Goal: Complete application form

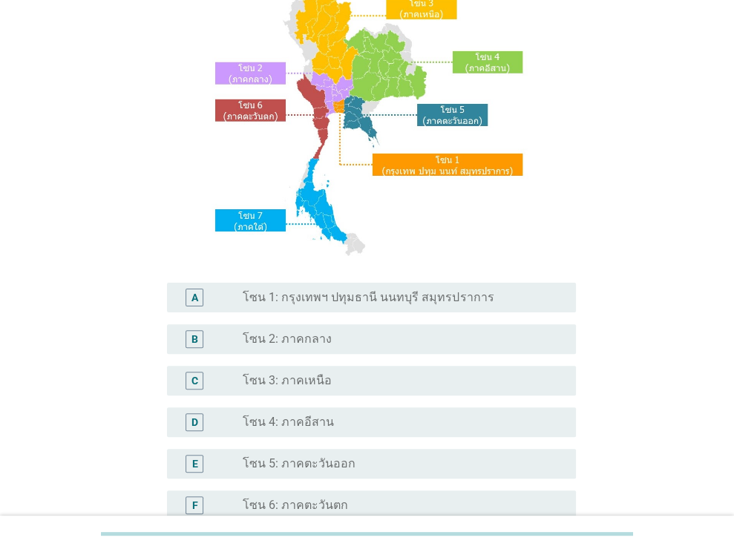
scroll to position [139, 0]
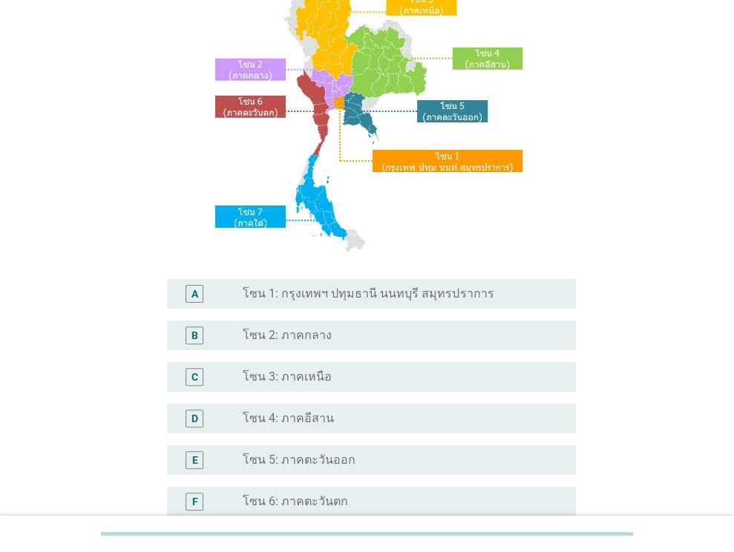
click at [474, 283] on div "A radio_button_unchecked โซน 1: กรุงเทพฯ ปทุมธานี นนทบุรี สมุทรปราการ" at bounding box center [371, 294] width 409 height 30
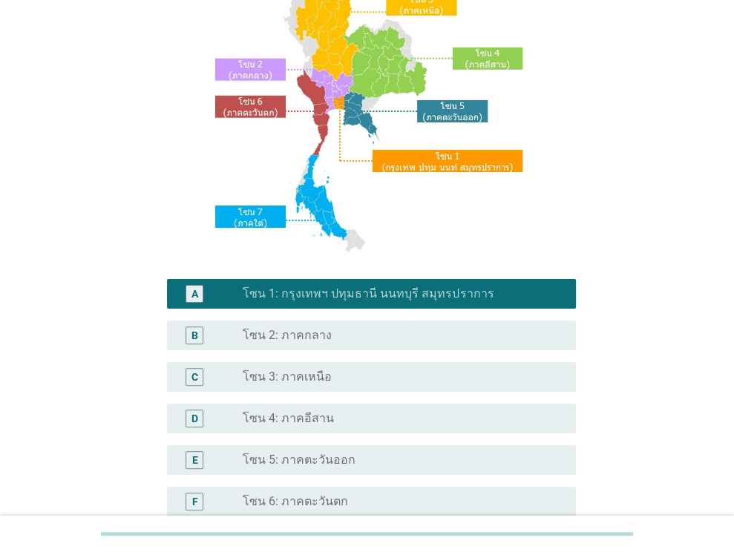
scroll to position [336, 0]
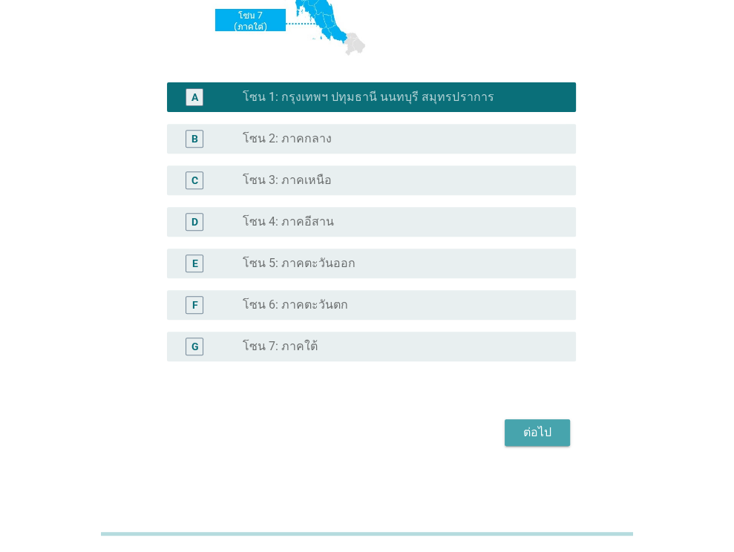
click at [551, 424] on div "ต่อไป" at bounding box center [537, 433] width 42 height 18
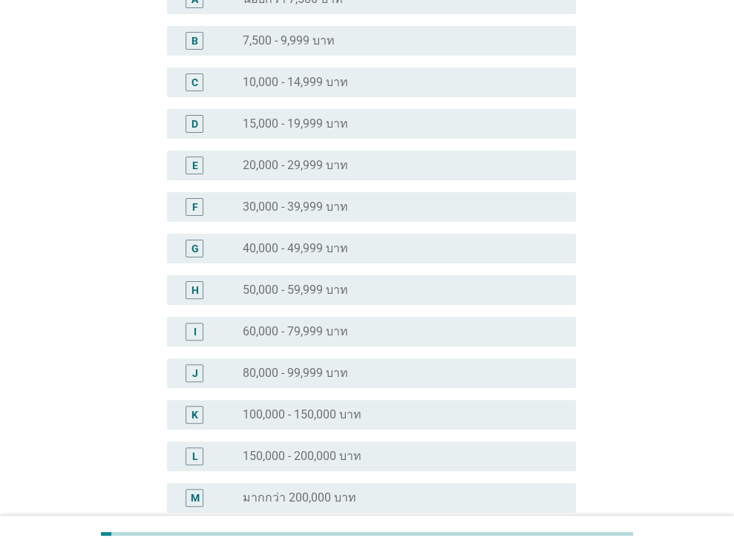
scroll to position [190, 0]
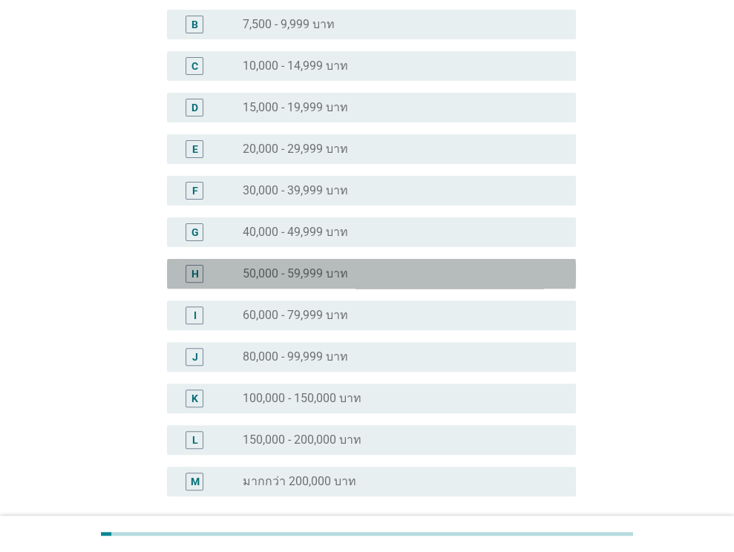
click at [284, 274] on label "50,000 - 59,999 บาท" at bounding box center [295, 273] width 105 height 15
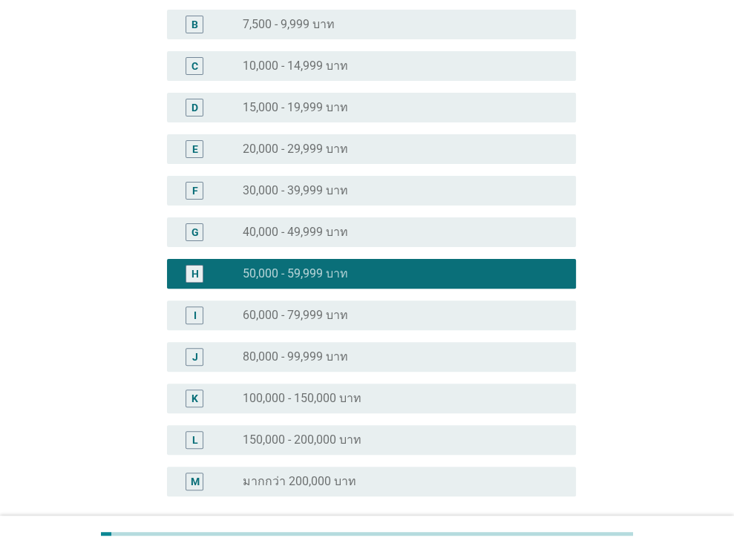
scroll to position [325, 0]
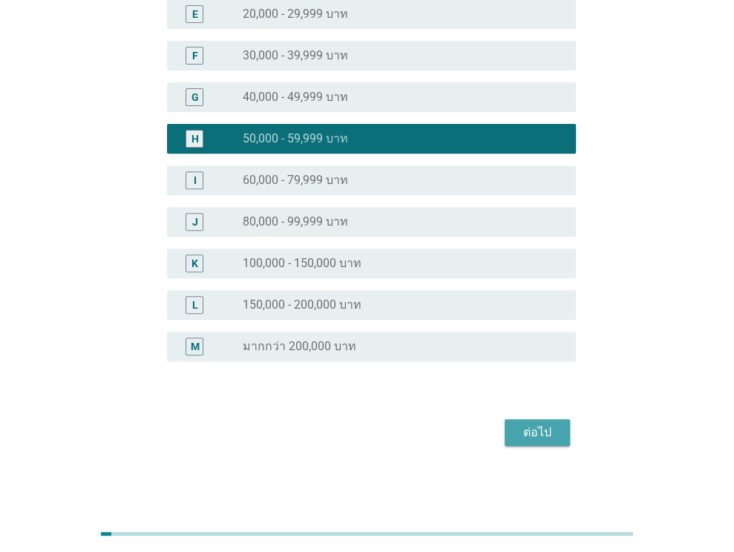
click at [534, 421] on button "ต่อไป" at bounding box center [536, 432] width 65 height 27
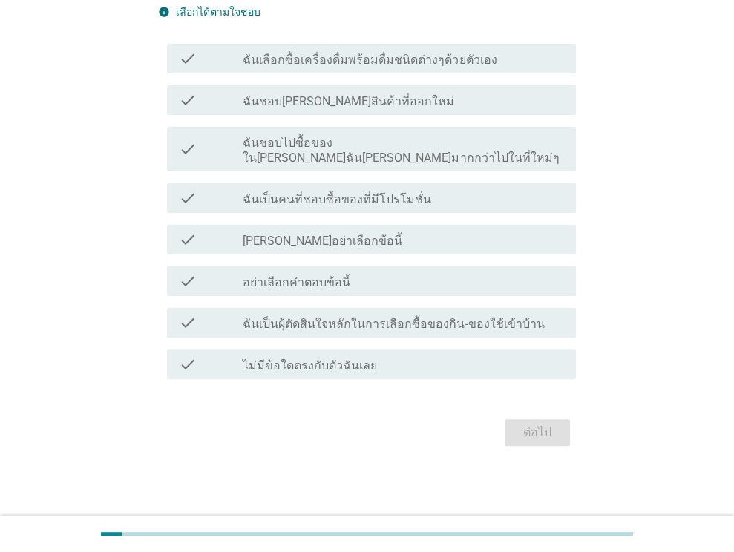
scroll to position [0, 0]
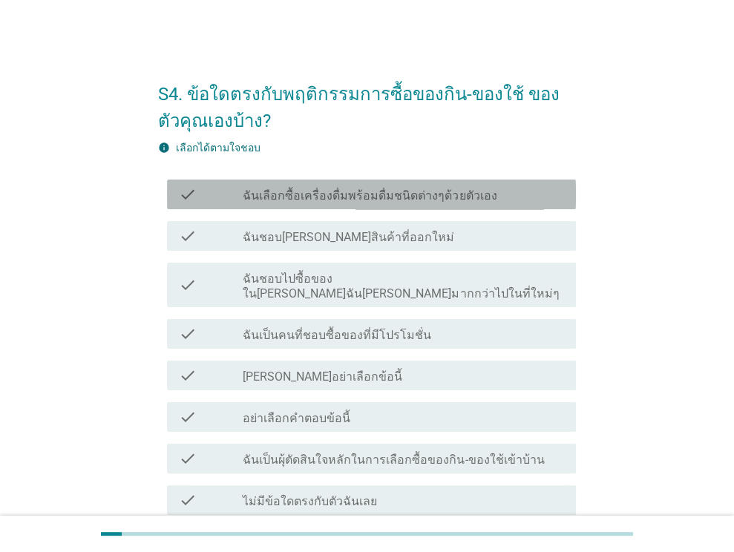
click at [378, 202] on label "ฉันเลือกซื้อเครื่องดื่มพร้อมดื่มชนิดต่างๆด้วยตัวเอง" at bounding box center [370, 195] width 254 height 15
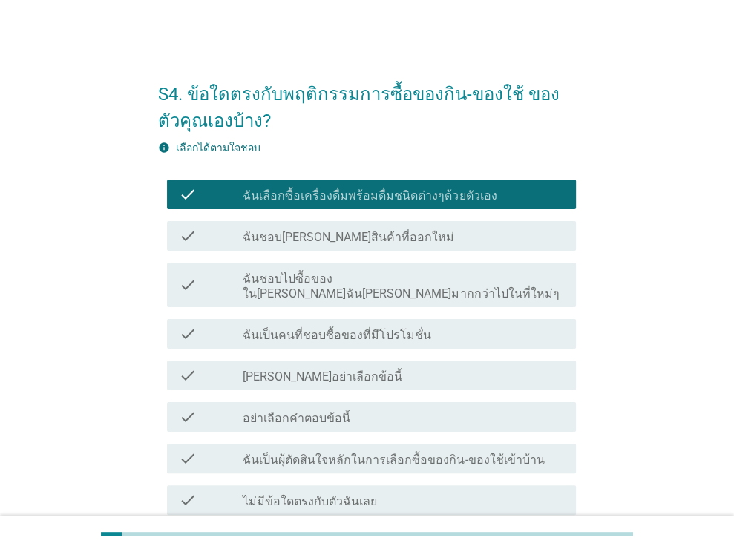
click at [382, 251] on div "check check_box_outline_blank ฉันชอบ[PERSON_NAME]สินค้าที่ออกใหม่" at bounding box center [367, 236] width 418 height 42
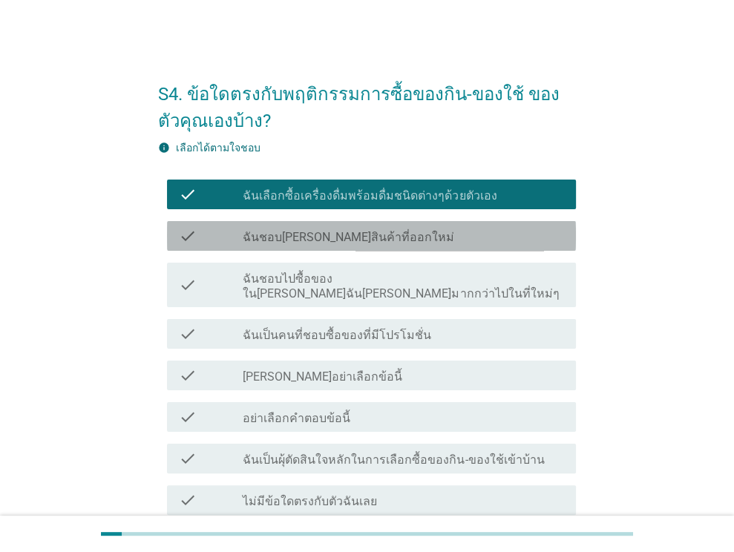
click at [361, 243] on label "ฉันชอบ[PERSON_NAME]สินค้าที่ออกใหม่" at bounding box center [348, 237] width 211 height 15
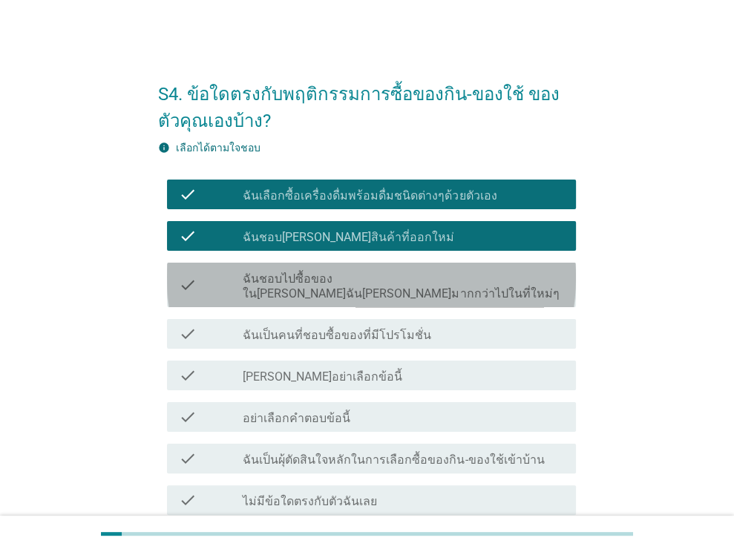
click at [368, 287] on div "check check_box_outline_blank ฉันชอบไปซื้อของใน[PERSON_NAME]ฉัน[PERSON_NAME]มาก…" at bounding box center [371, 285] width 409 height 45
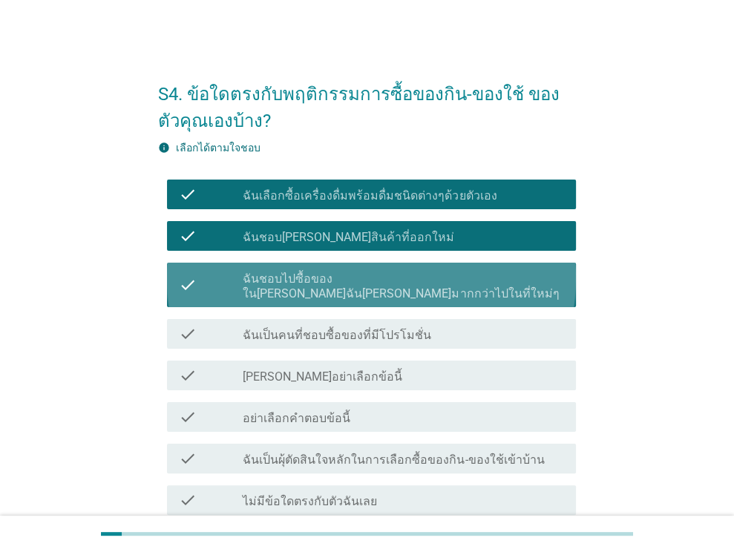
click at [378, 268] on div "check_box_outline_blank ฉันชอบไปซื้อของใน[PERSON_NAME]ฉัน[PERSON_NAME]มากกว่าไป…" at bounding box center [403, 284] width 321 height 33
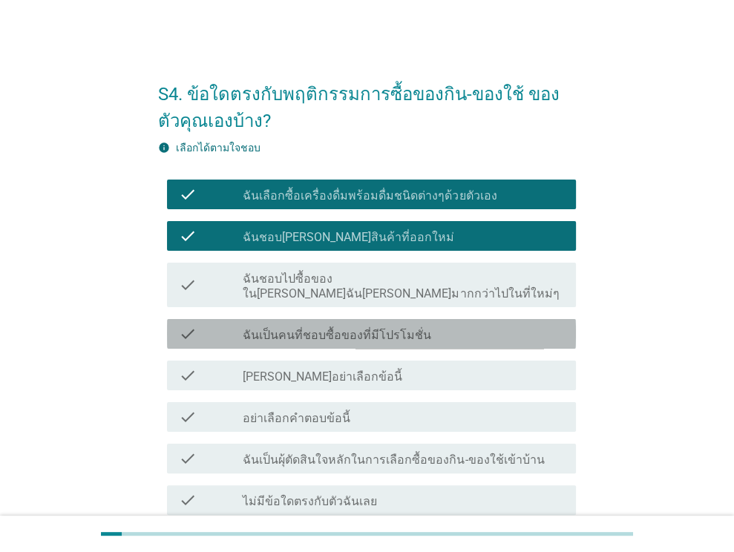
click at [373, 319] on div "check check_box_outline_blank ฉันเป็นคนที่ชอบซื้อของที่มีโปรโมชั่น" at bounding box center [371, 334] width 409 height 30
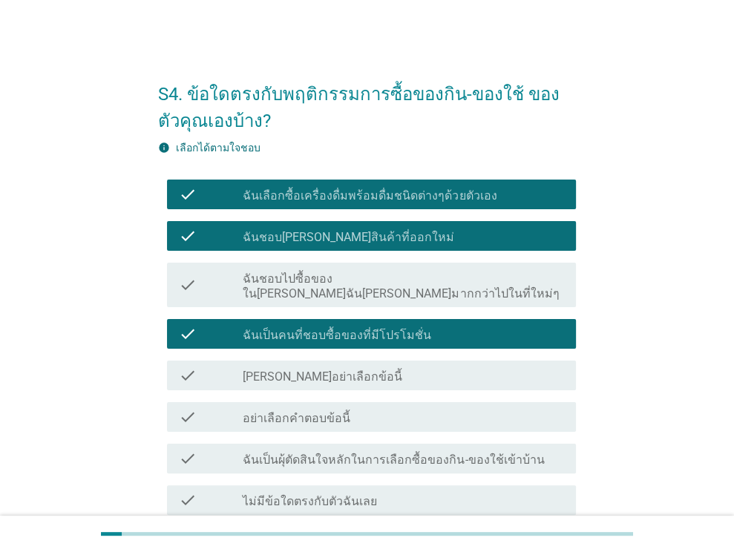
scroll to position [121, 0]
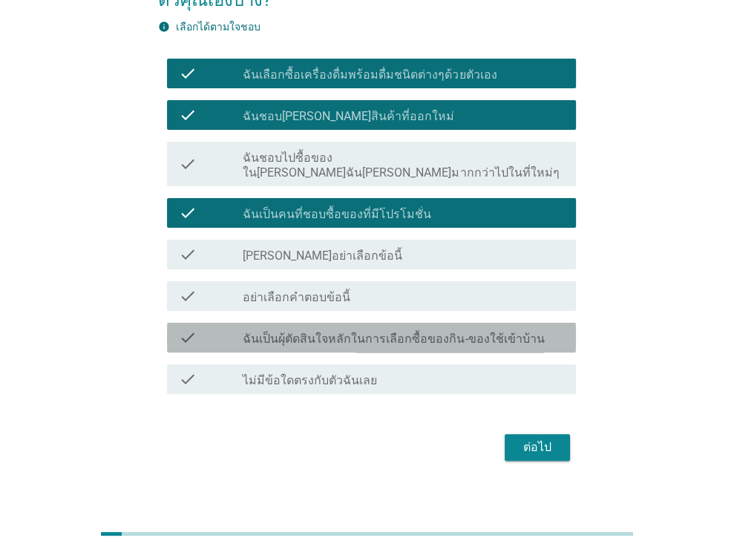
click at [392, 332] on label "ฉันเป็นผุ้ตัดสินใจหลักในการเลือกซื้อของกิน-ของใช้เข้าบ้าน" at bounding box center [393, 339] width 301 height 15
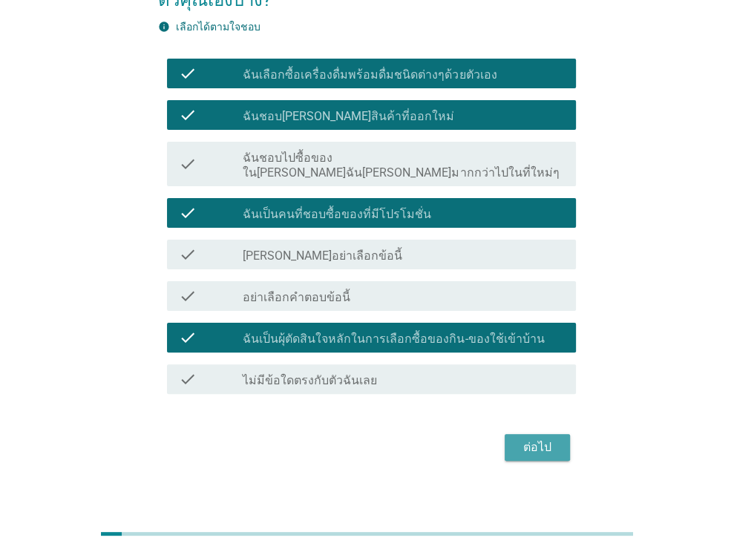
click at [553, 438] on div "ต่อไป" at bounding box center [537, 447] width 42 height 18
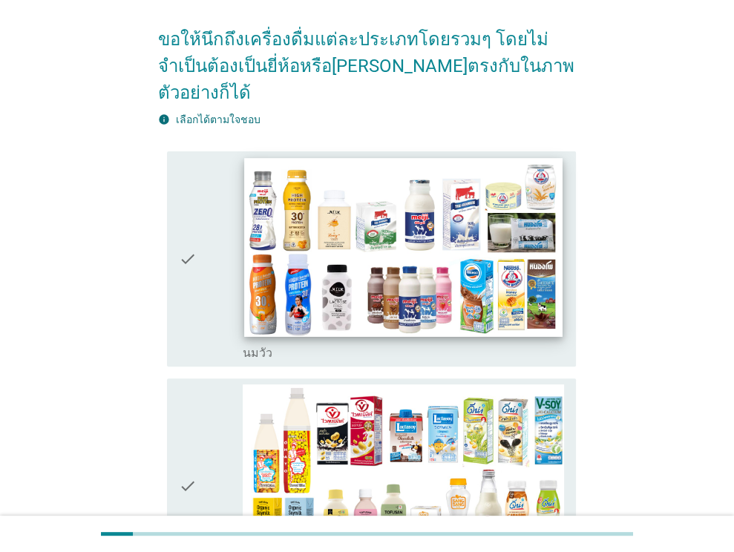
scroll to position [136, 0]
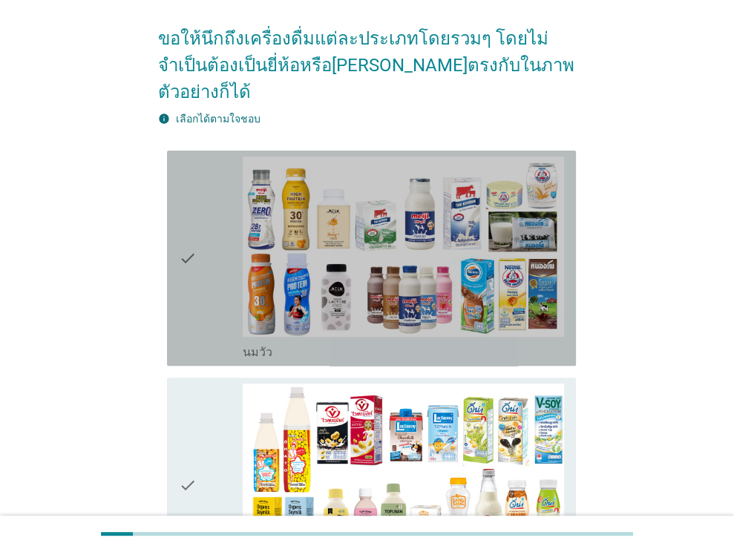
click at [186, 223] on icon "check" at bounding box center [188, 257] width 18 height 203
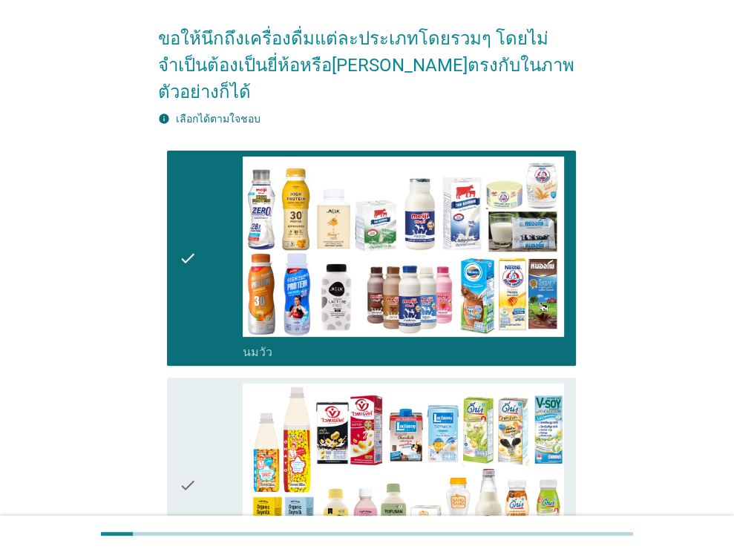
click at [197, 383] on div "check" at bounding box center [211, 484] width 65 height 203
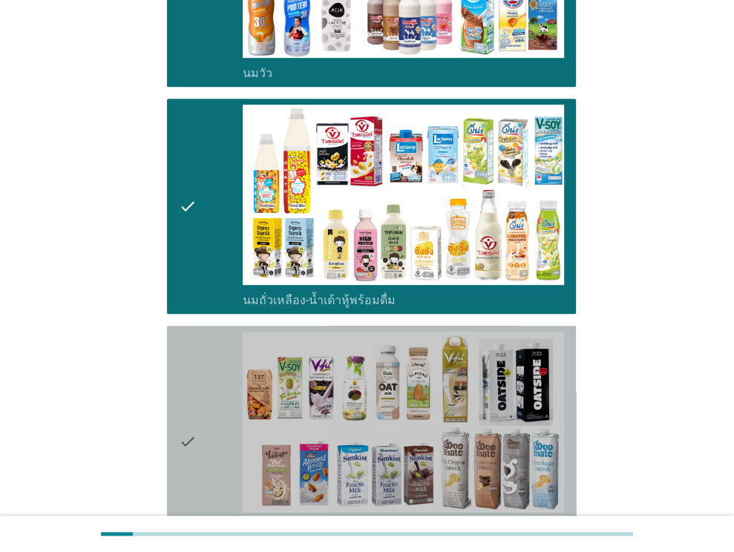
click at [197, 361] on div "check" at bounding box center [211, 441] width 65 height 218
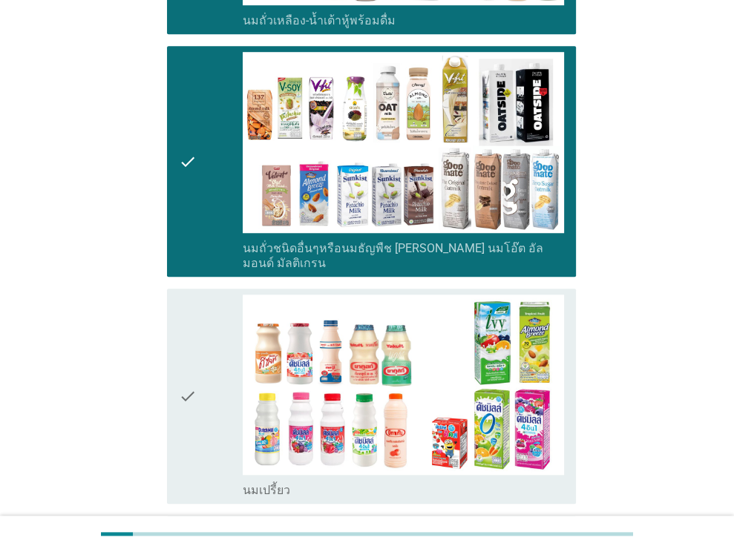
scroll to position [706, 0]
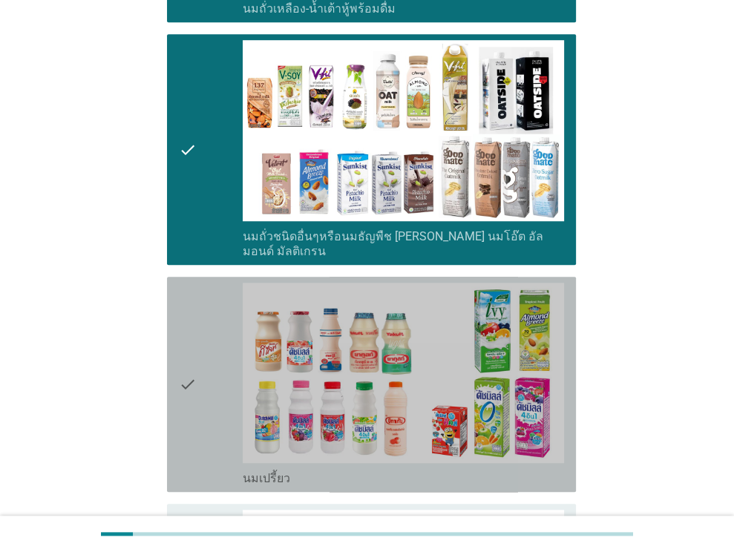
click at [197, 361] on div "check" at bounding box center [211, 384] width 65 height 203
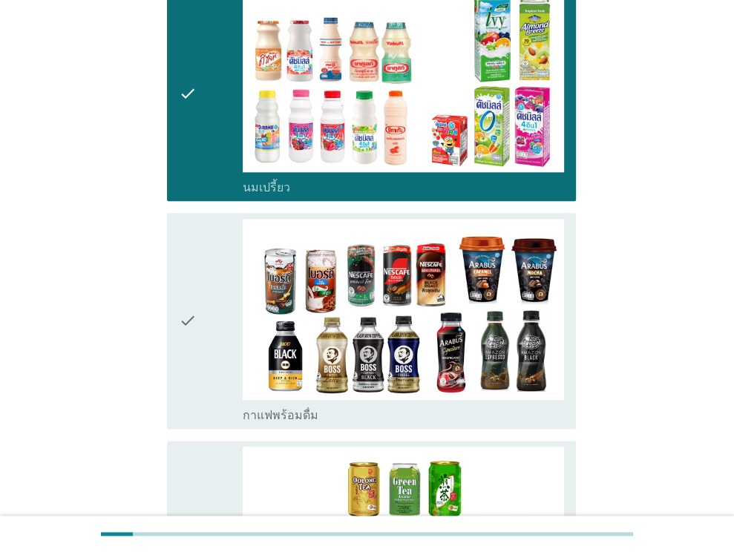
scroll to position [998, 0]
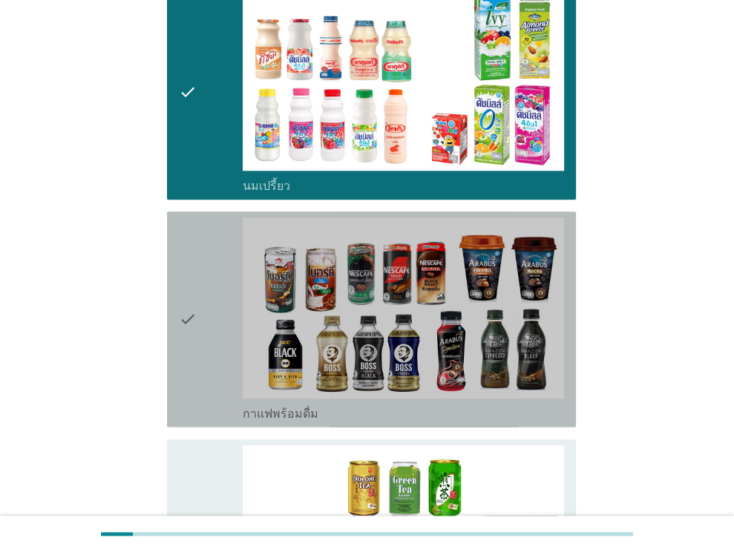
click at [197, 361] on div "check" at bounding box center [211, 318] width 65 height 203
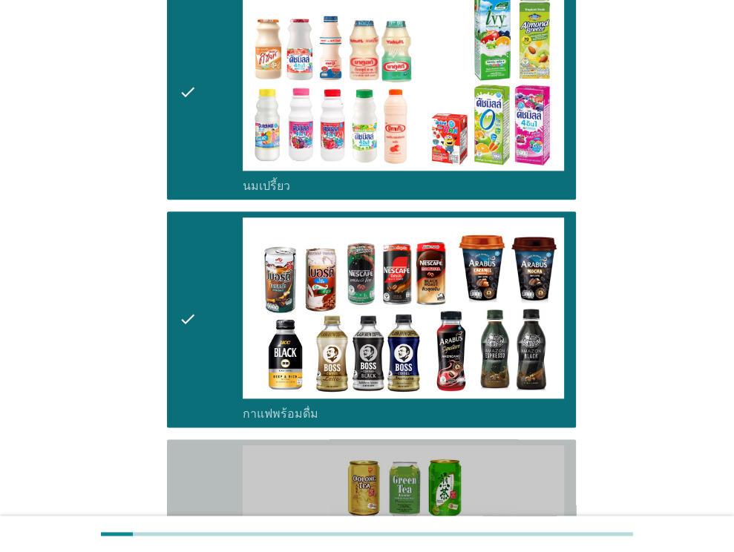
click at [202, 445] on div "check" at bounding box center [211, 546] width 65 height 203
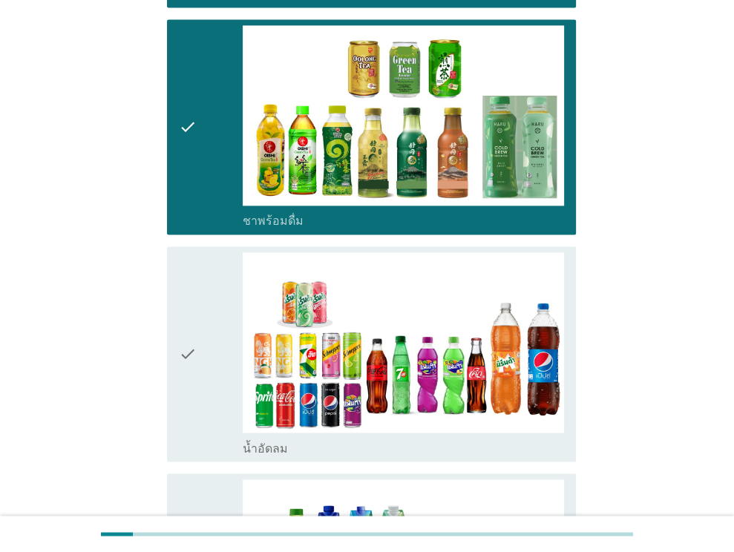
scroll to position [1527, 0]
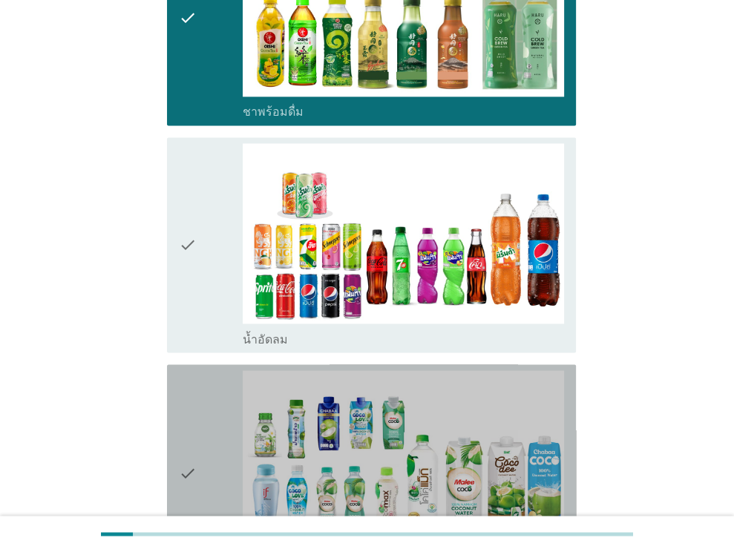
click at [202, 438] on div "check" at bounding box center [211, 471] width 65 height 203
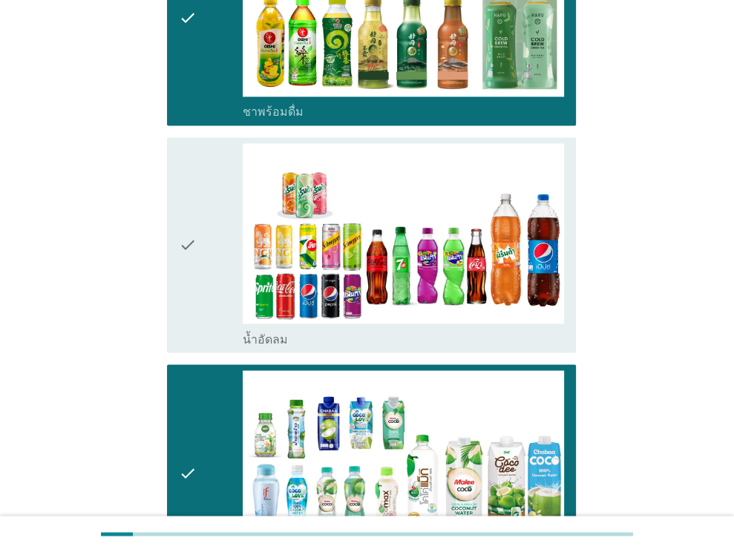
click at [182, 143] on icon "check" at bounding box center [188, 244] width 18 height 203
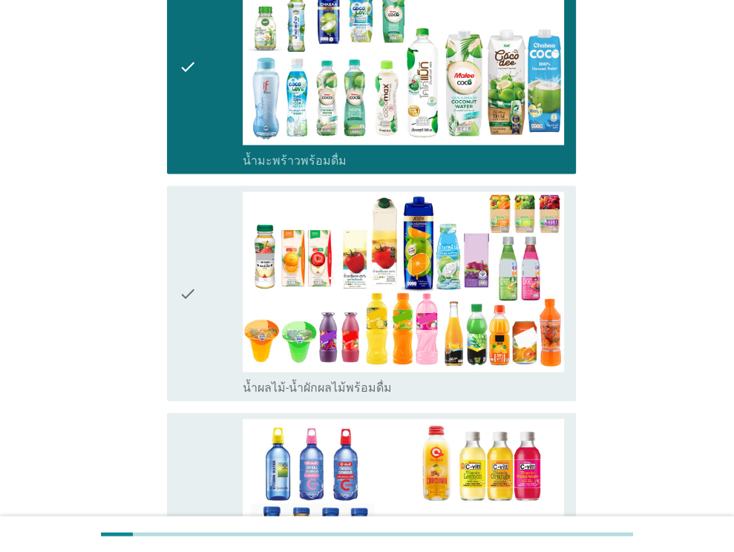
scroll to position [1934, 0]
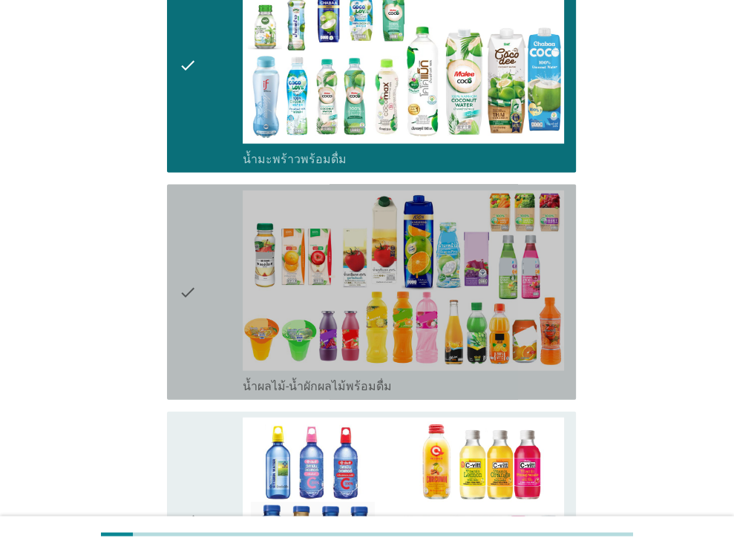
click at [202, 205] on div "check" at bounding box center [211, 292] width 65 height 203
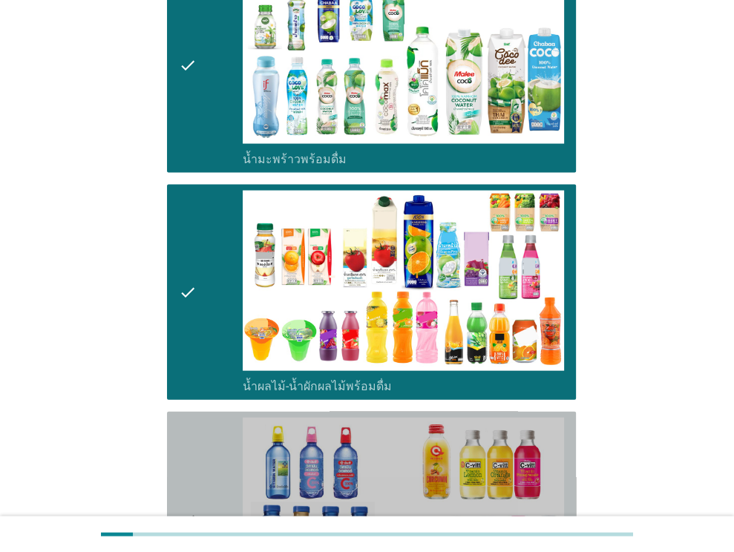
click at [217, 436] on div "check" at bounding box center [211, 519] width 65 height 203
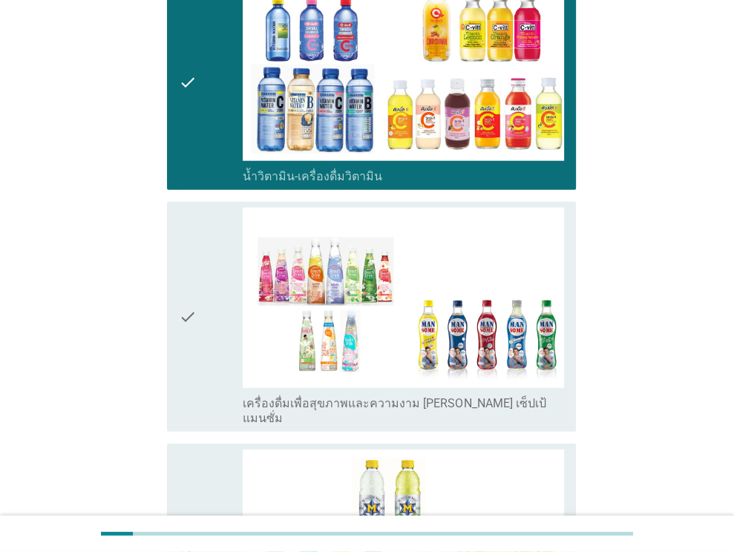
scroll to position [2375, 0]
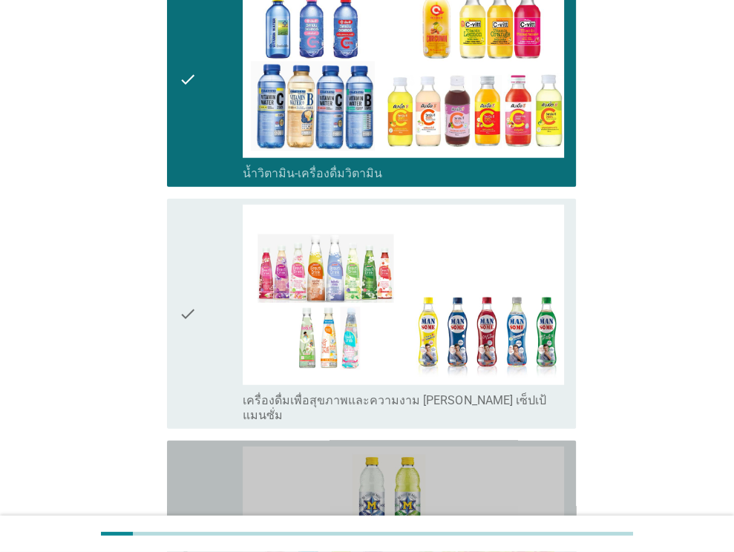
click at [217, 447] on div "check" at bounding box center [211, 548] width 65 height 203
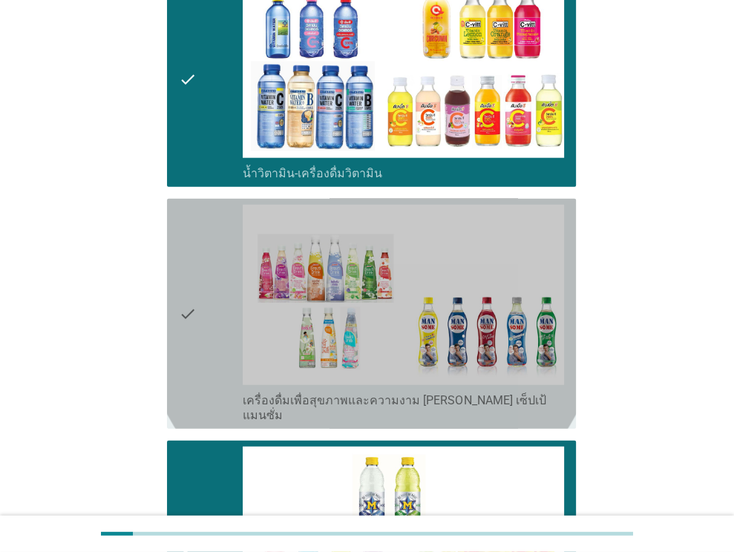
click at [199, 217] on div "check" at bounding box center [211, 314] width 65 height 218
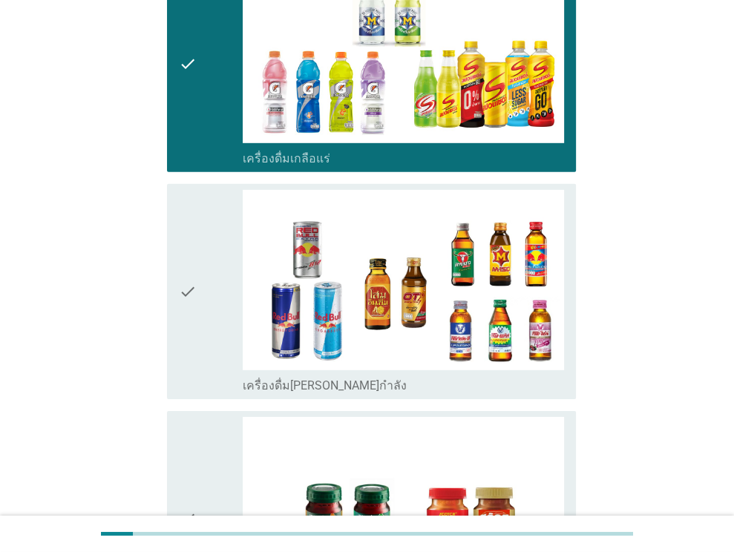
scroll to position [2877, 0]
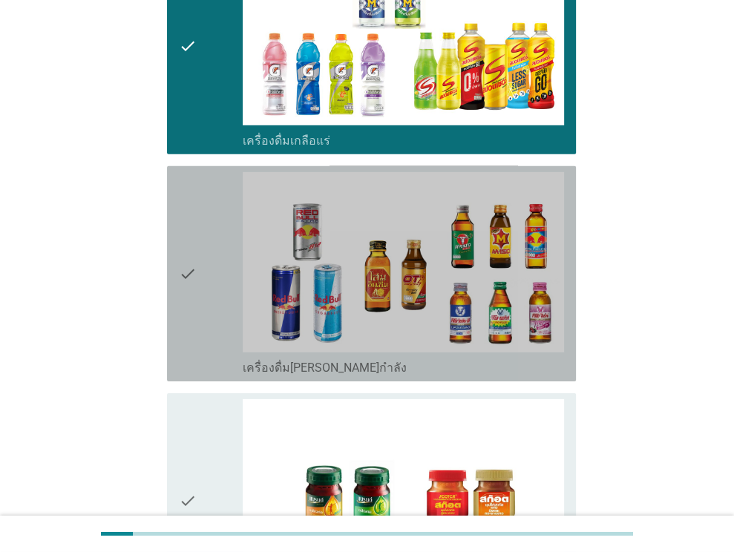
click at [199, 217] on div "check" at bounding box center [211, 273] width 65 height 203
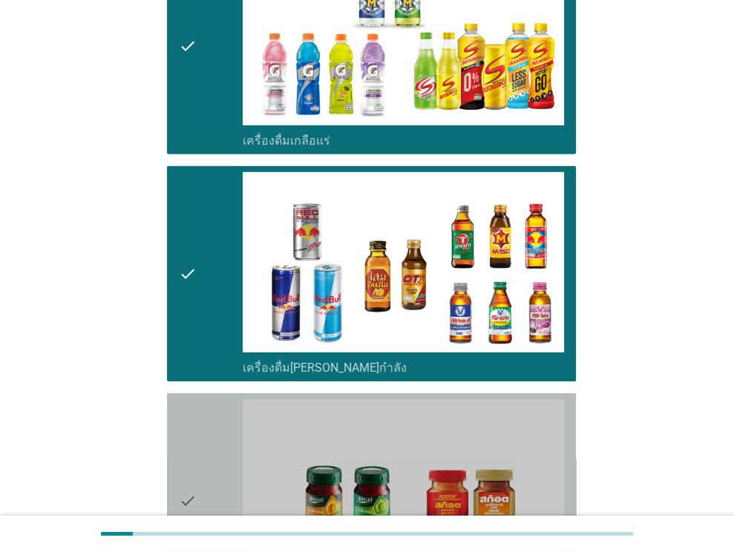
click at [202, 414] on div "check" at bounding box center [211, 500] width 65 height 203
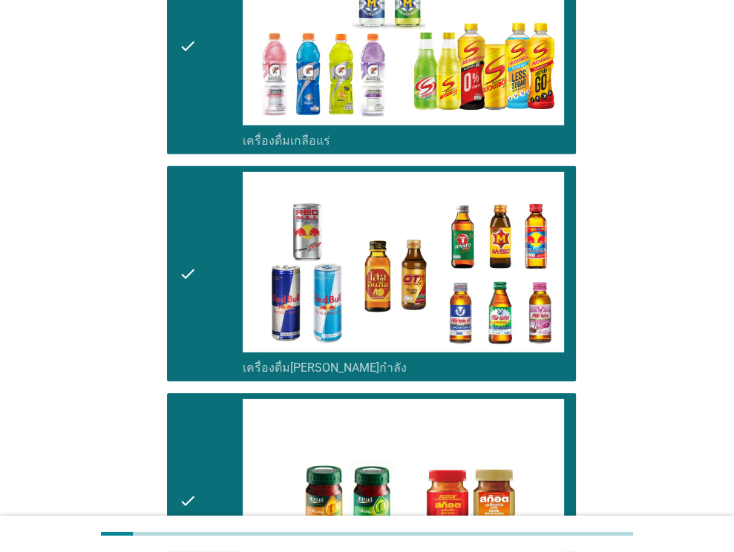
scroll to position [3085, 0]
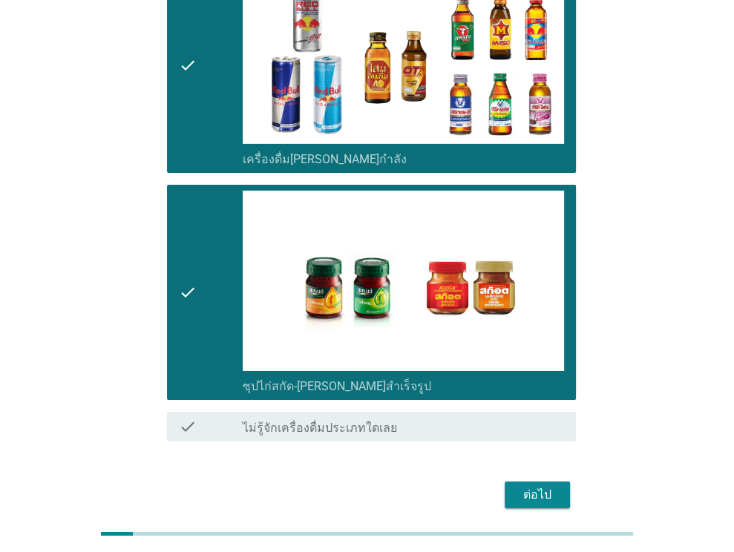
click at [545, 477] on div "ต่อไป" at bounding box center [367, 495] width 418 height 36
click at [536, 486] on div "ต่อไป" at bounding box center [537, 495] width 42 height 18
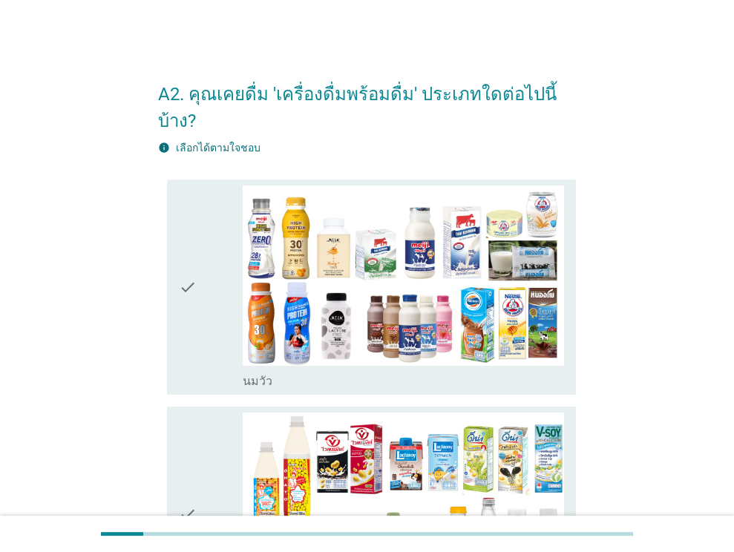
click at [201, 232] on div "check" at bounding box center [211, 286] width 65 height 203
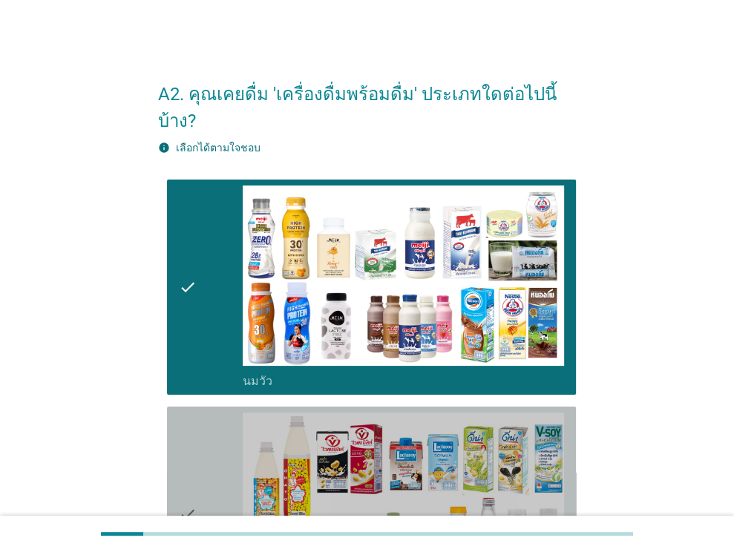
click at [196, 406] on div "check check_box_outline_blank นมถั่วเหลือง-น้ำเต้าหู้พร้อมดื่ม" at bounding box center [371, 513] width 409 height 215
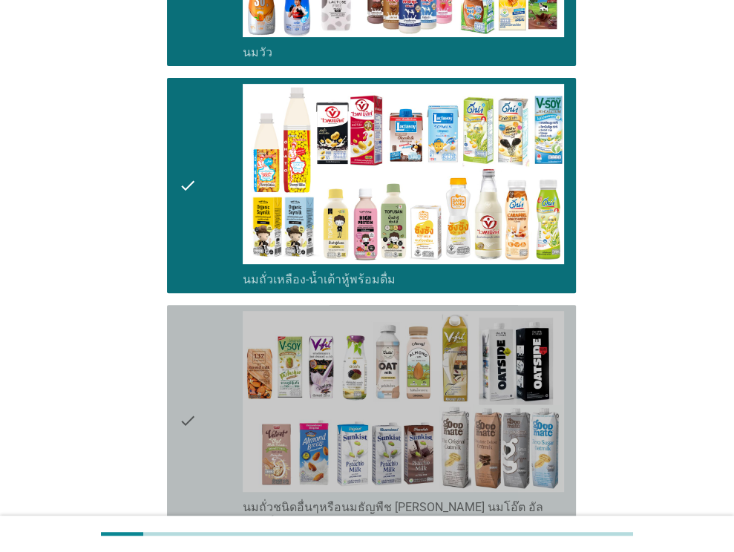
click at [196, 381] on icon "check" at bounding box center [188, 420] width 18 height 218
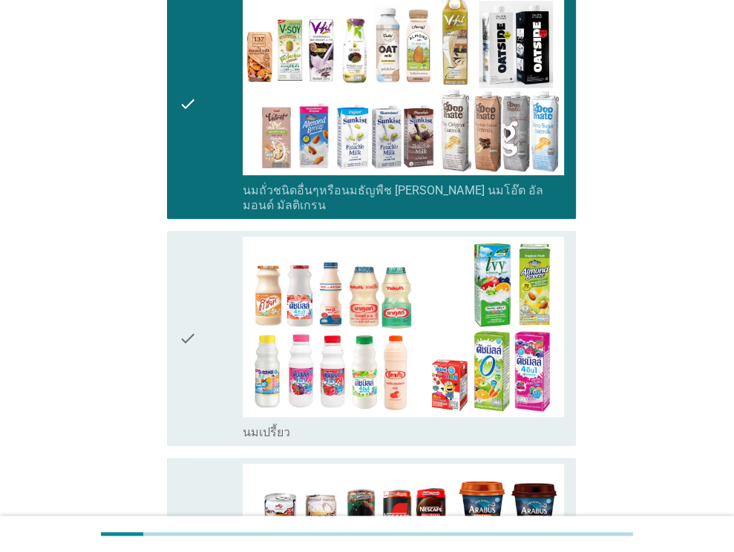
scroll to position [646, 0]
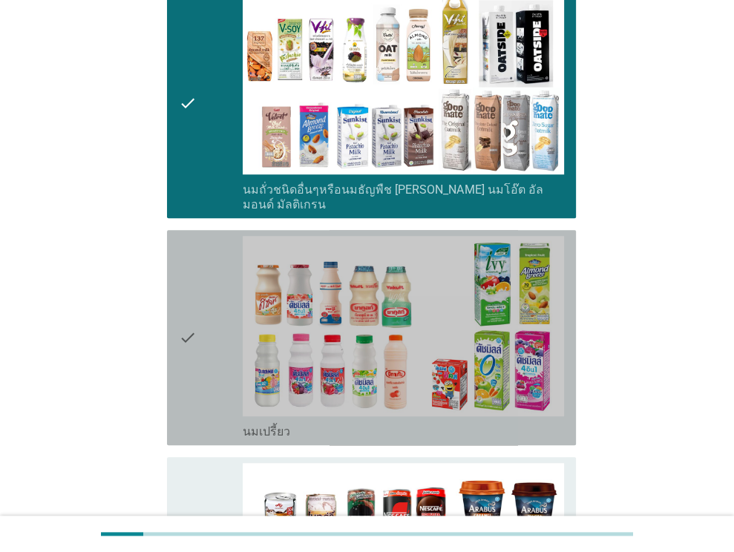
click at [196, 381] on icon "check" at bounding box center [188, 337] width 18 height 203
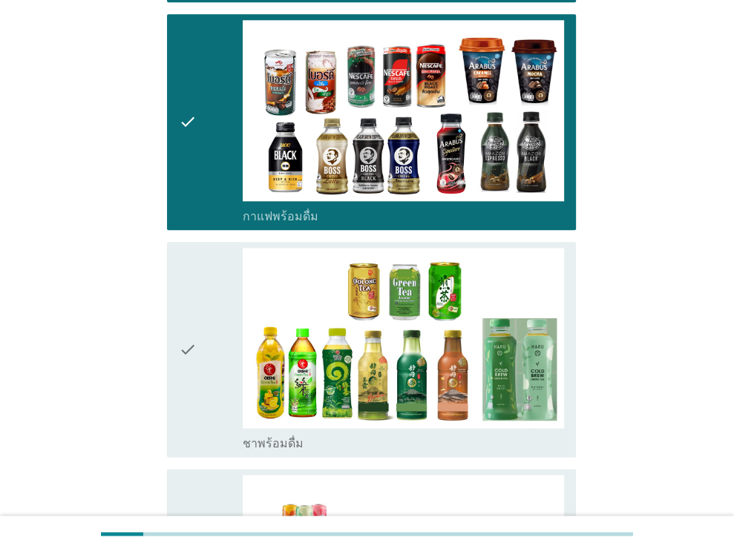
scroll to position [1090, 0]
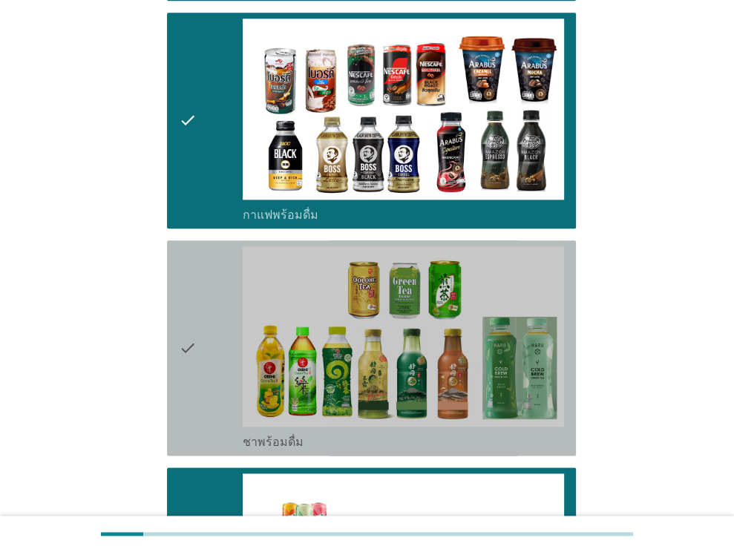
click at [191, 291] on icon "check" at bounding box center [188, 347] width 18 height 203
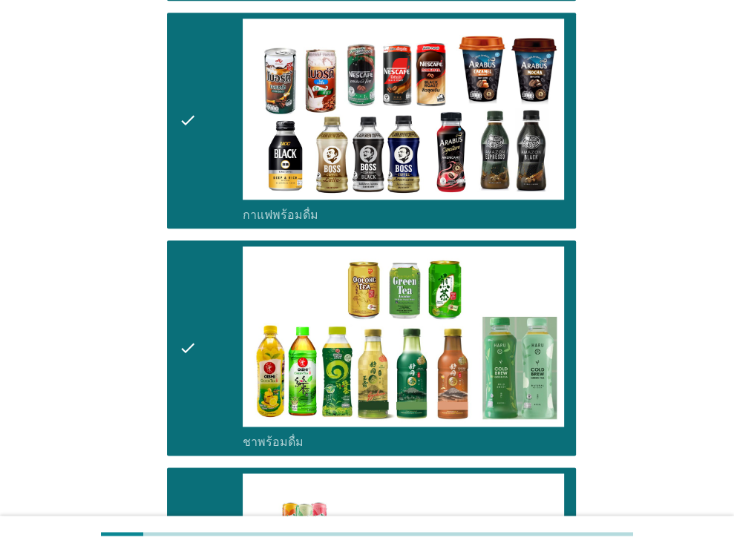
scroll to position [1590, 0]
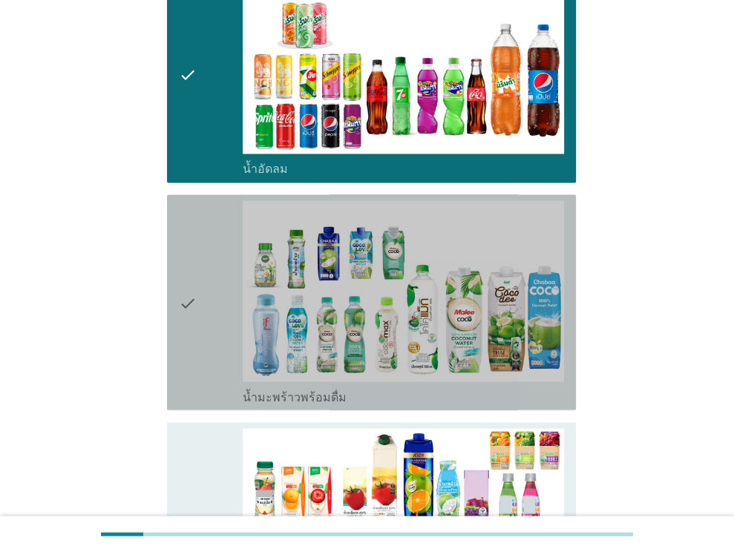
click at [191, 291] on icon "check" at bounding box center [188, 301] width 18 height 203
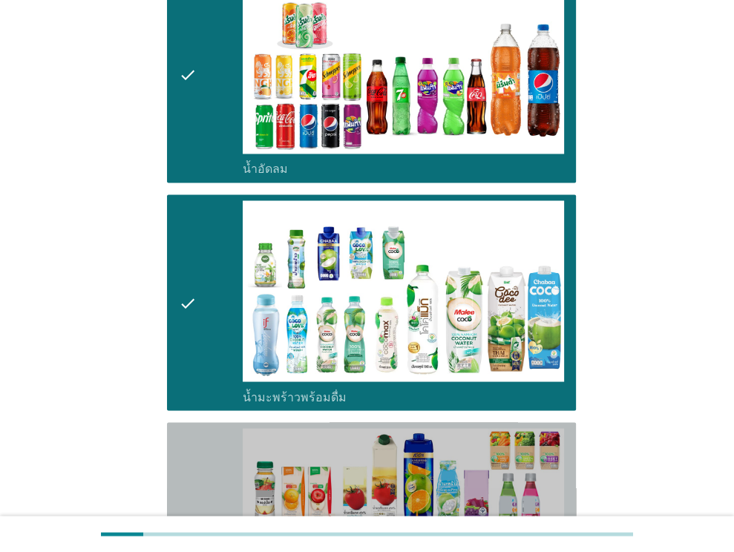
click at [195, 441] on icon "check" at bounding box center [188, 529] width 18 height 203
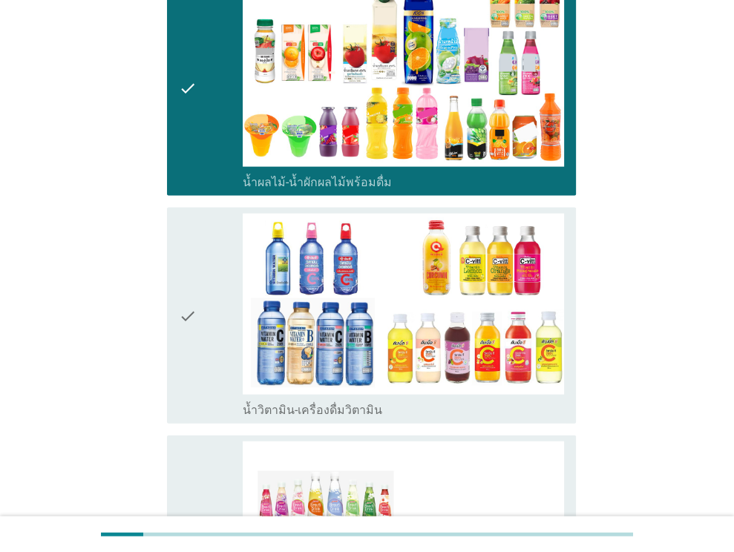
scroll to position [2032, 0]
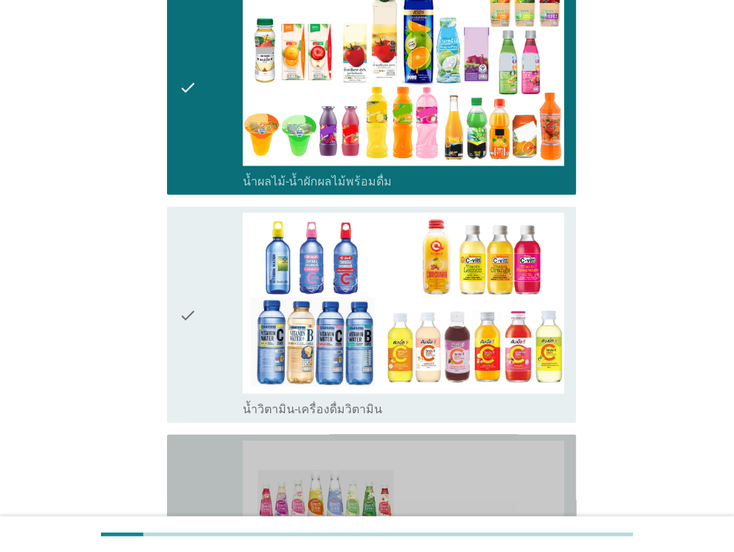
click at [195, 441] on icon "check" at bounding box center [188, 550] width 18 height 218
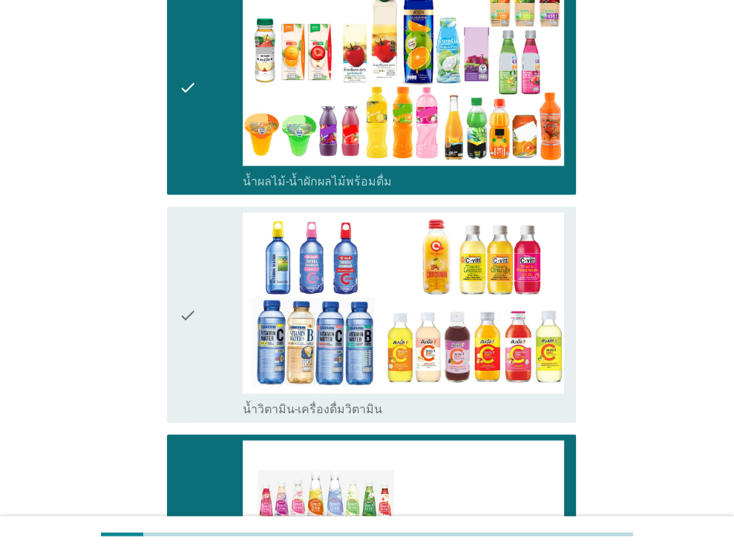
click at [190, 317] on icon "check" at bounding box center [188, 314] width 18 height 203
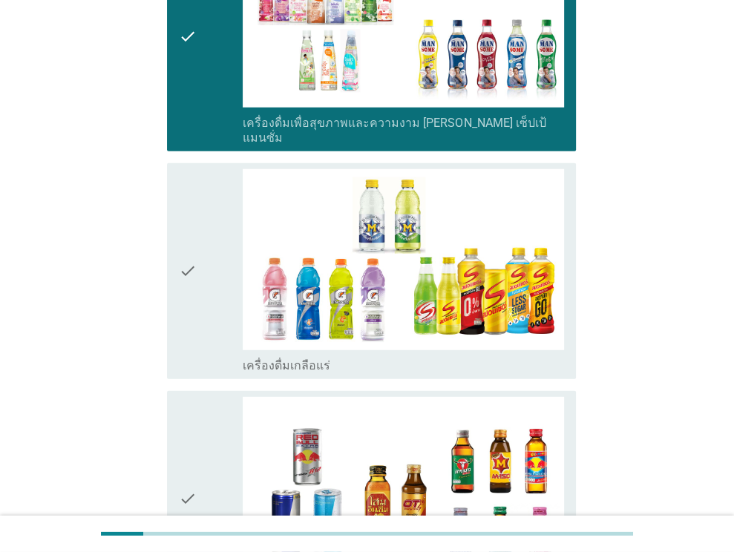
scroll to position [2548, 0]
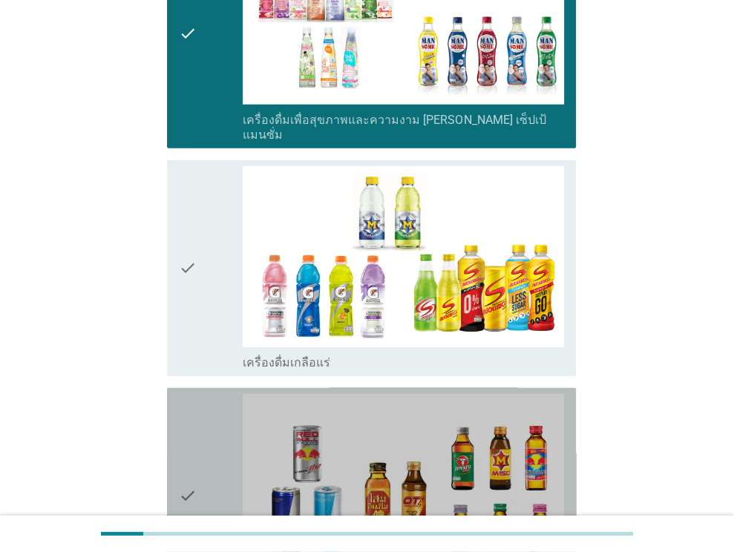
click at [202, 397] on div "check" at bounding box center [211, 495] width 65 height 203
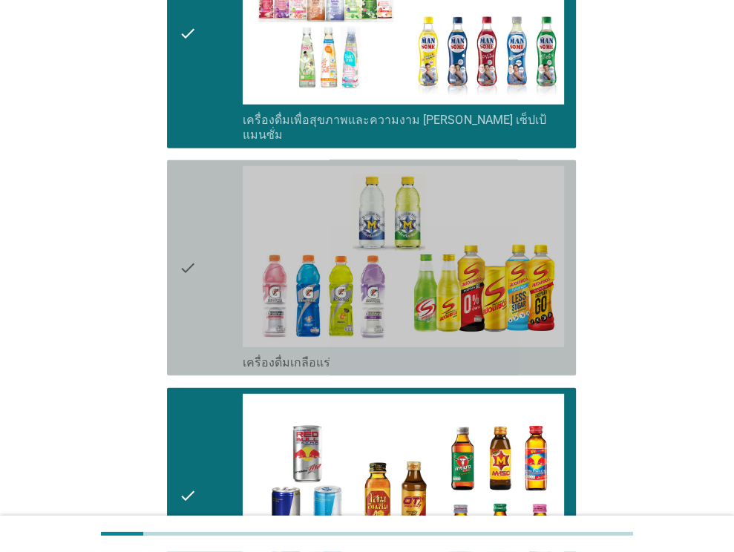
click at [206, 166] on div "check" at bounding box center [211, 267] width 65 height 203
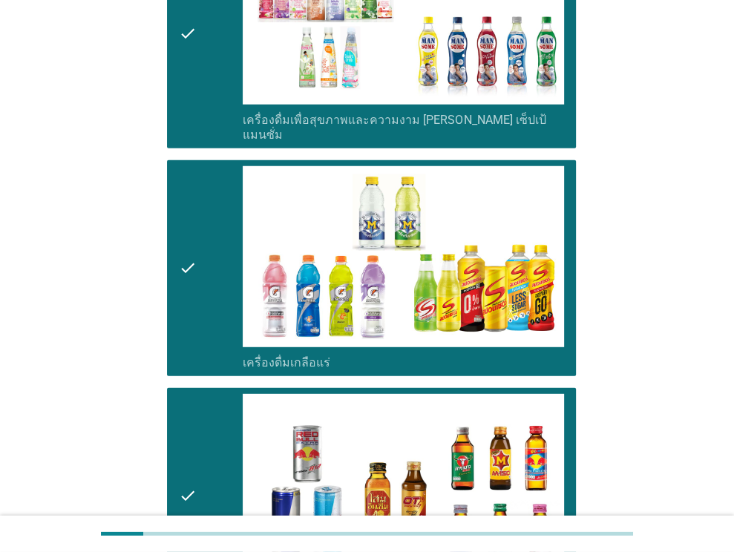
scroll to position [2979, 0]
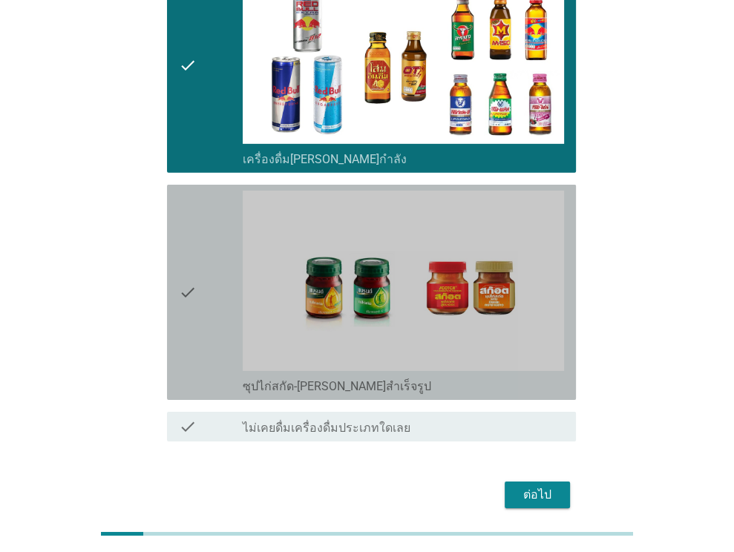
click at [197, 191] on div "check" at bounding box center [211, 292] width 65 height 203
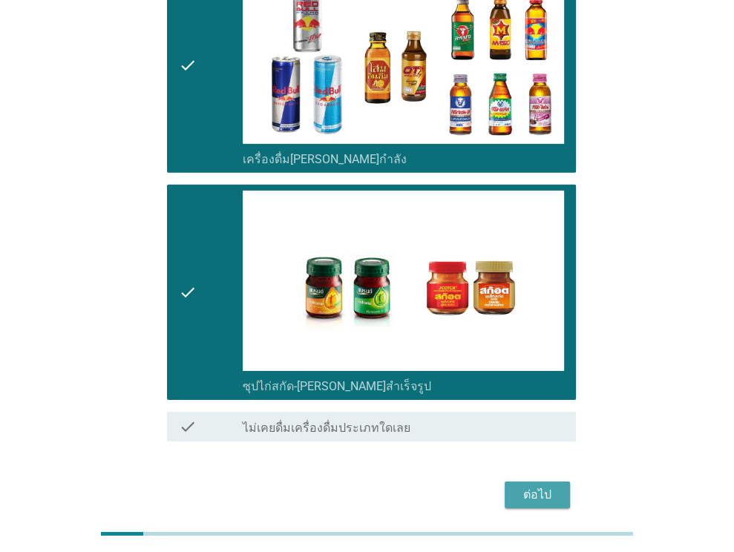
click at [559, 481] on button "ต่อไป" at bounding box center [536, 494] width 65 height 27
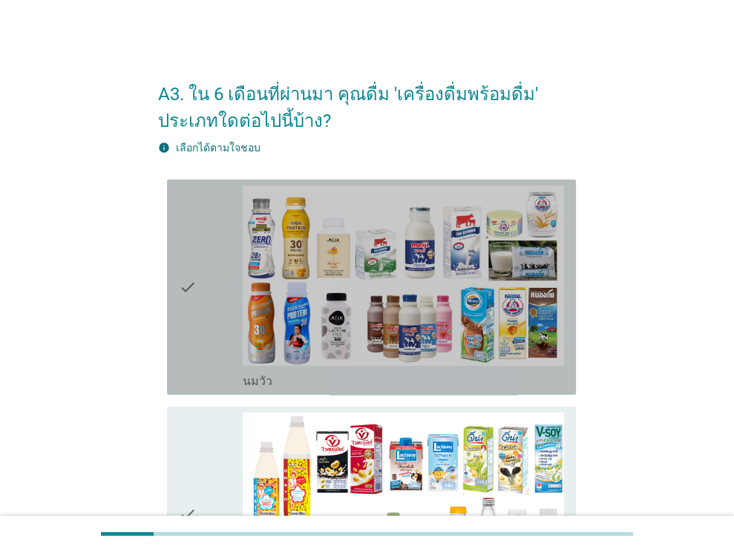
click at [207, 281] on div "check" at bounding box center [211, 286] width 65 height 203
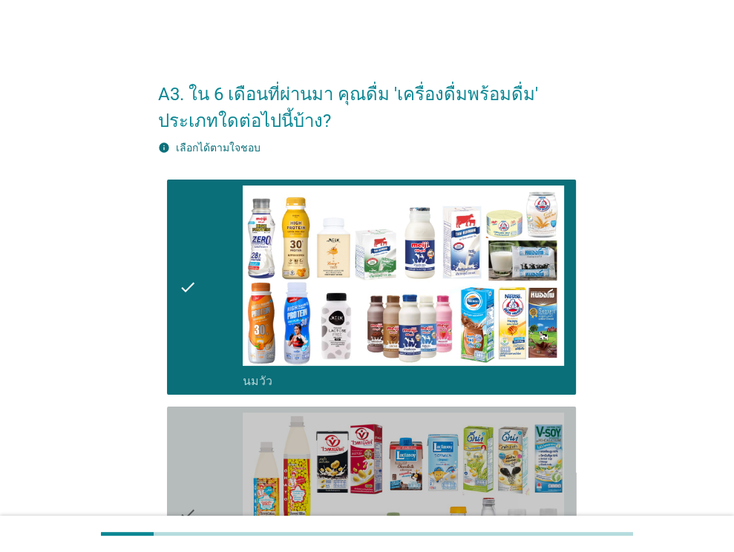
click at [197, 415] on div "check" at bounding box center [211, 513] width 65 height 203
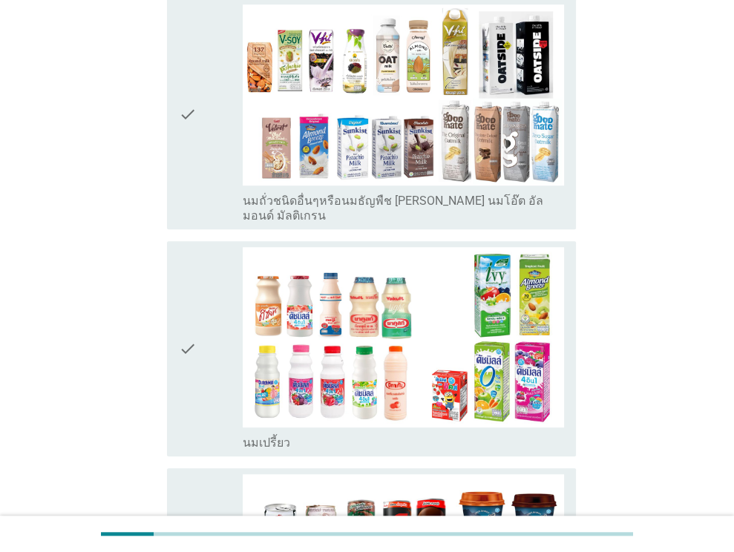
scroll to position [644, 0]
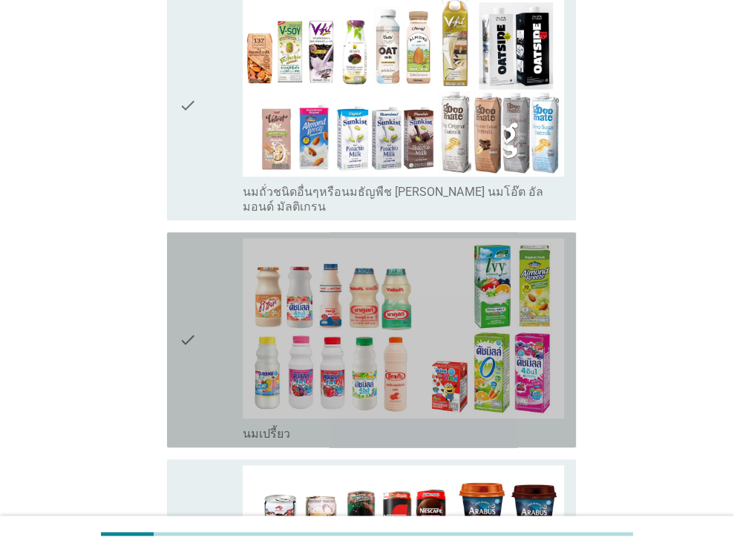
click at [197, 415] on div "check" at bounding box center [211, 339] width 65 height 203
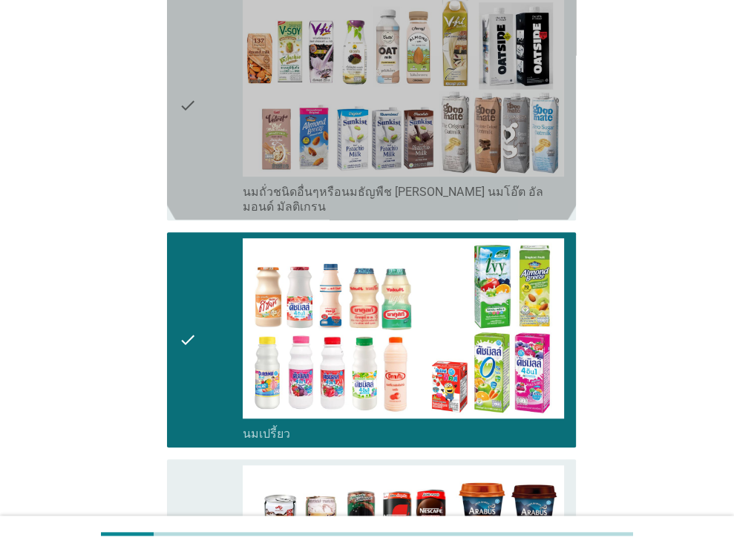
click at [206, 133] on div "check" at bounding box center [211, 105] width 65 height 218
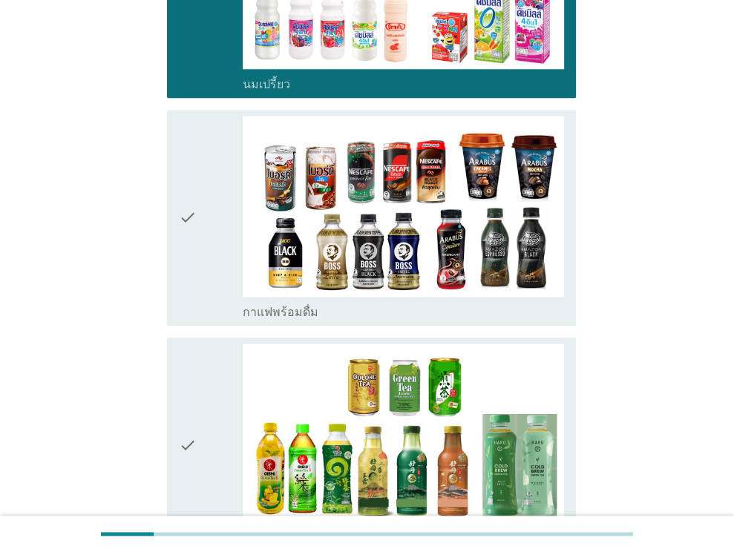
scroll to position [996, 0]
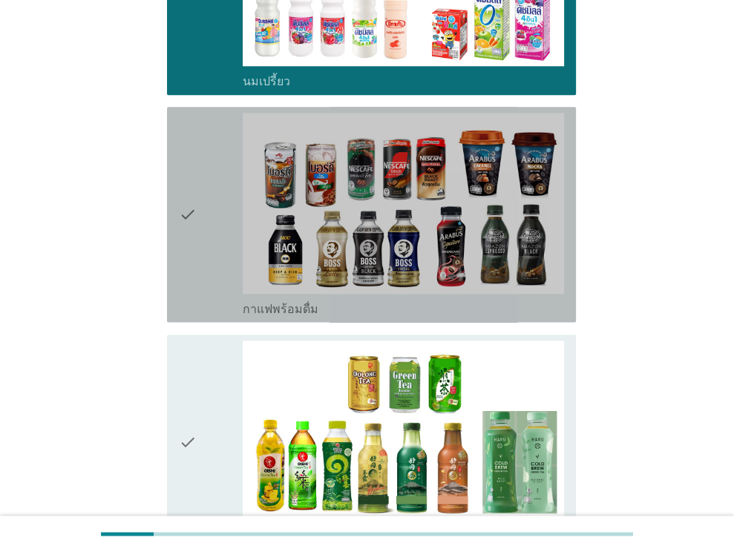
click at [198, 198] on div "check" at bounding box center [211, 214] width 65 height 203
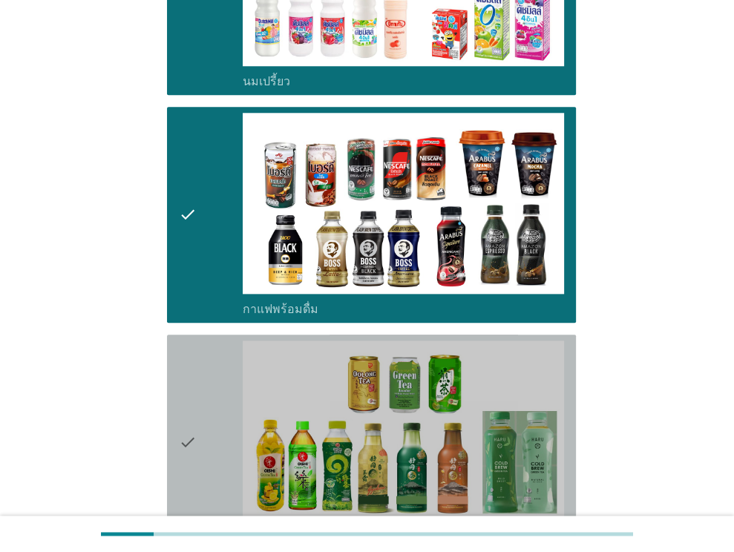
click at [211, 359] on div "check" at bounding box center [211, 441] width 65 height 203
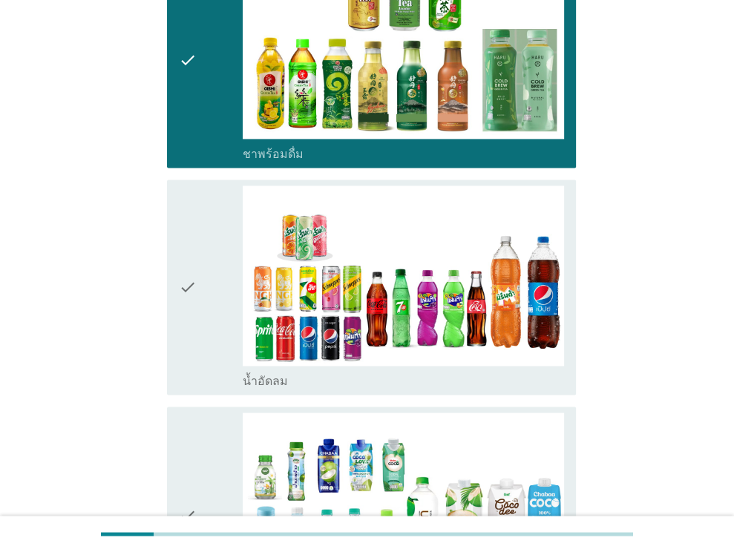
scroll to position [1380, 0]
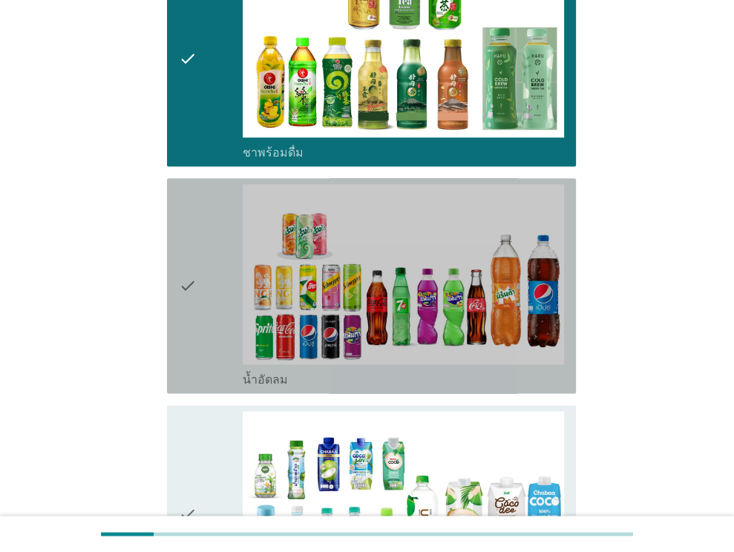
click at [211, 359] on div "check" at bounding box center [211, 285] width 65 height 203
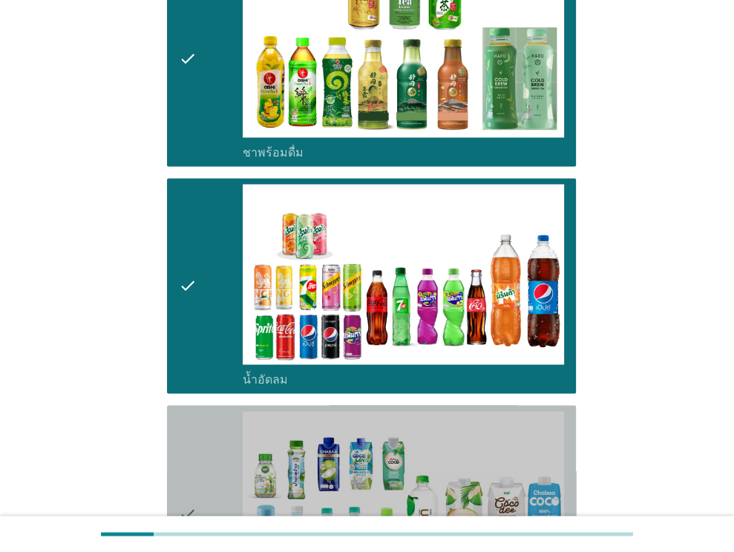
click at [223, 475] on div "check" at bounding box center [211, 512] width 65 height 203
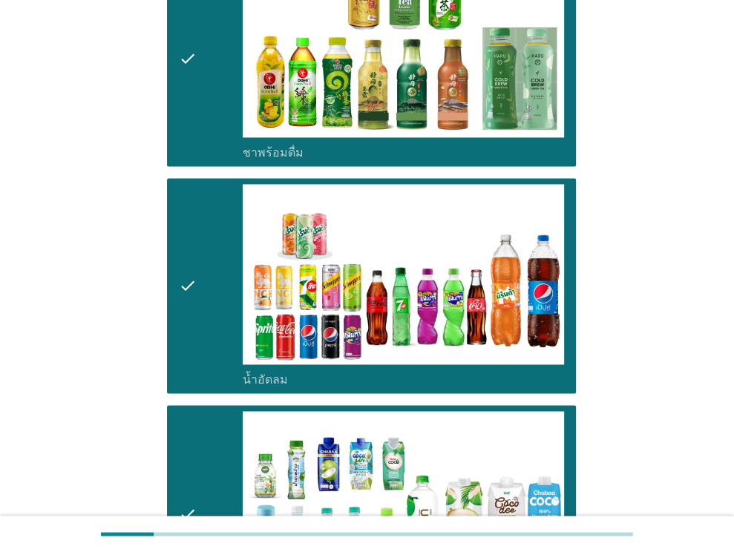
scroll to position [1831, 0]
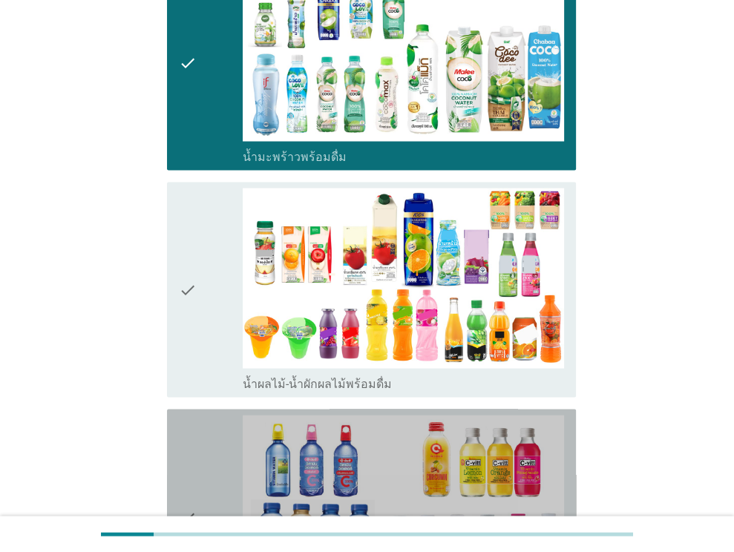
click at [223, 475] on div "check" at bounding box center [211, 516] width 65 height 203
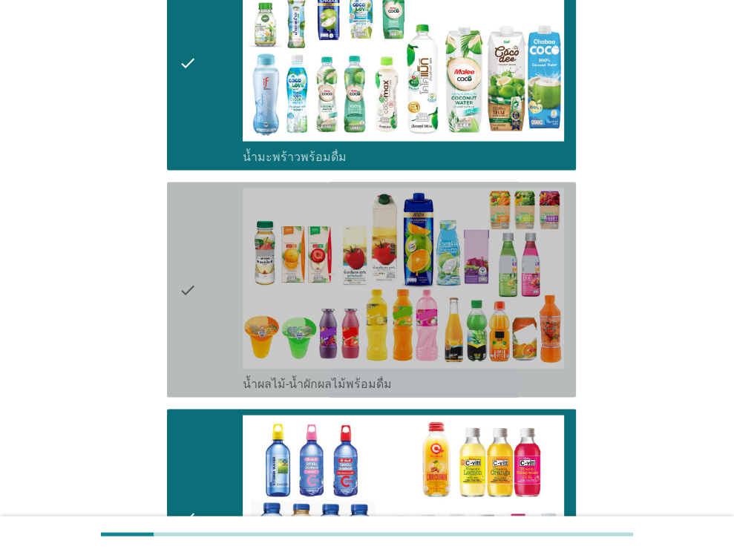
click at [192, 194] on icon "check" at bounding box center [188, 289] width 18 height 203
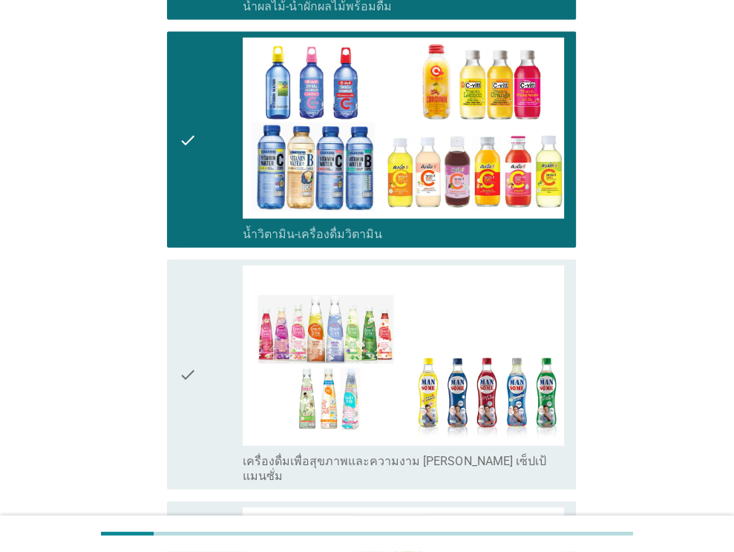
scroll to position [2307, 0]
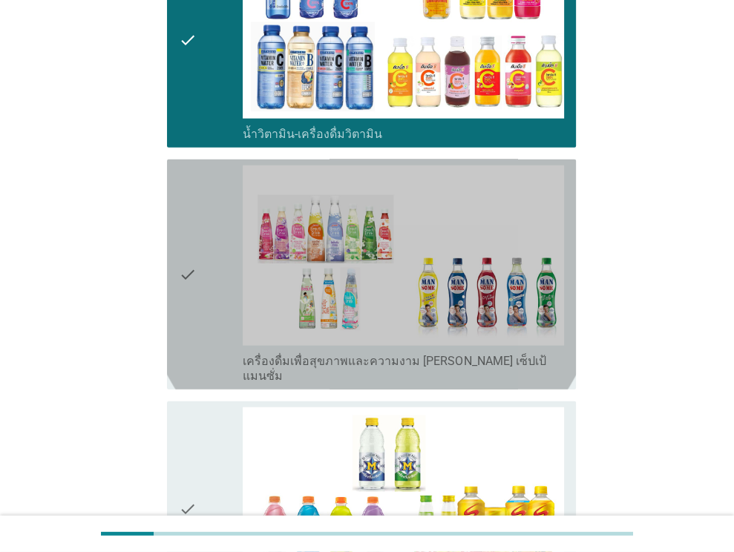
click at [192, 194] on icon "check" at bounding box center [188, 274] width 18 height 218
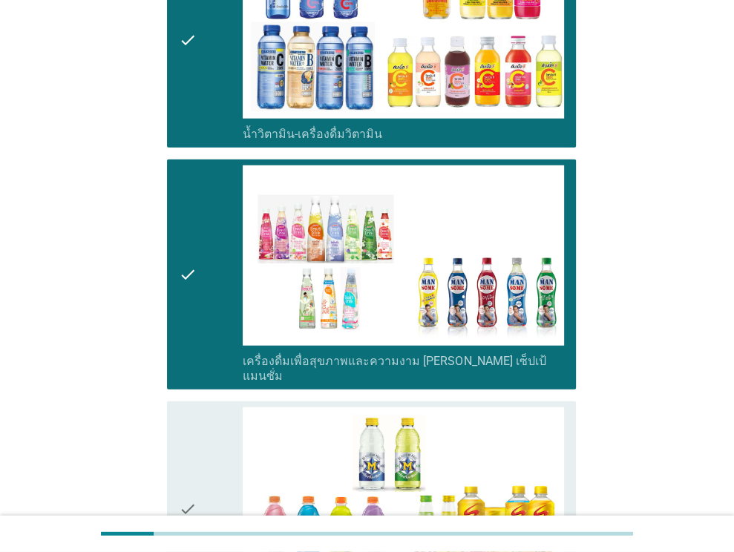
click at [180, 412] on icon "check" at bounding box center [188, 508] width 18 height 203
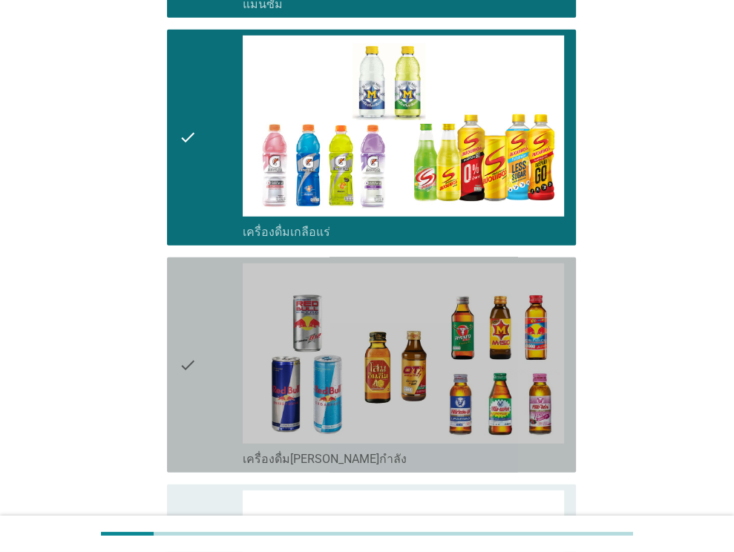
click at [180, 412] on icon "check" at bounding box center [188, 364] width 18 height 203
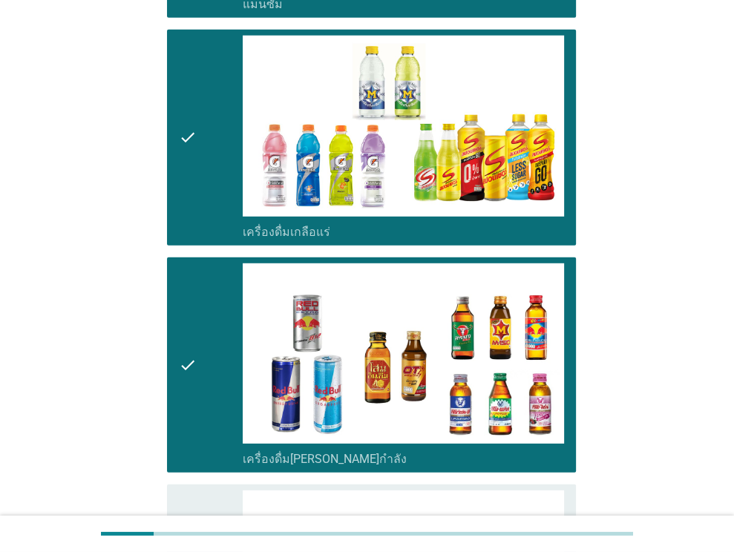
scroll to position [3005, 0]
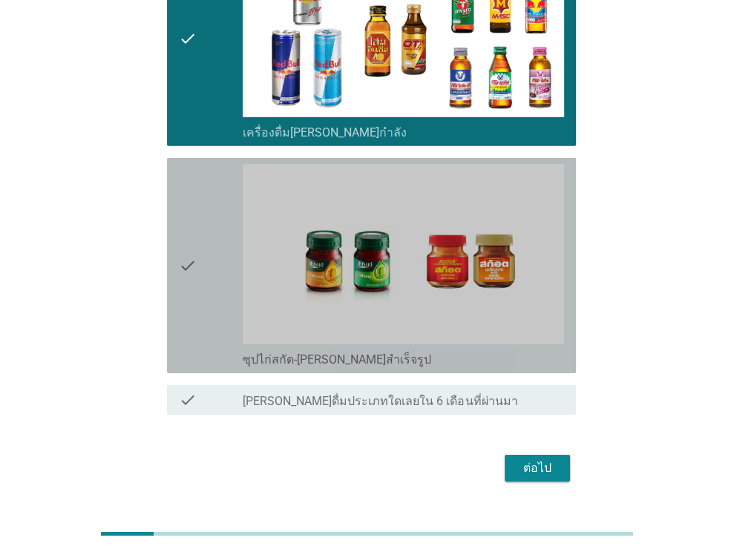
click at [211, 240] on div "check" at bounding box center [211, 265] width 65 height 203
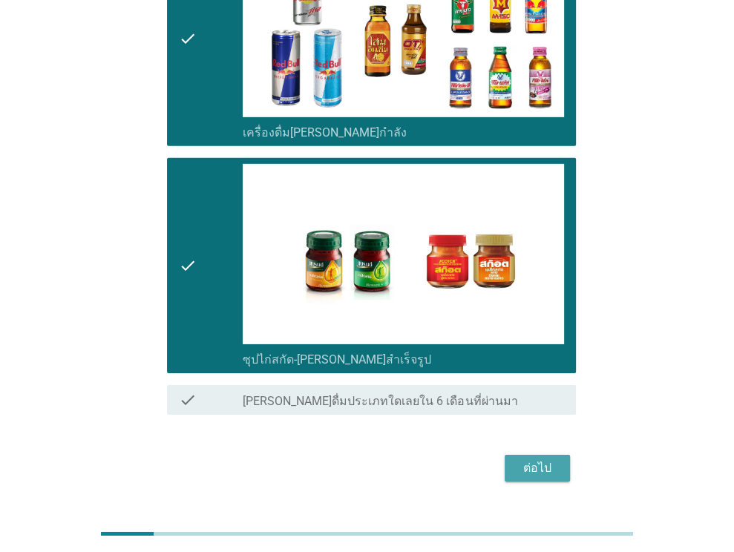
click at [546, 459] on div "ต่อไป" at bounding box center [537, 468] width 42 height 18
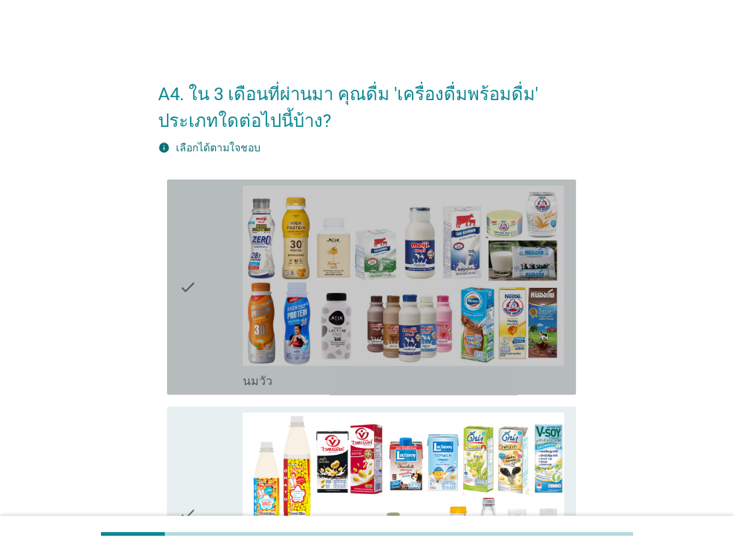
click at [189, 228] on icon "check" at bounding box center [188, 286] width 18 height 203
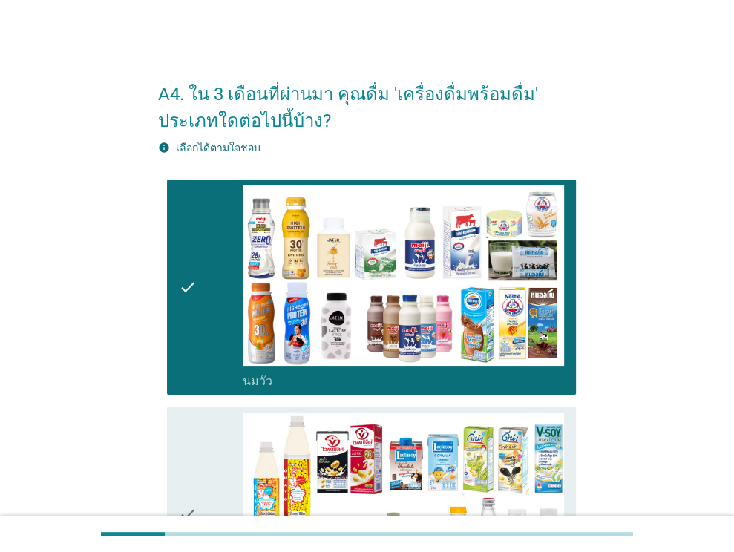
click at [186, 401] on div "check check_box_outline_blank นมถั่วเหลือง-น้ำเต้าหู้พร้อมดื่ม" at bounding box center [367, 514] width 418 height 227
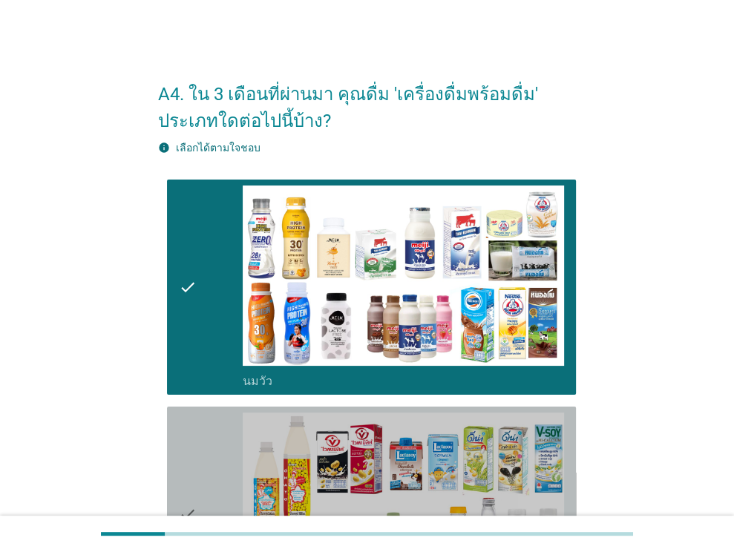
click at [193, 426] on icon "check" at bounding box center [188, 513] width 18 height 203
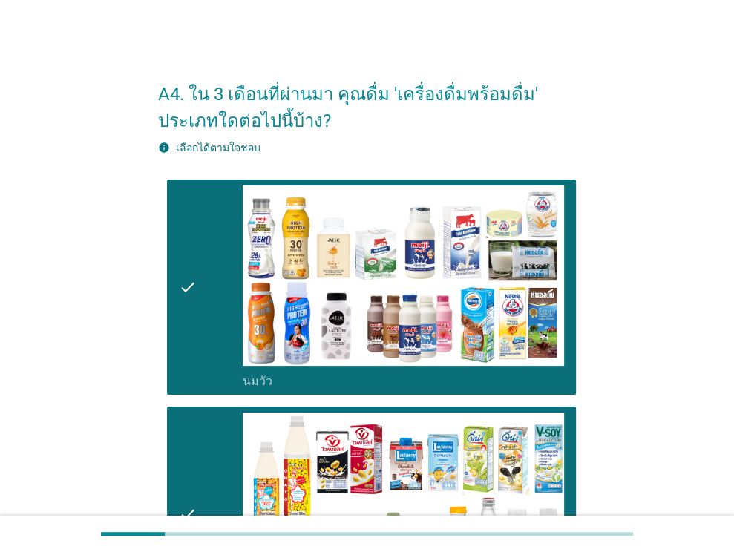
scroll to position [472, 0]
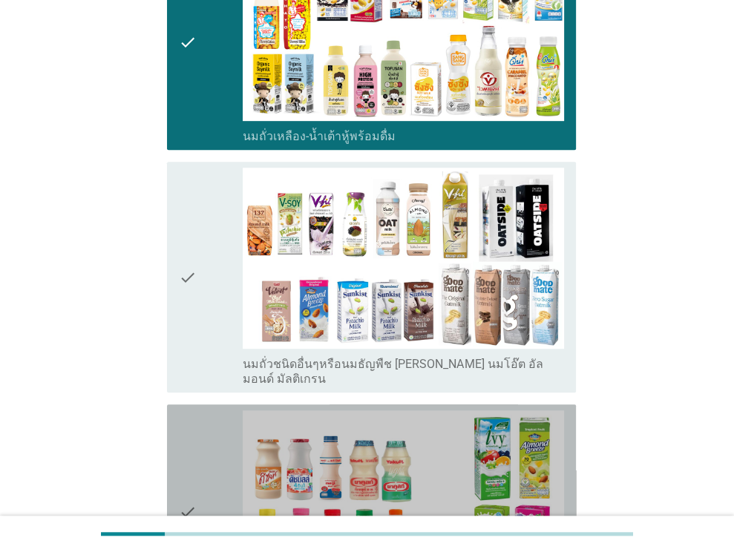
click at [193, 426] on icon "check" at bounding box center [188, 511] width 18 height 203
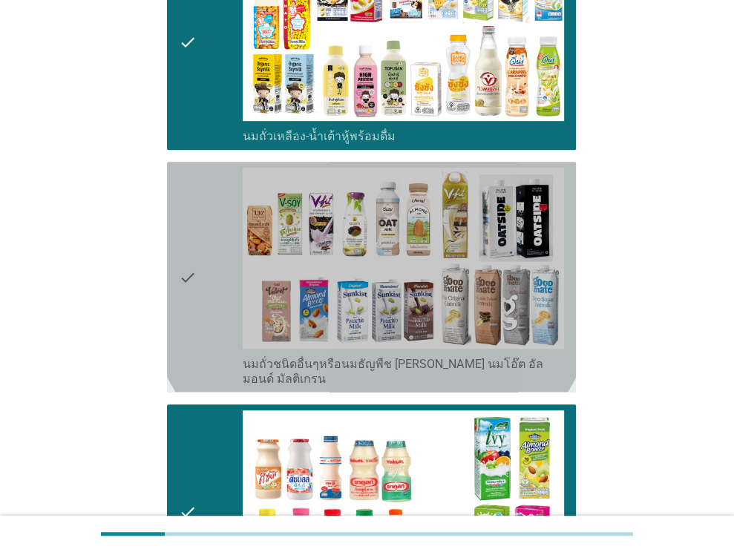
click at [190, 192] on icon "check" at bounding box center [188, 277] width 18 height 218
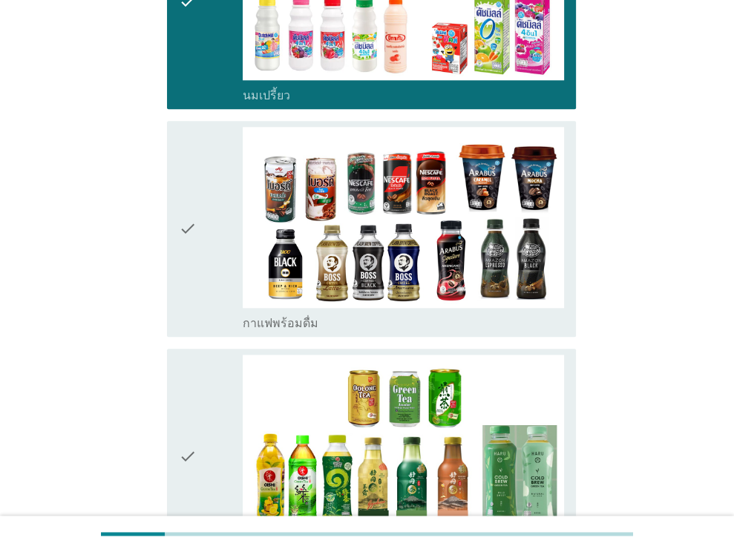
scroll to position [984, 0]
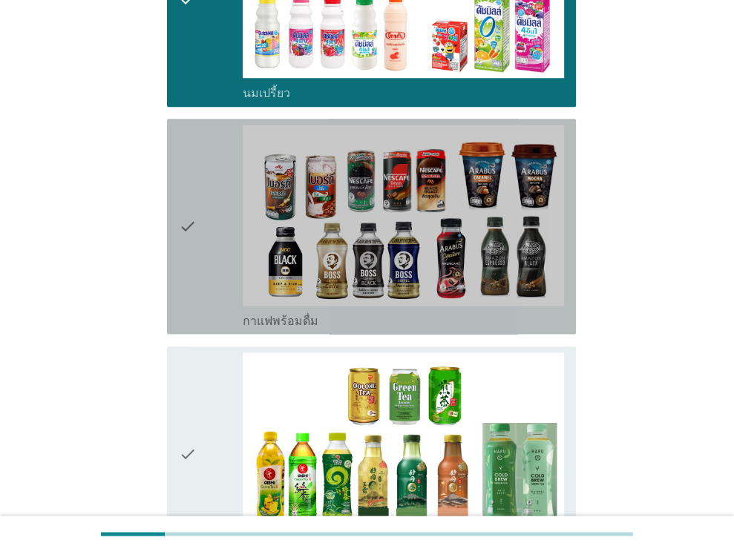
click at [190, 192] on icon "check" at bounding box center [188, 226] width 18 height 203
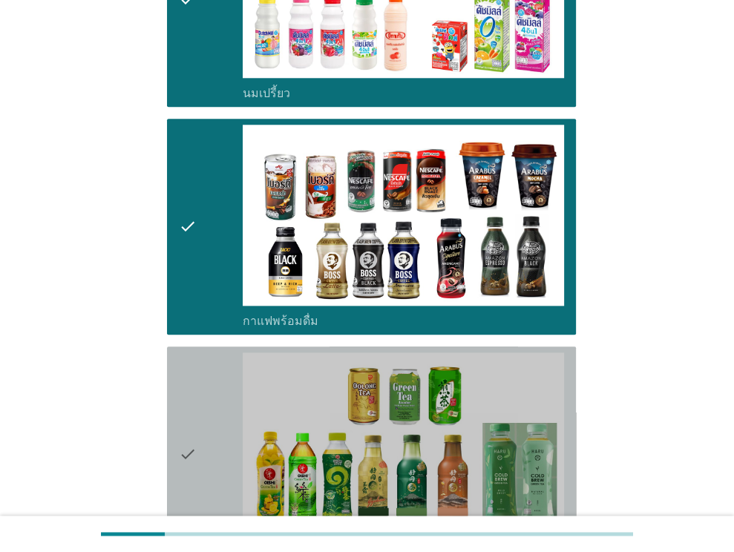
click at [214, 361] on div "check" at bounding box center [211, 453] width 65 height 203
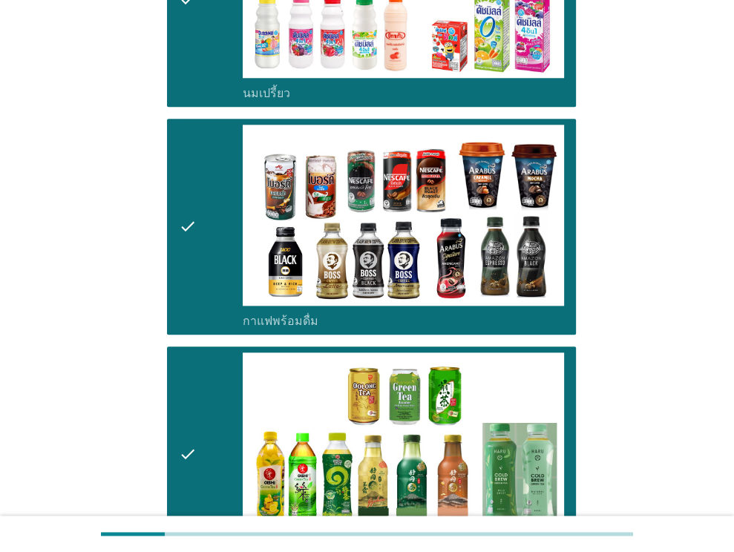
scroll to position [1430, 0]
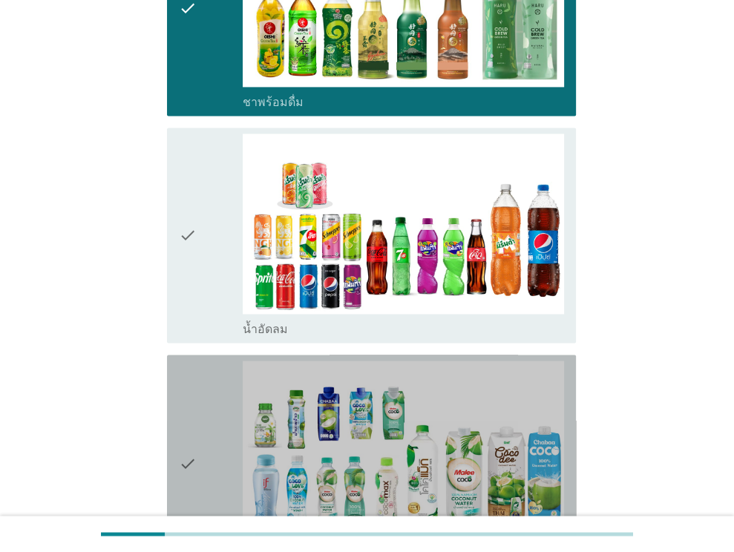
click at [218, 483] on div "check" at bounding box center [211, 461] width 65 height 203
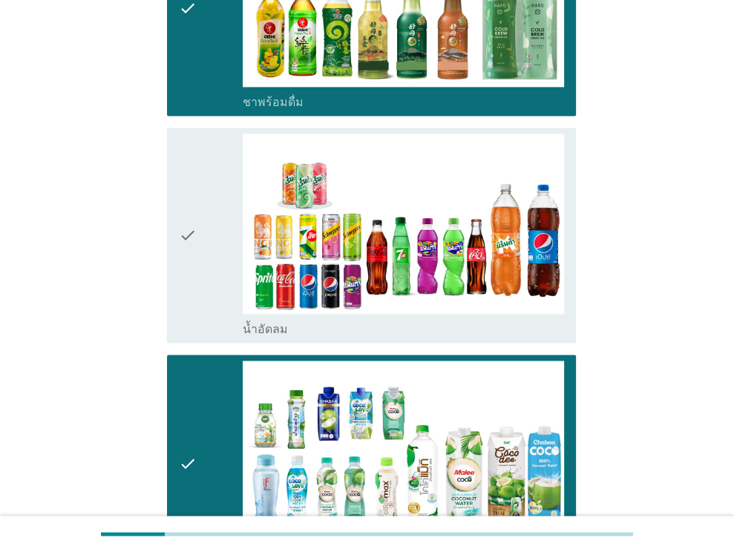
click at [158, 171] on div "check check_box_outline_blank น้ำอัดลม" at bounding box center [367, 235] width 418 height 227
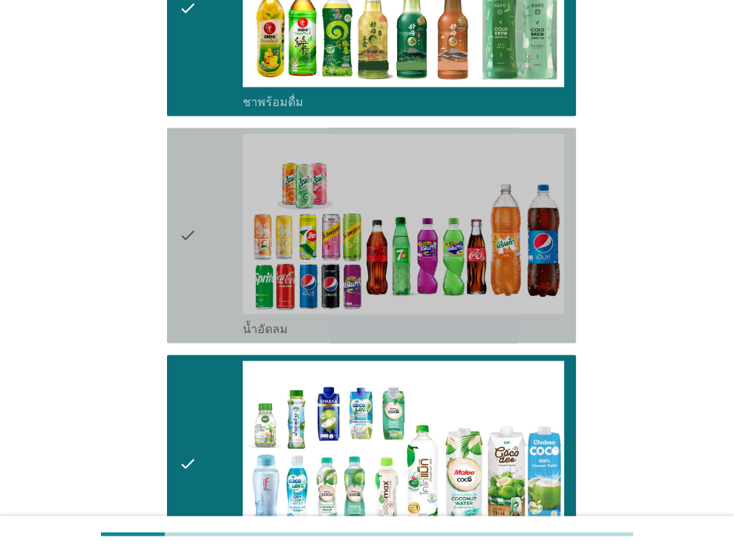
click at [179, 185] on icon "check" at bounding box center [188, 235] width 18 height 203
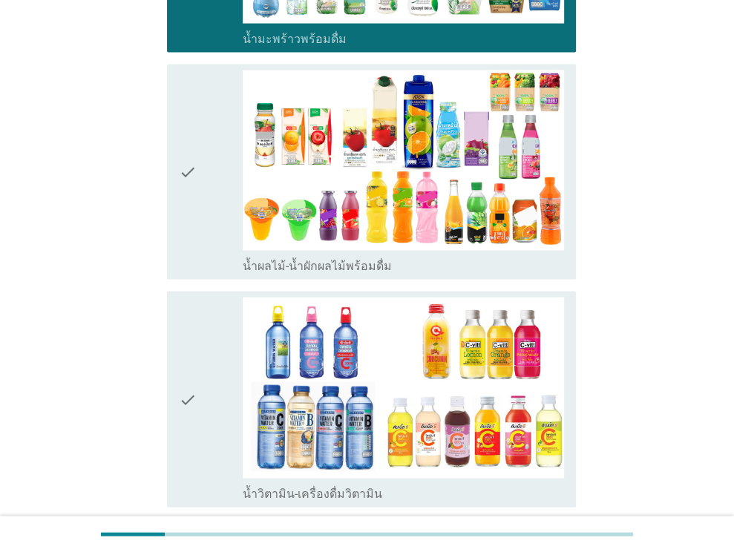
scroll to position [1948, 0]
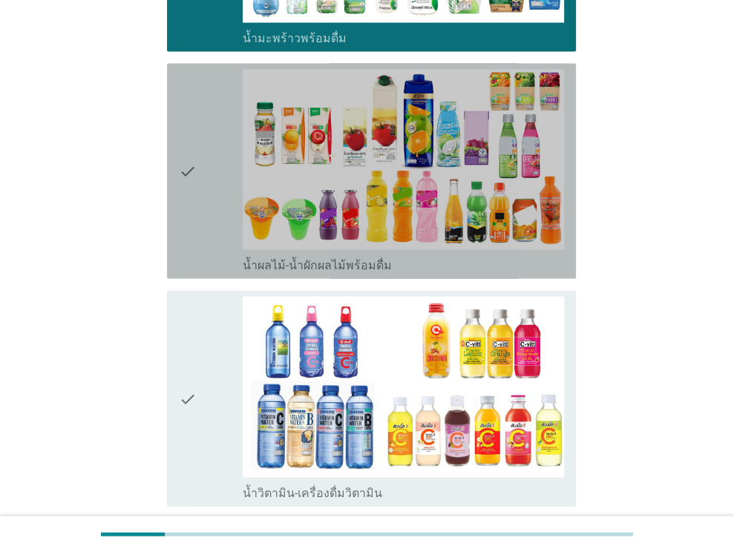
click at [179, 185] on icon "check" at bounding box center [188, 171] width 18 height 203
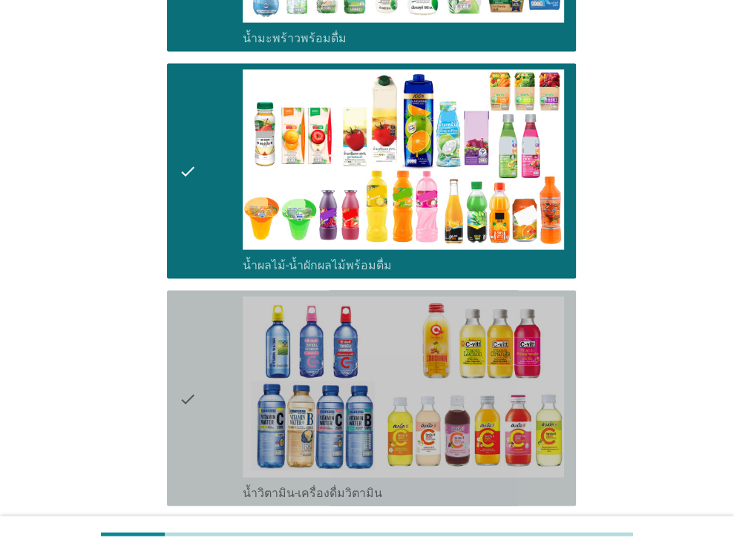
click at [183, 362] on icon "check" at bounding box center [188, 398] width 18 height 203
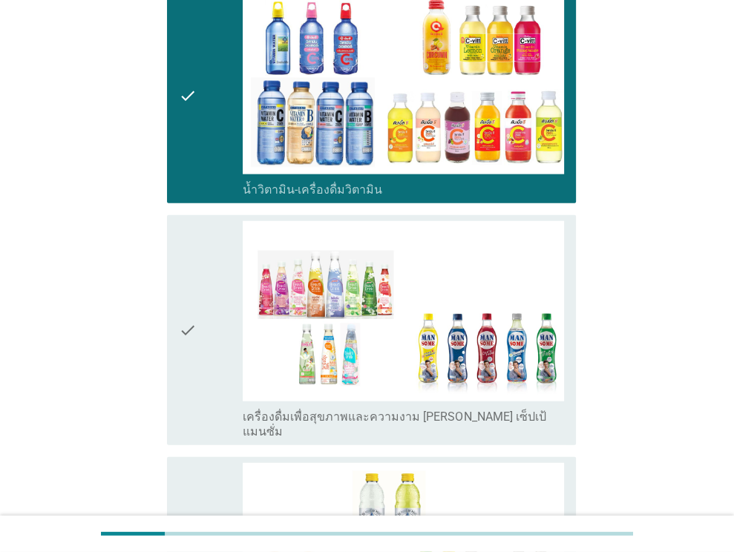
scroll to position [2368, 0]
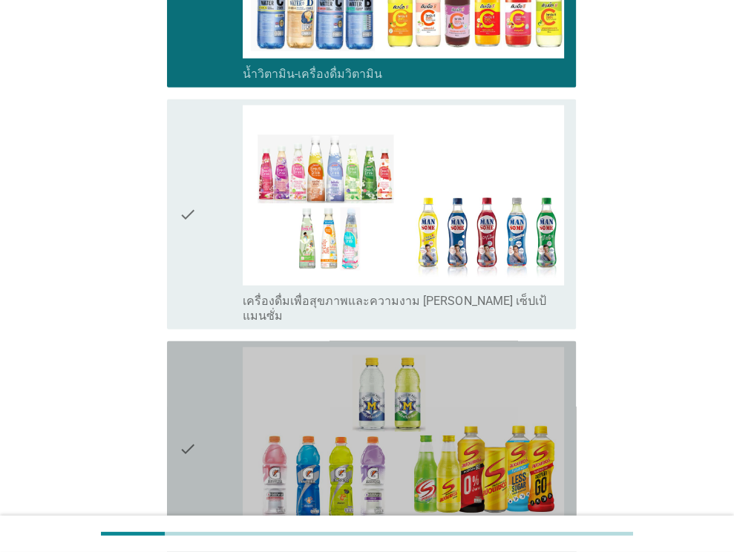
click at [183, 362] on icon "check" at bounding box center [188, 448] width 18 height 203
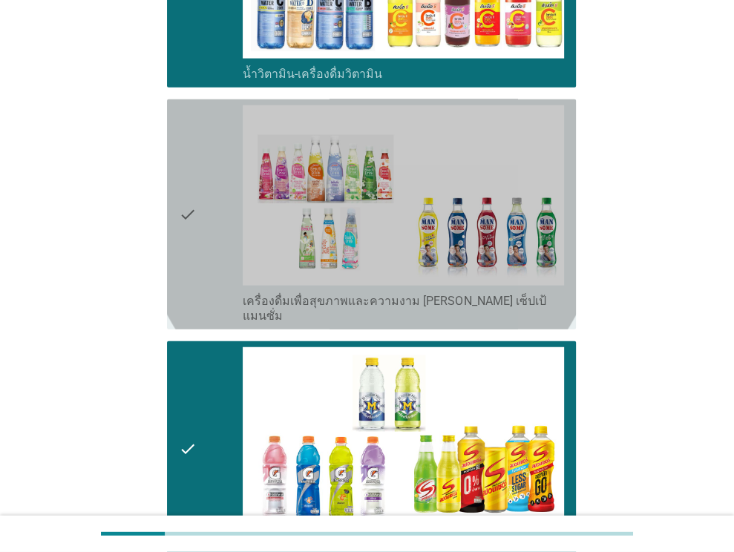
click at [188, 154] on icon "check" at bounding box center [188, 214] width 18 height 218
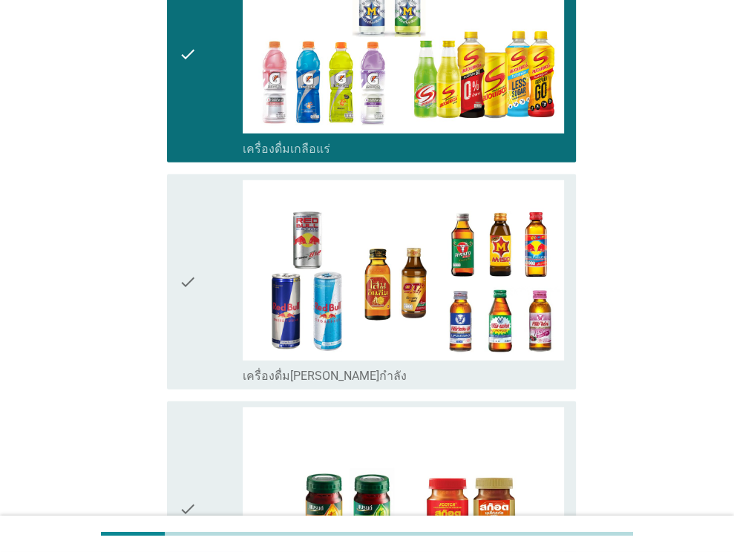
scroll to position [2896, 0]
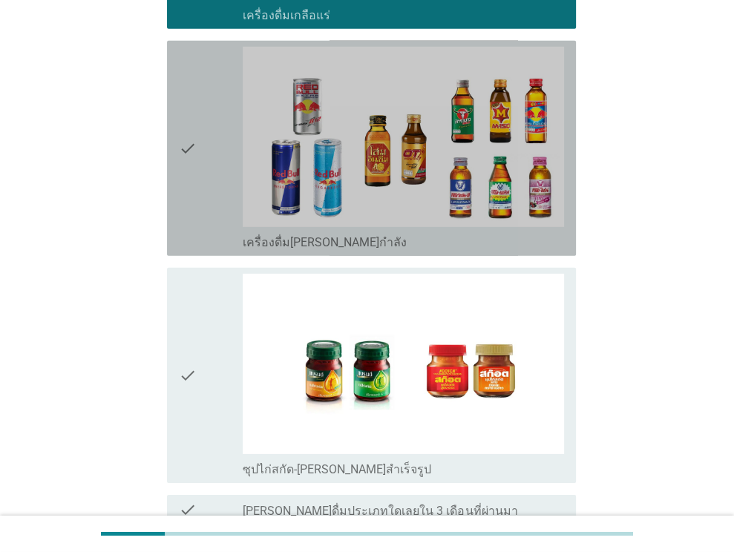
click at [188, 154] on icon "check" at bounding box center [188, 148] width 18 height 203
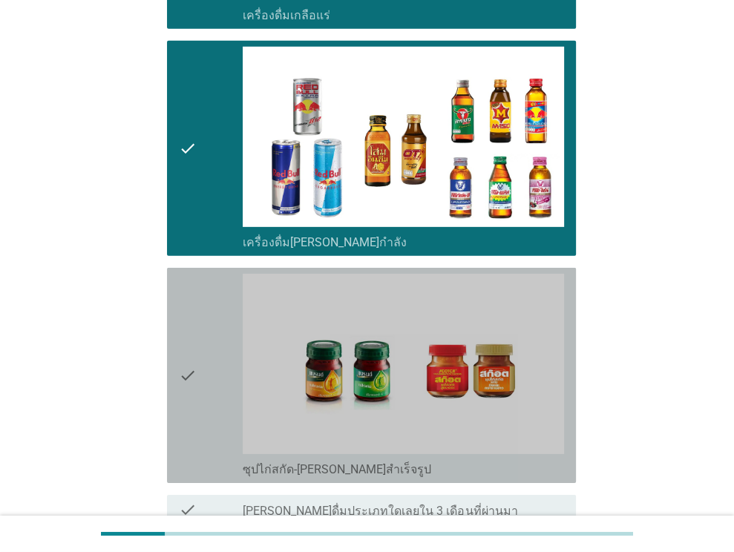
click at [189, 320] on icon "check" at bounding box center [188, 375] width 18 height 203
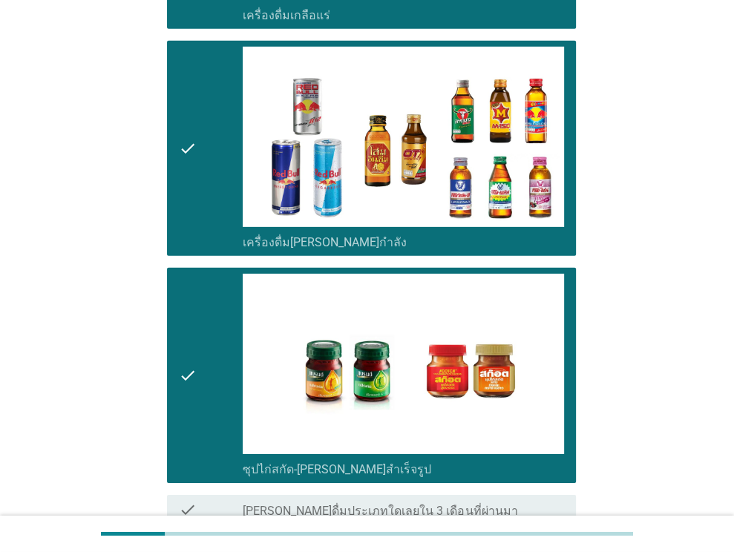
scroll to position [3005, 0]
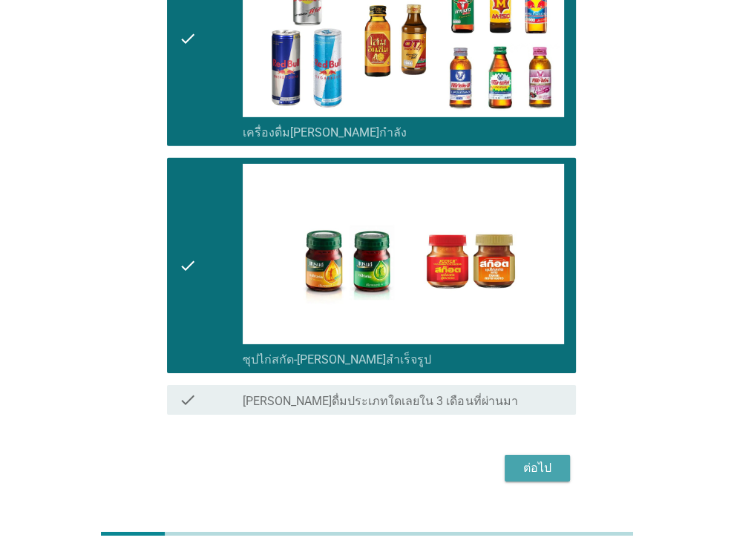
click at [549, 459] on div "ต่อไป" at bounding box center [537, 468] width 42 height 18
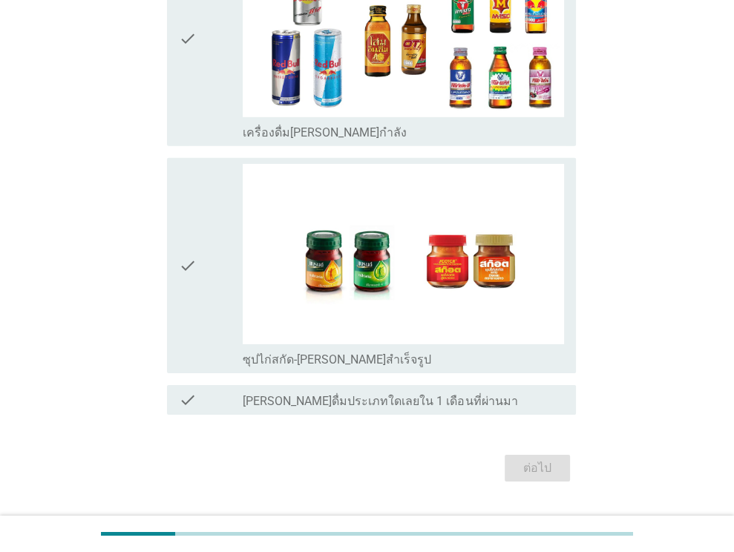
scroll to position [0, 0]
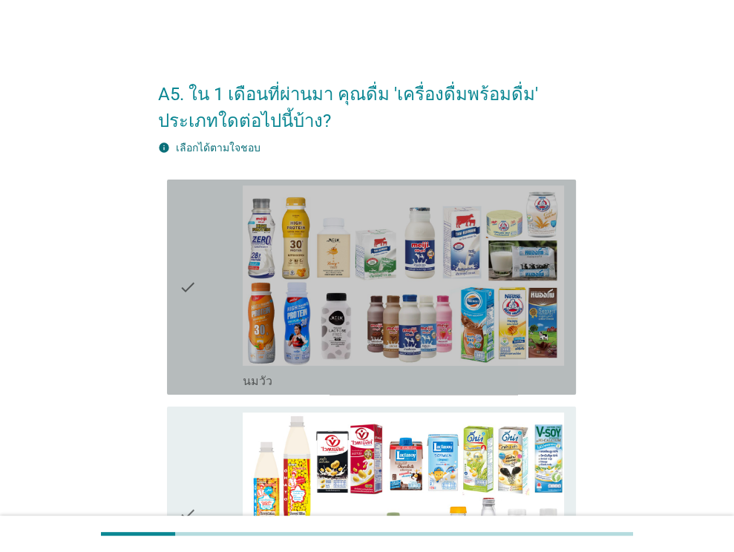
click at [208, 281] on div "check" at bounding box center [211, 286] width 65 height 203
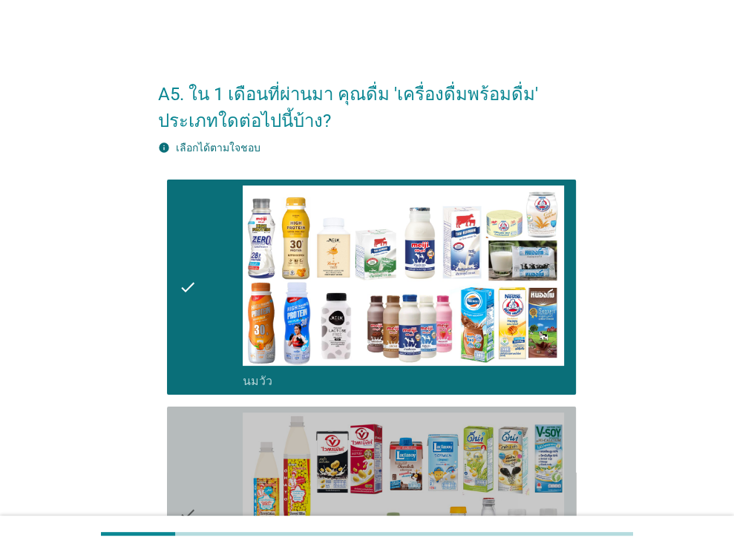
click at [208, 457] on div "check" at bounding box center [211, 513] width 65 height 203
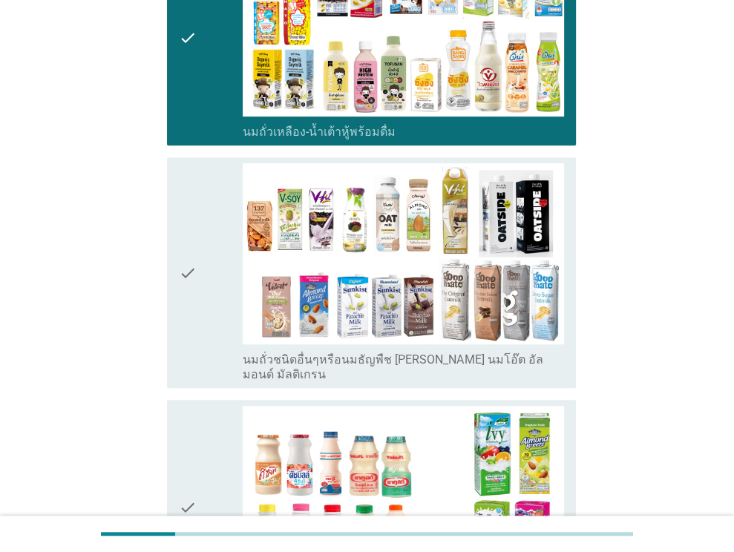
scroll to position [480, 0]
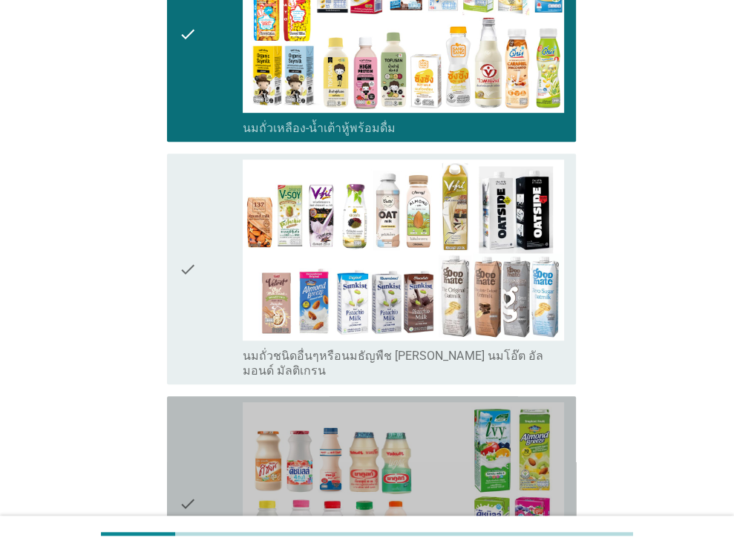
click at [208, 457] on div "check" at bounding box center [211, 503] width 65 height 203
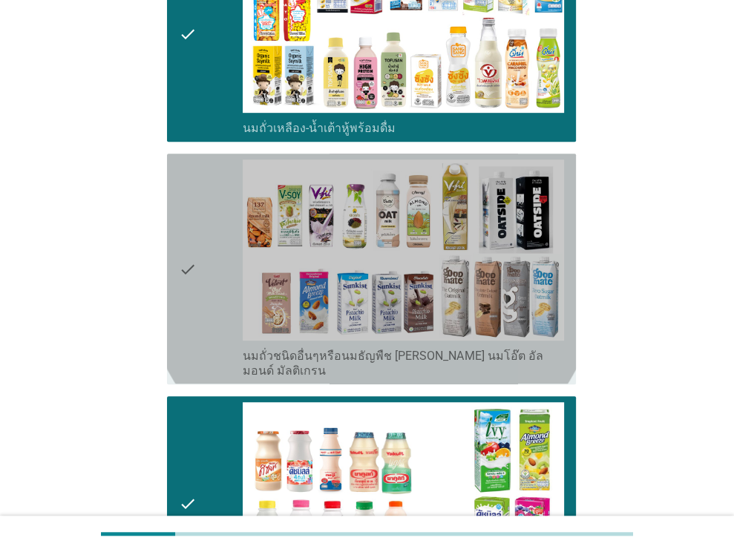
click at [206, 201] on div "check" at bounding box center [211, 268] width 65 height 218
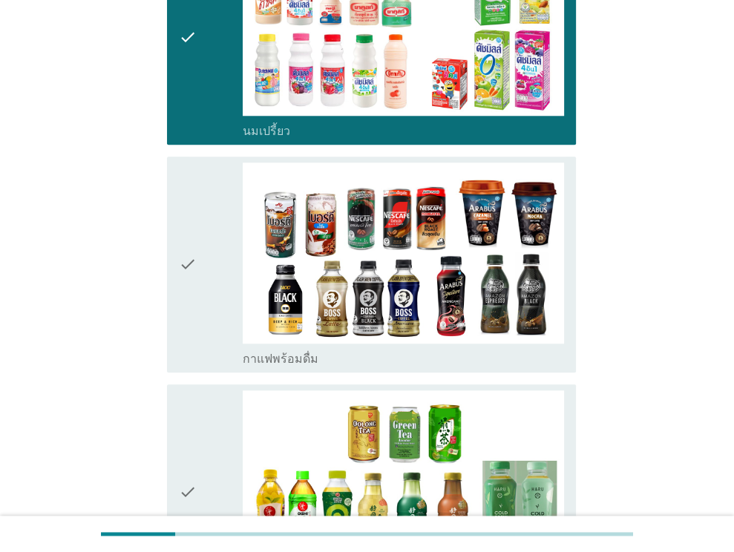
scroll to position [948, 0]
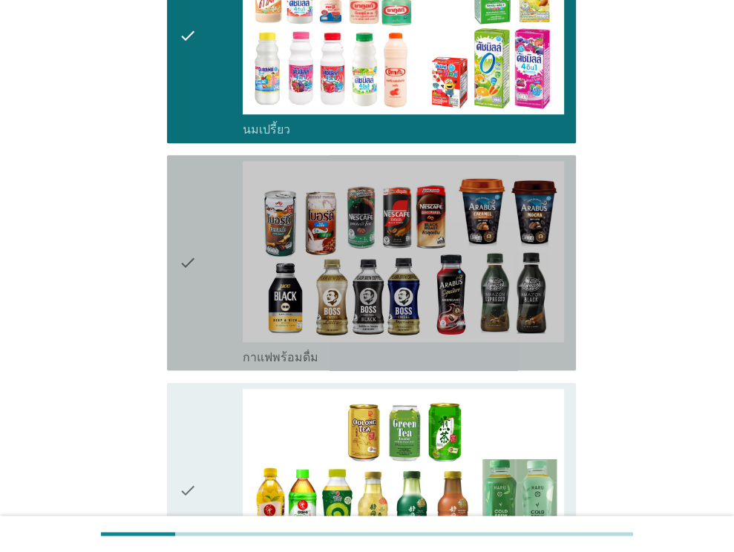
click at [206, 201] on div "check" at bounding box center [211, 262] width 65 height 203
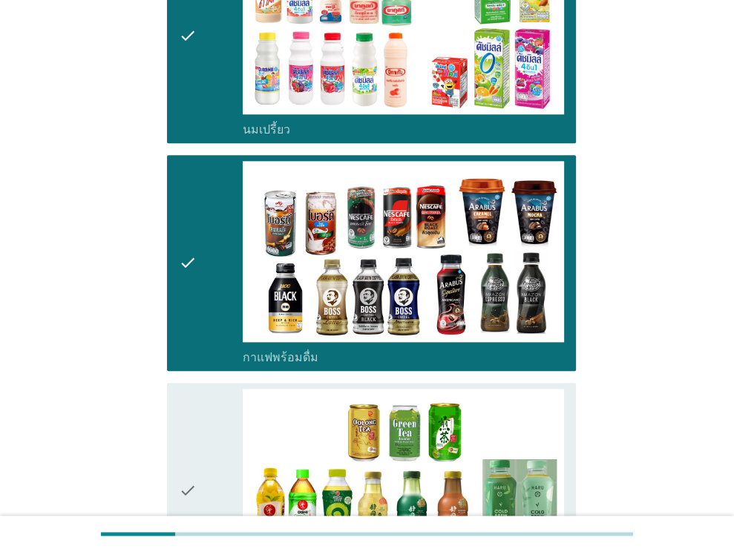
click at [154, 530] on div at bounding box center [367, 533] width 533 height 24
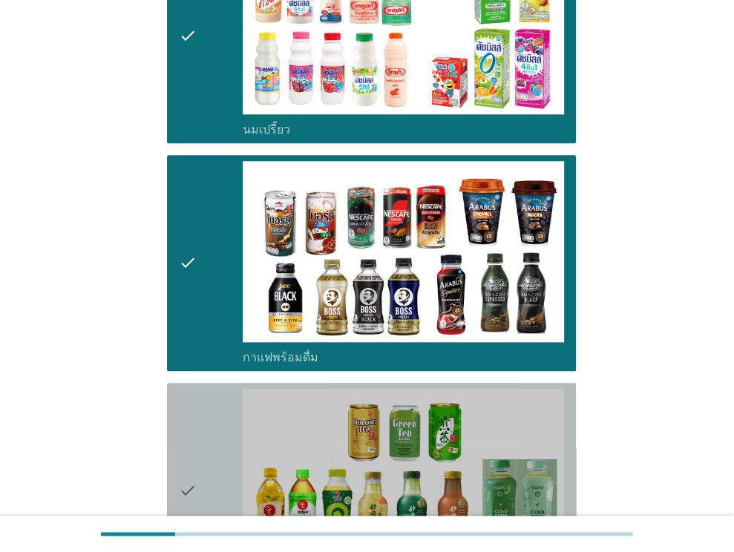
click at [175, 465] on div "check check_box_outline_blank ชาพร้อมดื่ม" at bounding box center [371, 490] width 409 height 215
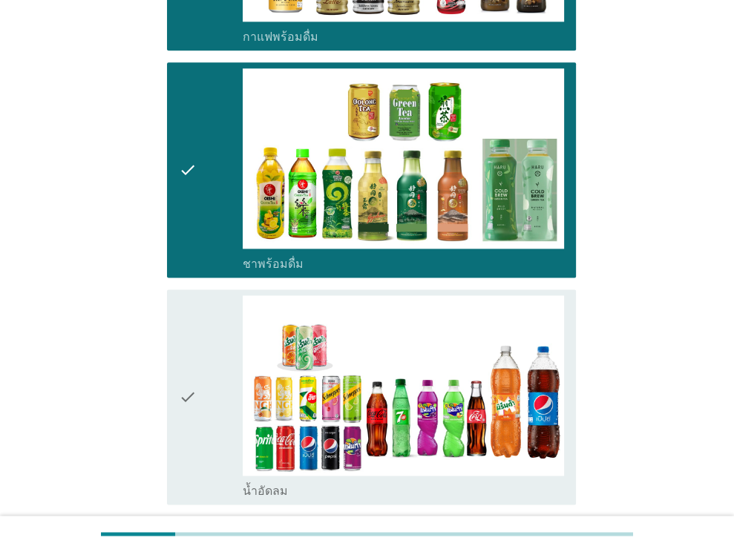
scroll to position [1360, 0]
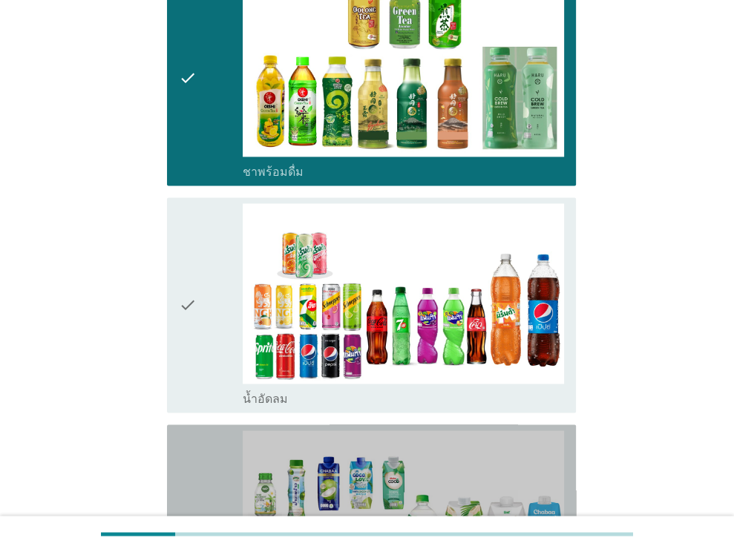
click at [175, 465] on div "check check_box_outline_blank น้ำมะพร้าวพร้อมดื่ม" at bounding box center [371, 531] width 409 height 215
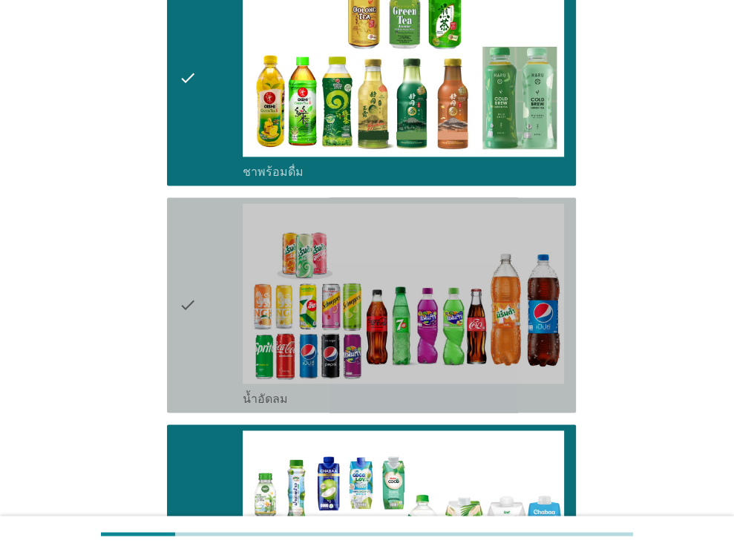
click at [177, 331] on div "check check_box_outline_blank น้ำอัดลม" at bounding box center [371, 304] width 409 height 215
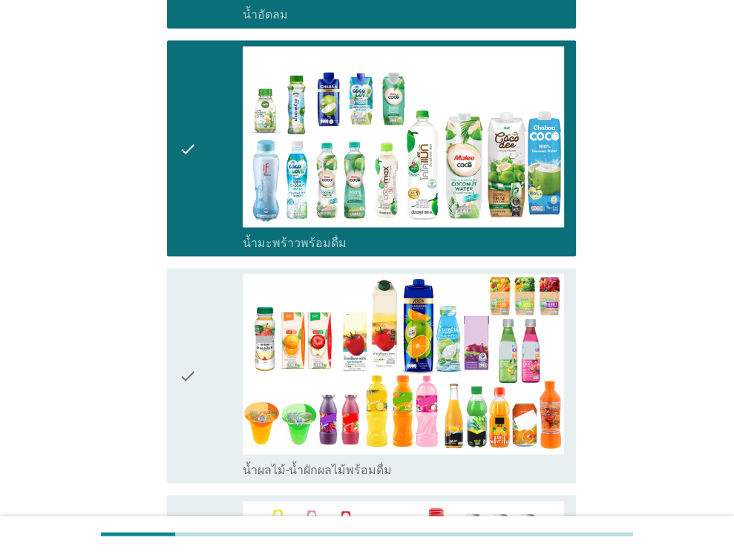
scroll to position [1880, 0]
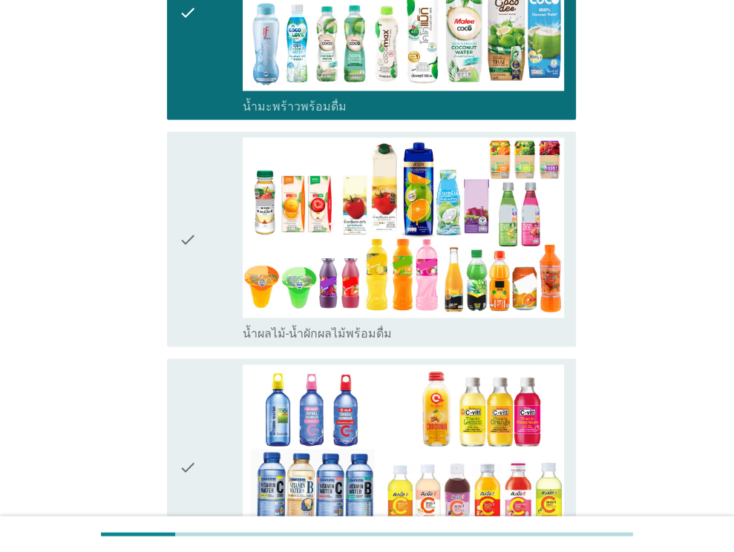
click at [177, 331] on div "check check_box_outline_blank น้ำผลไม้-น้ำผักผลไม้พร้อมดื่ม" at bounding box center [367, 239] width 418 height 227
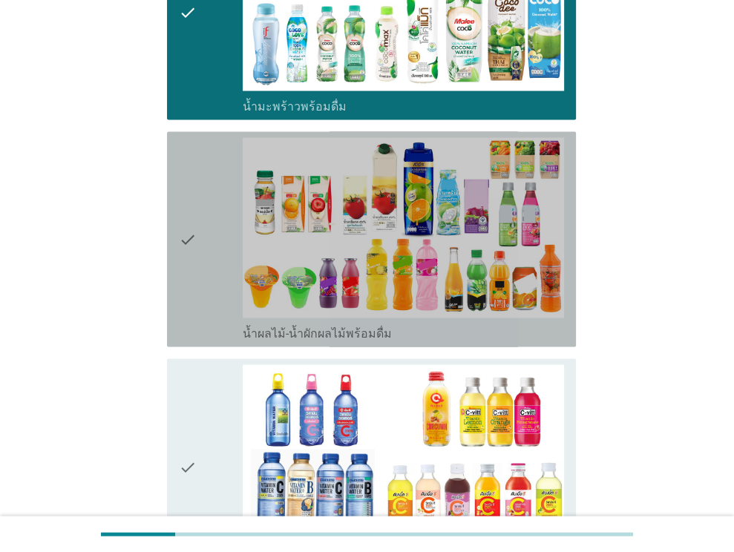
click at [177, 246] on div "check check_box_outline_blank น้ำผลไม้-น้ำผักผลไม้พร้อมดื่ม" at bounding box center [371, 239] width 409 height 215
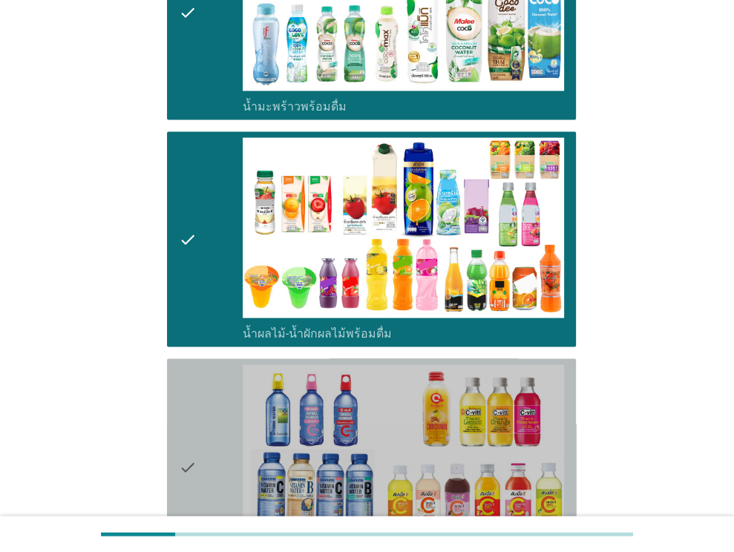
click at [179, 400] on icon "check" at bounding box center [188, 466] width 18 height 203
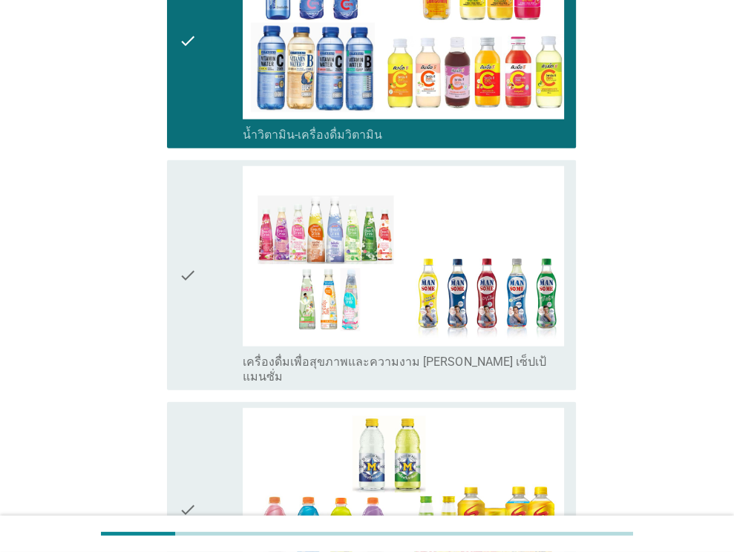
scroll to position [2307, 0]
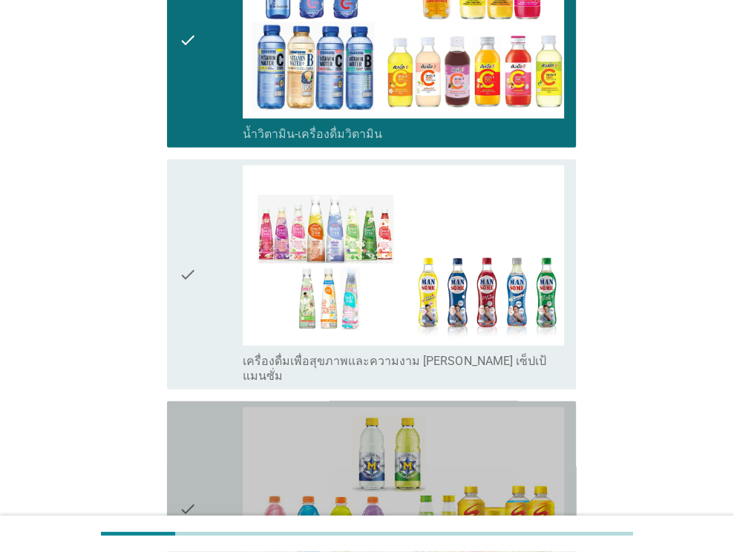
click at [179, 407] on icon "check" at bounding box center [188, 508] width 18 height 203
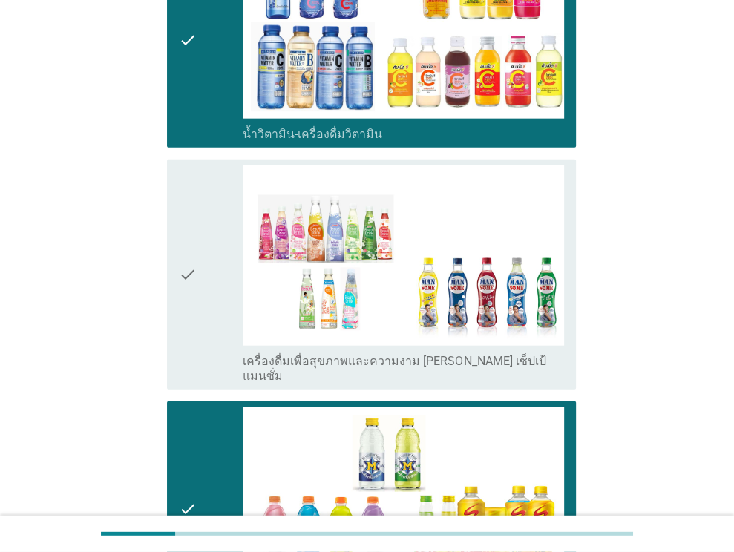
click at [179, 283] on icon "check" at bounding box center [188, 274] width 18 height 218
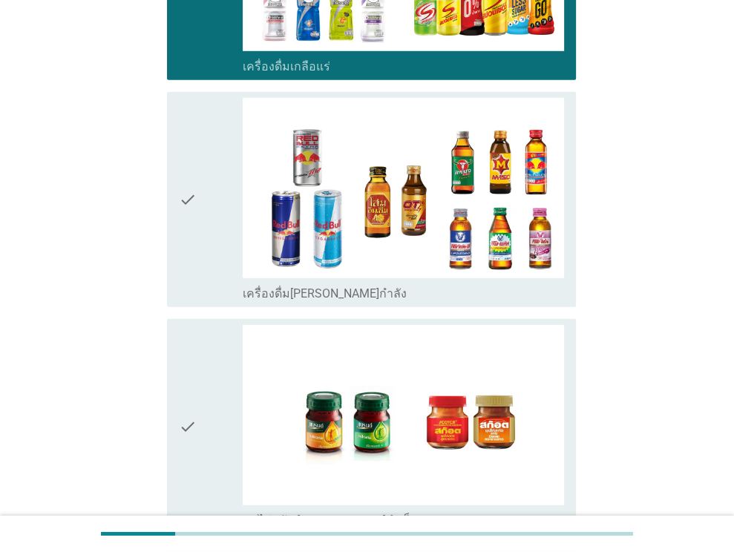
scroll to position [2851, 0]
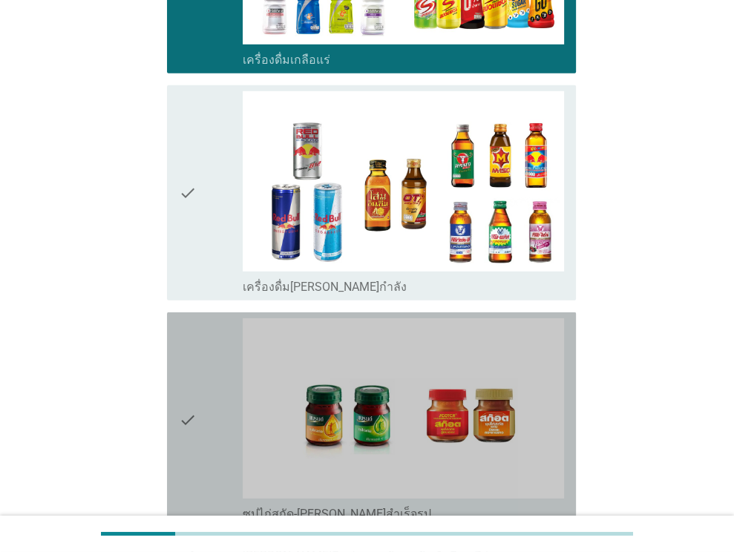
click at [190, 352] on icon "check" at bounding box center [188, 419] width 18 height 203
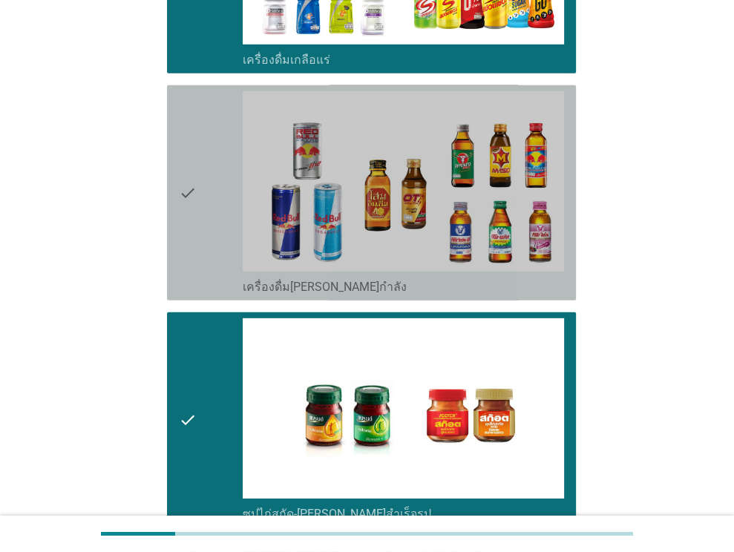
click at [197, 101] on div "check" at bounding box center [211, 192] width 65 height 203
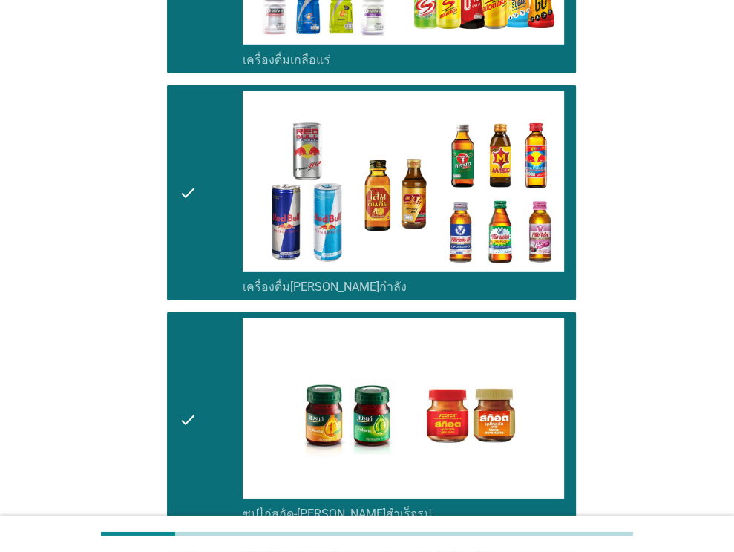
scroll to position [3005, 0]
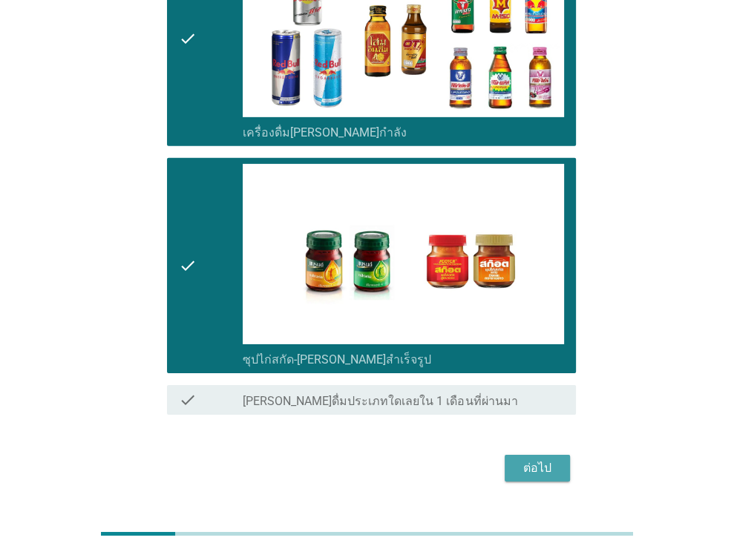
click at [538, 459] on div "ต่อไป" at bounding box center [537, 468] width 42 height 18
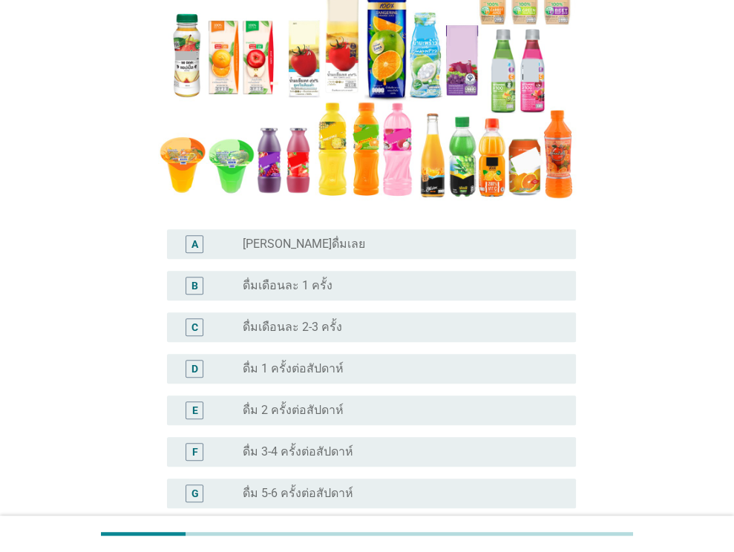
scroll to position [486, 0]
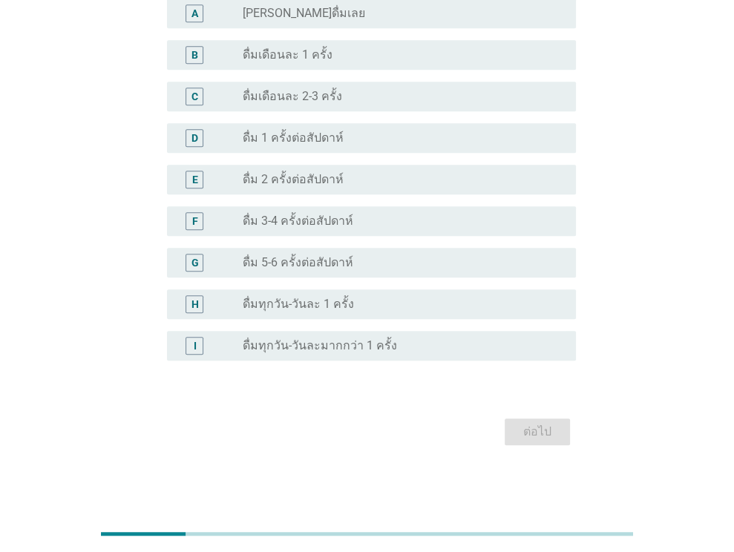
click at [466, 135] on div "radio_button_unchecked ดื่ม 1 ครั้งต่อสัปดาห์" at bounding box center [397, 138] width 309 height 15
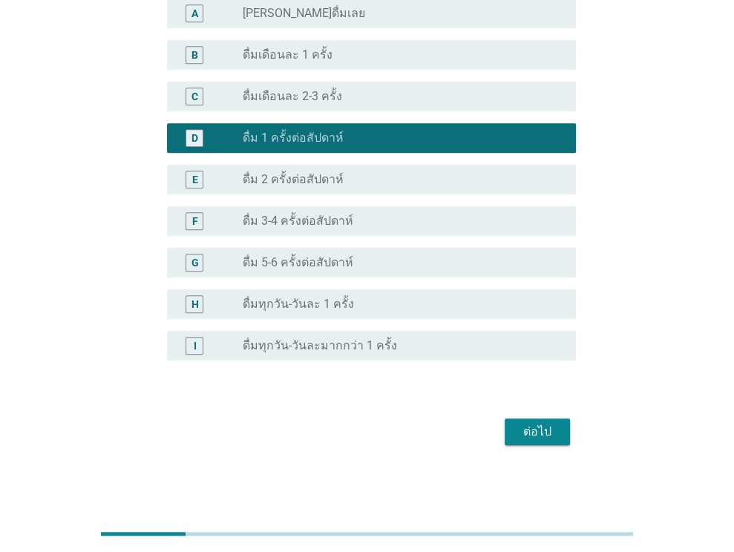
click at [538, 429] on div "ต่อไป" at bounding box center [537, 432] width 42 height 18
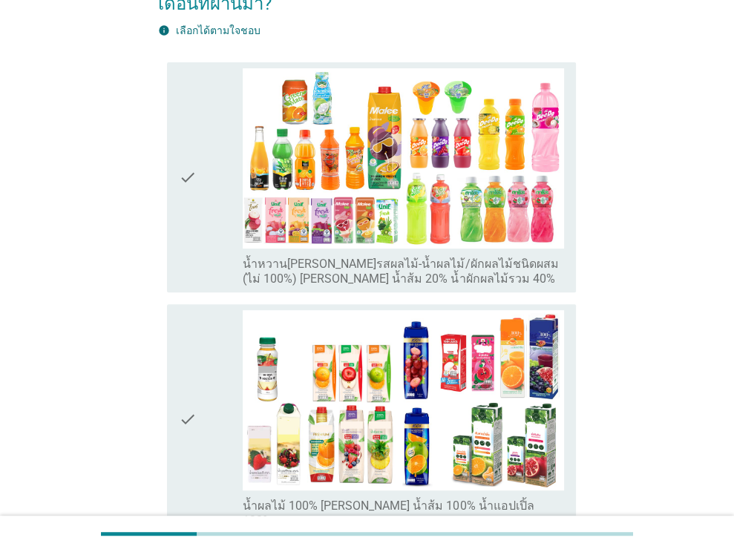
scroll to position [228, 0]
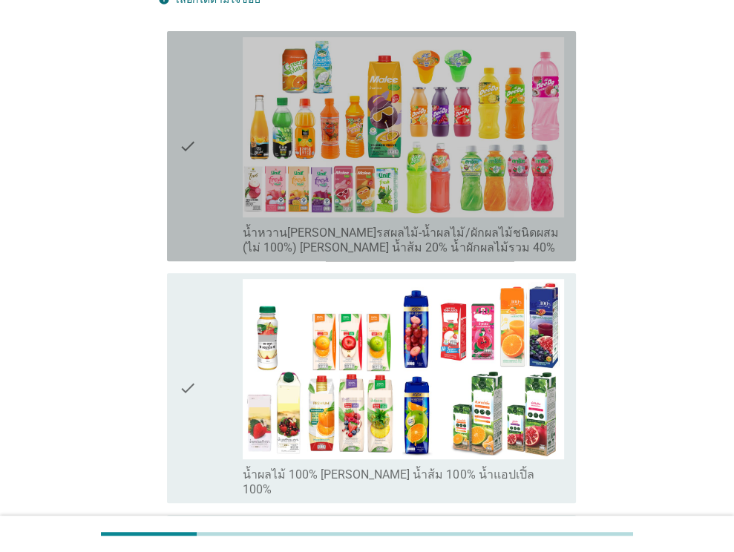
click at [209, 153] on div "check" at bounding box center [211, 146] width 65 height 218
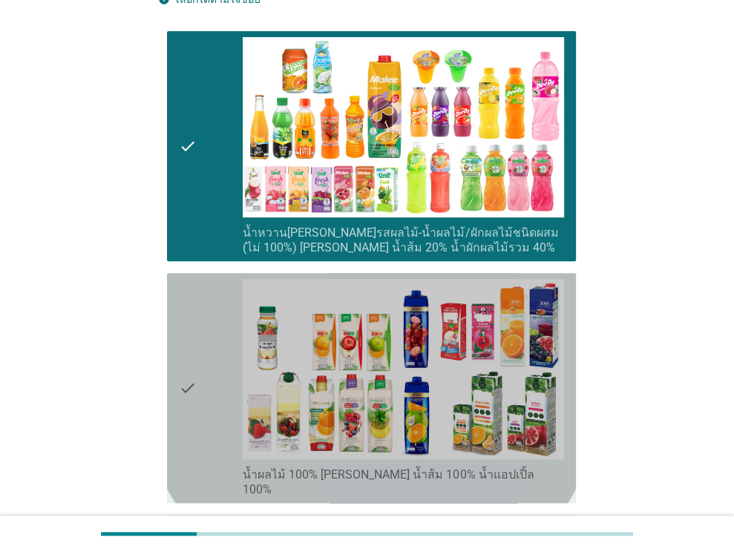
click at [237, 309] on div "check" at bounding box center [211, 388] width 65 height 218
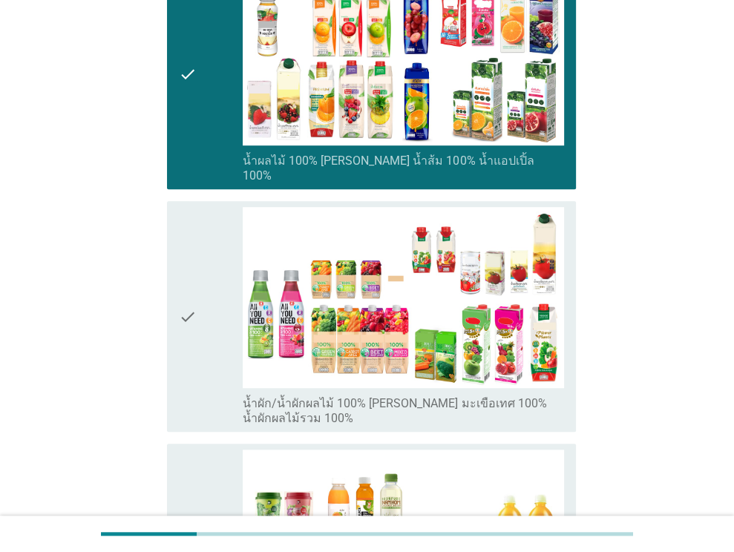
scroll to position [543, 0]
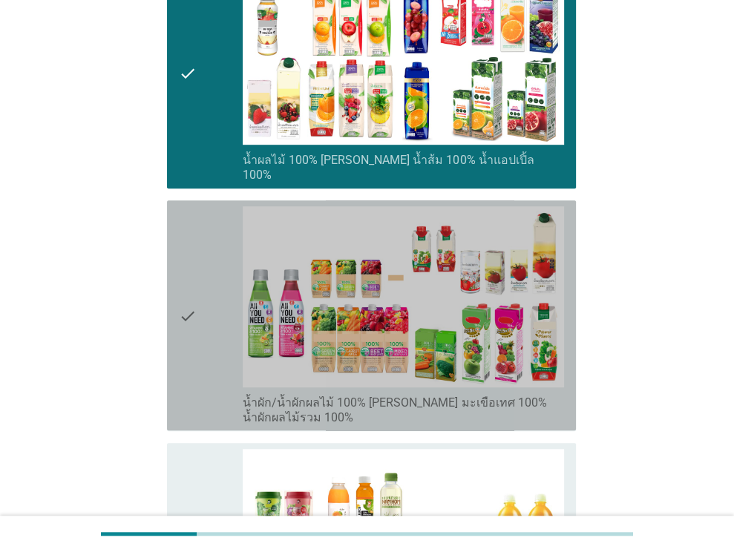
click at [219, 364] on div "check" at bounding box center [211, 315] width 65 height 218
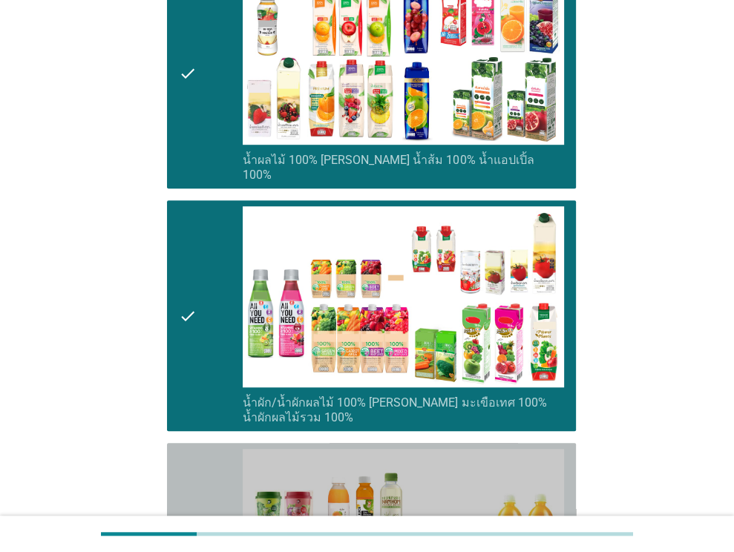
click at [220, 455] on div "check" at bounding box center [211, 558] width 65 height 218
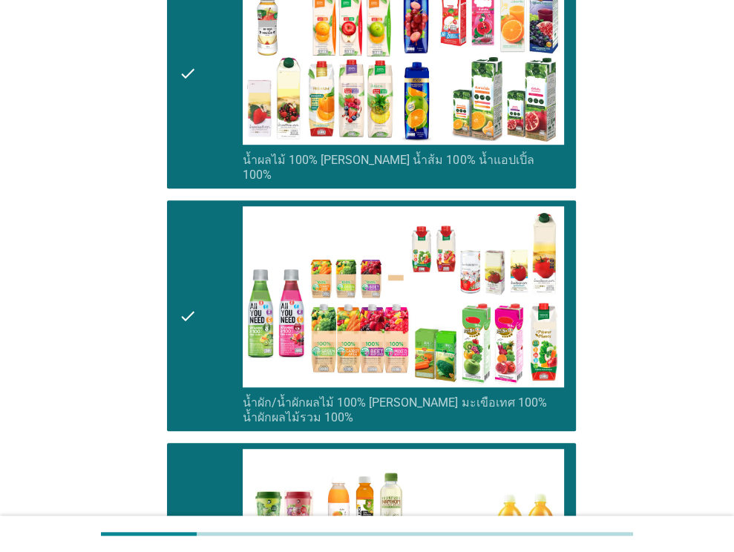
scroll to position [862, 0]
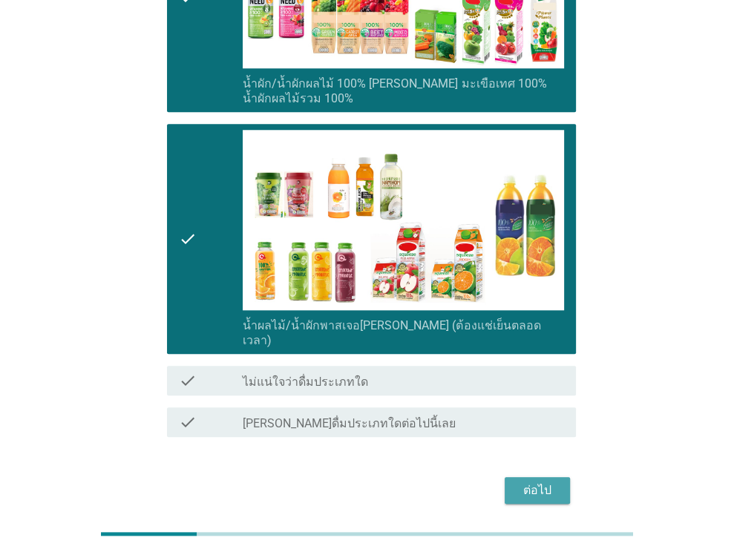
click at [558, 477] on button "ต่อไป" at bounding box center [536, 490] width 65 height 27
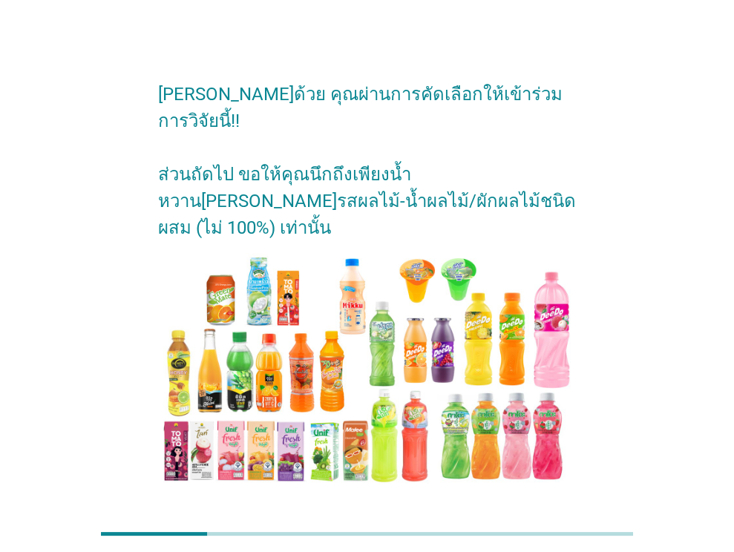
click at [538, 526] on div "ต่อไป" at bounding box center [537, 535] width 42 height 18
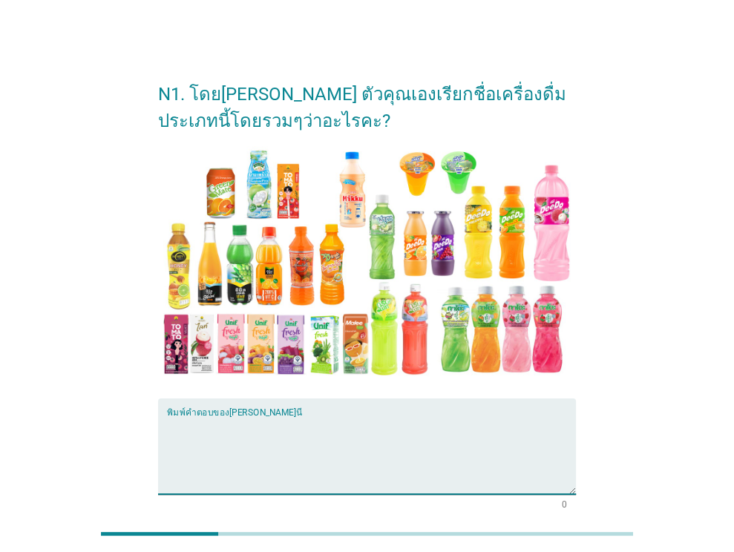
click at [289, 439] on textarea "พิมพ์คำตอบของคุณ ที่นี่" at bounding box center [371, 455] width 409 height 78
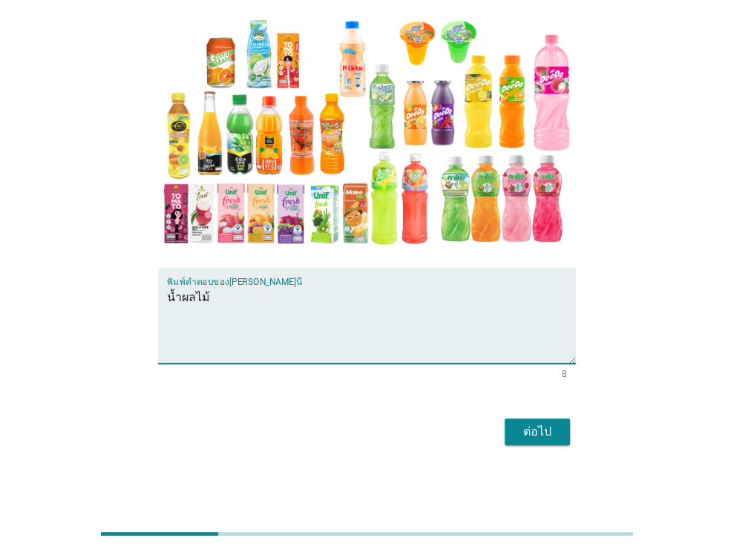
type textarea "น้ำผลไม้"
click at [548, 438] on div "ต่อไป" at bounding box center [537, 432] width 42 height 18
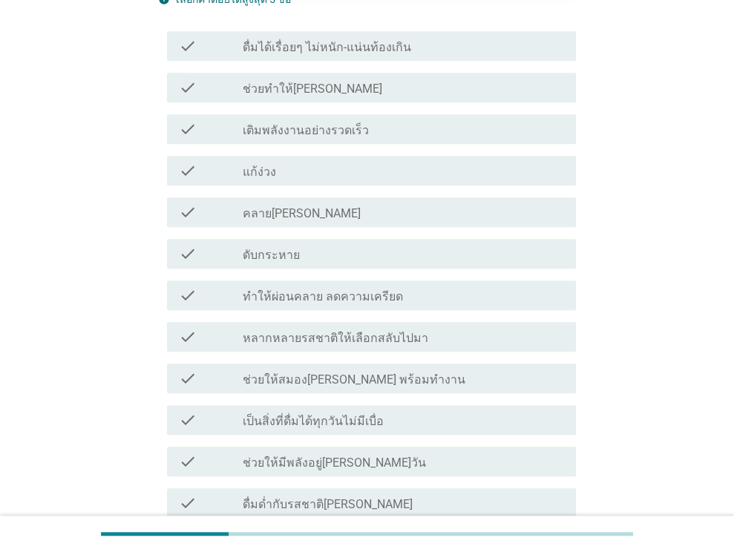
scroll to position [547, 0]
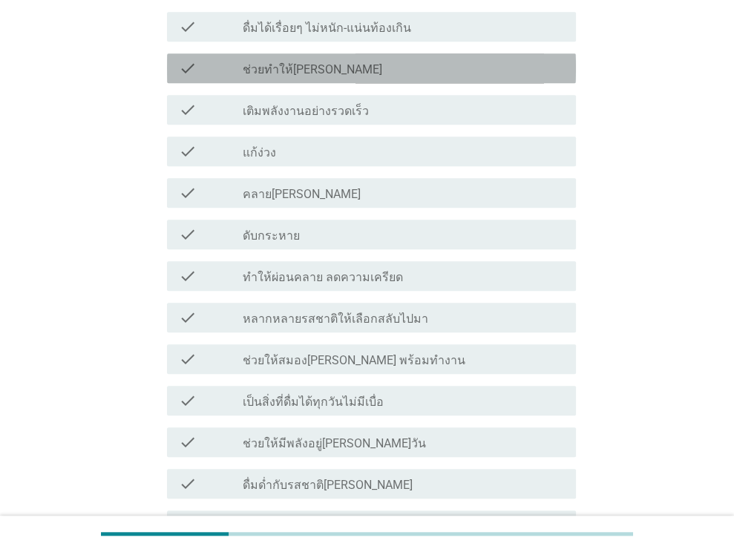
click at [387, 61] on div "check_box_outline_blank ช่วยทำให้[PERSON_NAME]" at bounding box center [403, 68] width 321 height 18
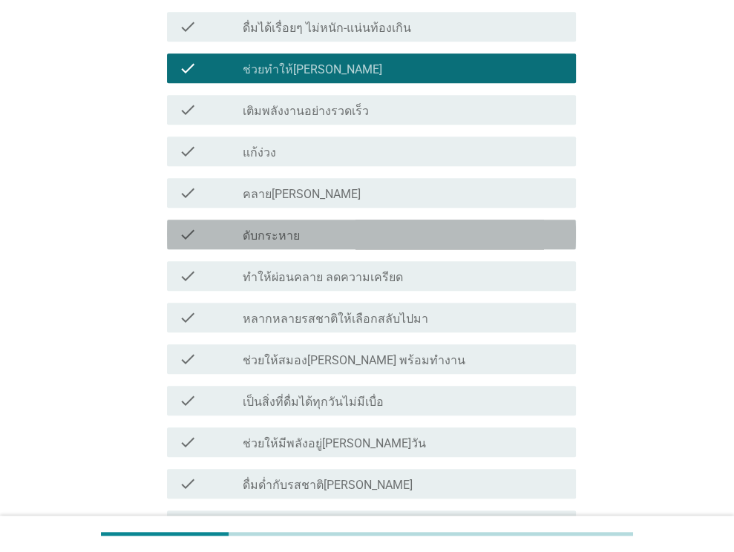
click at [356, 232] on div "check_box_outline_blank ดับกระหาย" at bounding box center [403, 234] width 321 height 18
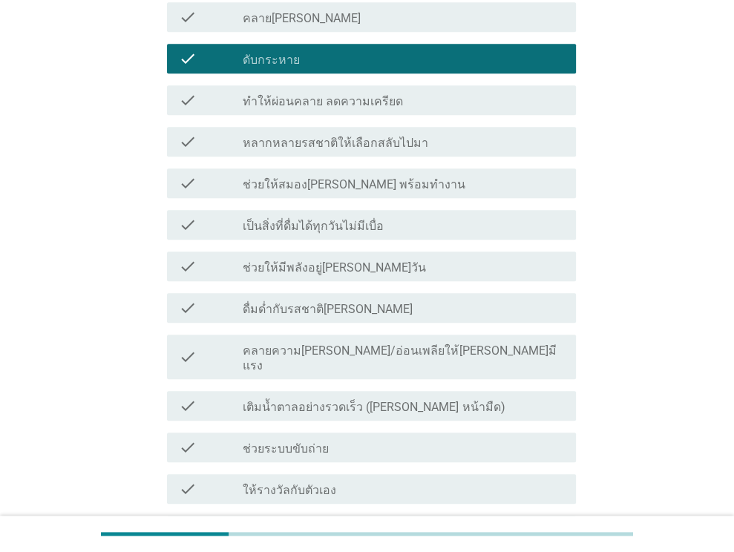
scroll to position [706, 0]
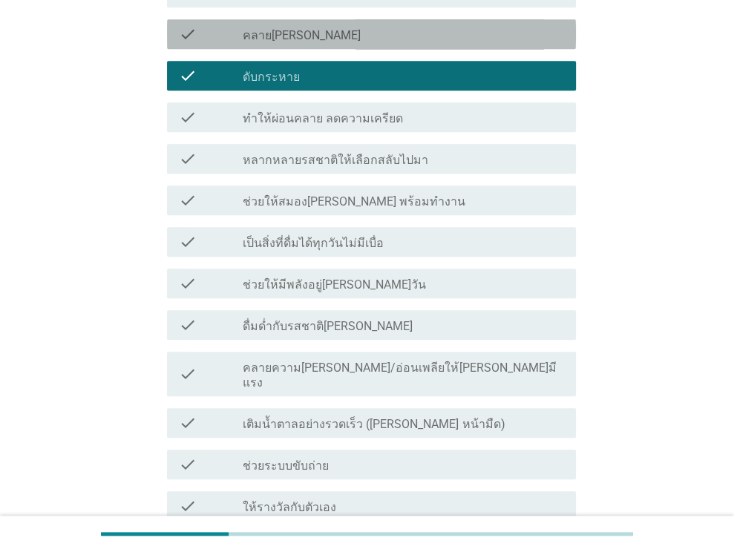
click at [308, 47] on div "check check_box_outline_blank คลาย[PERSON_NAME]" at bounding box center [371, 34] width 409 height 30
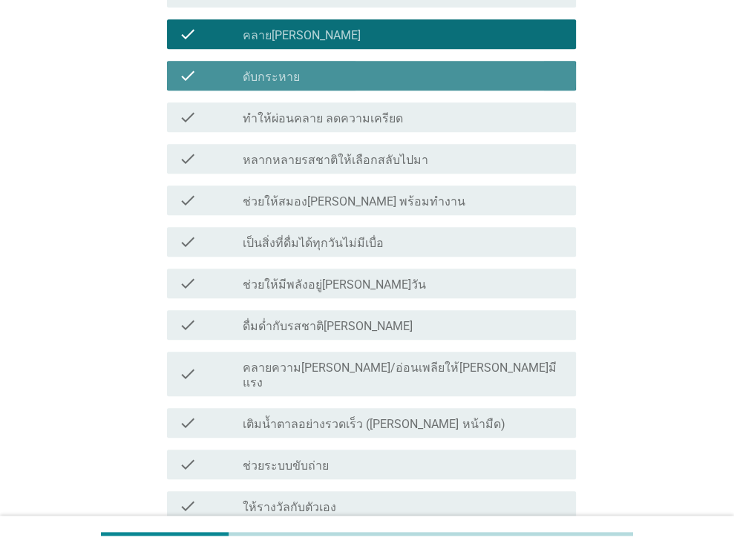
click at [314, 71] on div "check_box_outline_blank ดับกระหาย" at bounding box center [403, 76] width 321 height 18
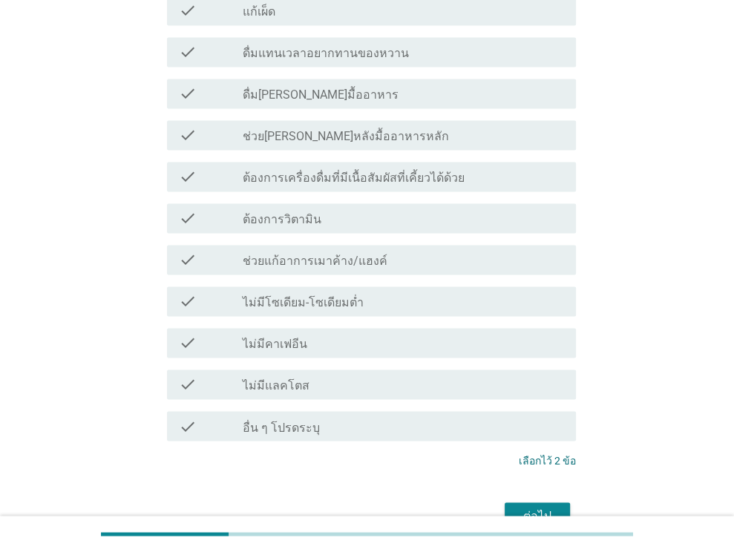
scroll to position [1409, 0]
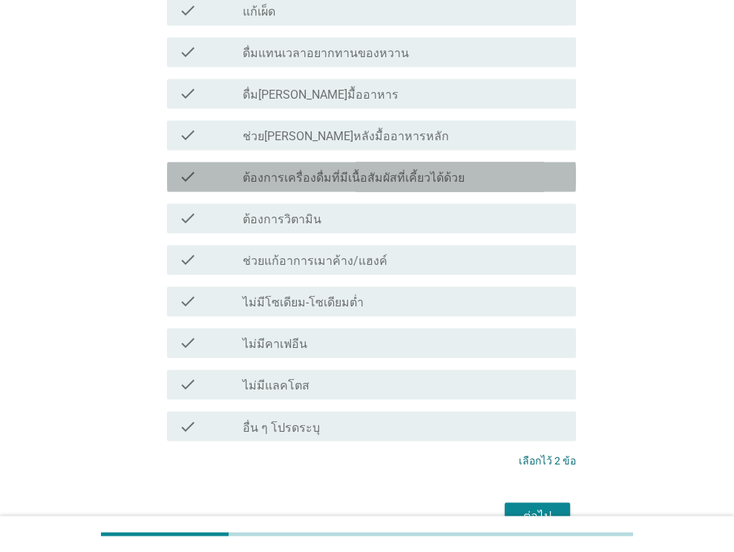
click at [353, 168] on div "check_box_outline_blank ต้องการเครื่องดื่มที่มีเนื้อสัมผัสที่เคี้ยวได้ด้วย" at bounding box center [403, 177] width 321 height 18
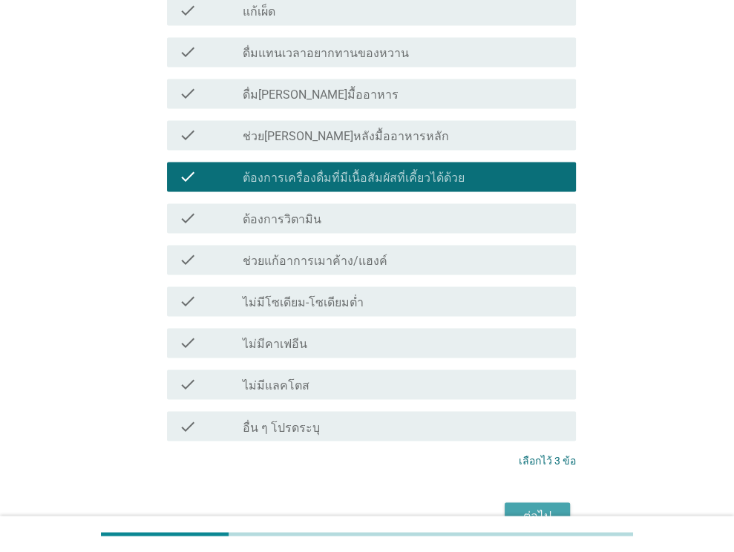
click at [538, 507] on div "ต่อไป" at bounding box center [537, 516] width 42 height 18
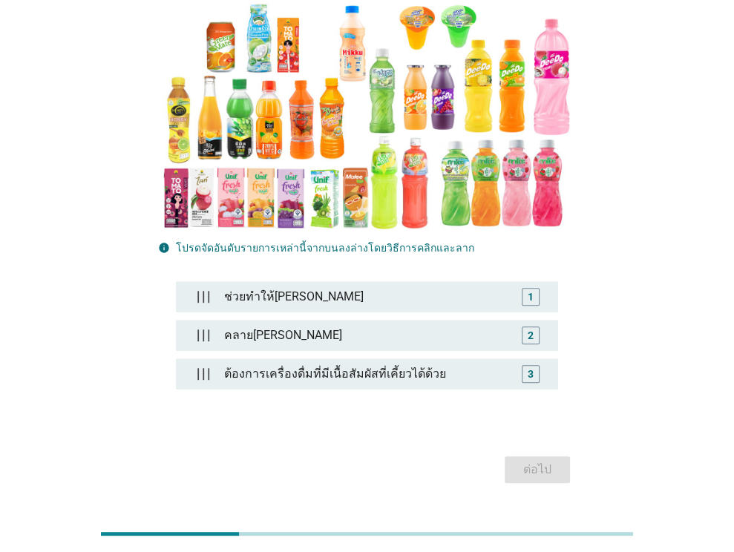
scroll to position [215, 0]
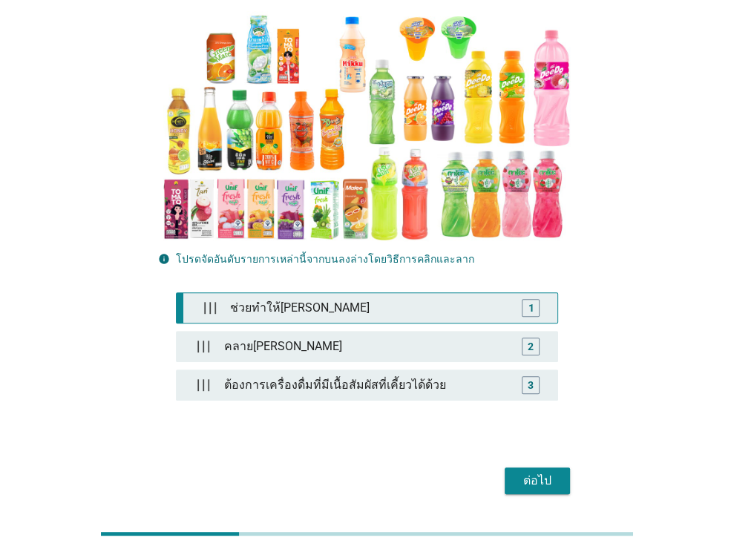
click at [375, 293] on div "ช่วยทำให้[PERSON_NAME]" at bounding box center [370, 308] width 292 height 30
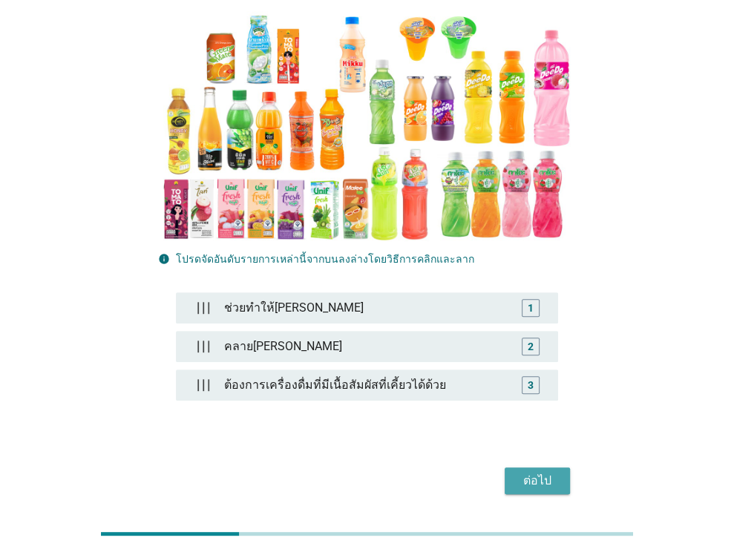
click at [529, 467] on button "ต่อไป" at bounding box center [536, 480] width 65 height 27
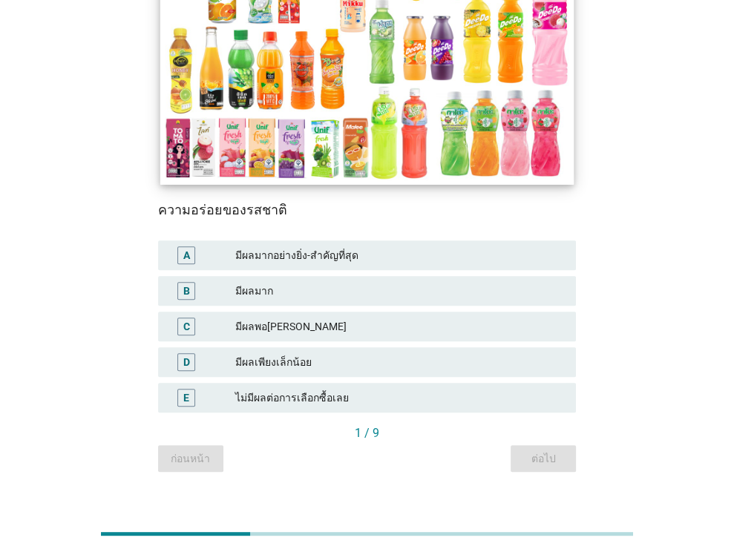
scroll to position [224, 0]
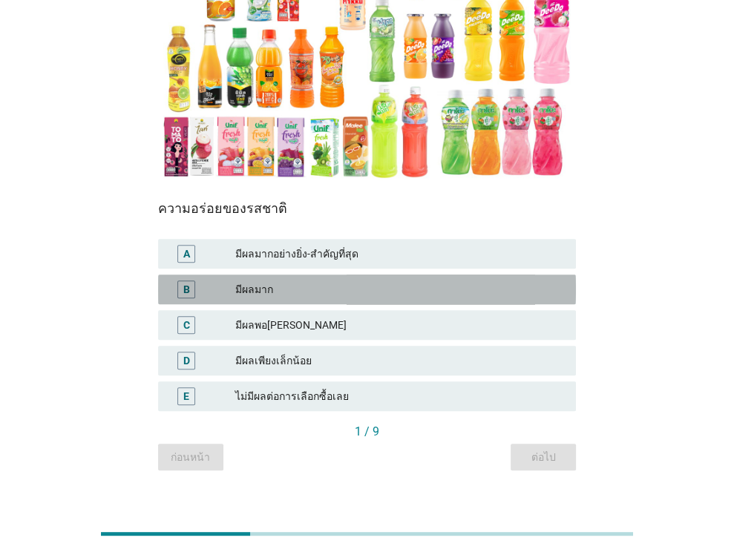
click at [377, 296] on div "มีผลมาก" at bounding box center [399, 289] width 329 height 18
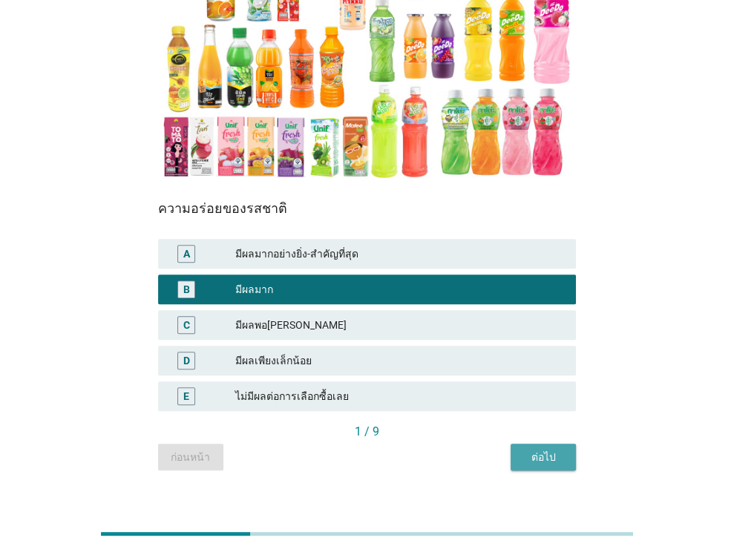
click at [532, 454] on div "ต่อไป" at bounding box center [543, 457] width 42 height 16
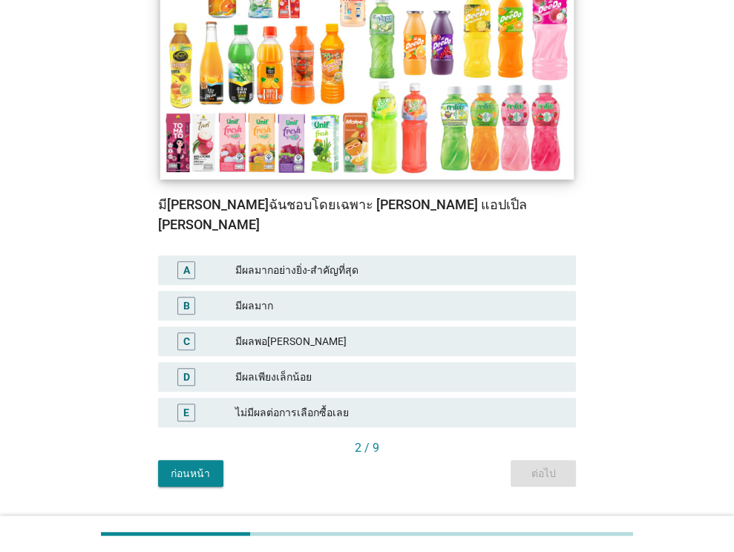
scroll to position [228, 0]
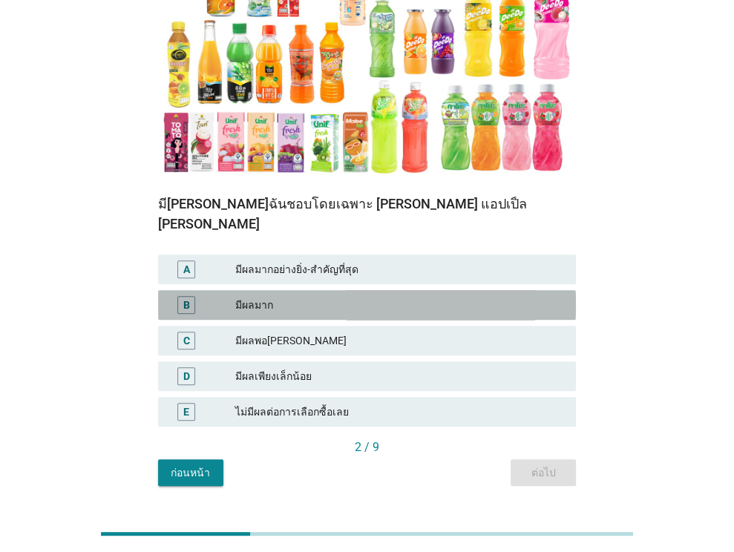
click at [341, 296] on div "มีผลมาก" at bounding box center [399, 305] width 329 height 18
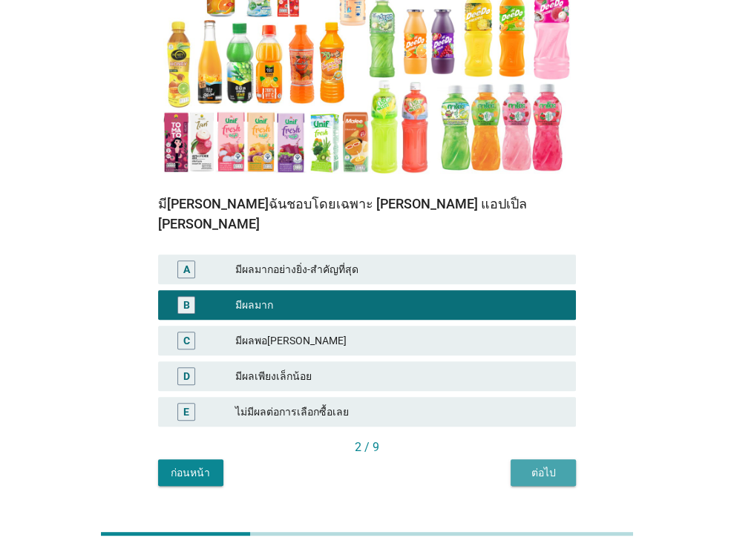
click at [552, 465] on div "ต่อไป" at bounding box center [543, 473] width 42 height 16
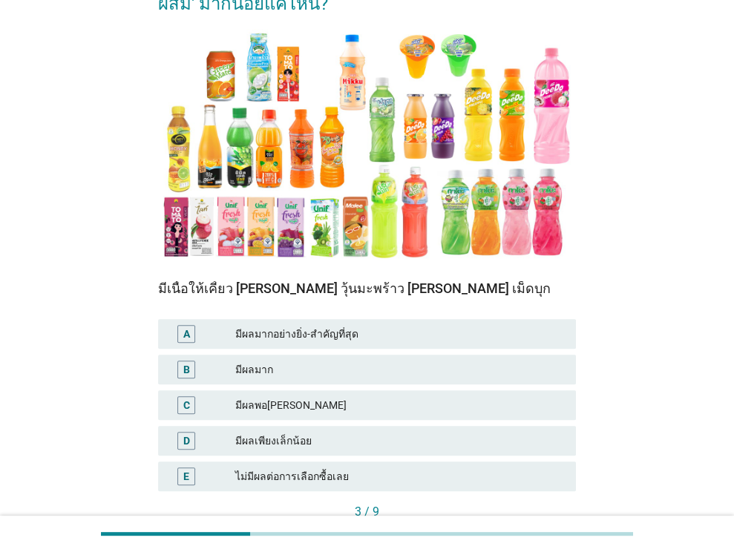
scroll to position [145, 0]
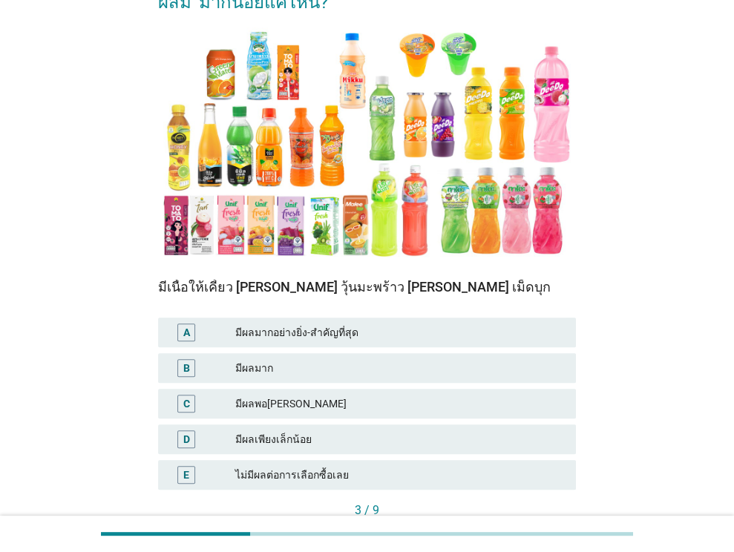
click at [345, 405] on div "มีผลพอ[PERSON_NAME]" at bounding box center [399, 404] width 329 height 18
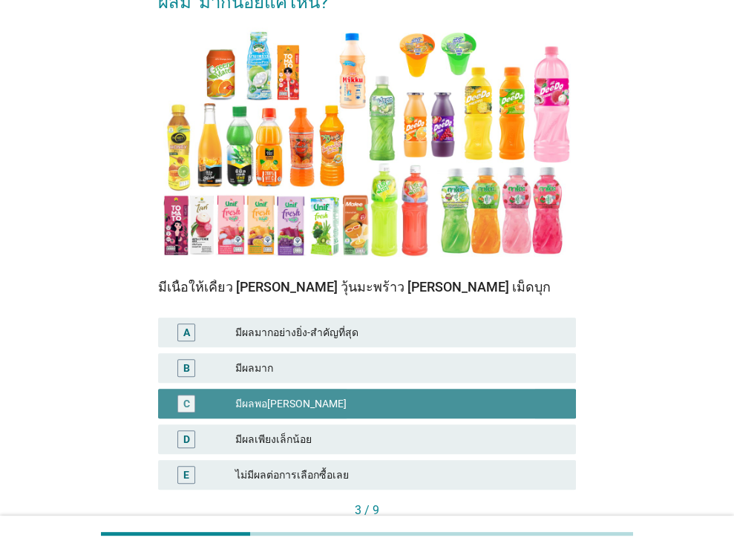
scroll to position [244, 0]
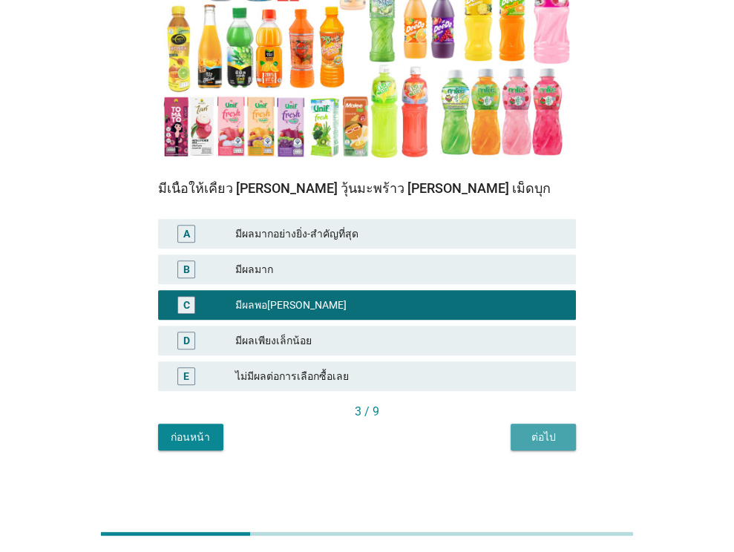
click at [522, 435] on div "ต่อไป" at bounding box center [543, 437] width 42 height 16
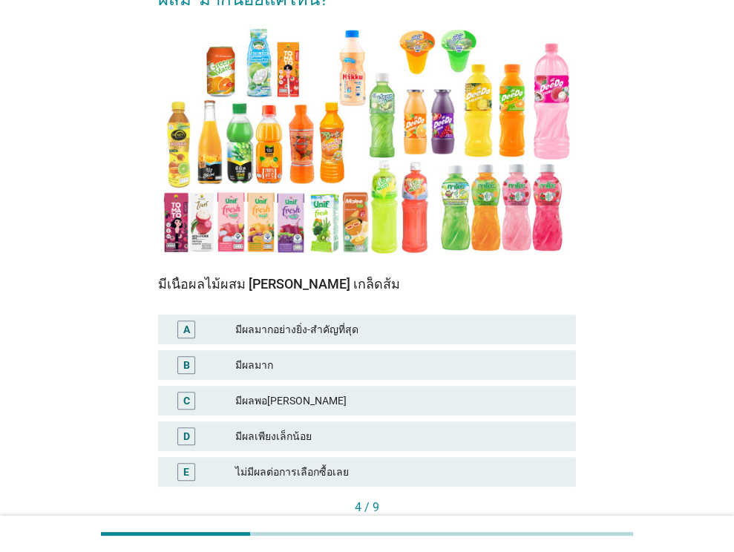
scroll to position [150, 0]
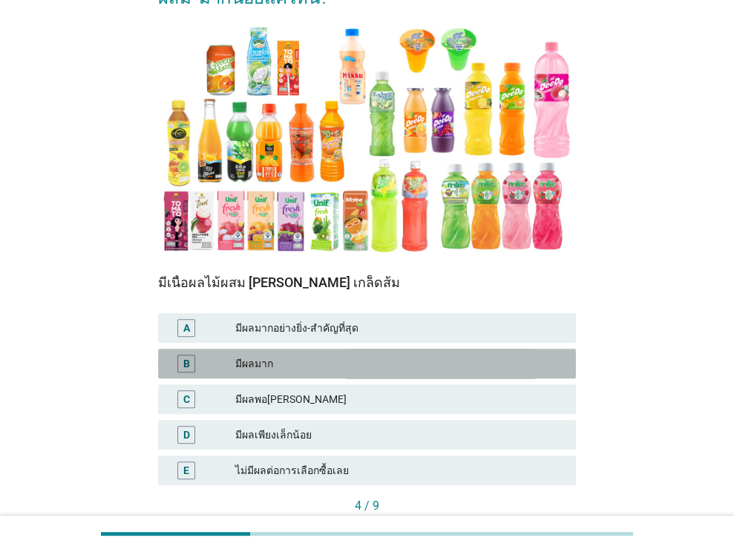
click at [464, 375] on div "B มีผลมาก" at bounding box center [367, 364] width 418 height 30
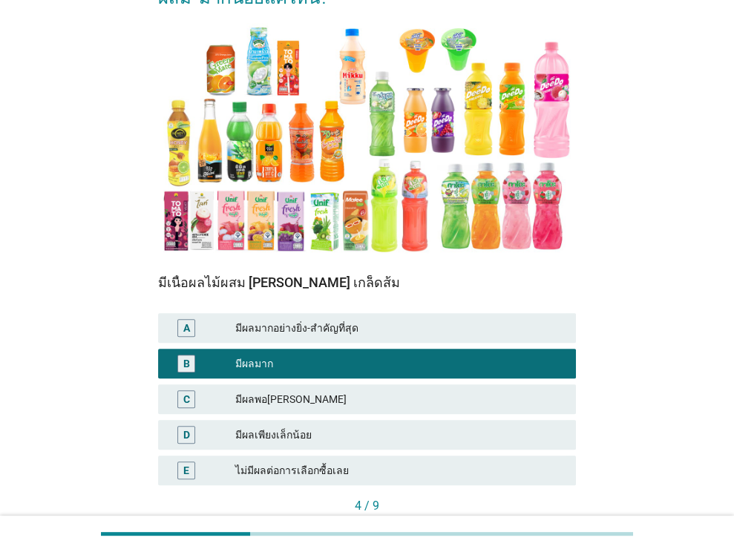
scroll to position [244, 0]
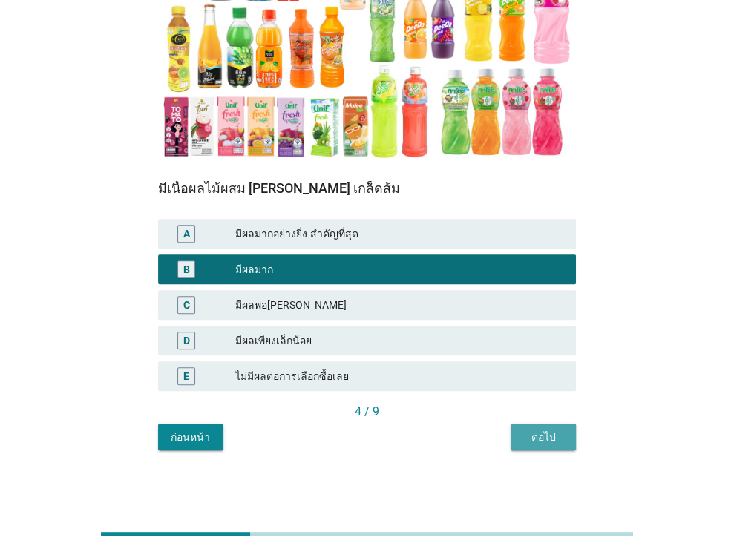
click at [529, 429] on div "ต่อไป" at bounding box center [543, 437] width 42 height 16
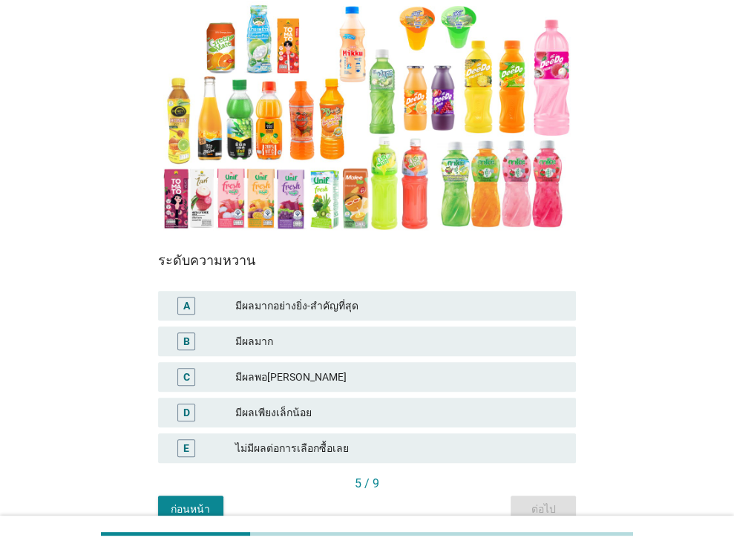
scroll to position [175, 0]
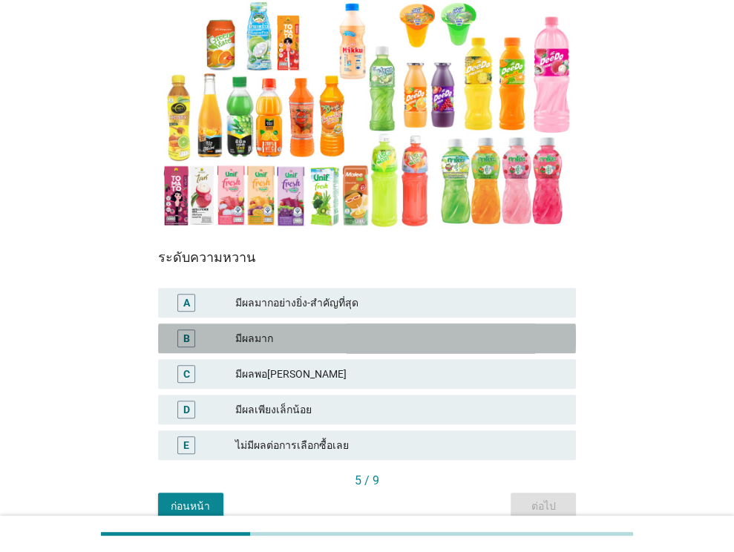
click at [452, 337] on div "มีผลมาก" at bounding box center [399, 338] width 329 height 18
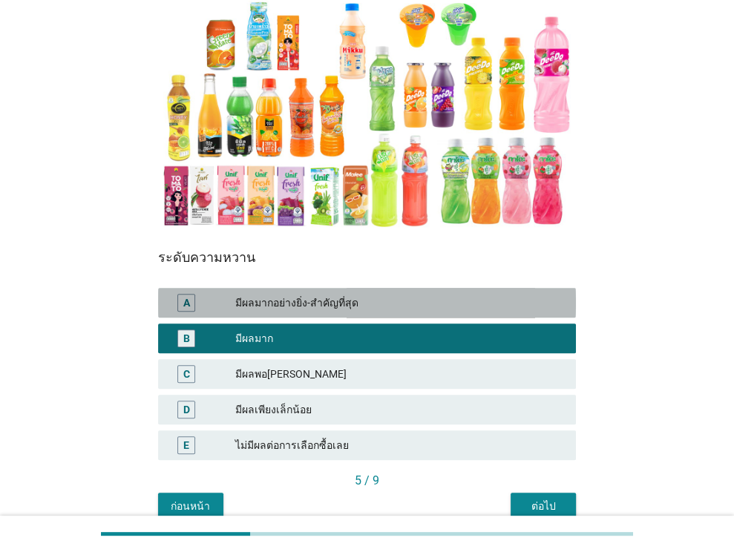
click at [432, 306] on div "มีผลมากอย่างยิ่ง-สำคัญที่สุด" at bounding box center [399, 303] width 329 height 18
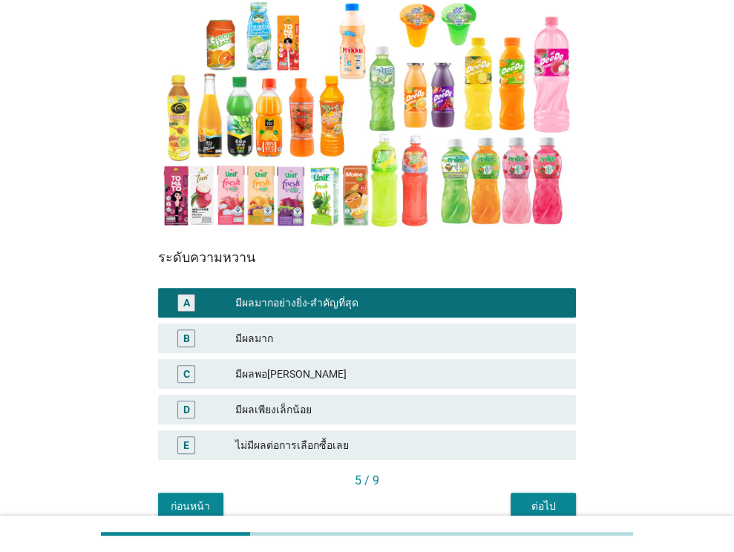
click at [541, 498] on button "ต่อไป" at bounding box center [542, 505] width 65 height 27
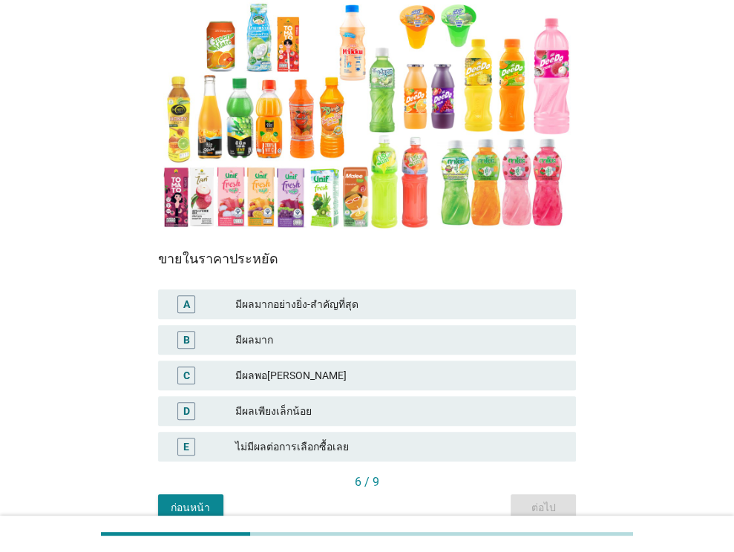
scroll to position [182, 0]
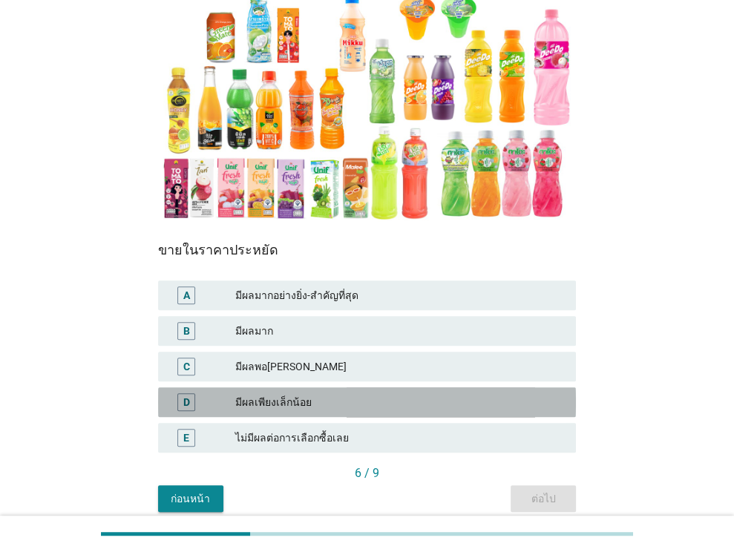
click at [487, 397] on div "มีผลเพียงเล็กน้อย" at bounding box center [399, 402] width 329 height 18
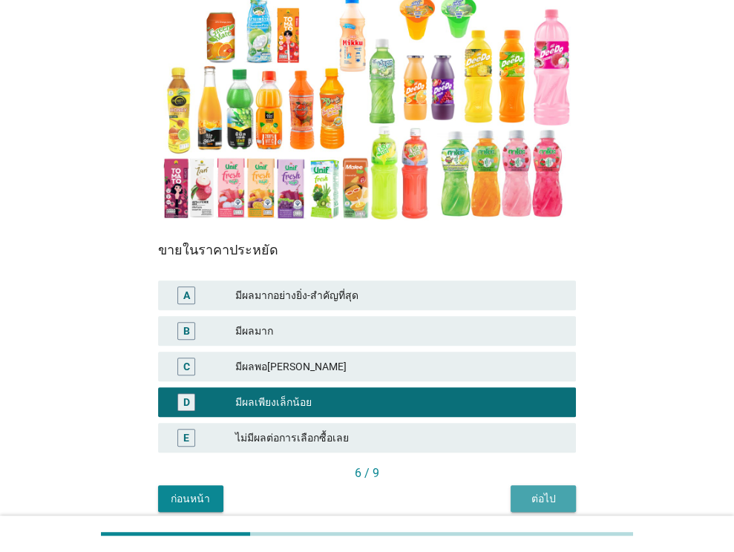
click at [544, 494] on div "ต่อไป" at bounding box center [543, 499] width 42 height 16
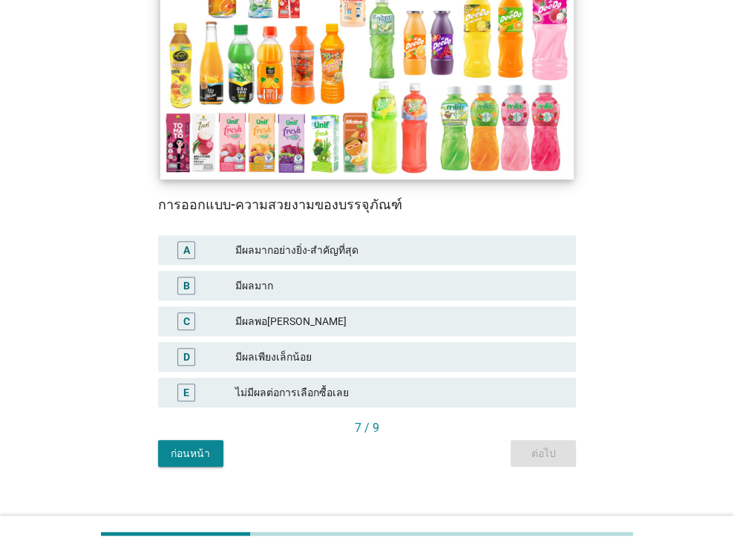
scroll to position [231, 0]
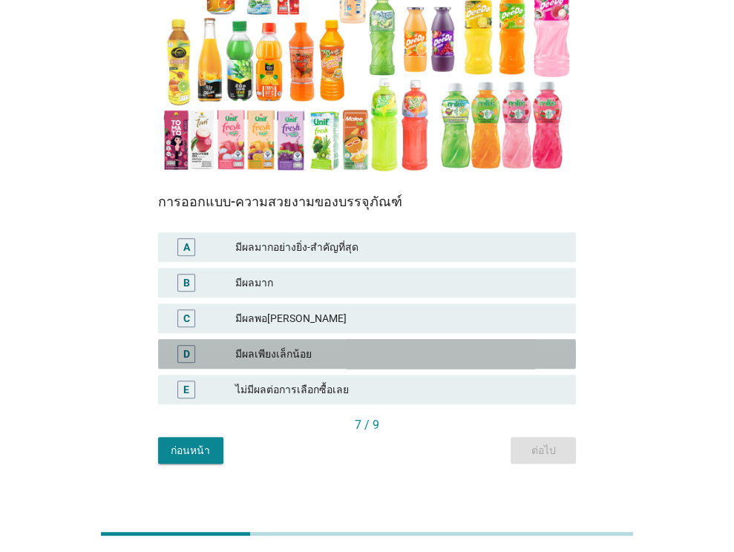
click at [337, 345] on div "มีผลเพียงเล็กน้อย" at bounding box center [399, 354] width 329 height 18
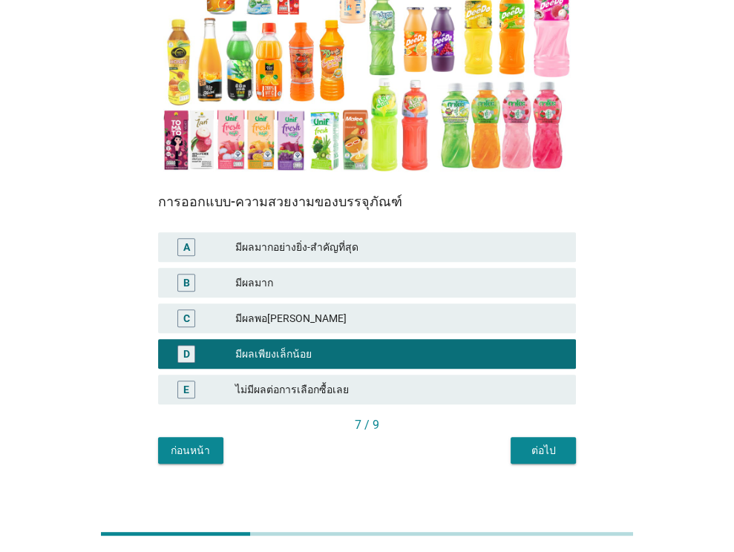
click at [521, 442] on button "ต่อไป" at bounding box center [542, 450] width 65 height 27
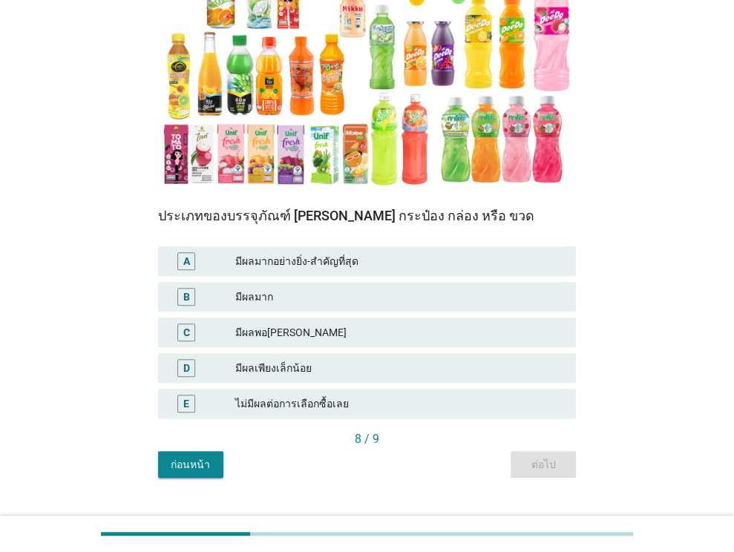
scroll to position [244, 0]
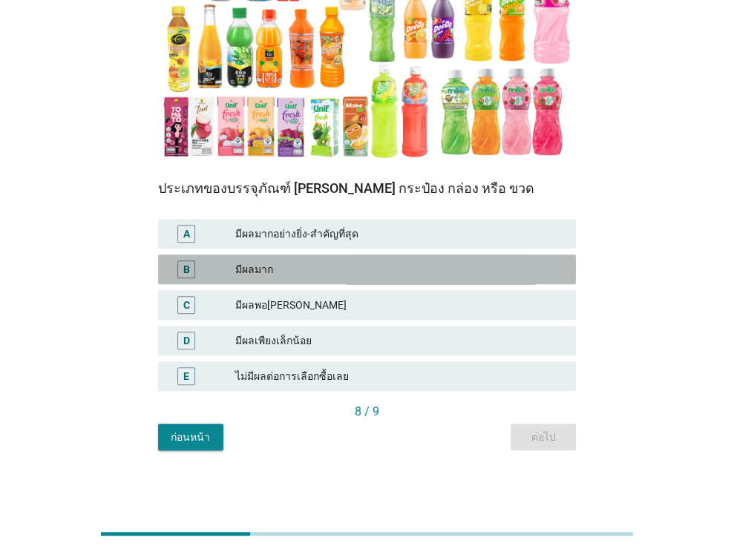
click at [475, 266] on div "มีผลมาก" at bounding box center [399, 269] width 329 height 18
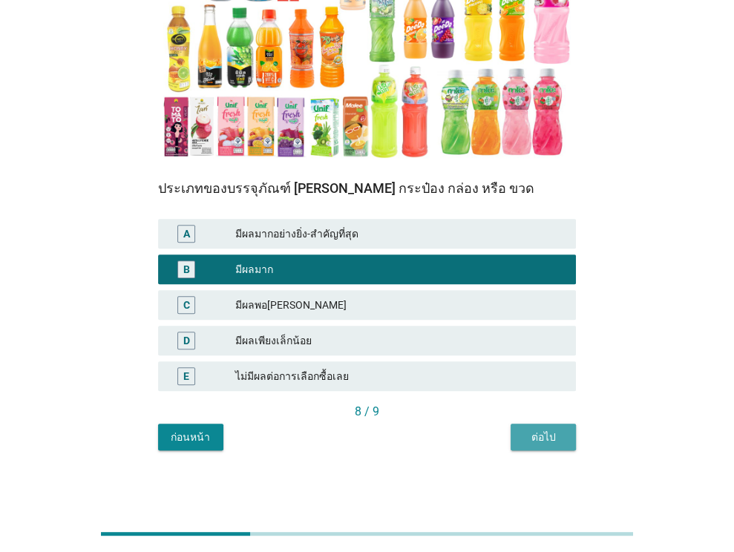
click at [531, 432] on div "ต่อไป" at bounding box center [543, 437] width 42 height 16
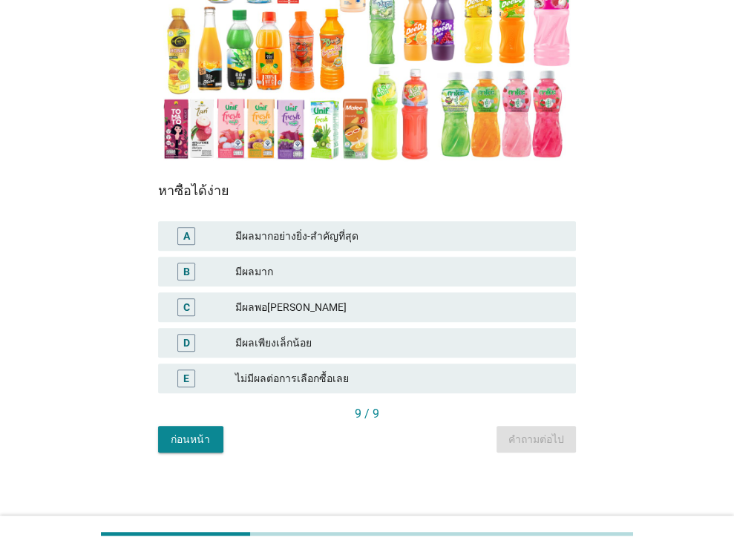
scroll to position [243, 0]
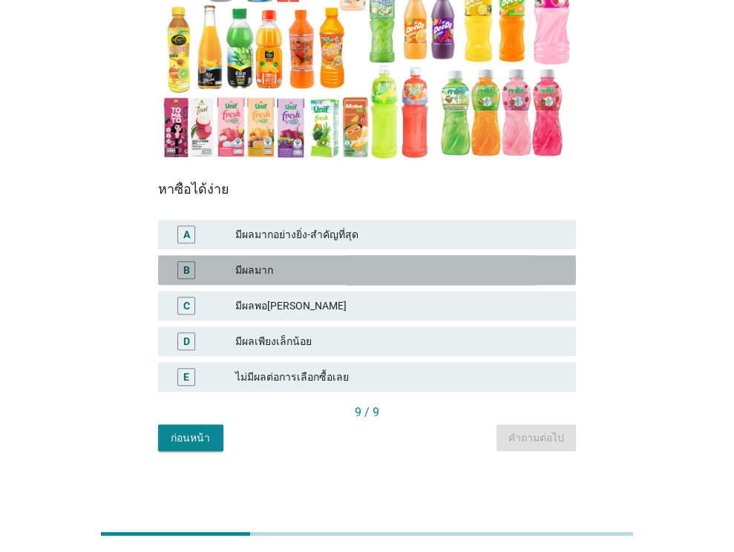
click at [492, 265] on div "มีผลมาก" at bounding box center [399, 270] width 329 height 18
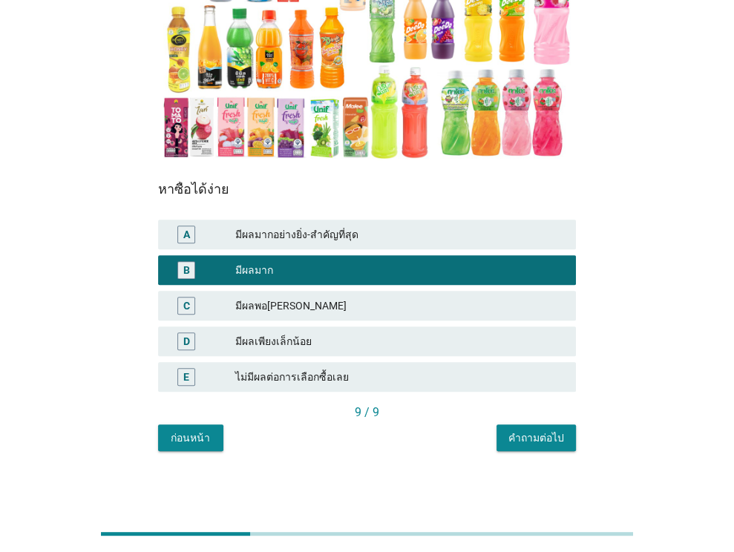
click at [533, 438] on div "คำถามต่อไป" at bounding box center [536, 438] width 56 height 16
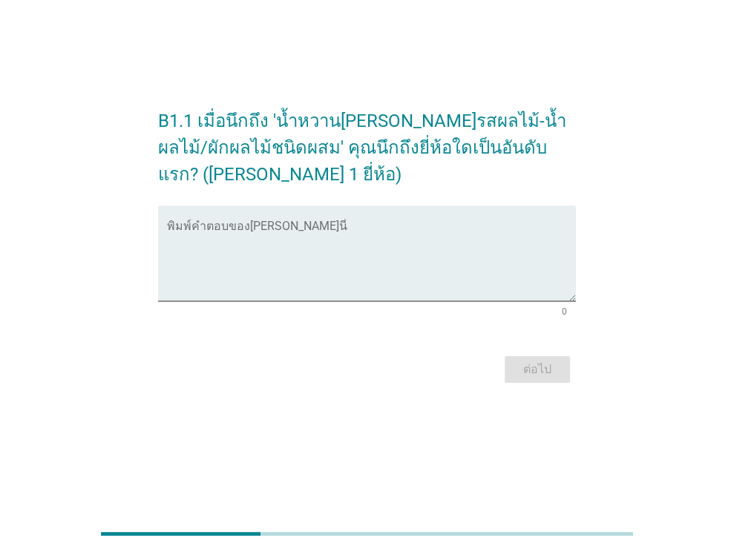
scroll to position [0, 0]
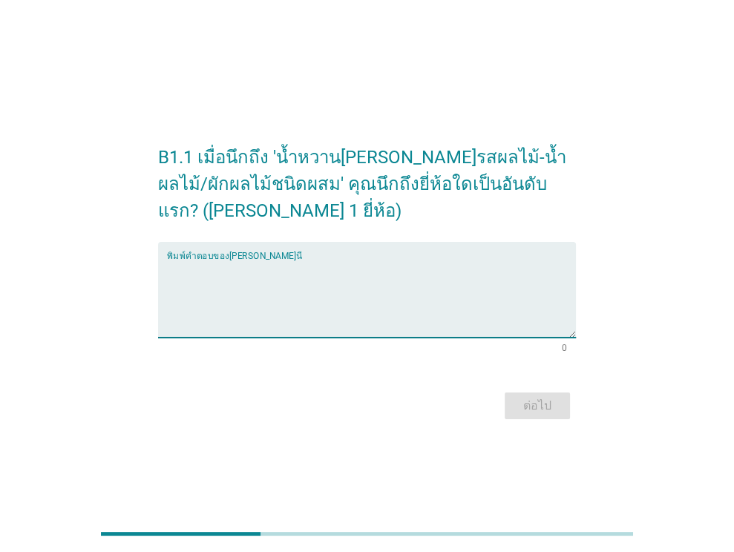
click at [371, 294] on textarea "พิมพ์คำตอบของคุณ ที่นี่" at bounding box center [371, 299] width 409 height 78
type textarea "มินิเมด"
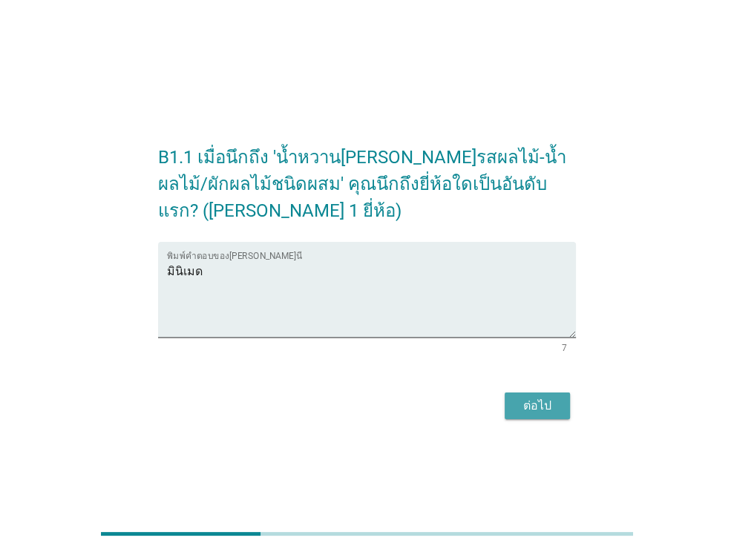
click at [554, 406] on div "ต่อไป" at bounding box center [537, 406] width 42 height 18
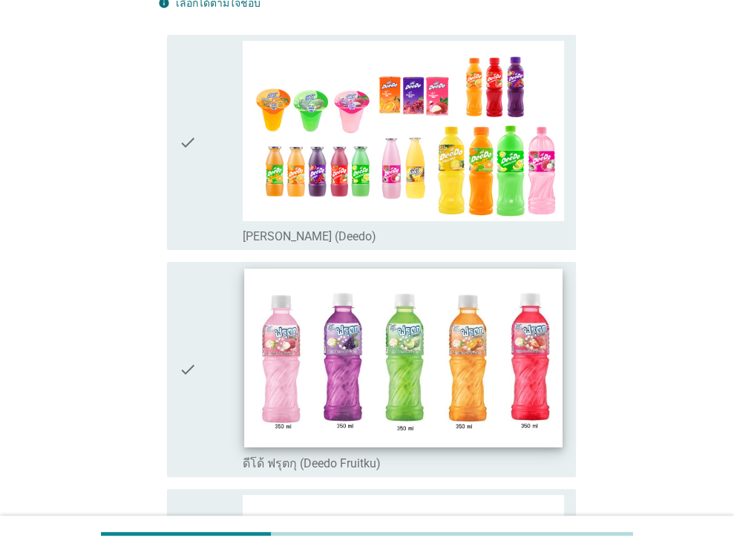
scroll to position [177, 0]
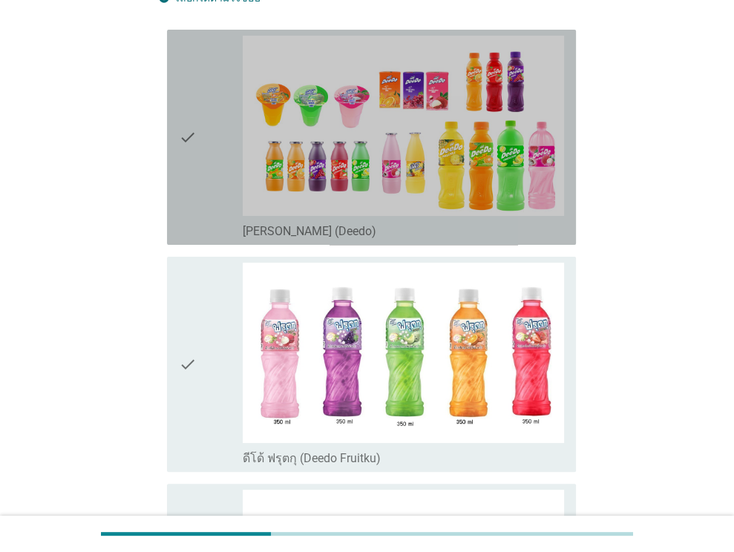
click at [181, 168] on icon "check" at bounding box center [188, 137] width 18 height 203
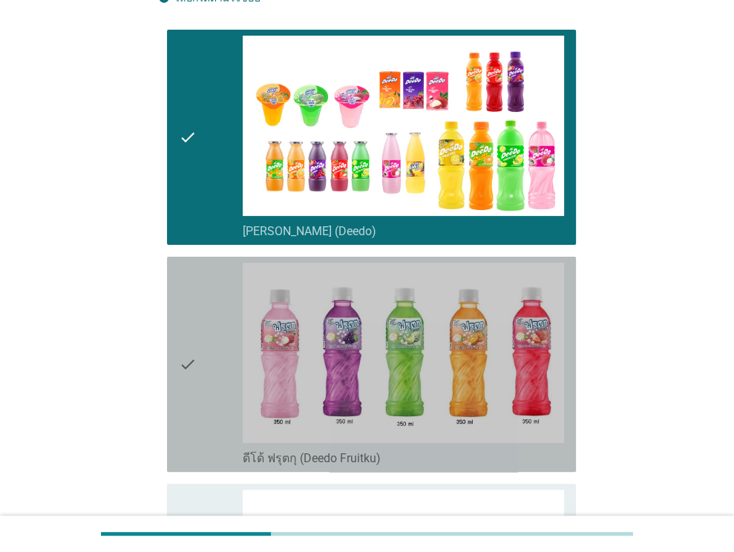
click at [223, 370] on div "check" at bounding box center [211, 364] width 65 height 203
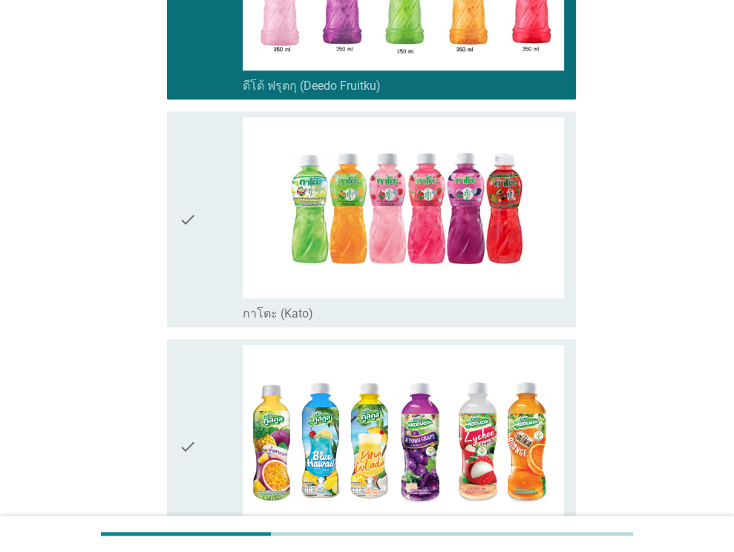
scroll to position [549, 0]
click at [197, 376] on div "check" at bounding box center [211, 446] width 65 height 203
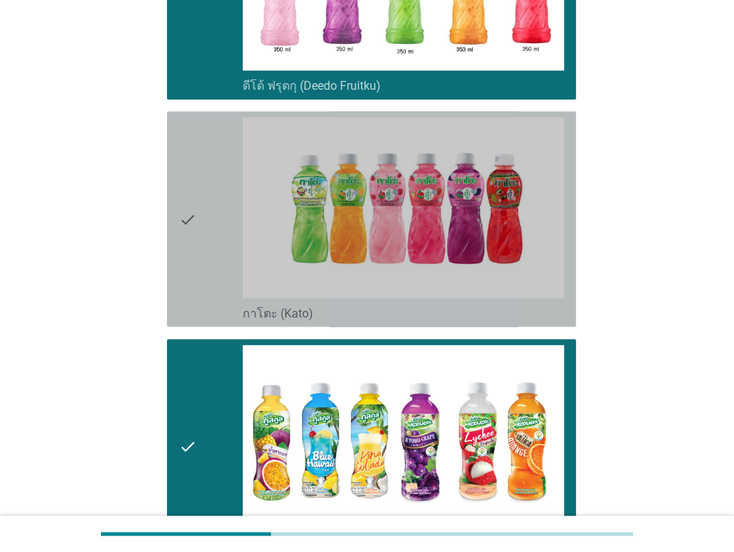
click at [195, 216] on icon "check" at bounding box center [188, 218] width 18 height 203
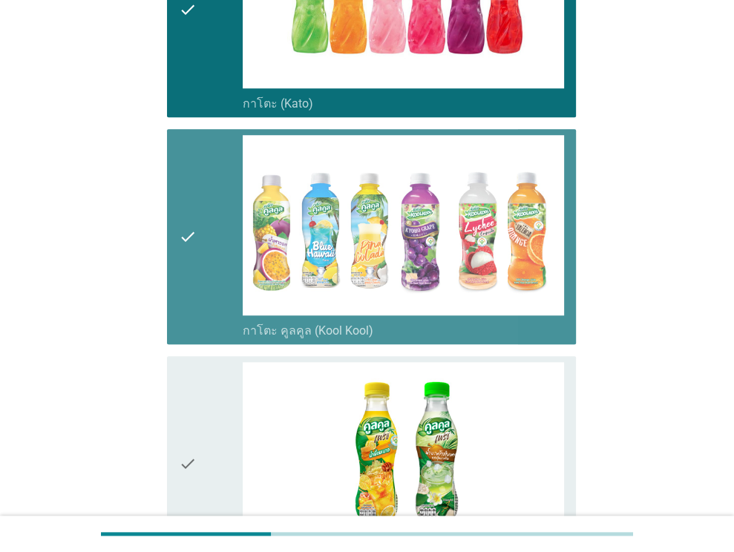
click at [190, 233] on icon "check" at bounding box center [188, 236] width 18 height 203
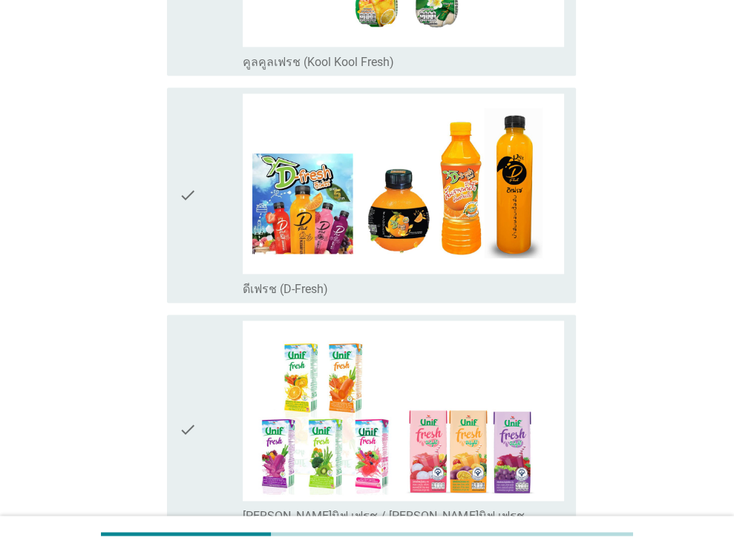
scroll to position [1257, 0]
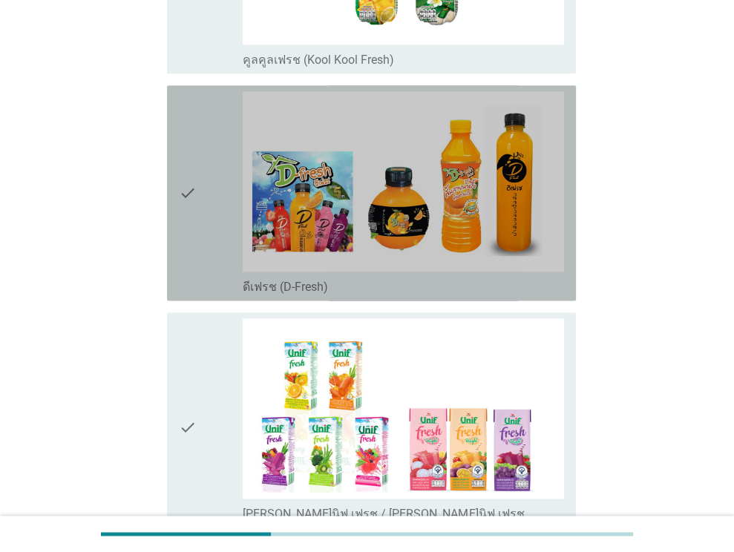
click at [190, 233] on icon "check" at bounding box center [188, 192] width 18 height 203
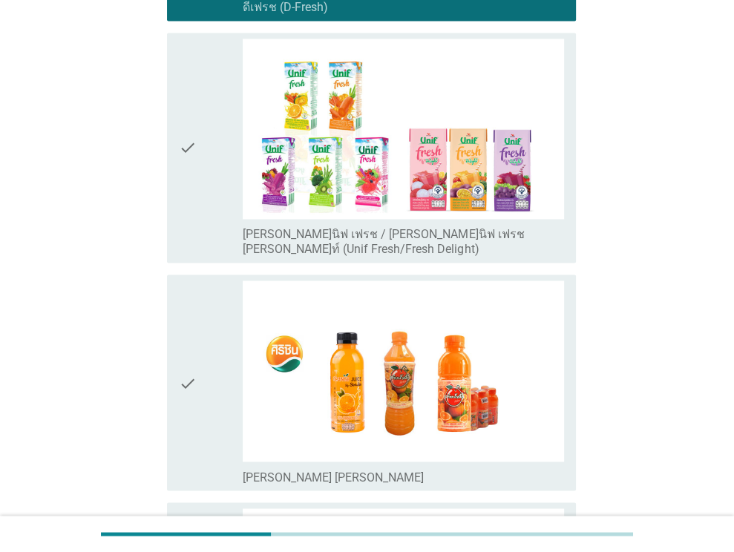
scroll to position [1538, 0]
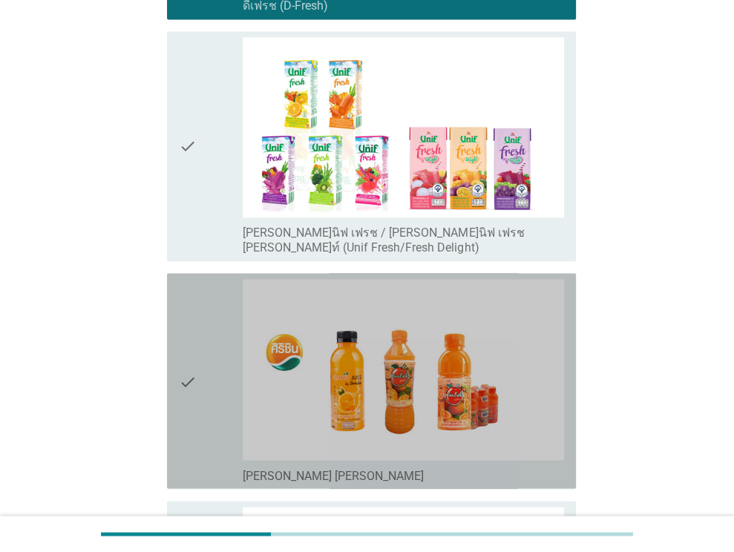
click at [202, 354] on div "check" at bounding box center [211, 380] width 65 height 203
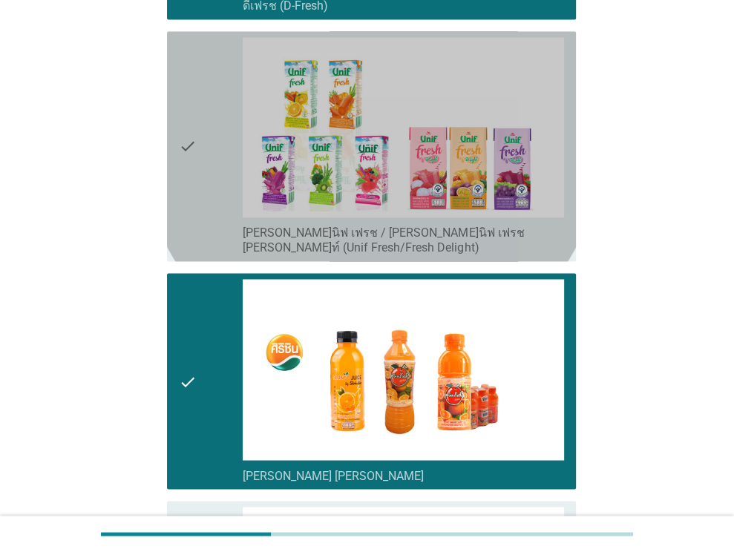
click at [205, 197] on div "check" at bounding box center [211, 146] width 65 height 218
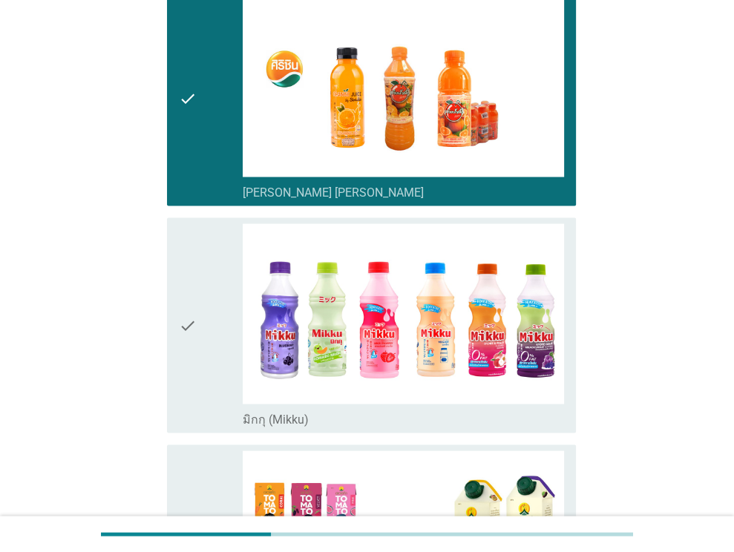
scroll to position [1829, 0]
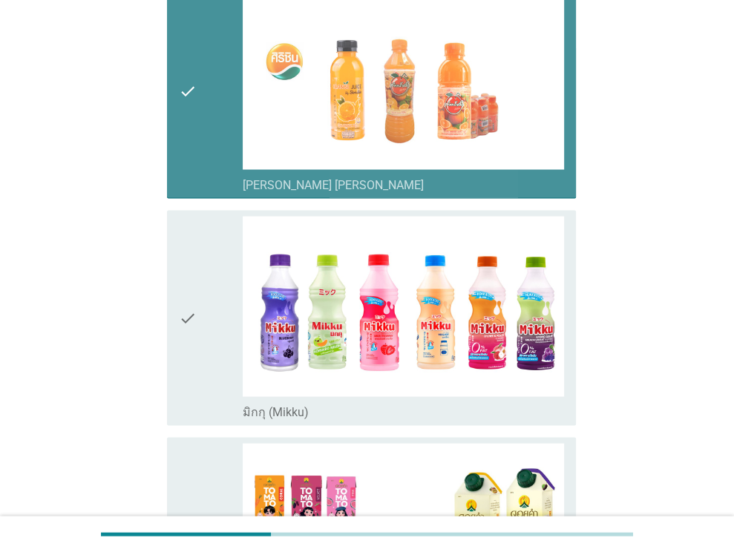
click at [188, 82] on icon "check" at bounding box center [188, 89] width 18 height 203
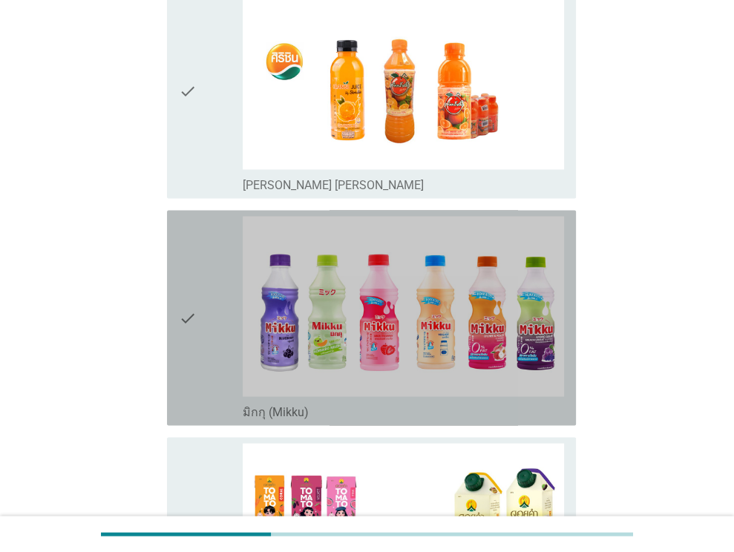
click at [201, 274] on div "check" at bounding box center [211, 317] width 65 height 203
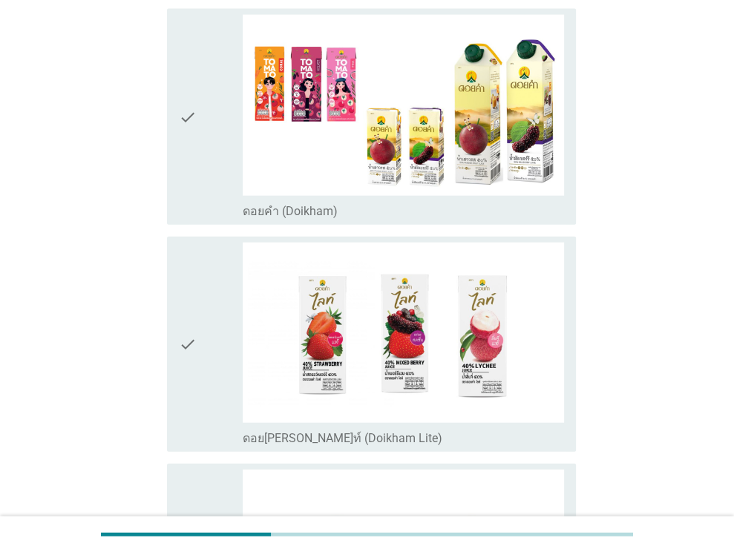
scroll to position [2259, 0]
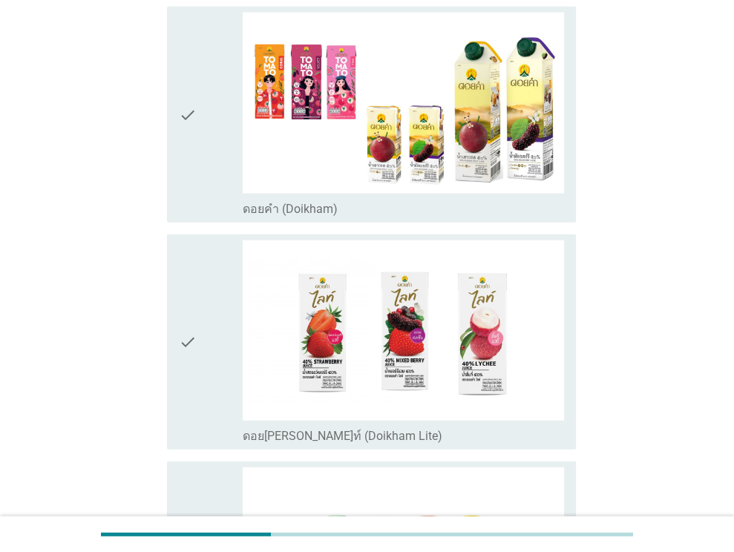
click at [201, 274] on div "check" at bounding box center [211, 341] width 65 height 203
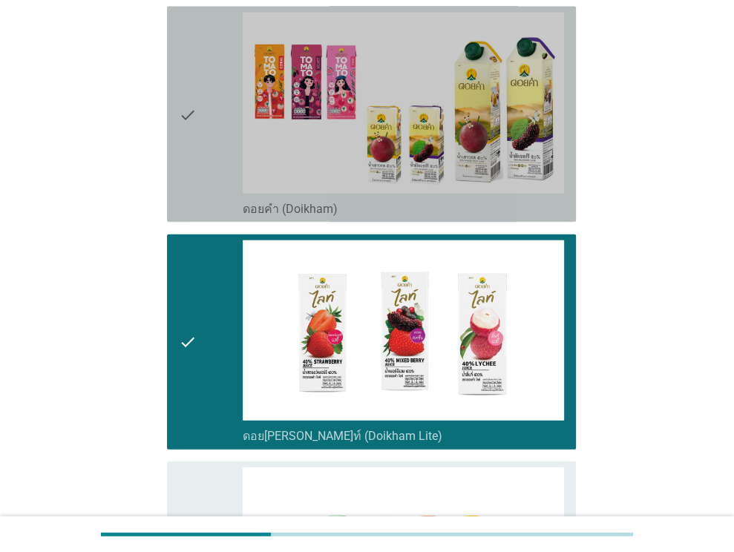
click at [196, 117] on icon "check" at bounding box center [188, 114] width 18 height 203
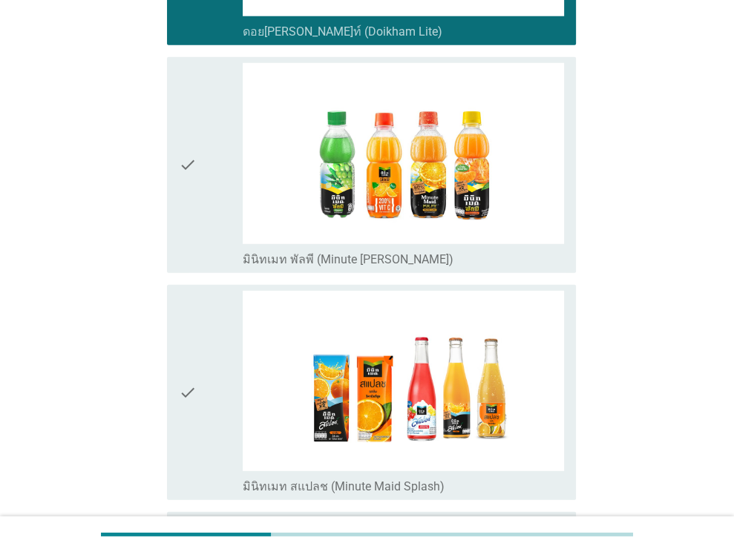
scroll to position [2673, 0]
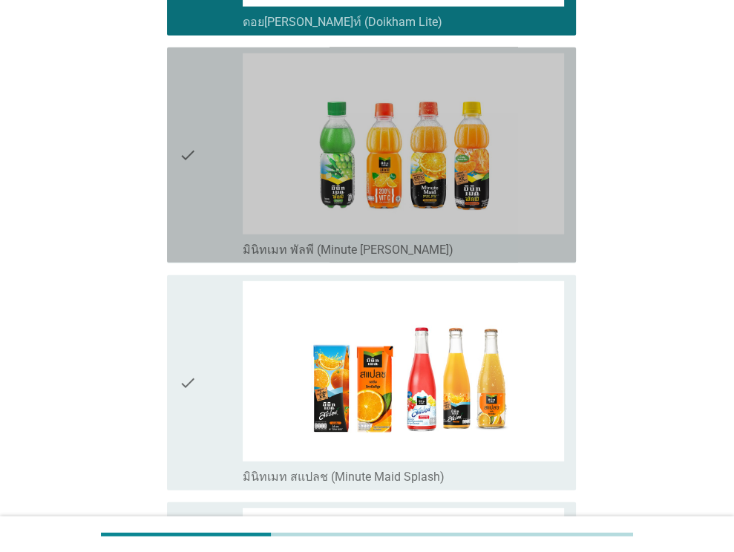
click at [196, 117] on icon "check" at bounding box center [188, 154] width 18 height 203
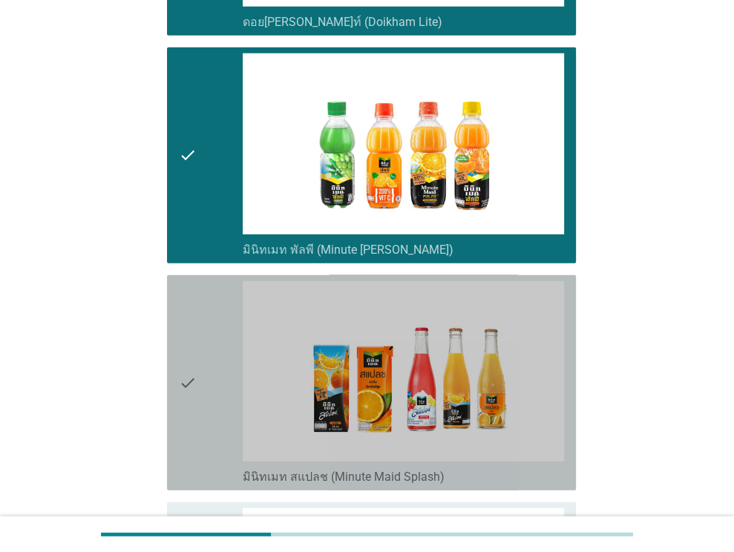
click at [205, 343] on div "check" at bounding box center [211, 382] width 65 height 203
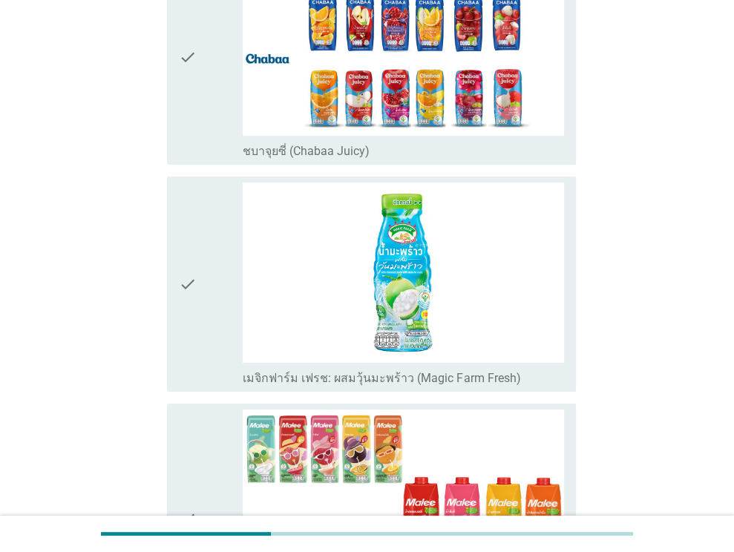
scroll to position [3482, 0]
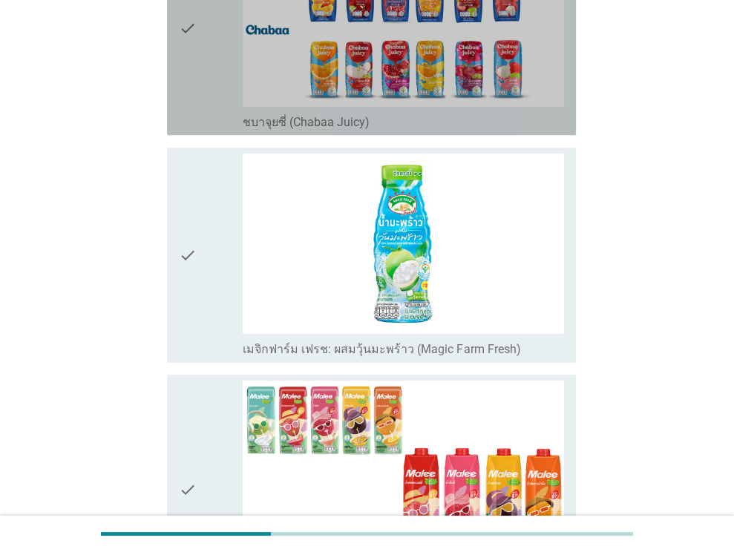
click at [199, 73] on div "check" at bounding box center [211, 27] width 65 height 203
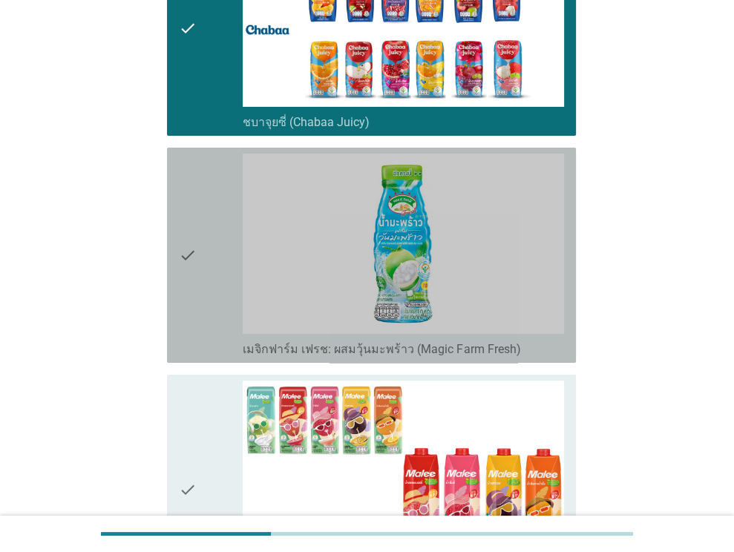
click at [217, 220] on div "check" at bounding box center [211, 255] width 65 height 203
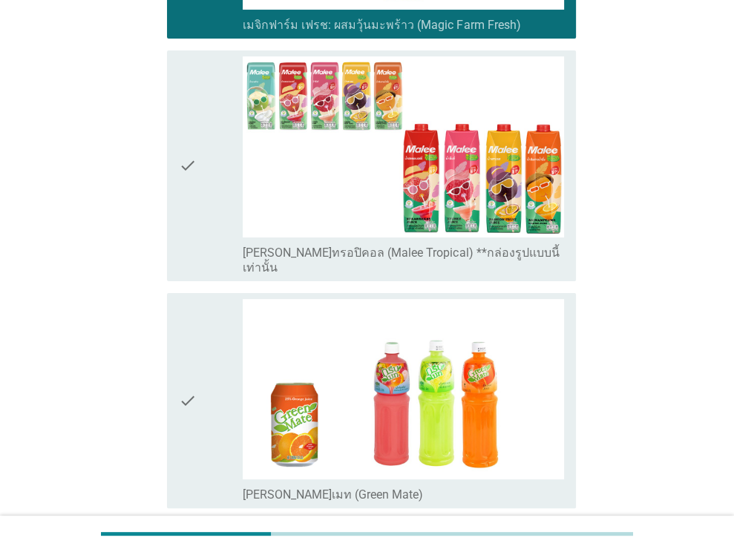
scroll to position [3913, 0]
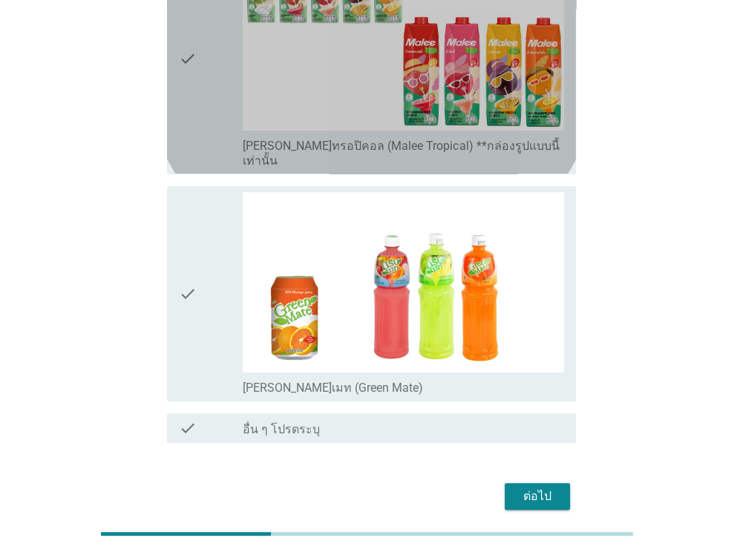
click at [197, 87] on div "check" at bounding box center [211, 59] width 65 height 218
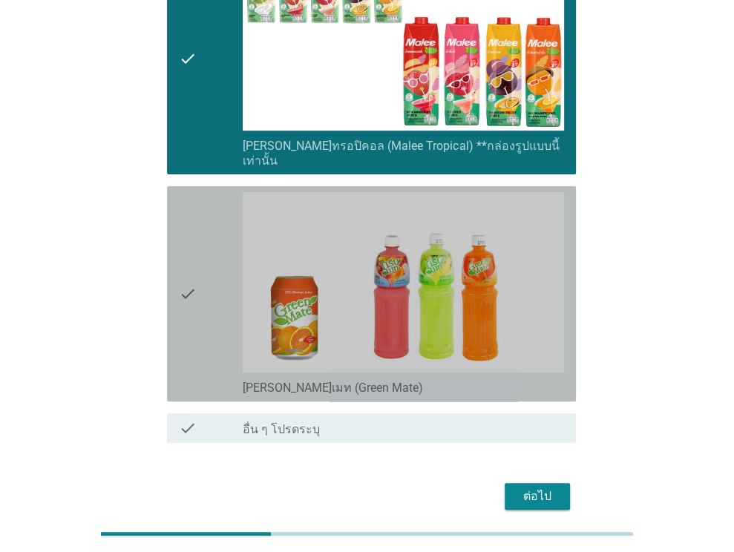
click at [205, 266] on div "check" at bounding box center [211, 293] width 65 height 203
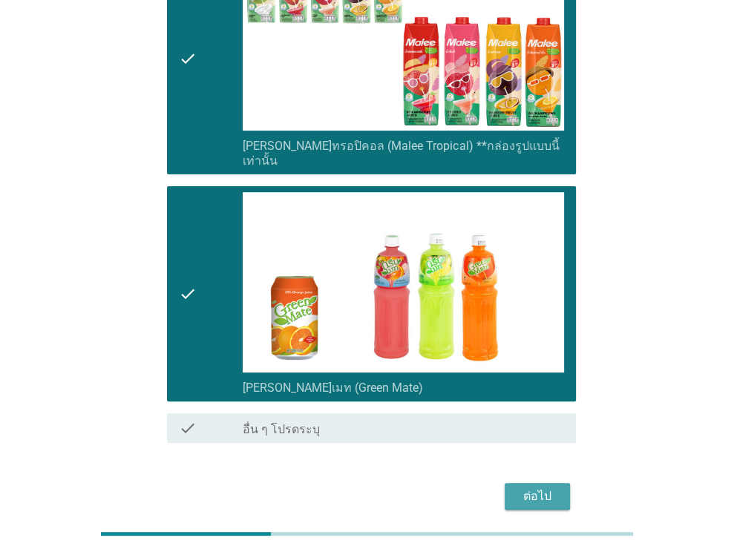
click at [545, 487] on div "ต่อไป" at bounding box center [537, 496] width 42 height 18
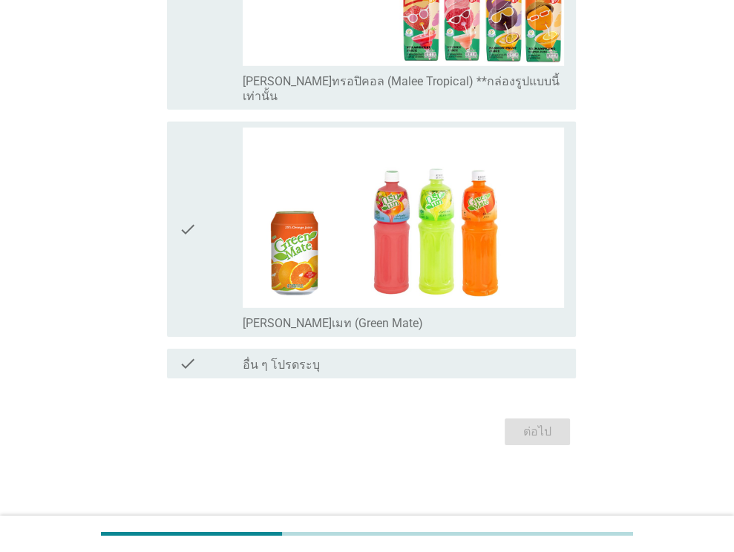
scroll to position [0, 0]
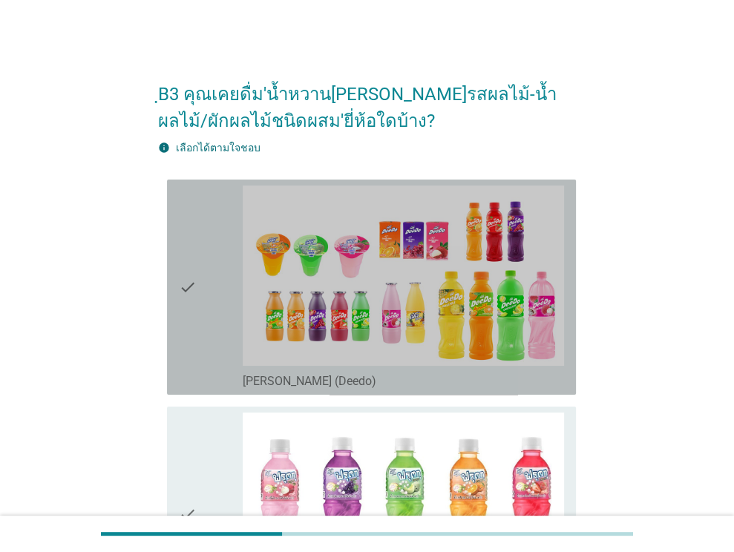
click at [179, 243] on icon "check" at bounding box center [188, 286] width 18 height 203
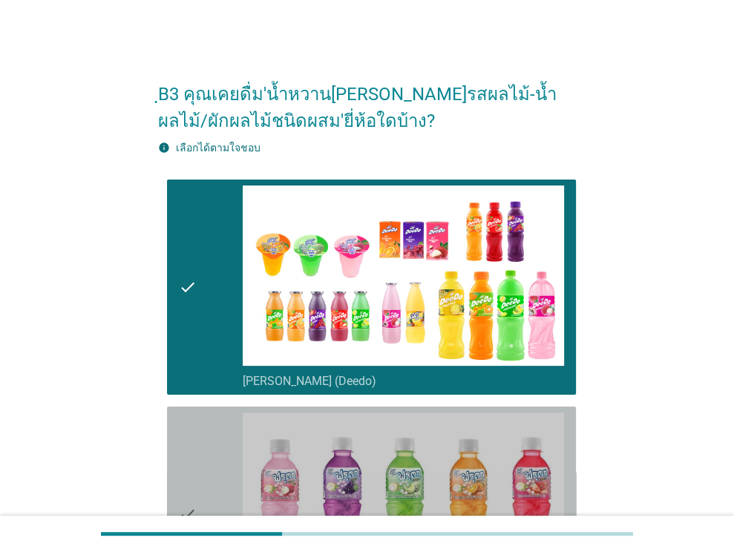
click at [204, 428] on div "check" at bounding box center [211, 513] width 65 height 203
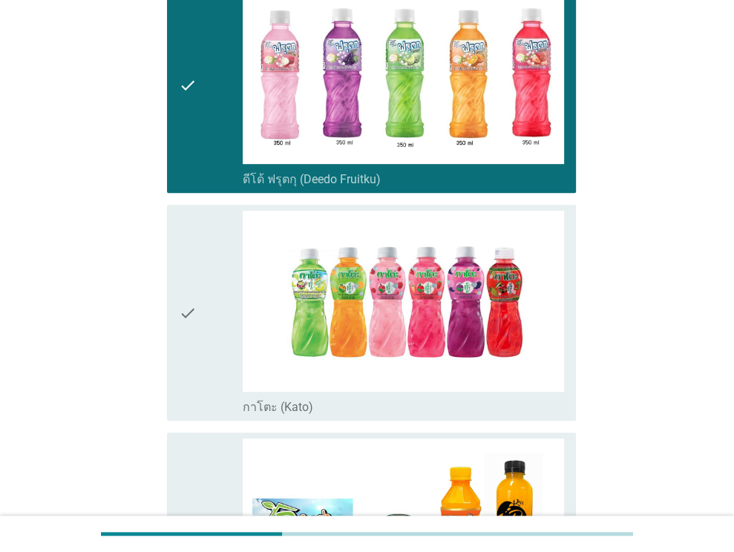
scroll to position [432, 0]
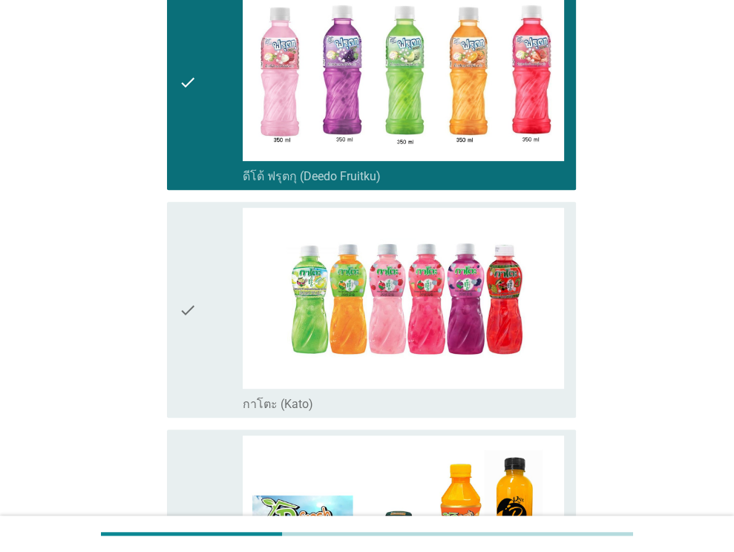
click at [204, 429] on div "check check_box_outline_blank ดีเฟรช (D-Fresh)" at bounding box center [371, 536] width 409 height 215
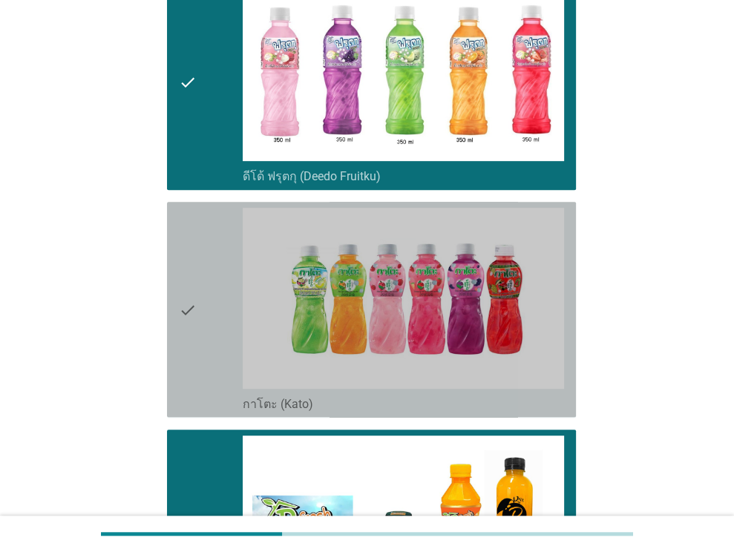
click at [204, 327] on div "check" at bounding box center [211, 309] width 65 height 203
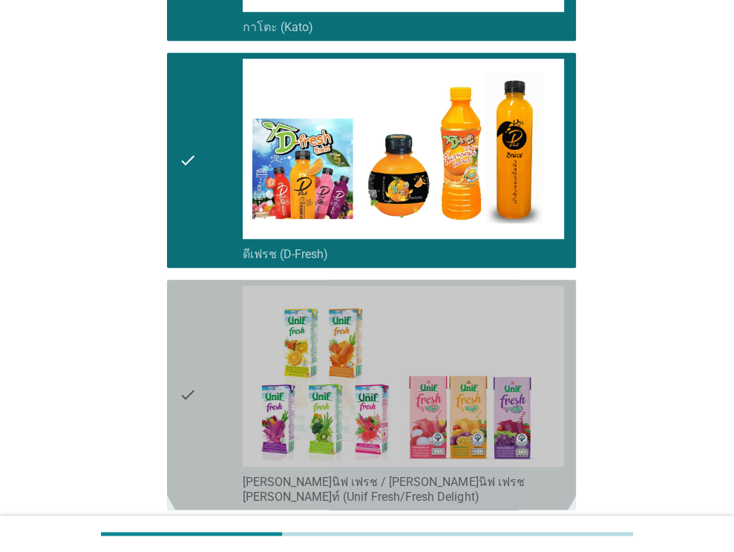
click at [204, 327] on div "check" at bounding box center [211, 395] width 65 height 218
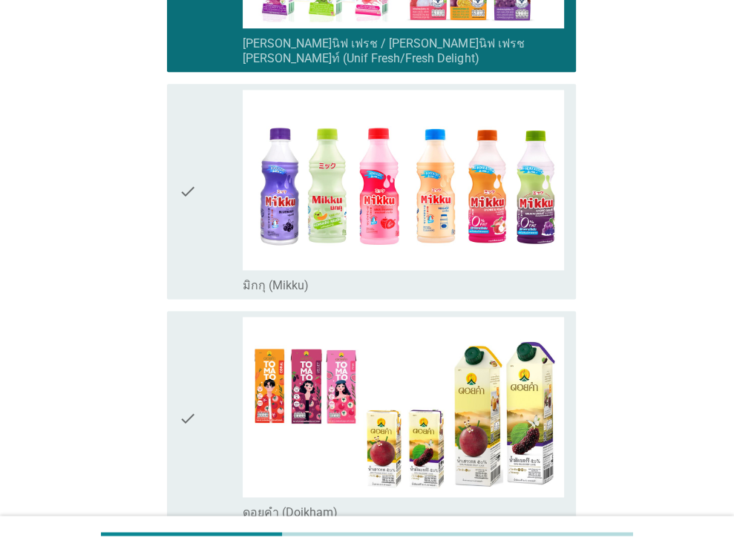
scroll to position [1248, 0]
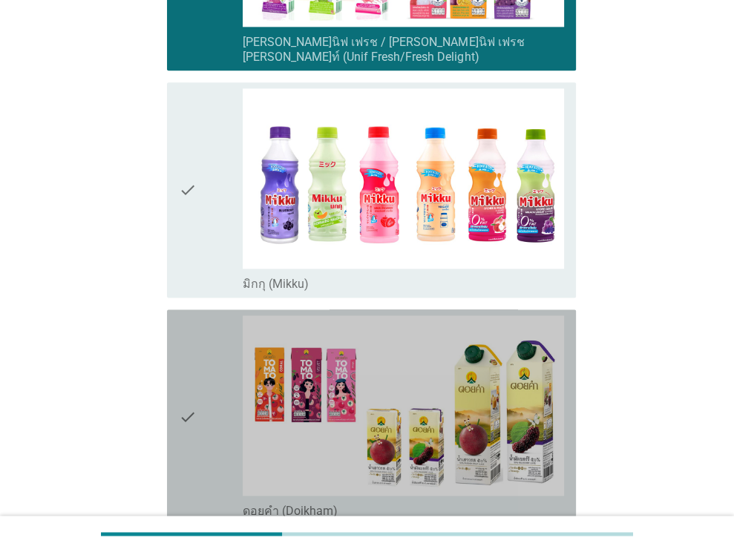
click at [202, 342] on div "check" at bounding box center [211, 416] width 65 height 203
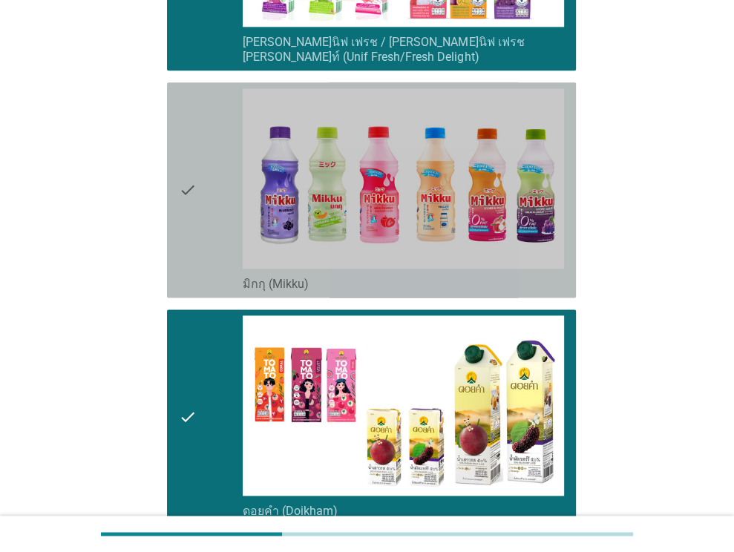
click at [204, 275] on div "check check_box_outline_blank มิกกุ (Mikku)" at bounding box center [371, 189] width 409 height 215
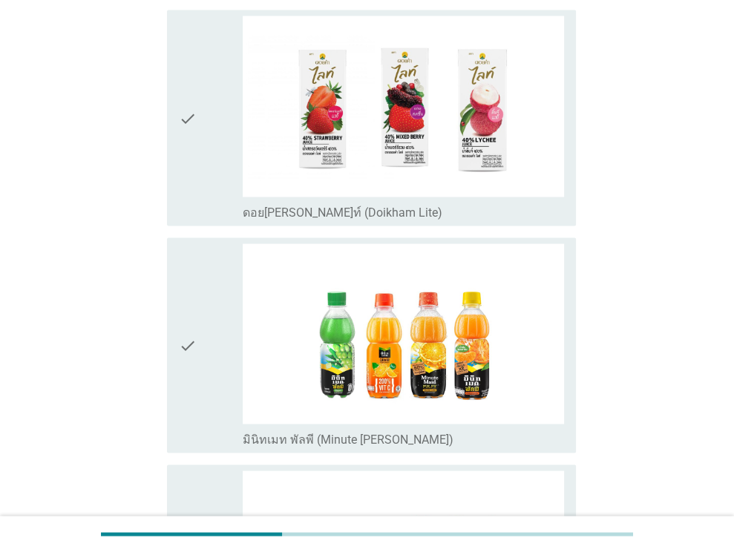
scroll to position [1777, 0]
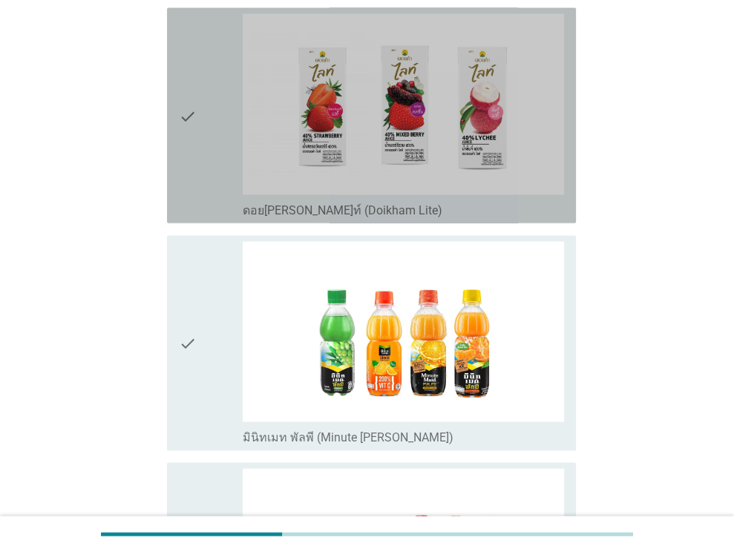
click at [191, 105] on icon "check" at bounding box center [188, 114] width 18 height 203
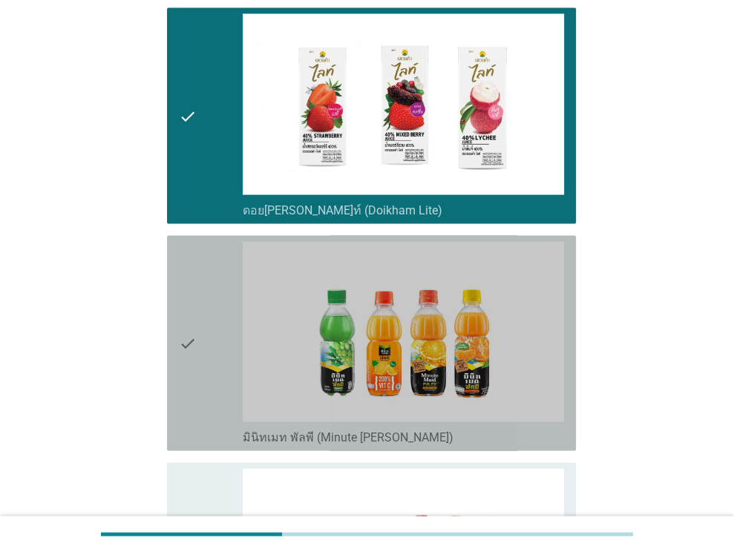
click at [216, 343] on div "check" at bounding box center [211, 342] width 65 height 203
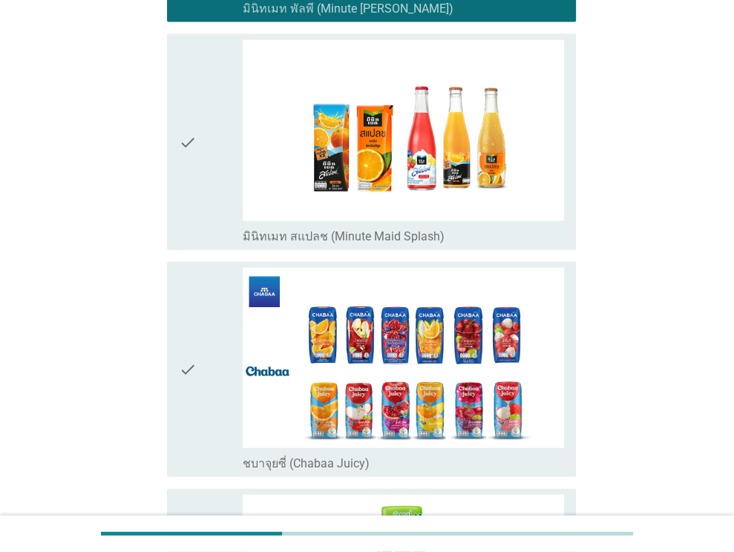
scroll to position [2267, 0]
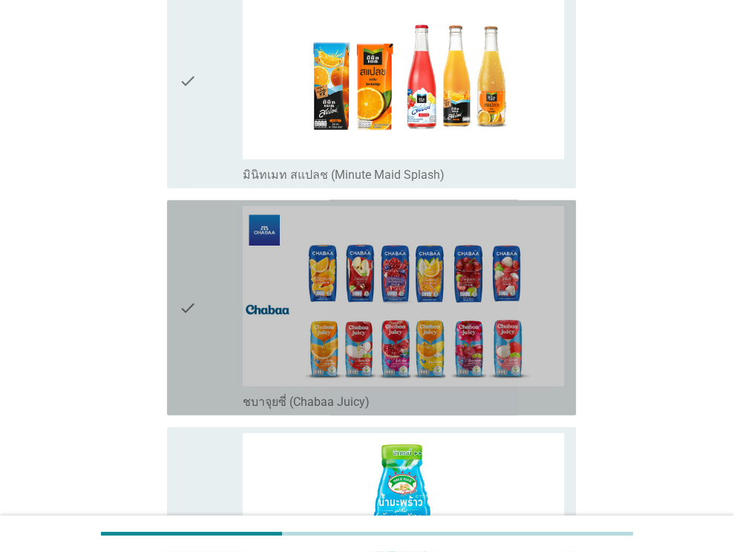
click at [174, 266] on div "check check_box_outline_blank ชบาจุยซี่ (Chabaa Juicy)" at bounding box center [371, 307] width 409 height 215
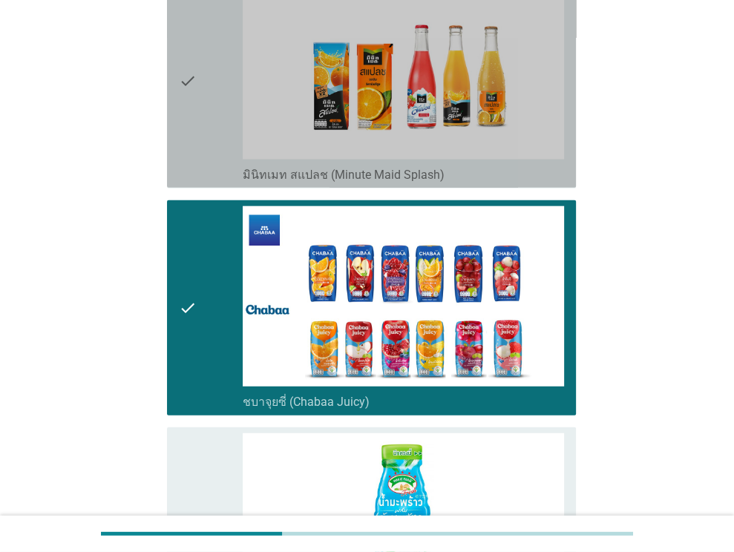
click at [168, 116] on div "check check_box_outline_blank มินิทเมท สแปลช (Minute Maid Splash)" at bounding box center [371, 80] width 409 height 215
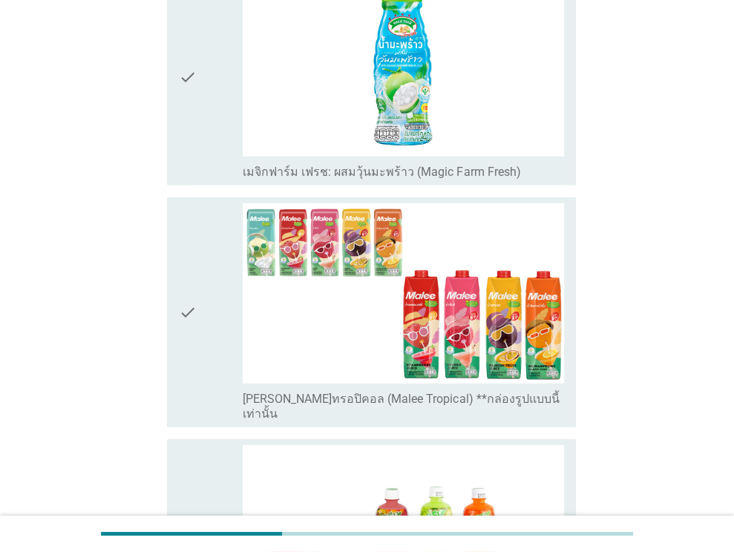
scroll to position [2728, 0]
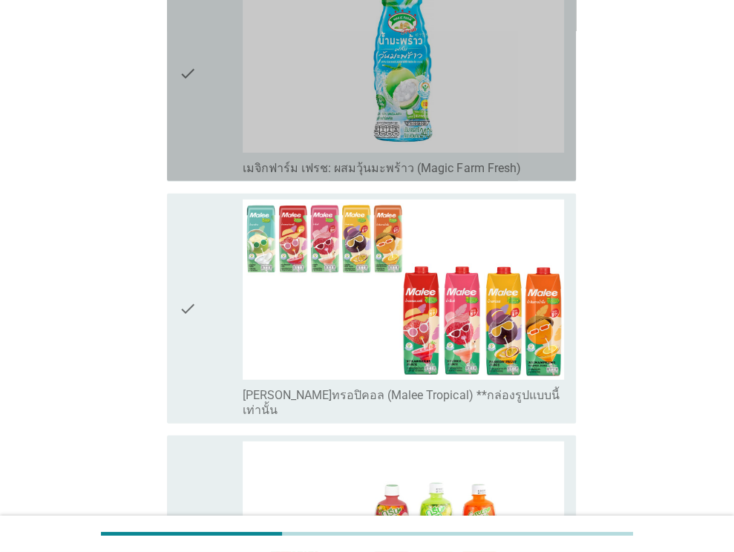
click at [168, 116] on div "check check_box_outline_blank เมจิกฟาร์ม เฟรช: ผสมวุ้นมะพร้าว (Magic Farm Fresh)" at bounding box center [371, 73] width 409 height 215
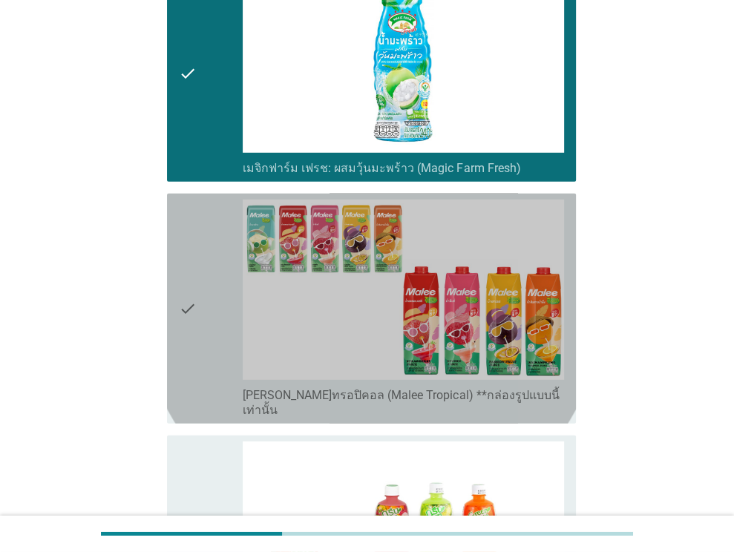
click at [206, 273] on div "check" at bounding box center [211, 309] width 65 height 218
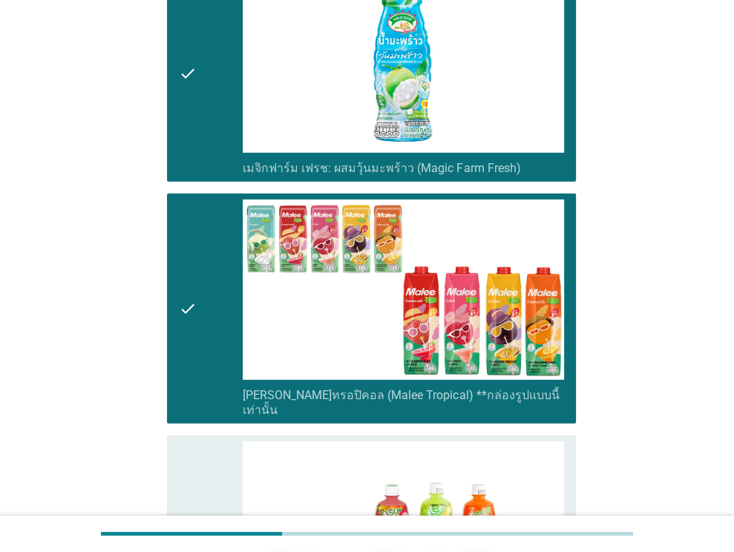
scroll to position [3005, 0]
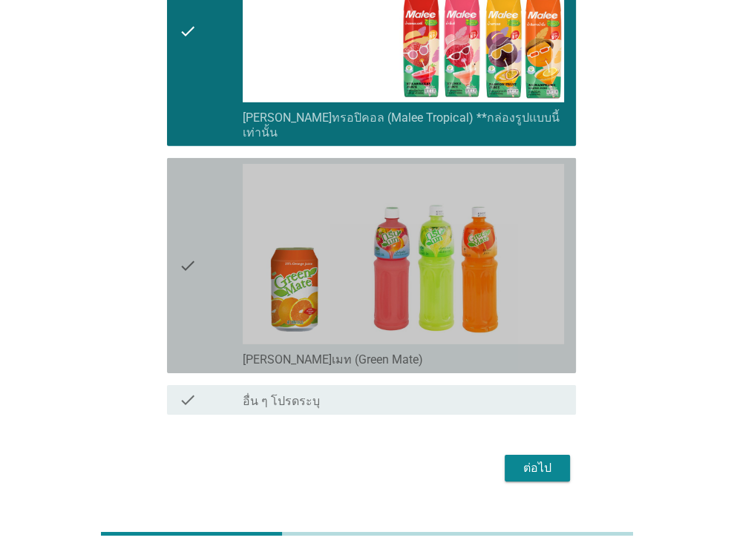
click at [206, 273] on div "check" at bounding box center [211, 265] width 65 height 203
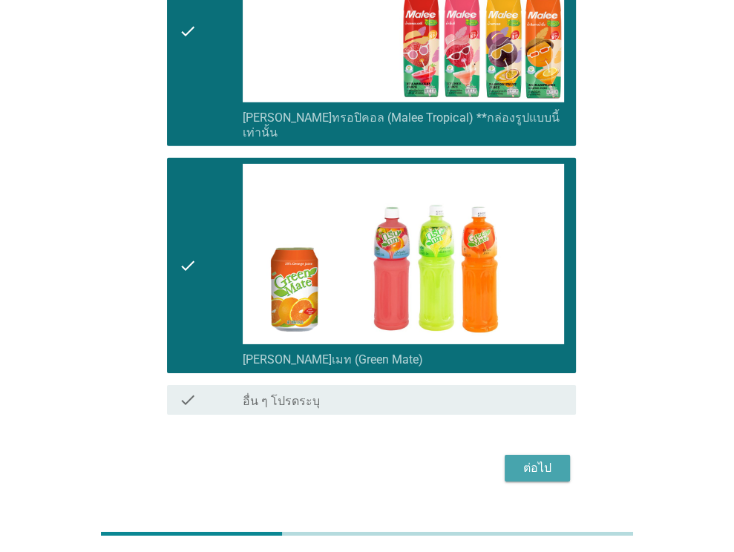
click at [554, 459] on div "ต่อไป" at bounding box center [537, 468] width 42 height 18
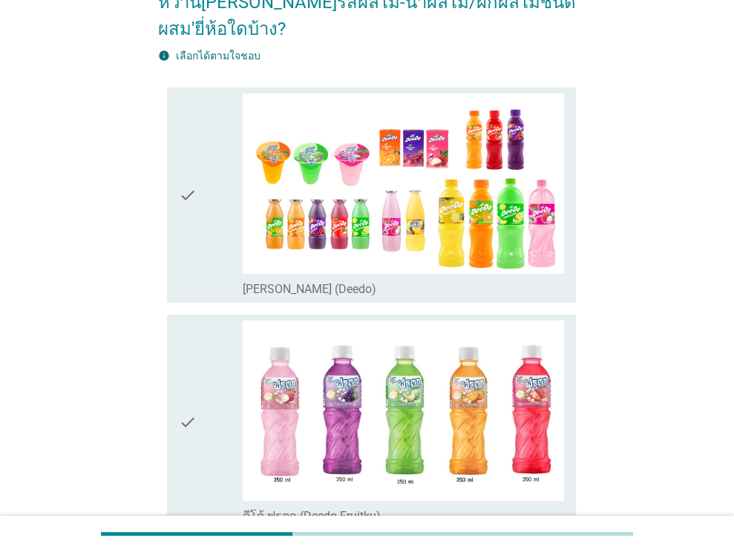
scroll to position [242, 0]
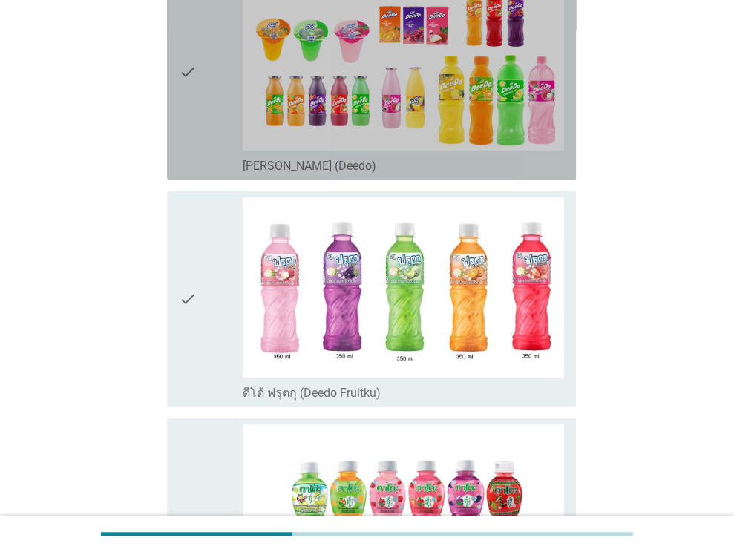
click at [200, 88] on div "check" at bounding box center [211, 71] width 65 height 203
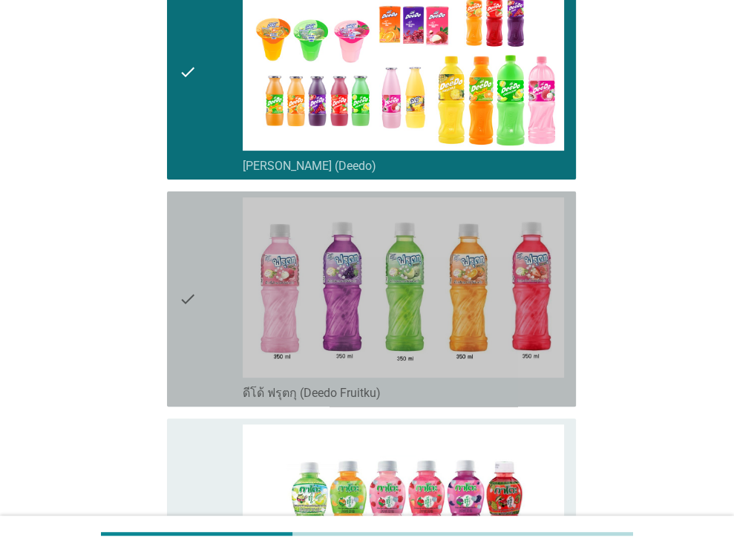
click at [217, 208] on div "check" at bounding box center [211, 298] width 65 height 203
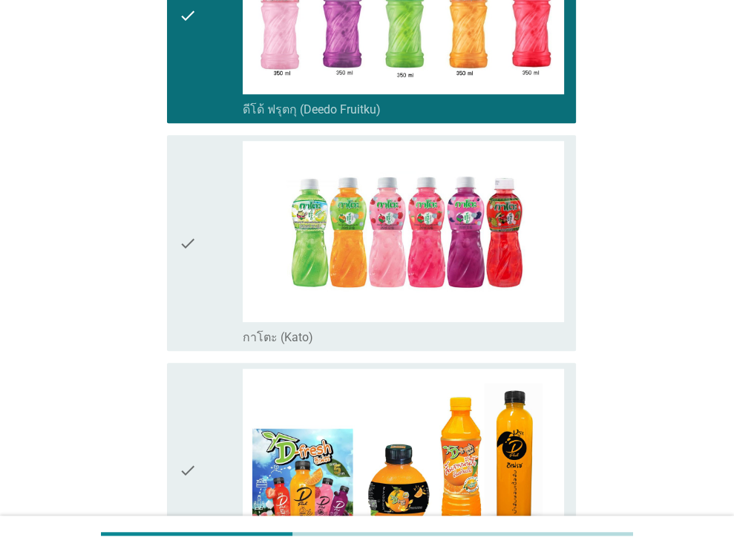
scroll to position [527, 0]
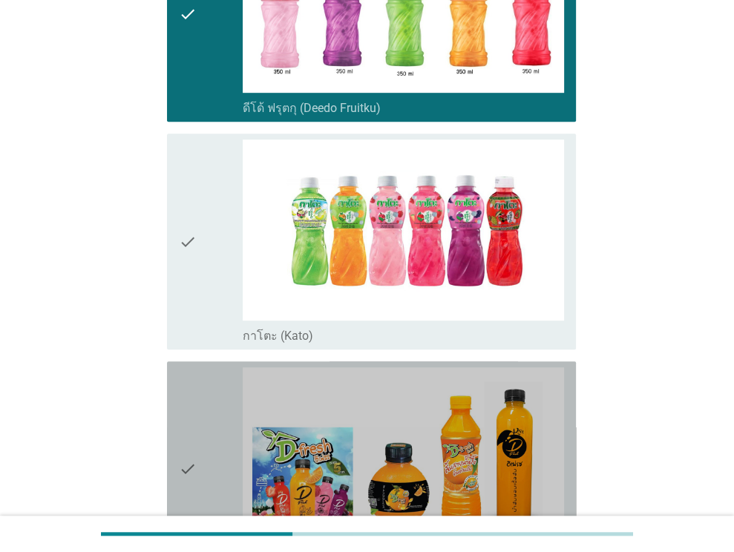
click at [226, 415] on div "check" at bounding box center [211, 468] width 65 height 203
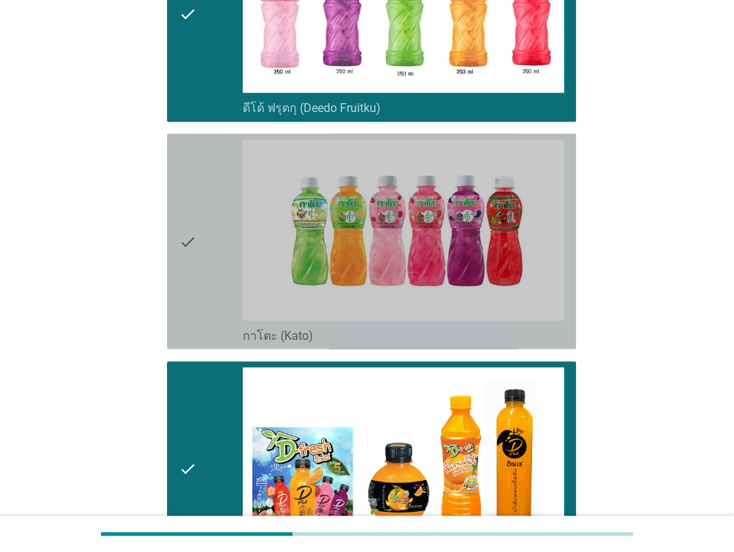
click at [226, 286] on div "check" at bounding box center [211, 240] width 65 height 203
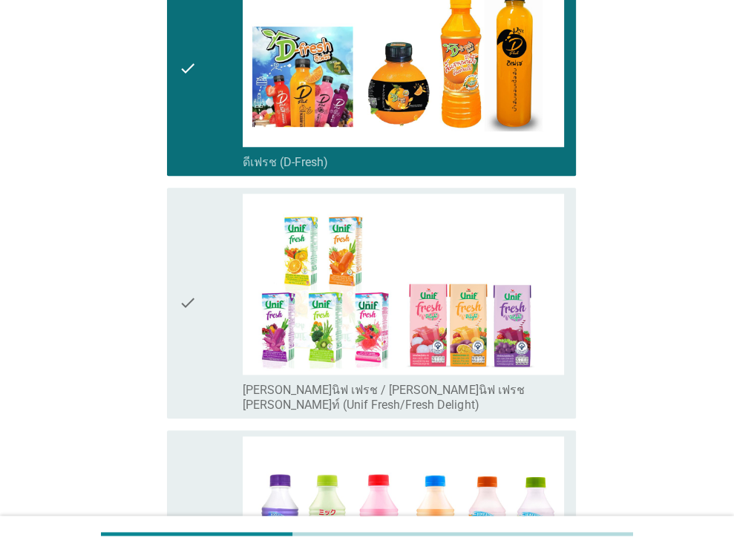
scroll to position [929, 0]
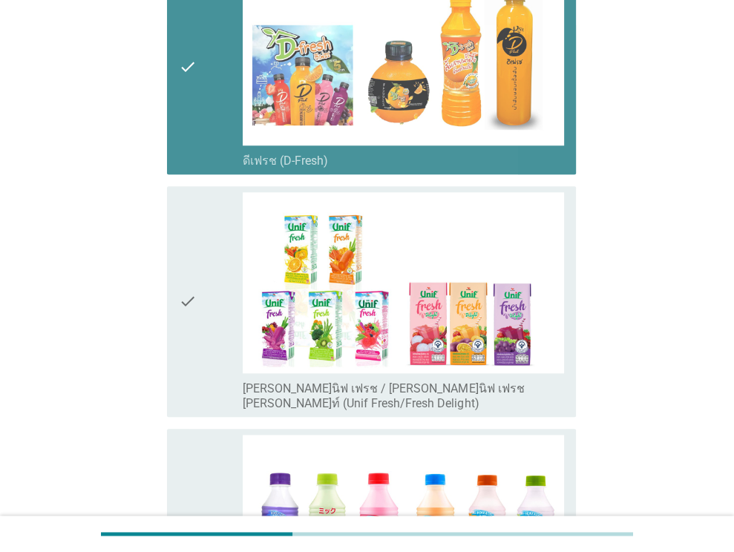
click at [187, 77] on icon "check" at bounding box center [188, 66] width 18 height 203
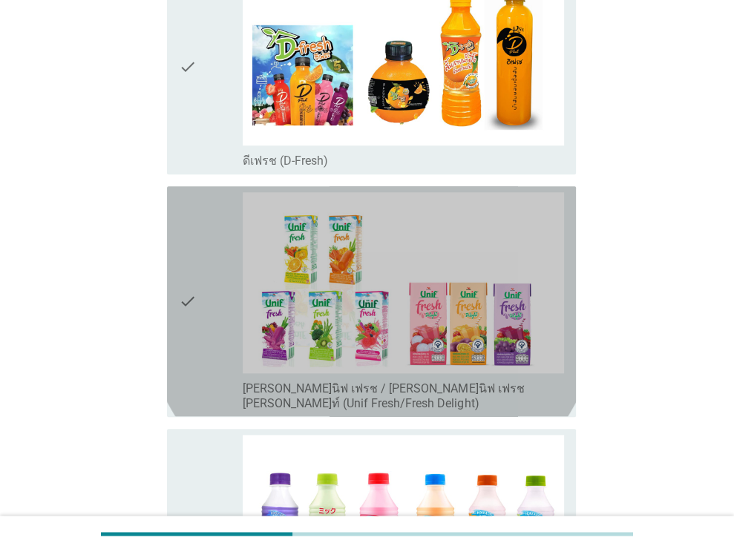
click at [202, 200] on div "check" at bounding box center [211, 301] width 65 height 218
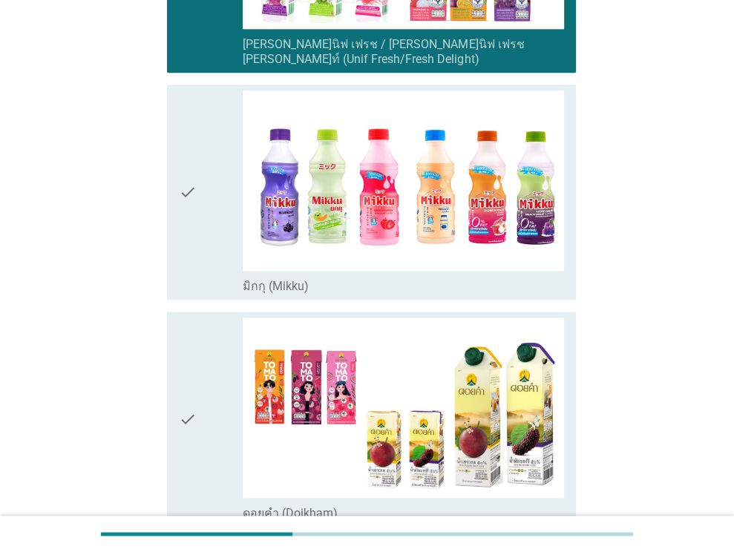
scroll to position [1291, 0]
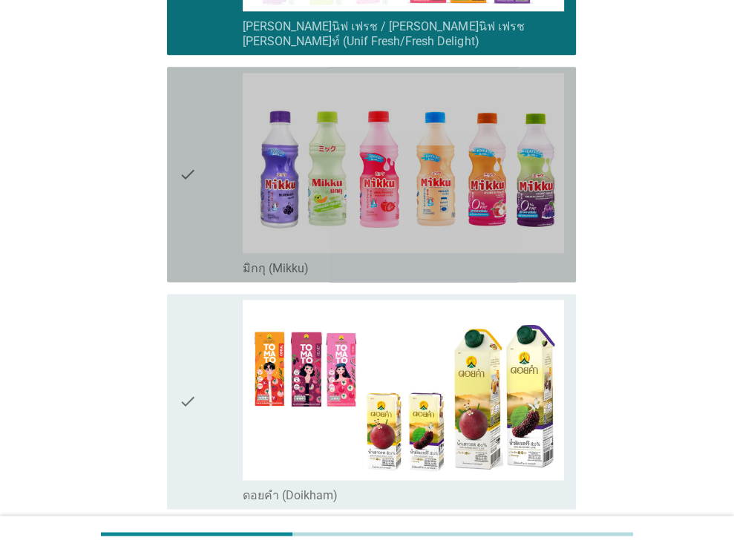
click at [202, 200] on div "check" at bounding box center [211, 174] width 65 height 203
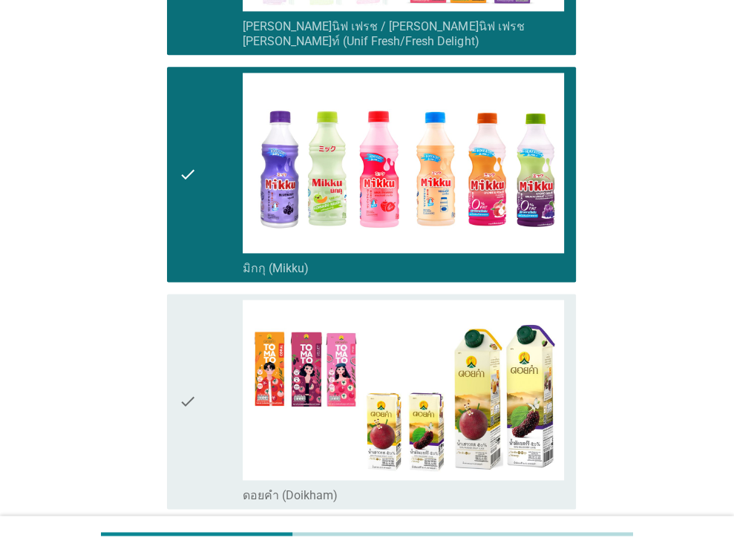
click at [205, 314] on div "check" at bounding box center [211, 401] width 65 height 203
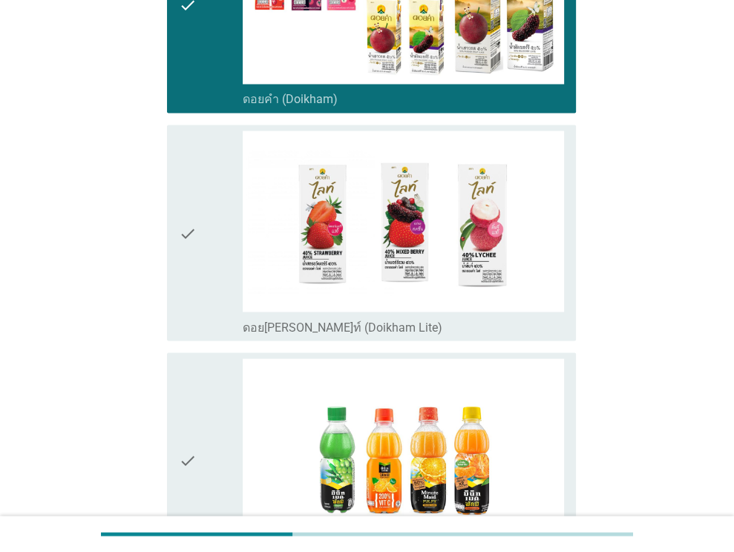
scroll to position [1688, 0]
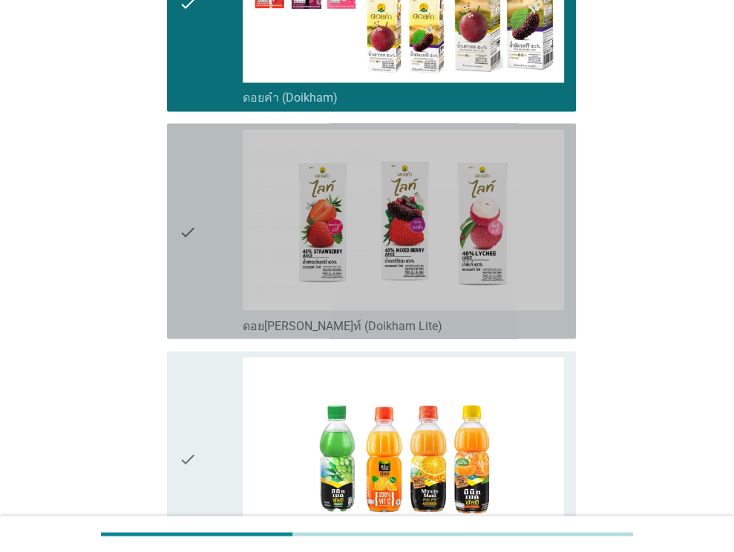
click at [205, 186] on div "check" at bounding box center [211, 230] width 65 height 203
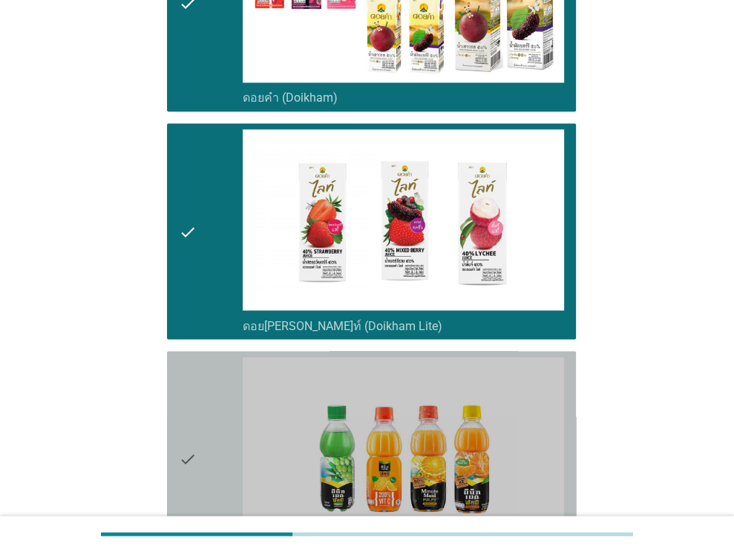
click at [209, 382] on div "check" at bounding box center [211, 458] width 65 height 203
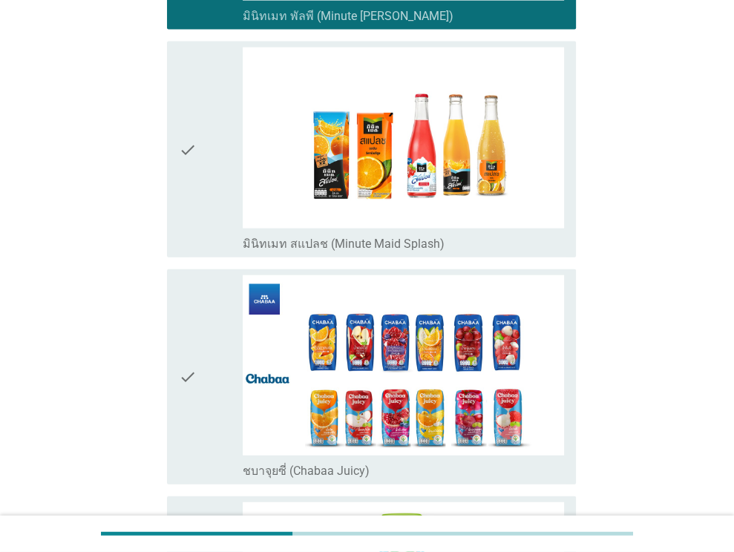
scroll to position [2230, 0]
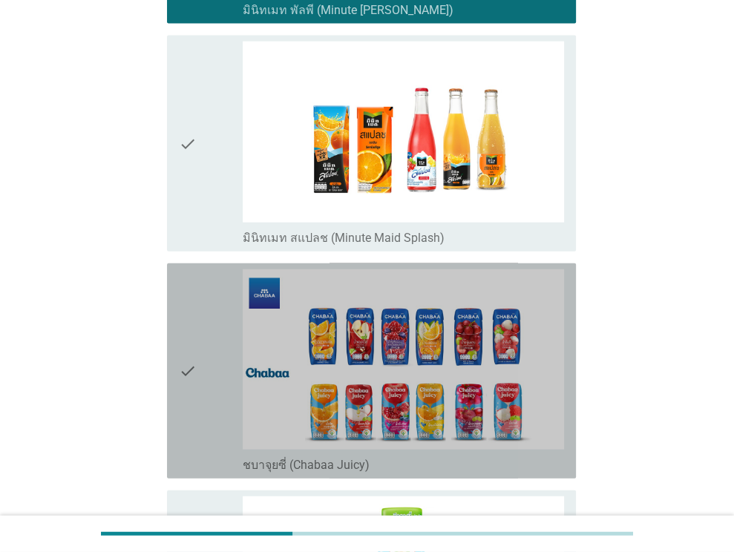
click at [209, 382] on div "check" at bounding box center [211, 370] width 65 height 203
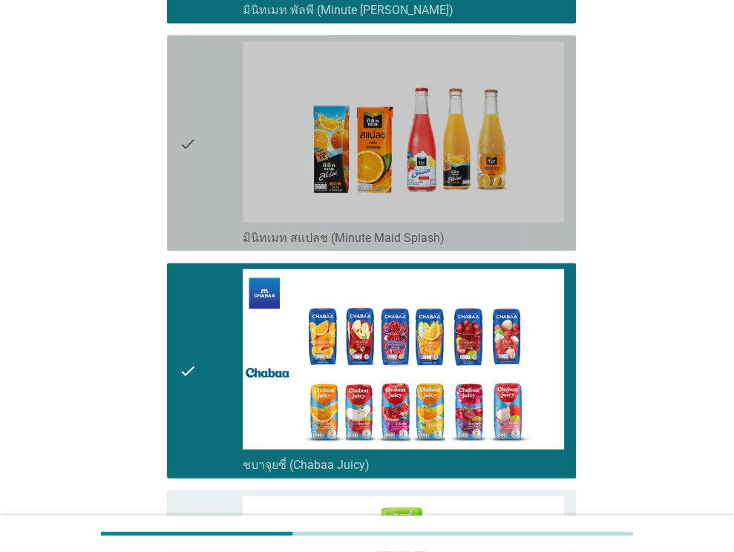
click at [194, 170] on icon "check" at bounding box center [188, 143] width 18 height 203
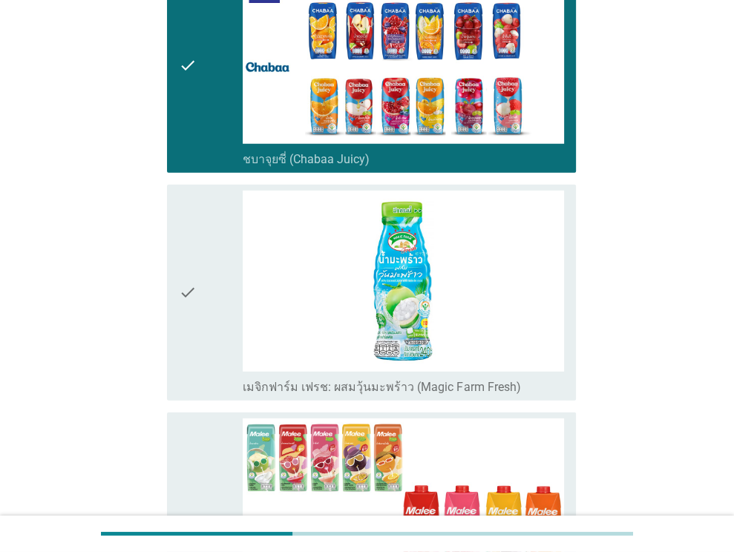
scroll to position [2587, 0]
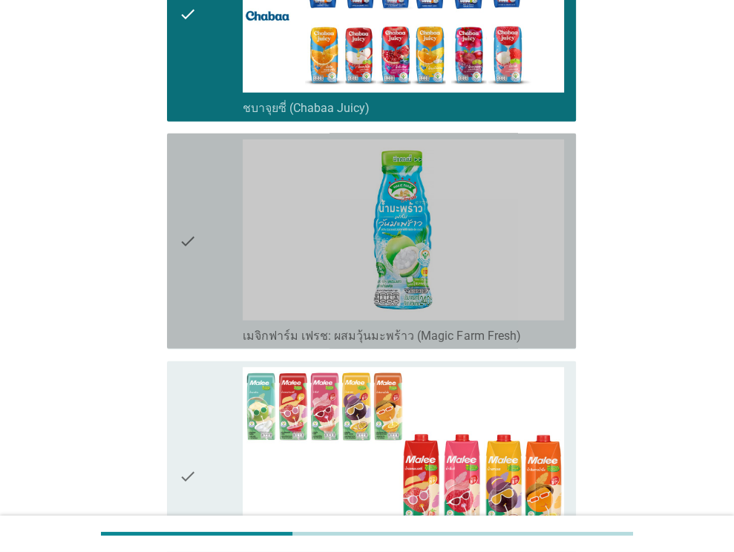
click at [194, 170] on icon "check" at bounding box center [188, 240] width 18 height 203
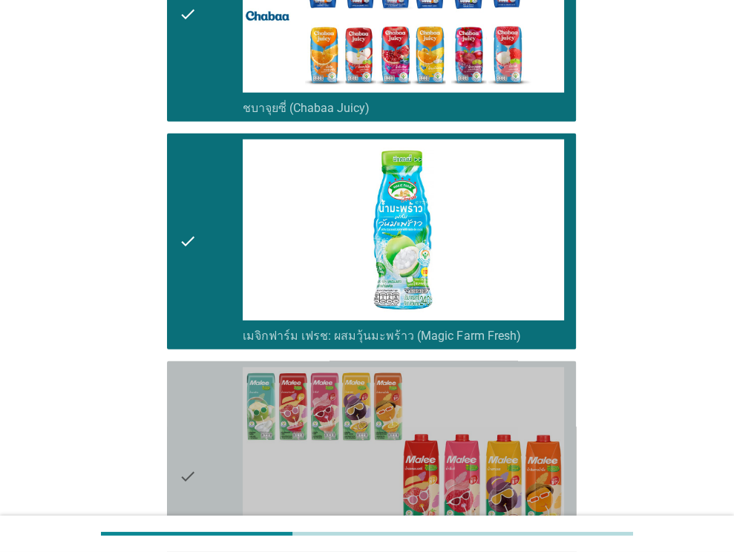
click at [214, 371] on div "check" at bounding box center [211, 476] width 65 height 218
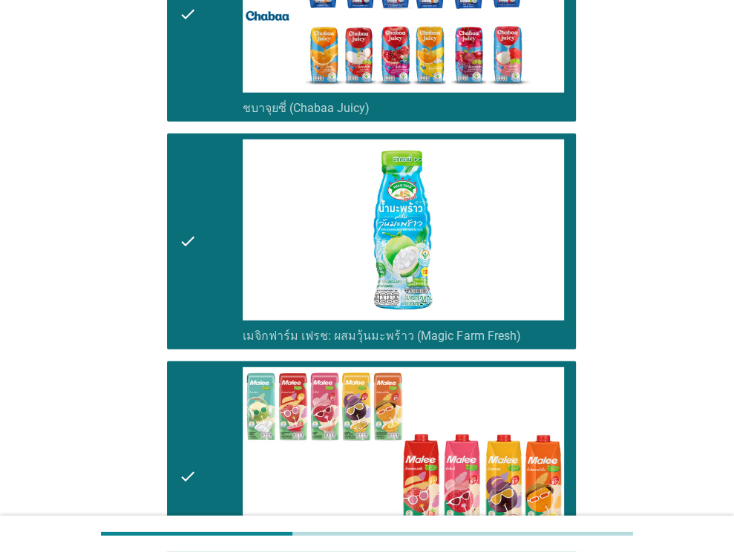
scroll to position [3005, 0]
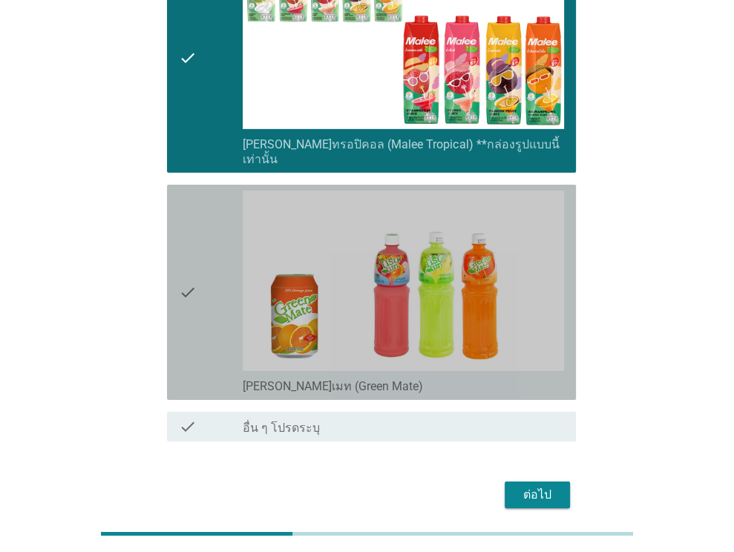
click at [201, 204] on div "check" at bounding box center [211, 292] width 65 height 203
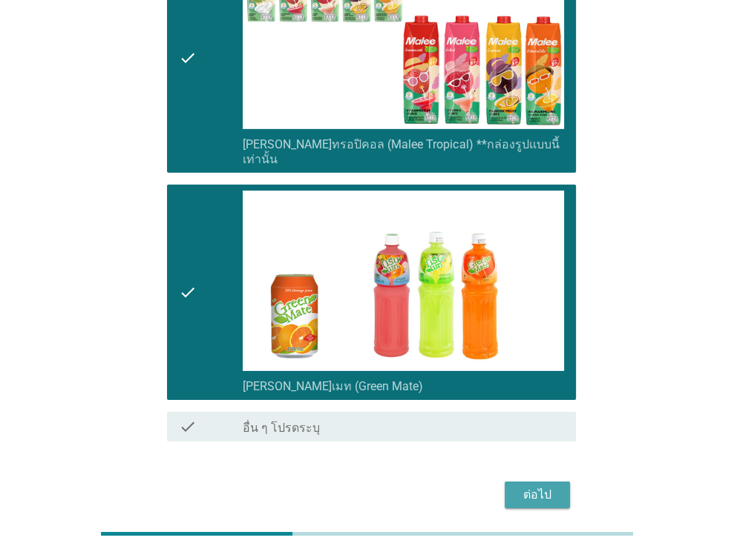
click at [553, 481] on button "ต่อไป" at bounding box center [536, 494] width 65 height 27
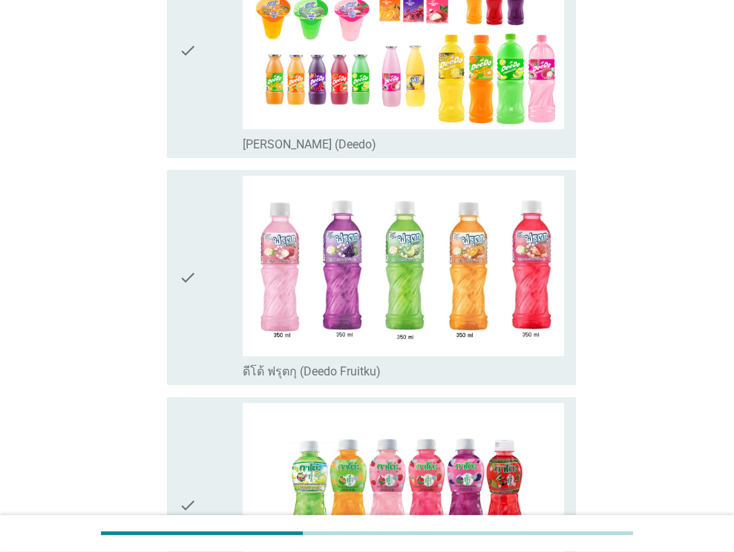
scroll to position [264, 0]
click at [201, 103] on div "check" at bounding box center [211, 49] width 65 height 203
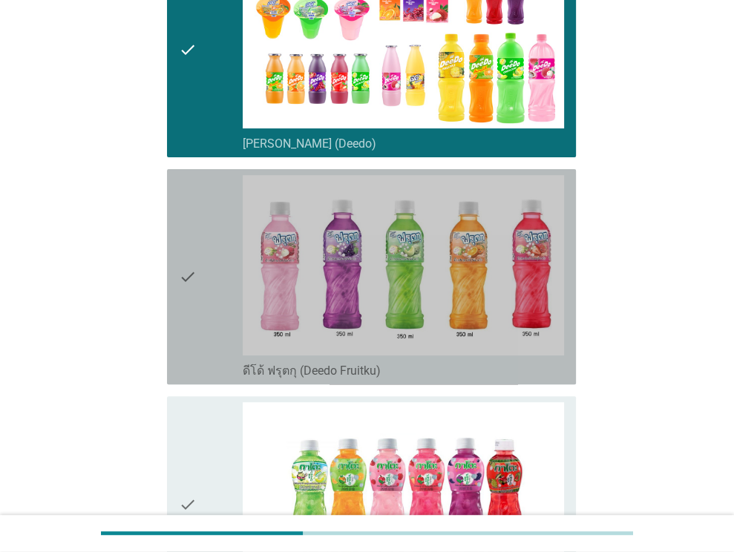
click at [199, 245] on div "check" at bounding box center [211, 276] width 65 height 203
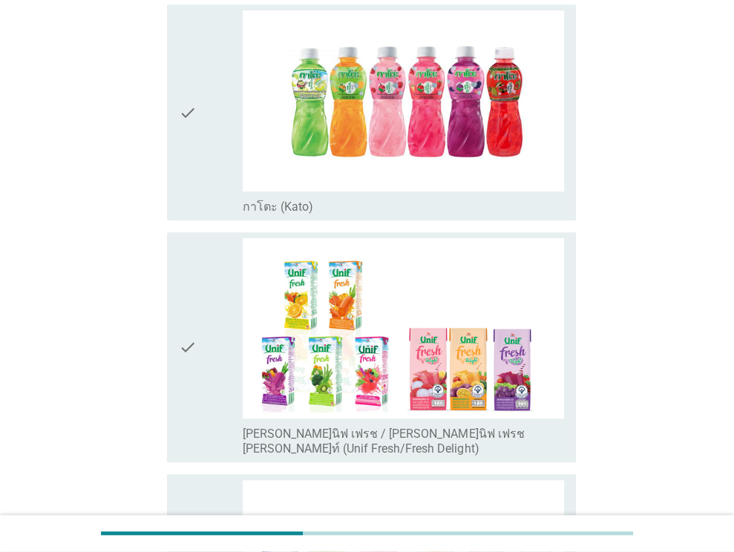
scroll to position [661, 0]
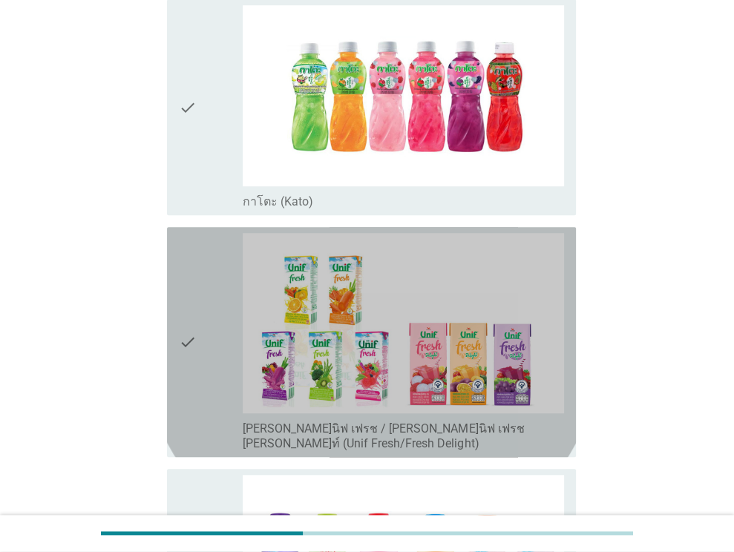
click at [199, 245] on div "check" at bounding box center [211, 342] width 65 height 218
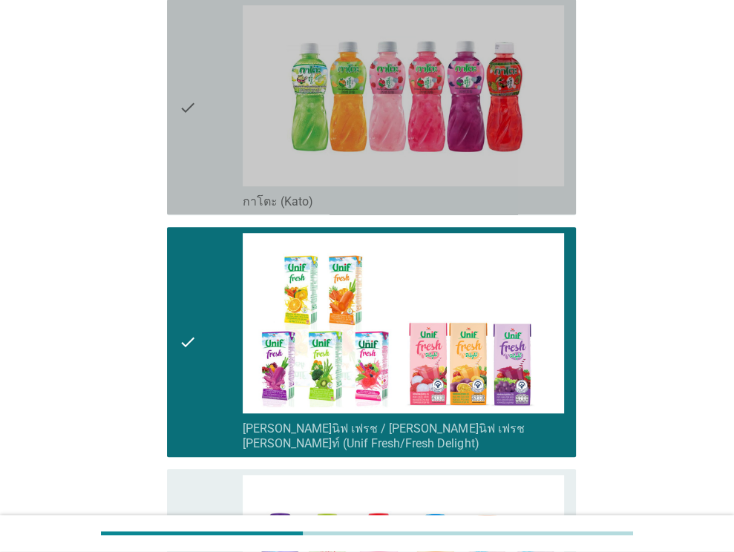
click at [195, 152] on icon "check" at bounding box center [188, 106] width 18 height 203
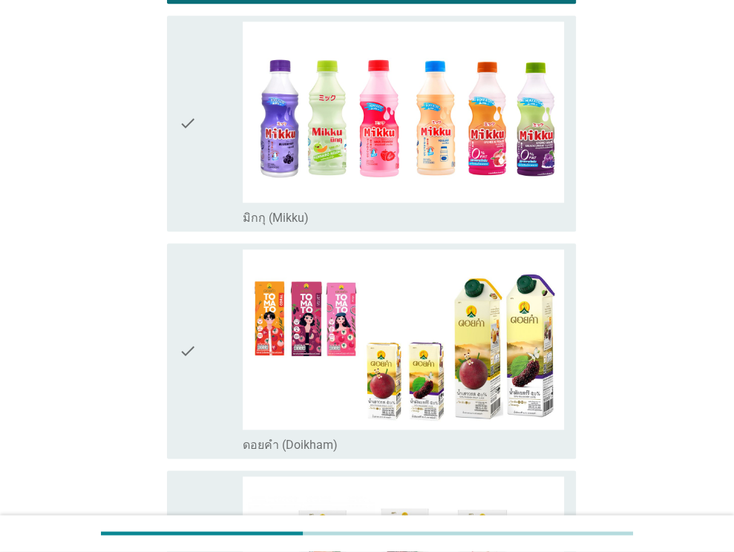
scroll to position [1115, 0]
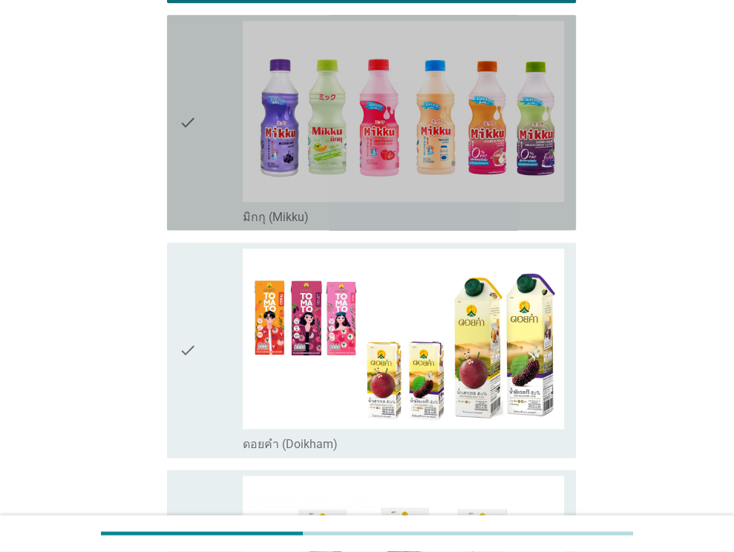
click at [195, 152] on icon "check" at bounding box center [188, 122] width 18 height 203
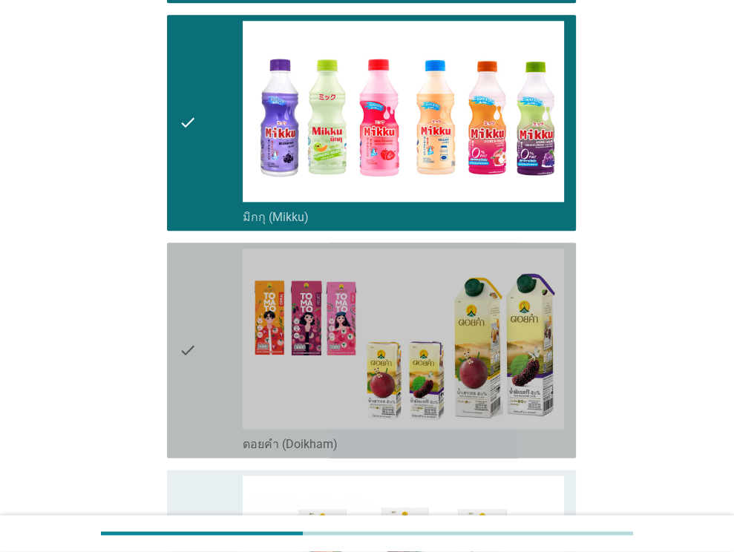
click at [207, 249] on div "check" at bounding box center [211, 349] width 65 height 203
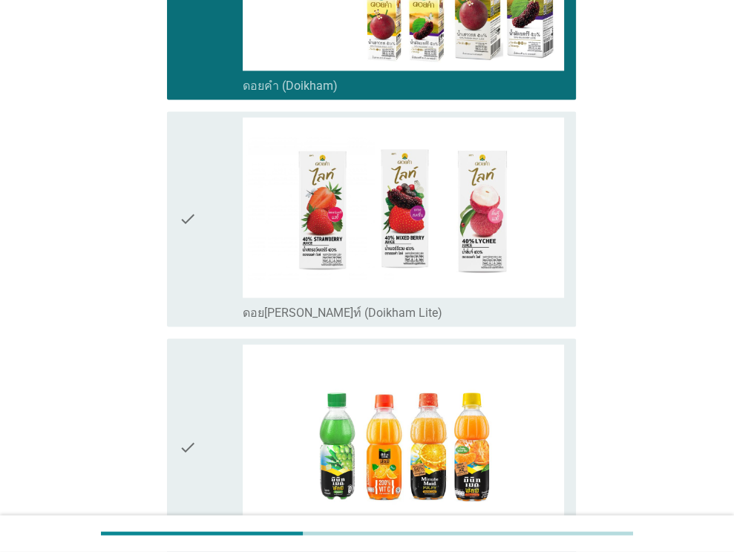
scroll to position [1477, 0]
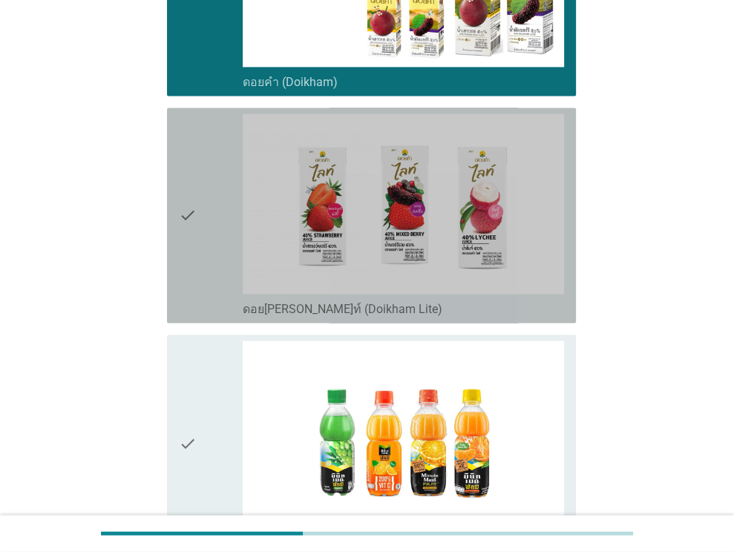
click at [205, 145] on div "check" at bounding box center [211, 214] width 65 height 203
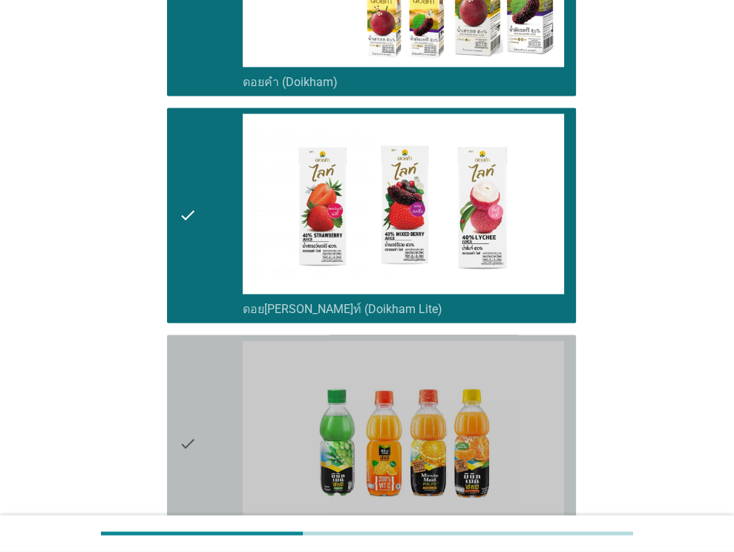
click at [214, 340] on div "check" at bounding box center [211, 441] width 65 height 203
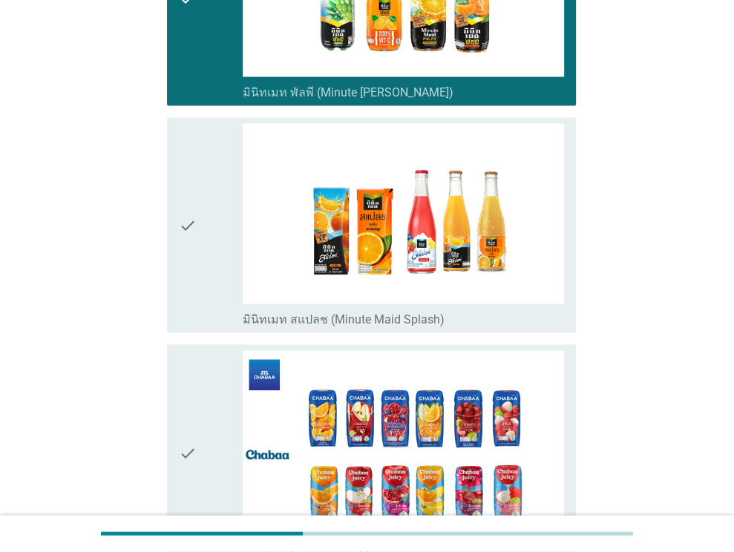
scroll to position [1922, 0]
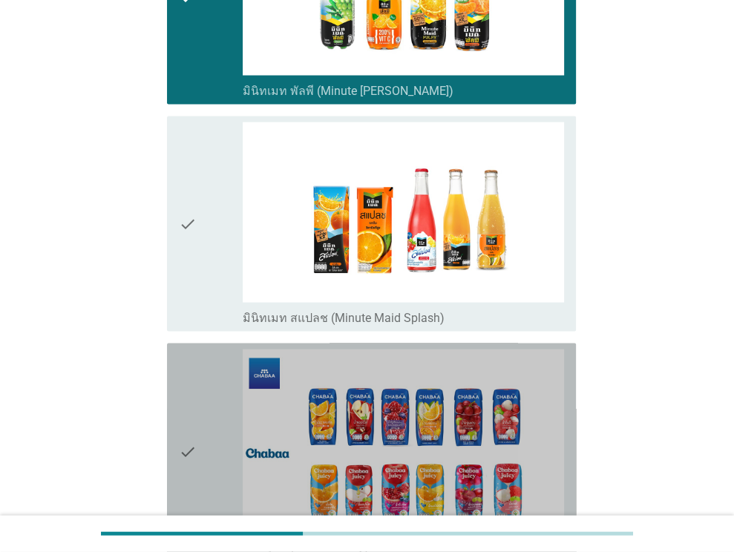
click at [214, 349] on div "check" at bounding box center [211, 450] width 65 height 203
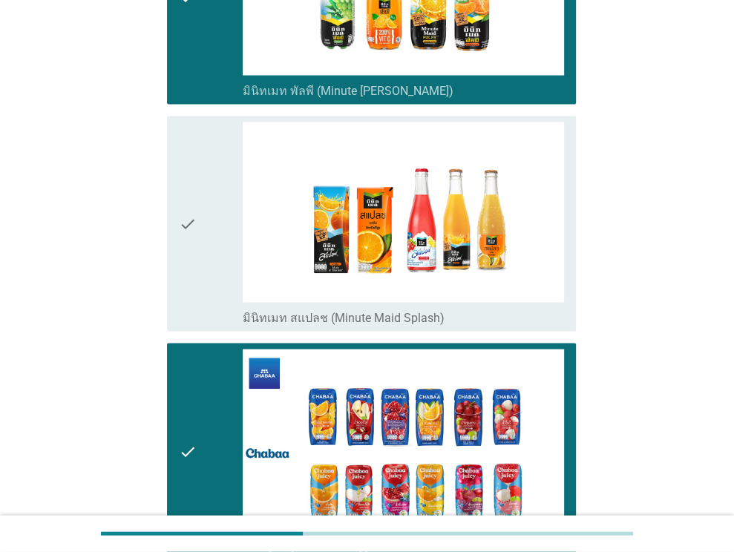
click at [195, 195] on icon "check" at bounding box center [188, 223] width 18 height 203
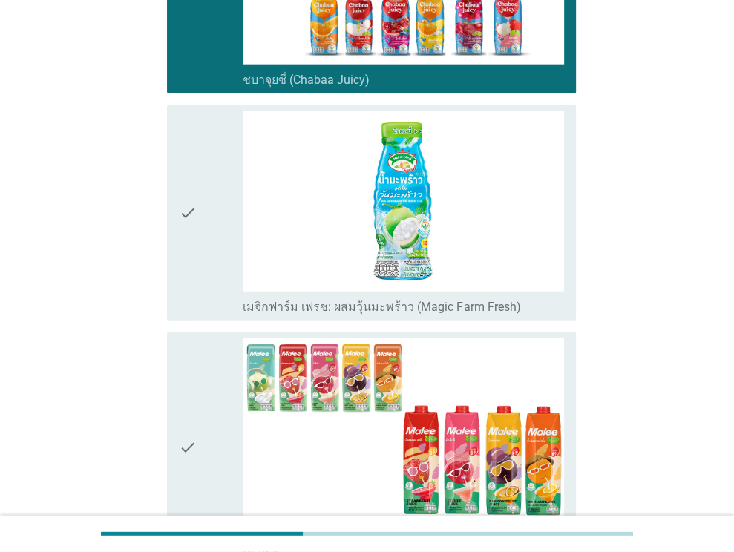
scroll to position [2403, 0]
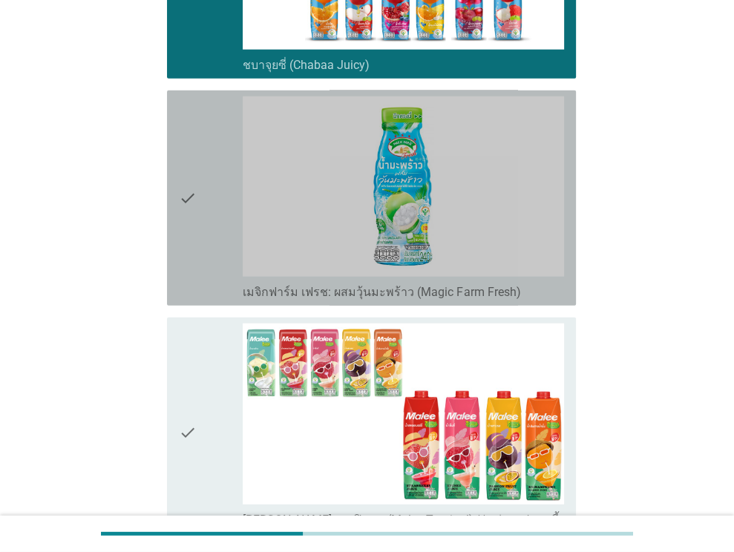
click at [195, 195] on icon "check" at bounding box center [188, 197] width 18 height 203
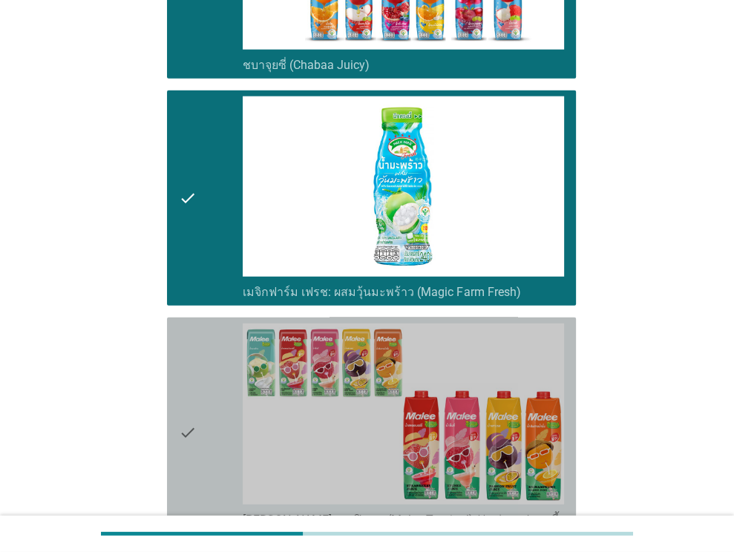
click at [199, 348] on div "check" at bounding box center [211, 432] width 65 height 218
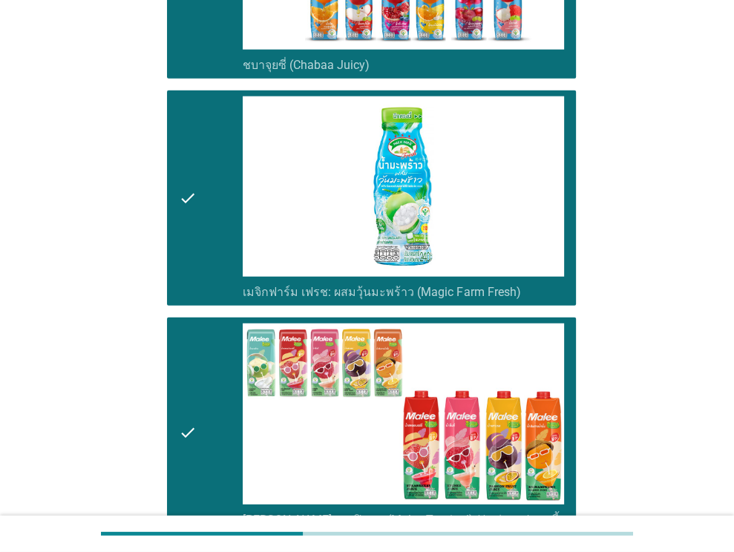
scroll to position [2778, 0]
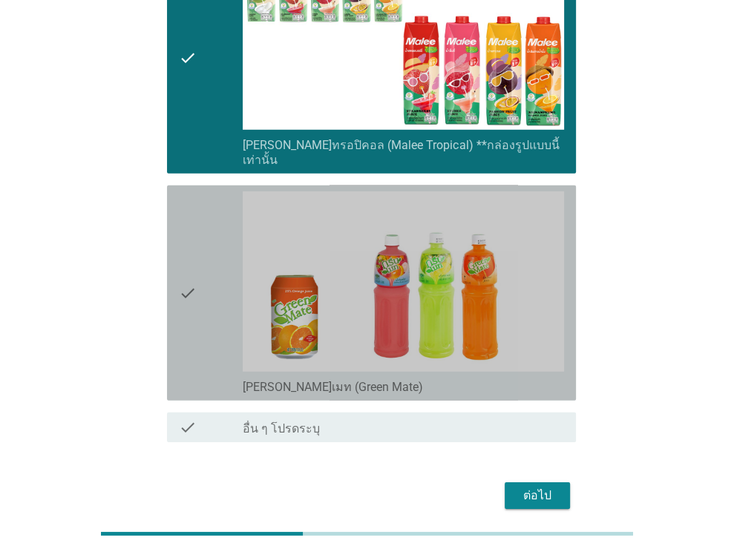
click at [190, 216] on icon "check" at bounding box center [188, 292] width 18 height 203
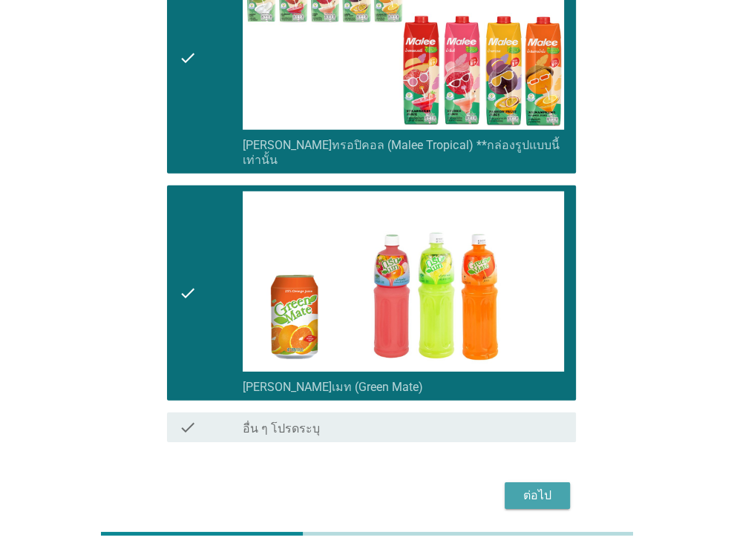
click at [550, 482] on button "ต่อไป" at bounding box center [536, 495] width 65 height 27
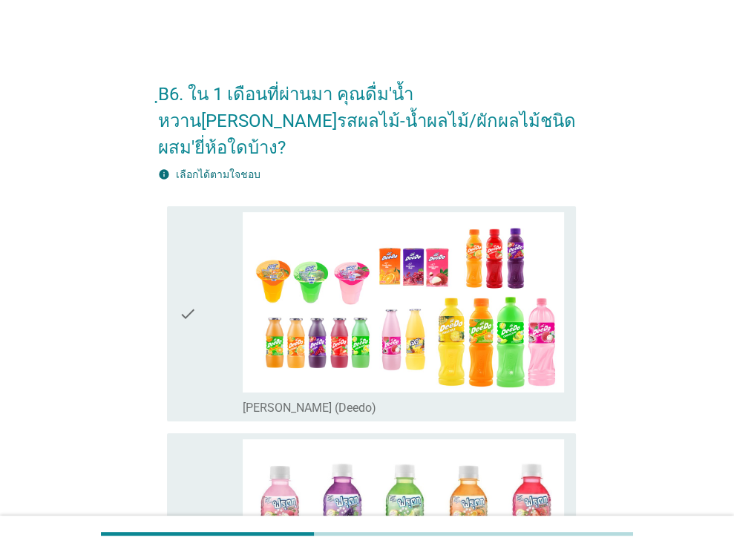
click at [199, 260] on div "check" at bounding box center [211, 313] width 65 height 203
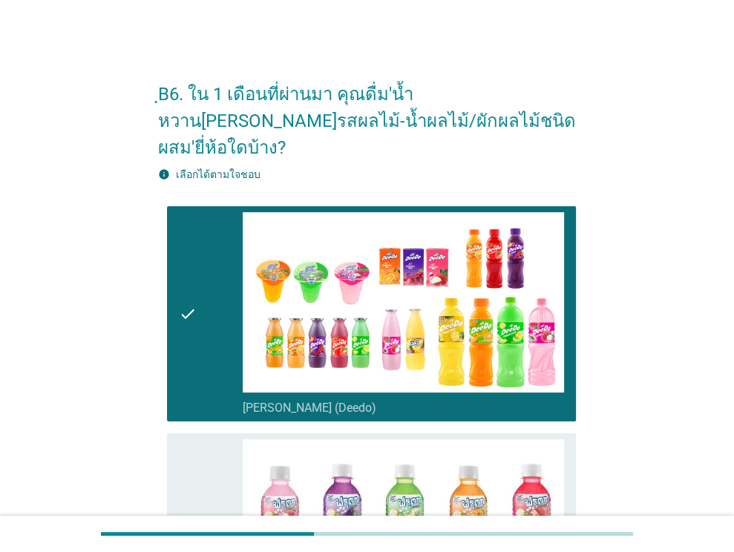
click at [211, 455] on div "check" at bounding box center [211, 540] width 65 height 203
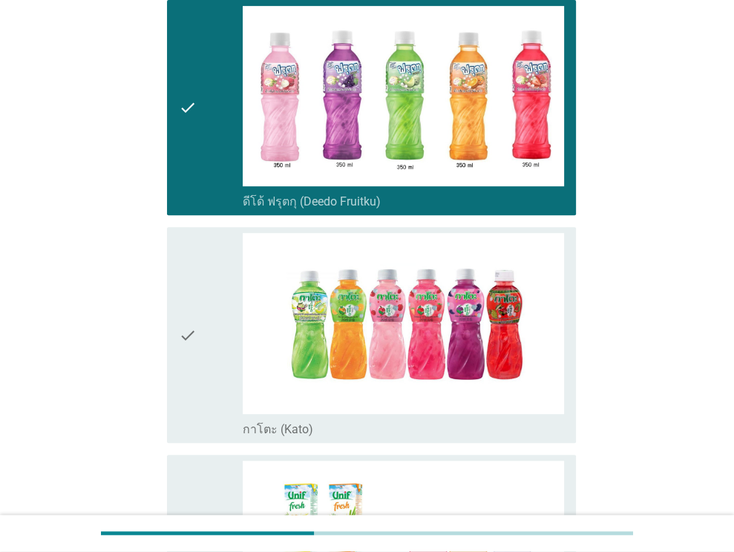
scroll to position [436, 0]
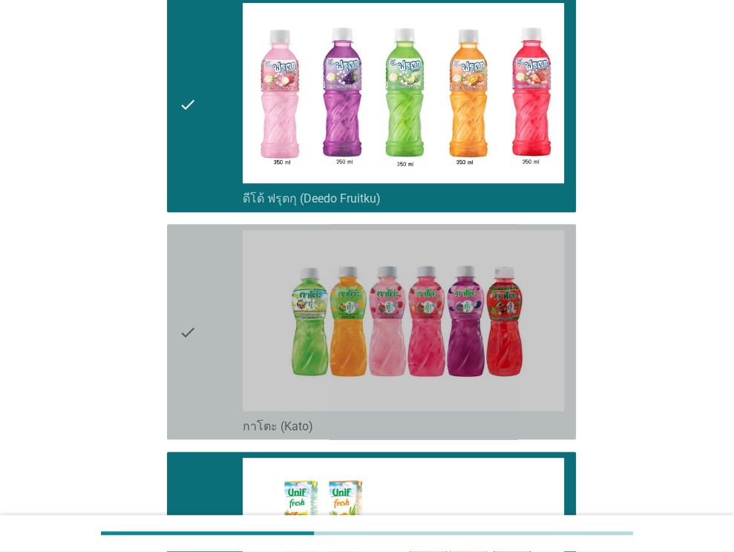
click at [208, 364] on div "check" at bounding box center [211, 331] width 65 height 203
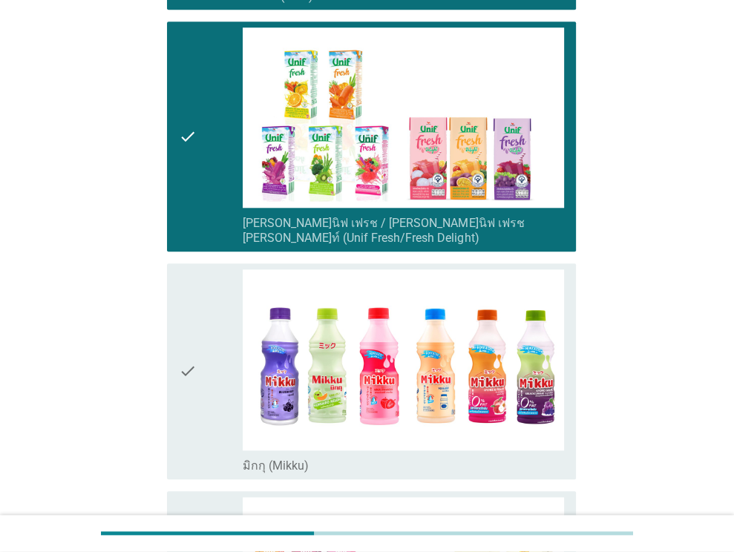
scroll to position [992, 0]
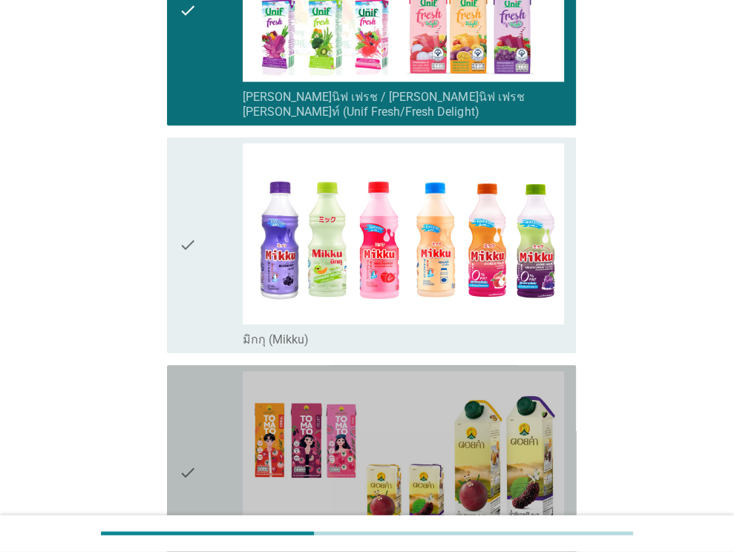
click at [208, 371] on div "check" at bounding box center [211, 472] width 65 height 203
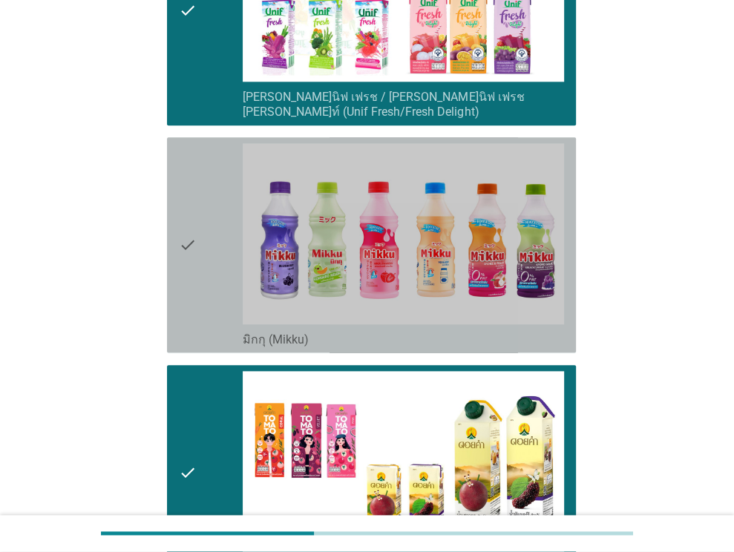
click at [192, 214] on icon "check" at bounding box center [188, 244] width 18 height 203
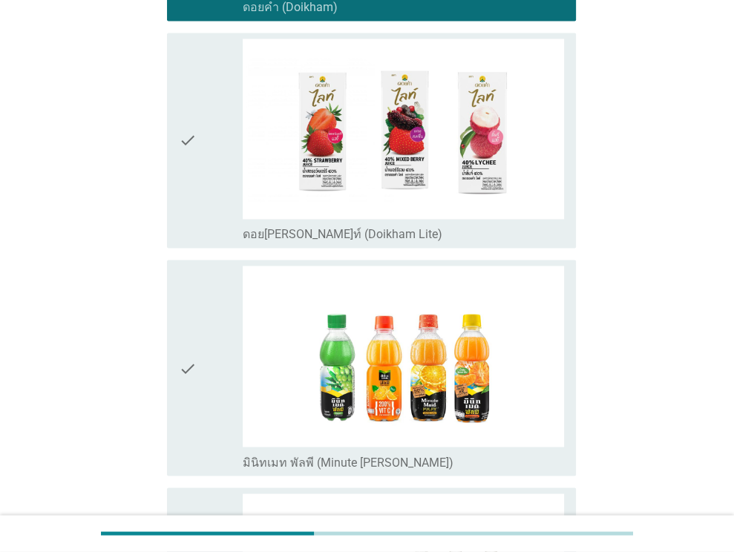
scroll to position [1553, 0]
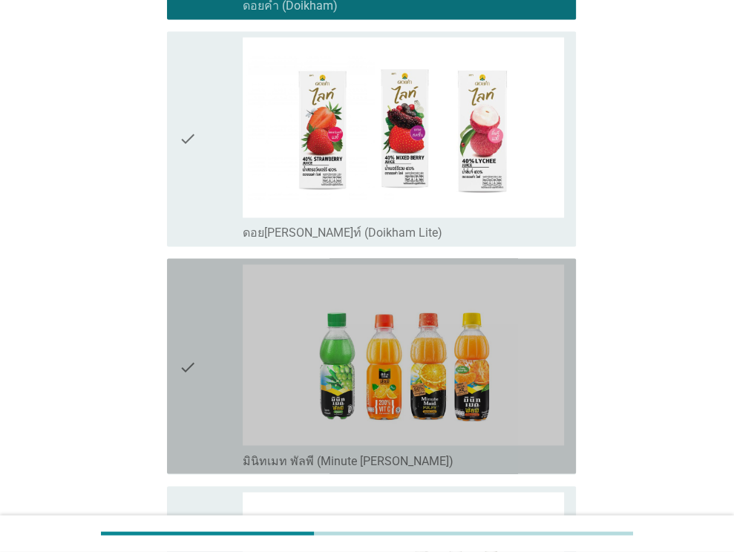
click at [192, 258] on div "check check_box มินิทเมท พัลพี (Minute [PERSON_NAME])" at bounding box center [371, 365] width 409 height 215
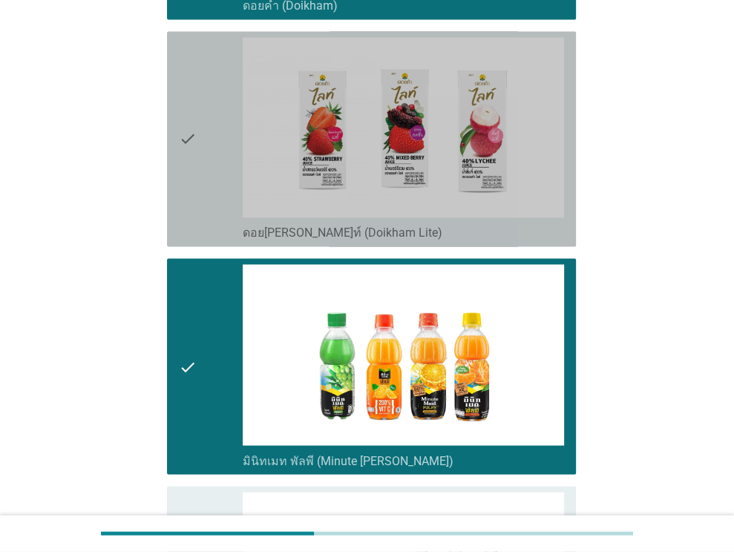
click at [193, 52] on icon "check" at bounding box center [188, 138] width 18 height 203
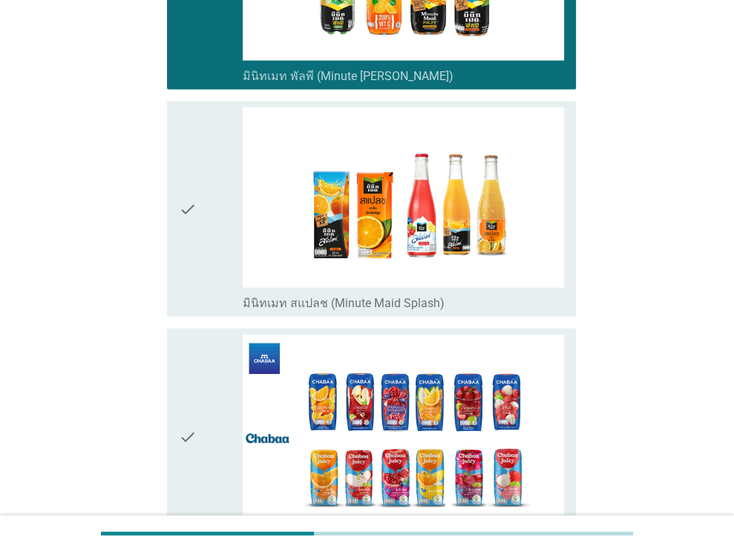
scroll to position [1939, 0]
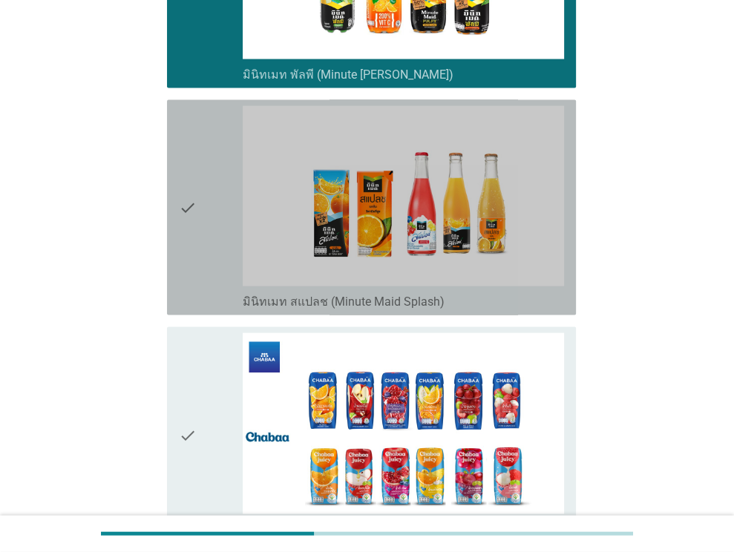
click at [193, 159] on icon "check" at bounding box center [188, 207] width 18 height 203
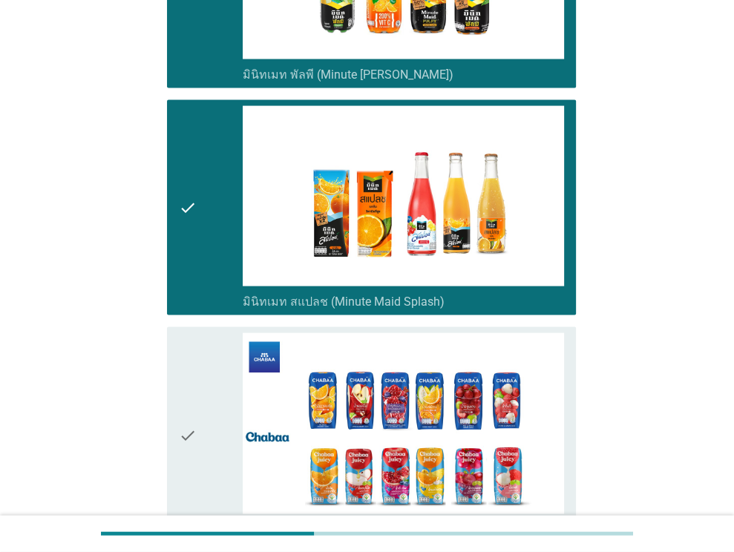
click at [200, 365] on div "check" at bounding box center [211, 434] width 65 height 203
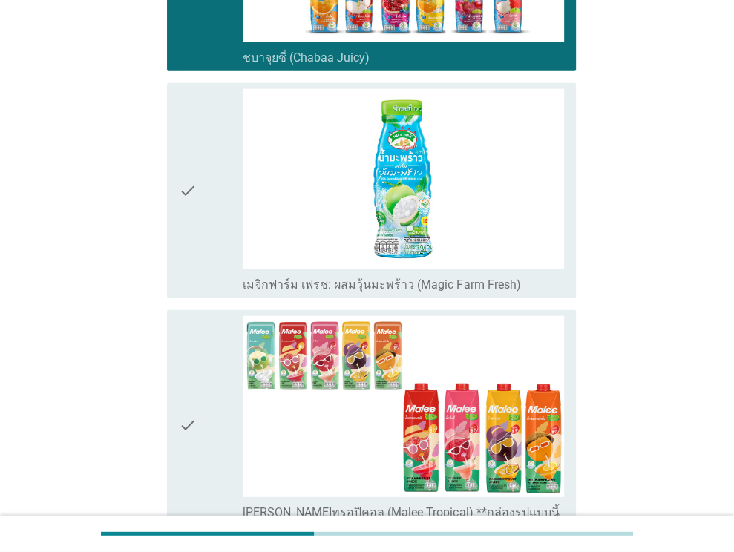
scroll to position [2415, 0]
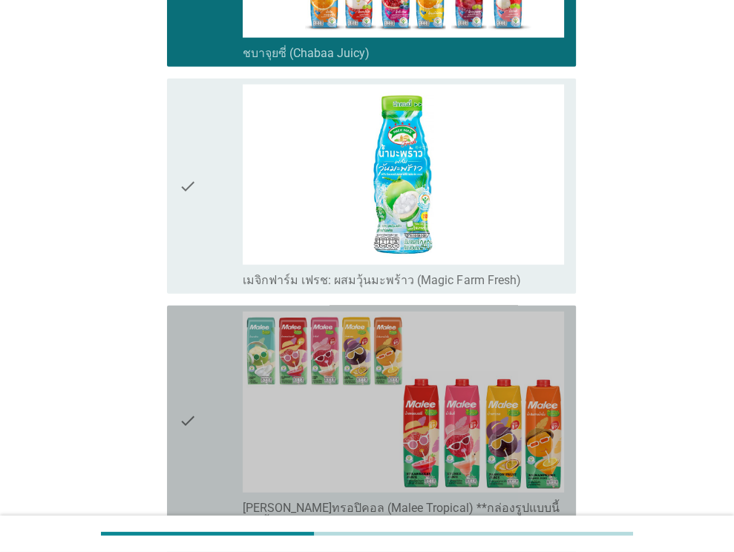
click at [200, 365] on div "check" at bounding box center [211, 421] width 65 height 218
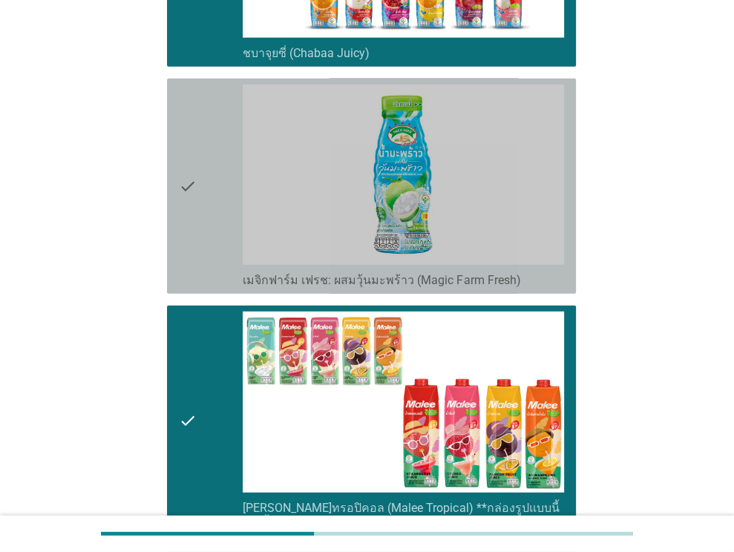
click at [185, 85] on icon "check" at bounding box center [188, 186] width 18 height 203
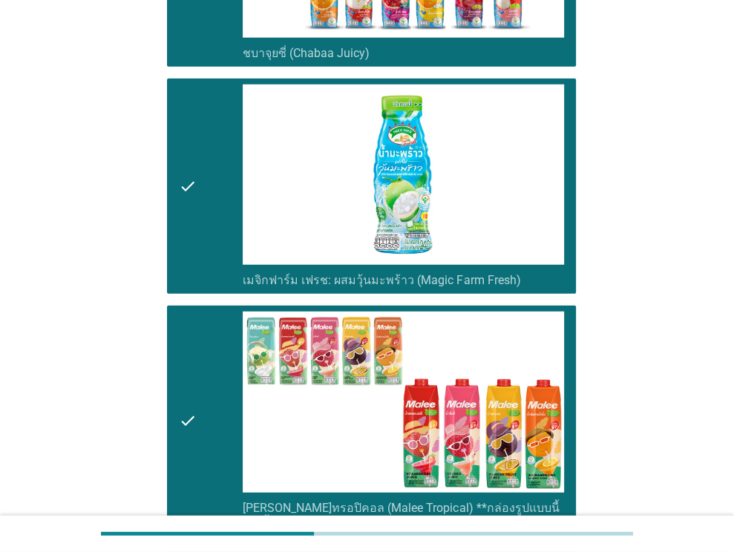
scroll to position [2778, 0]
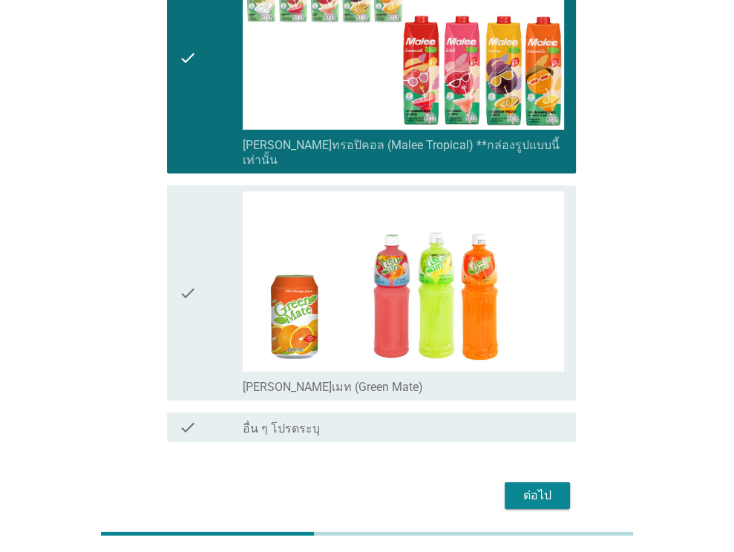
click at [200, 212] on div "check" at bounding box center [211, 292] width 65 height 203
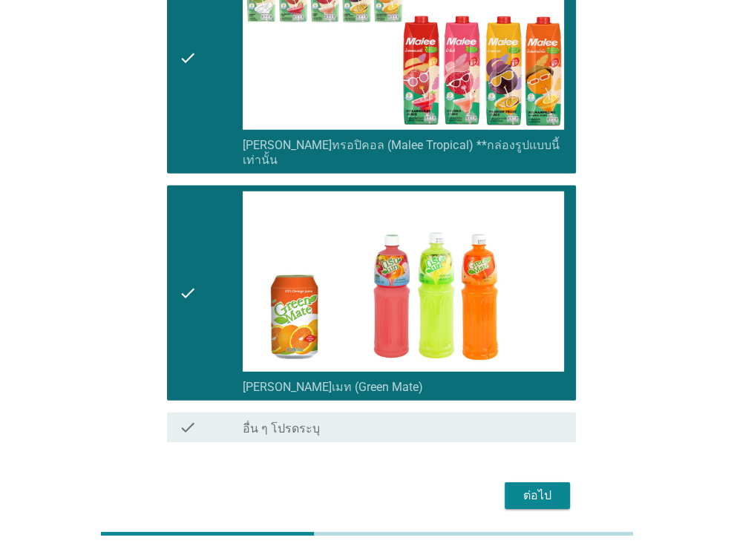
drag, startPoint x: 575, startPoint y: 445, endPoint x: 544, endPoint y: 438, distance: 32.0
click at [544, 478] on div "ต่อไป" at bounding box center [367, 496] width 418 height 36
click at [544, 487] on div "ต่อไป" at bounding box center [537, 496] width 42 height 18
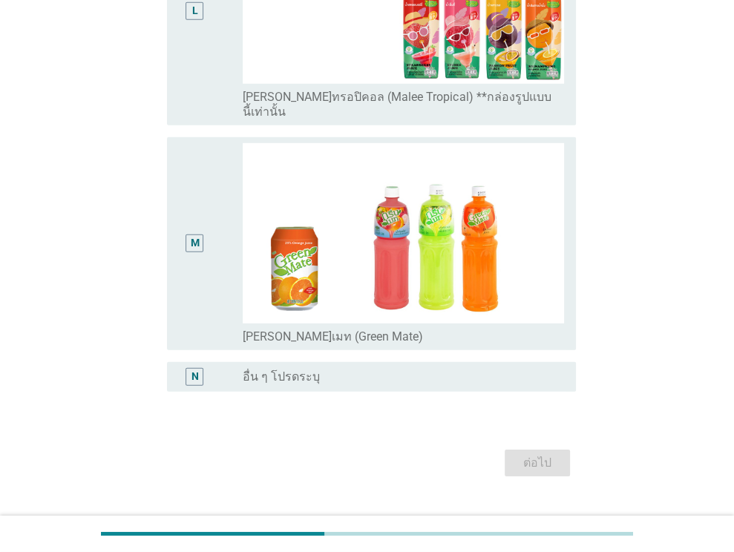
scroll to position [0, 0]
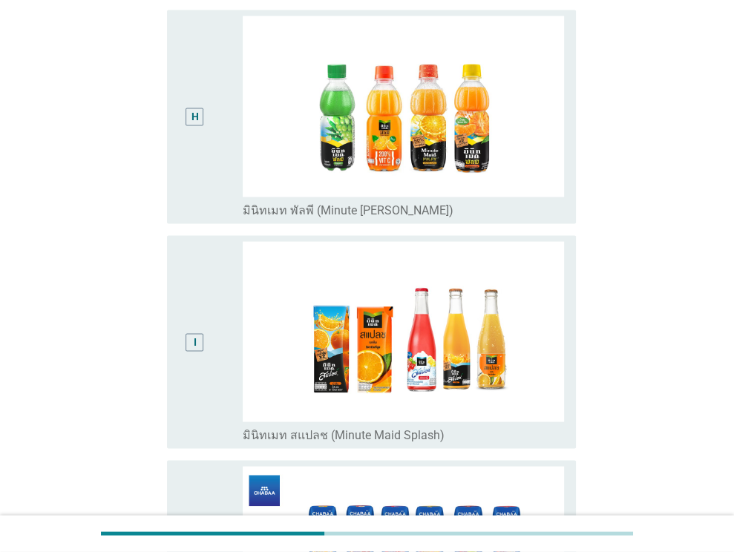
click at [191, 158] on div "H" at bounding box center [195, 116] width 32 height 201
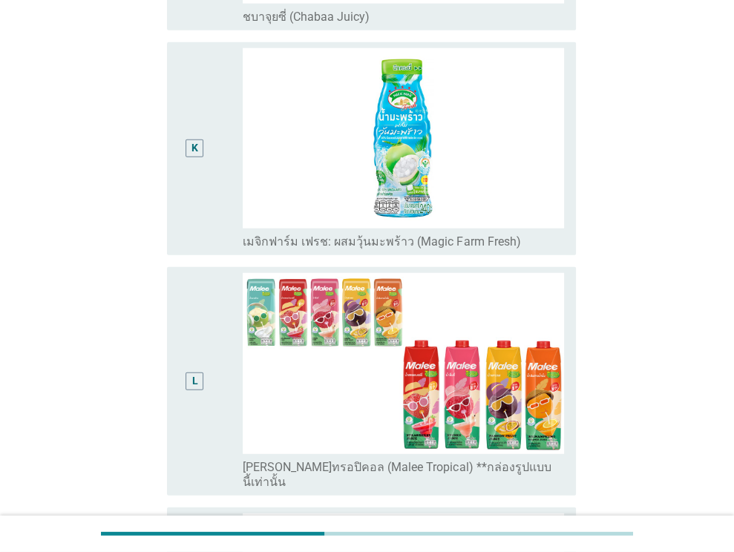
scroll to position [2751, 0]
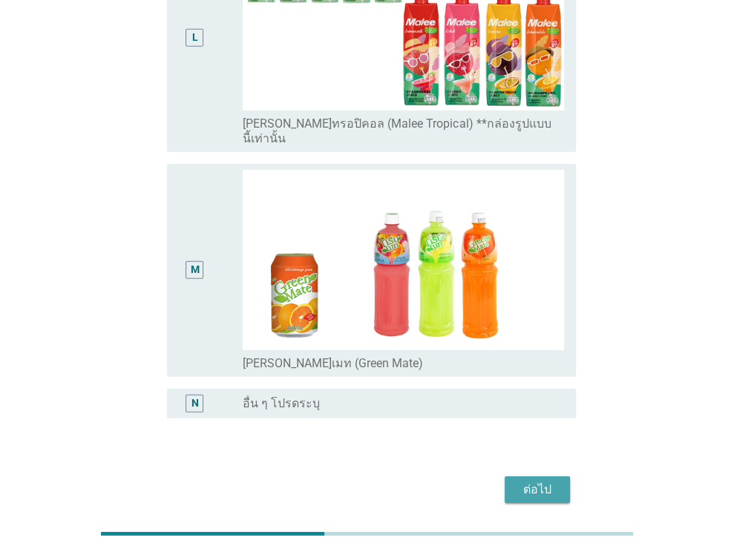
click at [541, 481] on div "ต่อไป" at bounding box center [537, 490] width 42 height 18
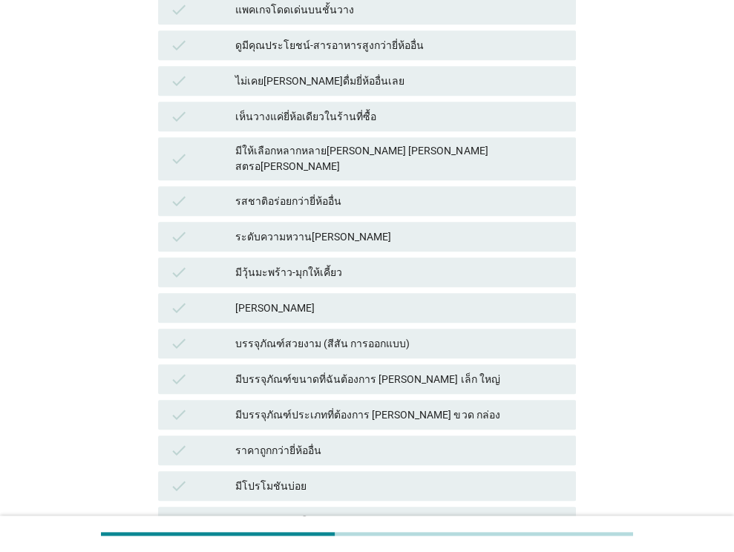
scroll to position [696, 0]
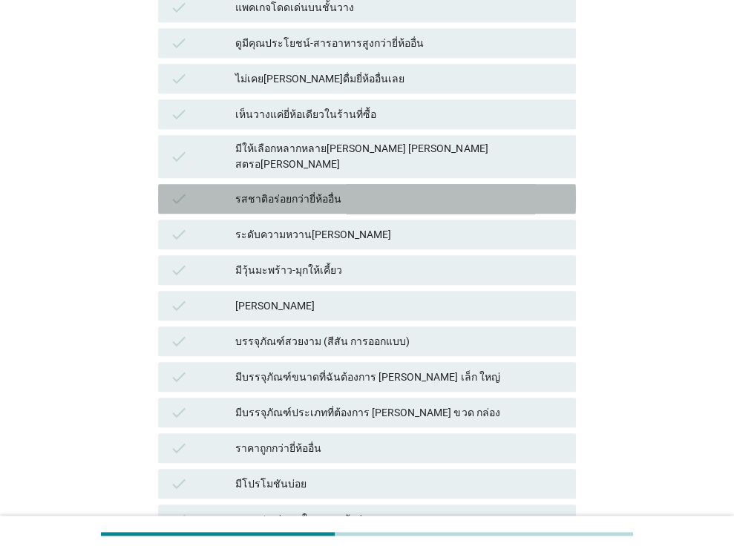
click at [288, 190] on div "รสชาติอร่อยกว่ายี่ห้ออื่น" at bounding box center [399, 199] width 329 height 18
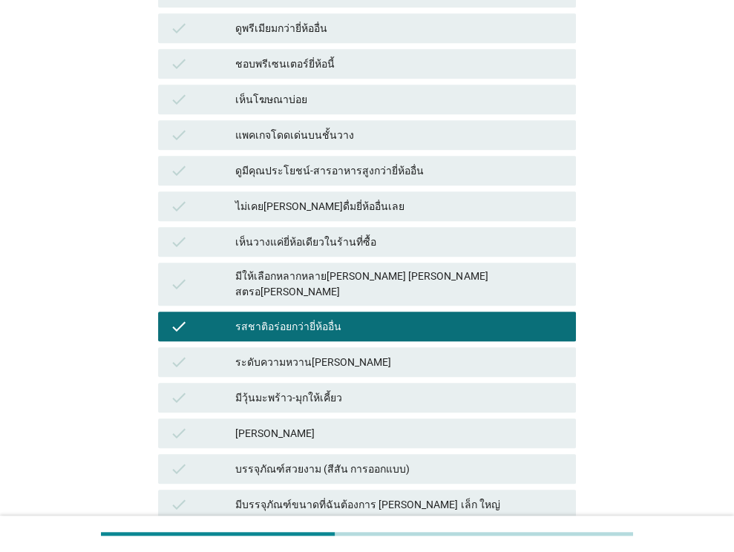
scroll to position [536, 0]
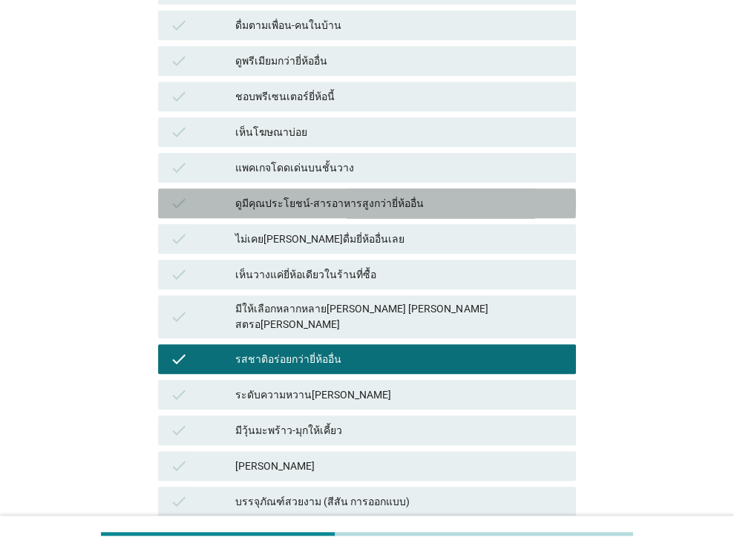
click at [284, 194] on div "ดูมีคุณประโยชน์-สารอาหารสูงกว่ายี่ห้ออื่น" at bounding box center [399, 203] width 329 height 18
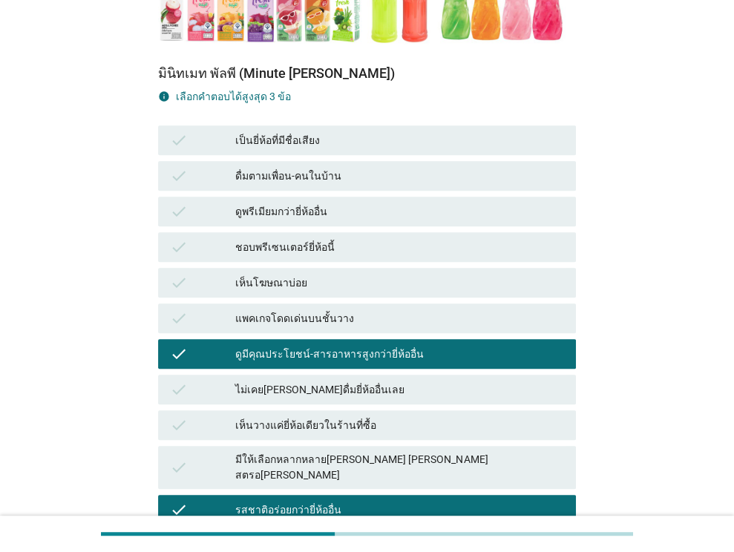
scroll to position [857, 0]
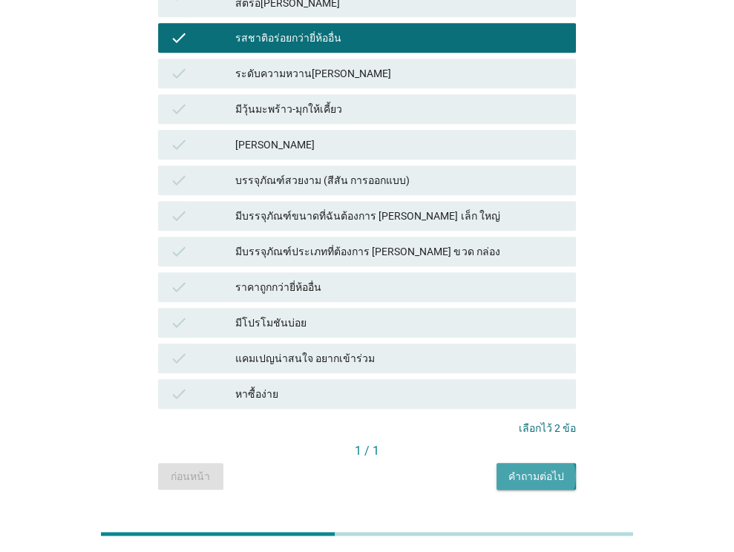
click at [536, 469] on div "คำถามต่อไป" at bounding box center [536, 477] width 56 height 16
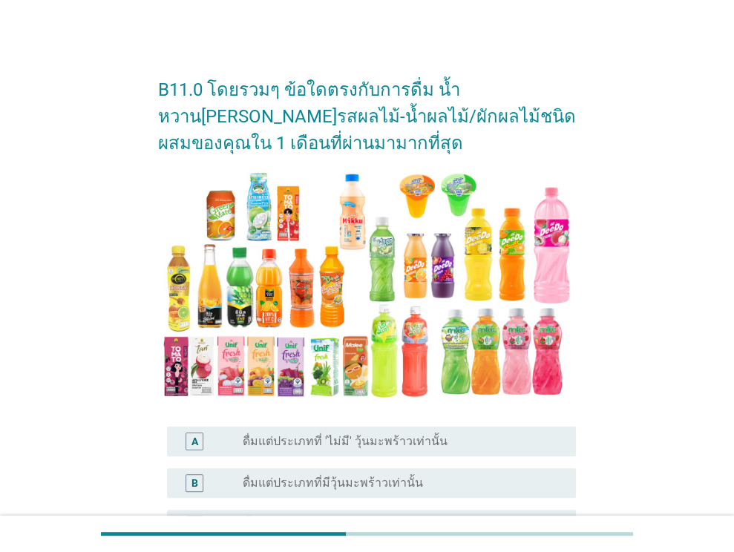
scroll to position [266, 0]
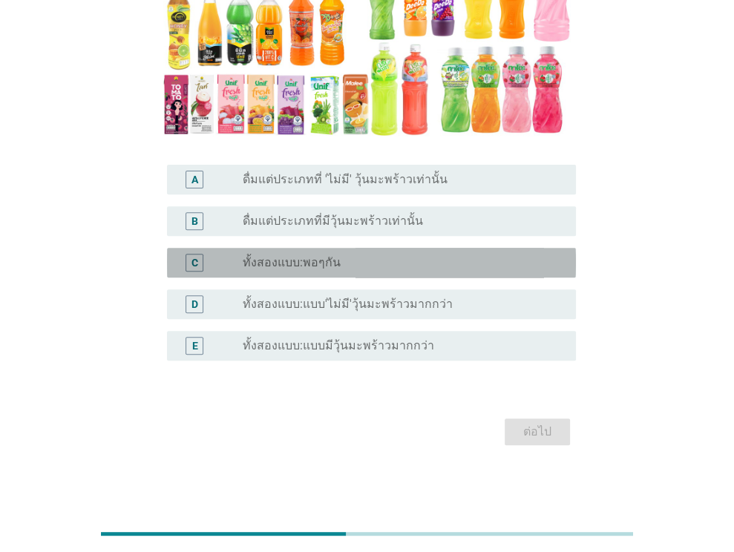
click at [401, 263] on div "radio_button_unchecked ทั้งสองแบบ:พอๆกัน" at bounding box center [397, 262] width 309 height 15
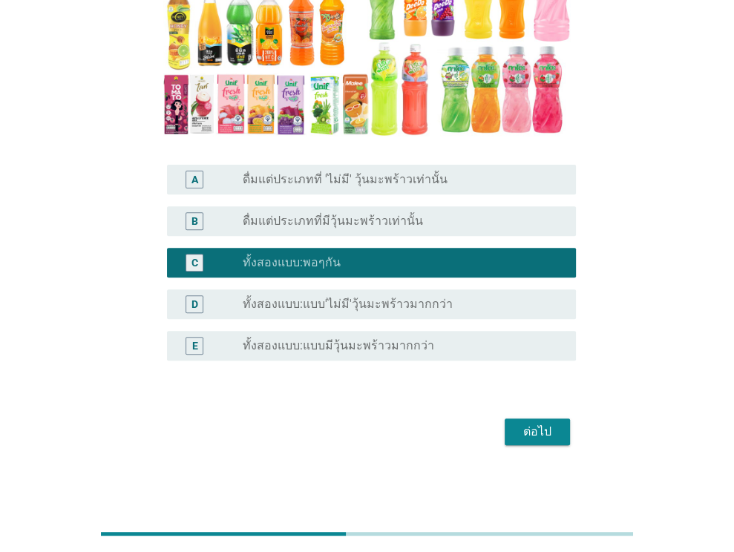
click at [519, 422] on button "ต่อไป" at bounding box center [536, 431] width 65 height 27
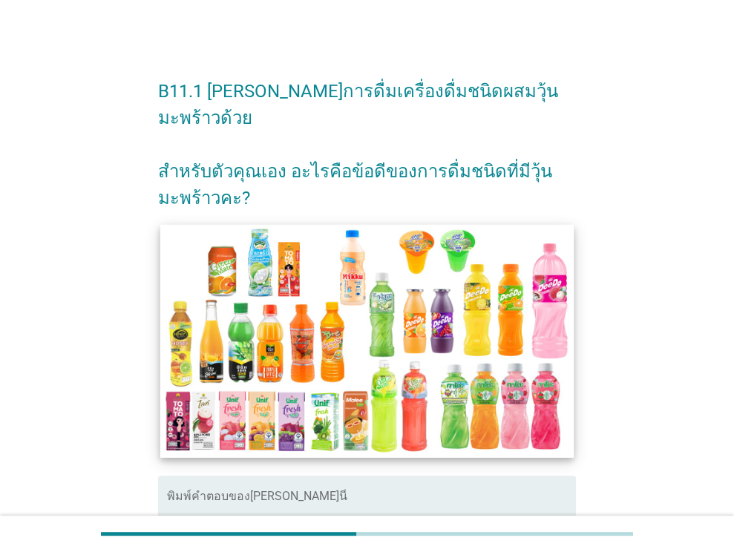
scroll to position [184, 0]
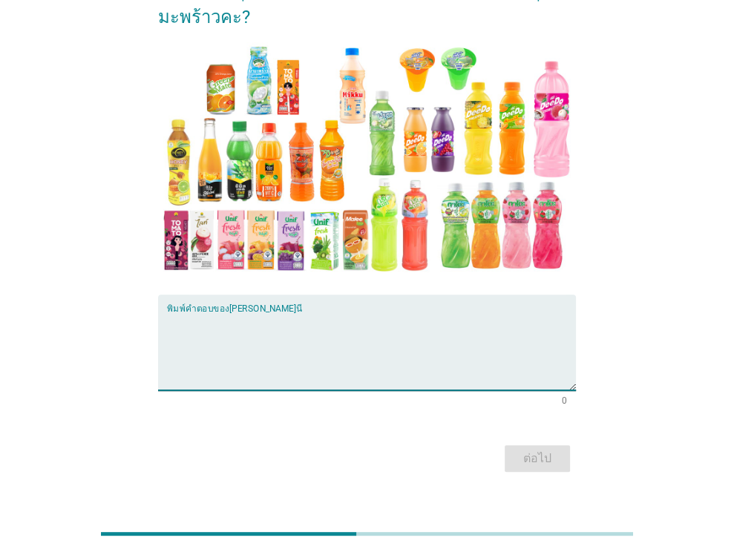
click at [323, 349] on textarea "พิมพ์คำตอบของคุณ ที่นี่" at bounding box center [371, 351] width 409 height 78
type textarea "ได้เคี้ยววุ้นมะพร้าว"
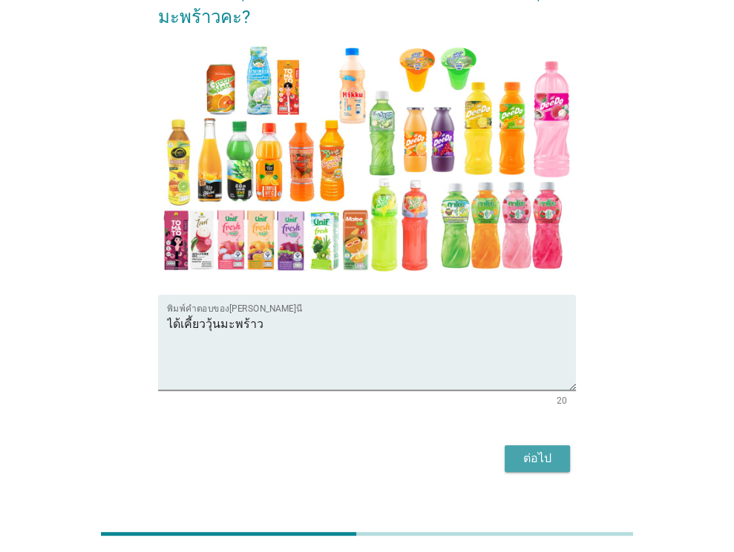
click at [550, 449] on div "ต่อไป" at bounding box center [537, 458] width 42 height 18
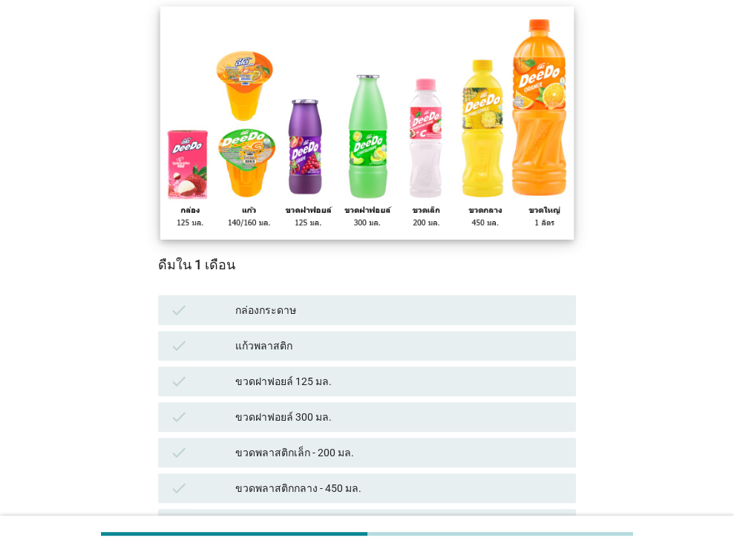
scroll to position [142, 0]
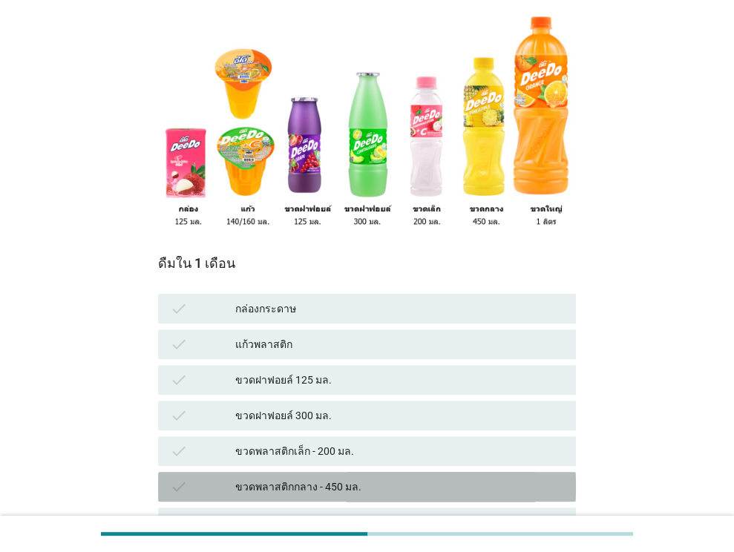
click at [339, 478] on div "ขวดพลาสติกกลาง - 450 มล." at bounding box center [399, 487] width 329 height 18
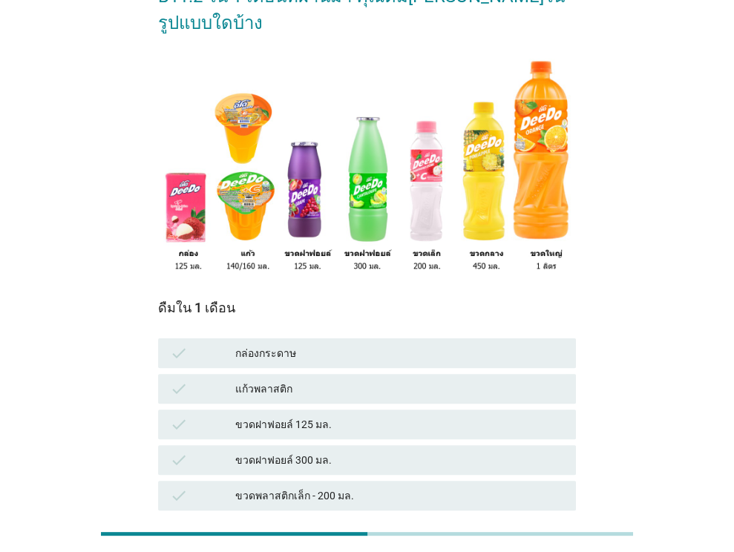
scroll to position [96, 0]
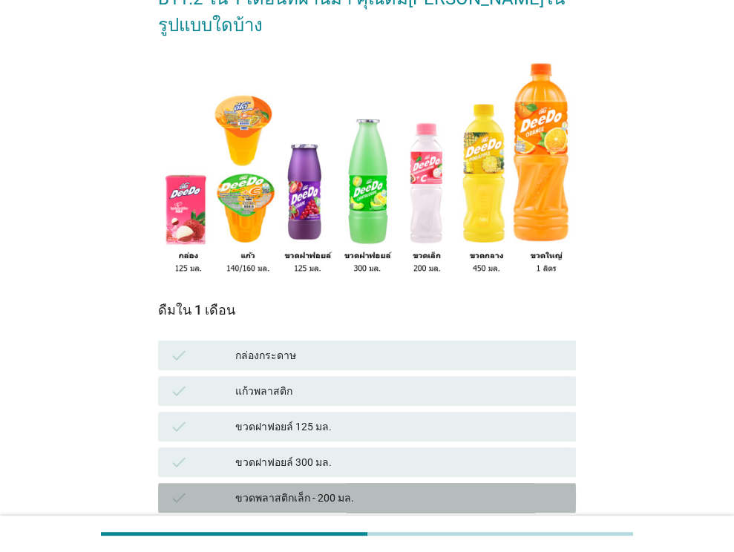
click at [326, 489] on div "ขวดพลาสติกเล็ก - 200 มล." at bounding box center [399, 498] width 329 height 18
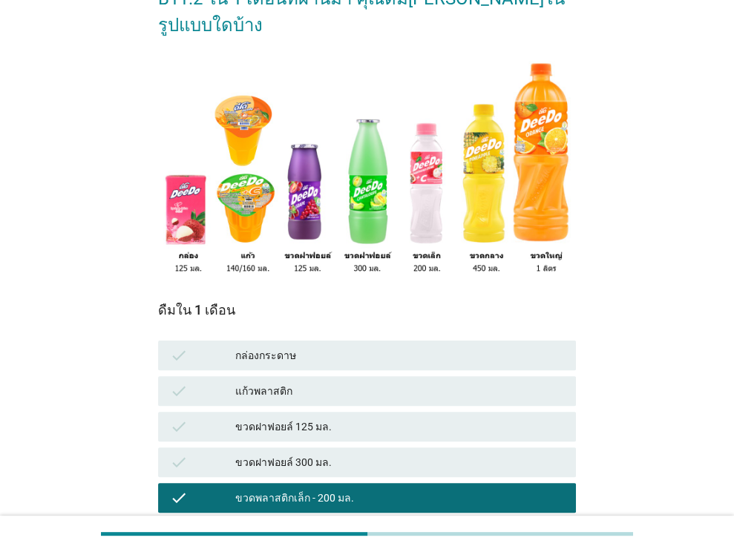
click at [328, 524] on div "ขวดพลาสติกกลาง - 450 มล." at bounding box center [399, 533] width 329 height 18
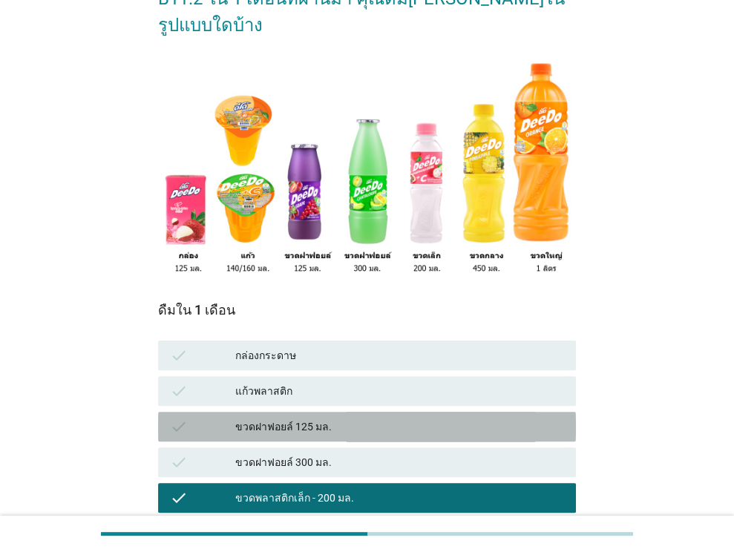
click at [335, 418] on div "ขวดฝาฟอยล์ 125 มล." at bounding box center [399, 427] width 329 height 18
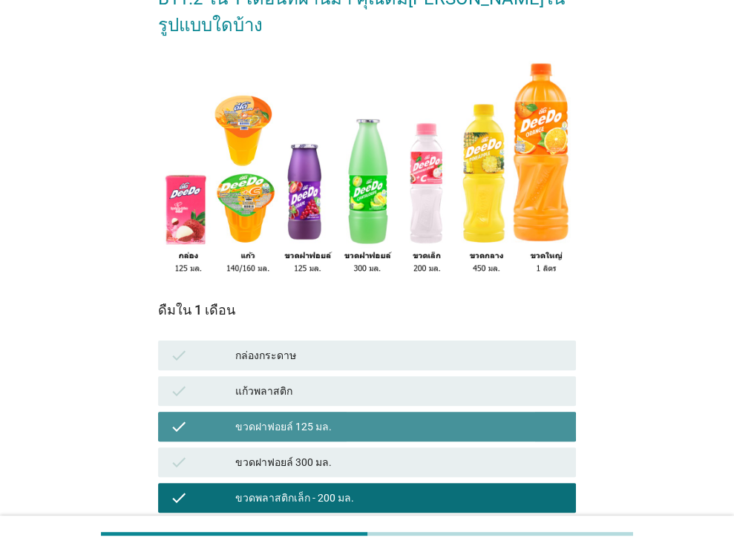
click at [335, 418] on div "ขวดฝาฟอยล์ 125 มล." at bounding box center [399, 427] width 329 height 18
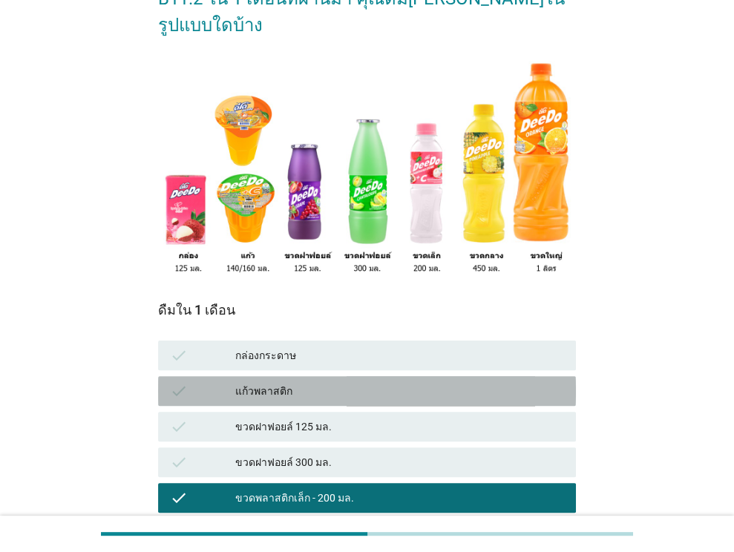
click at [353, 382] on div "แก้วพลาสติก" at bounding box center [399, 391] width 329 height 18
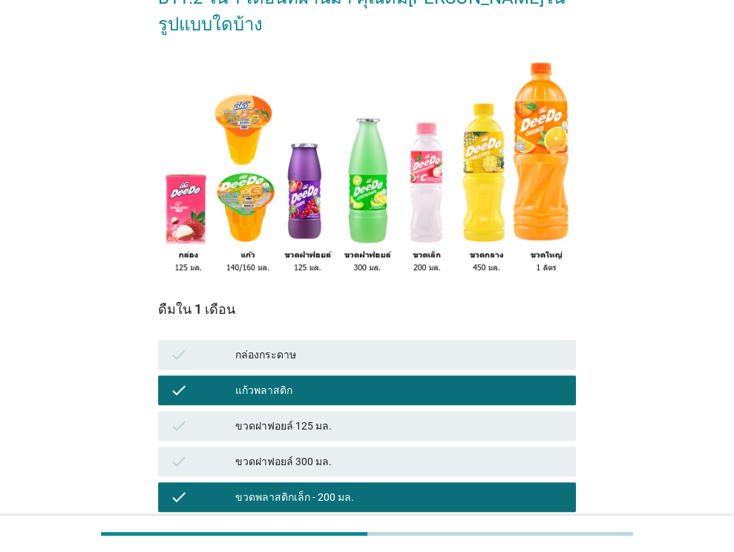
scroll to position [262, 0]
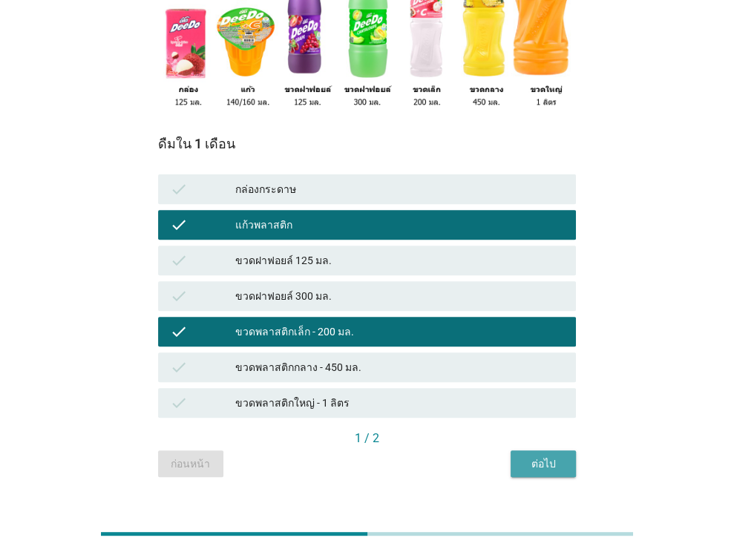
click at [534, 456] on div "ต่อไป" at bounding box center [543, 464] width 42 height 16
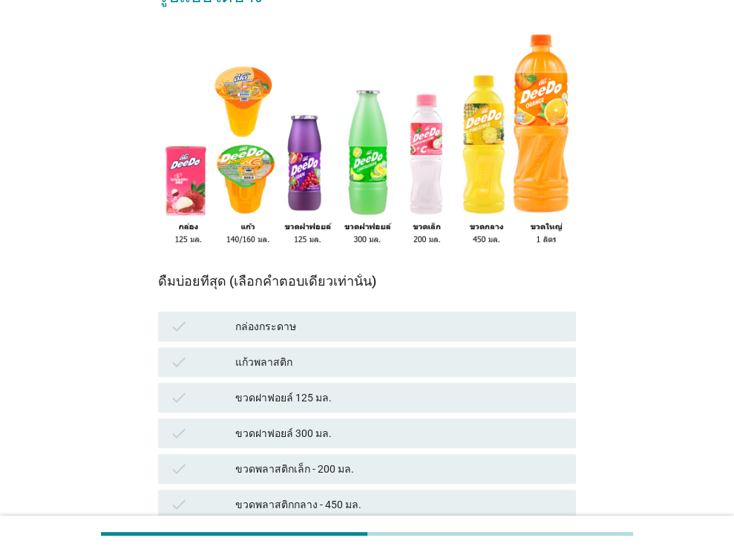
scroll to position [125, 0]
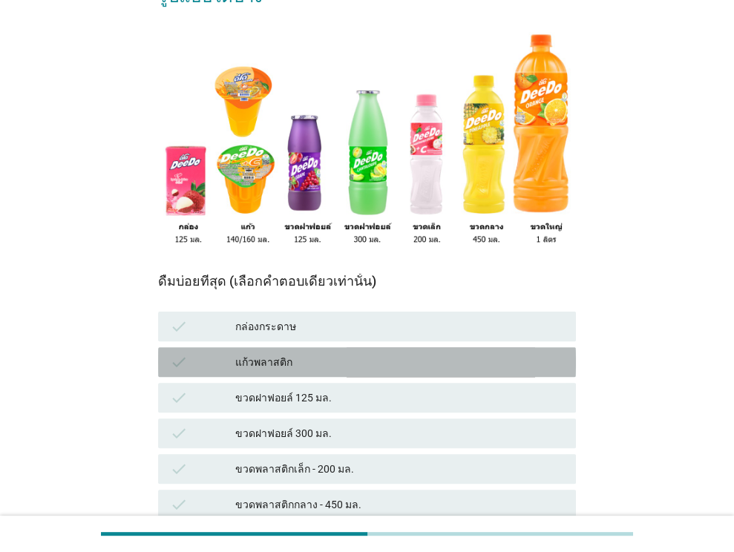
click at [476, 353] on div "แก้วพลาสติก" at bounding box center [399, 362] width 329 height 18
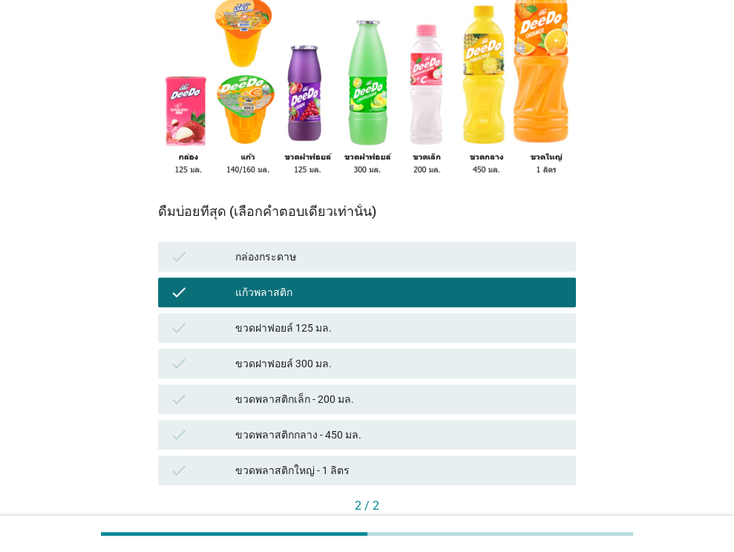
scroll to position [199, 0]
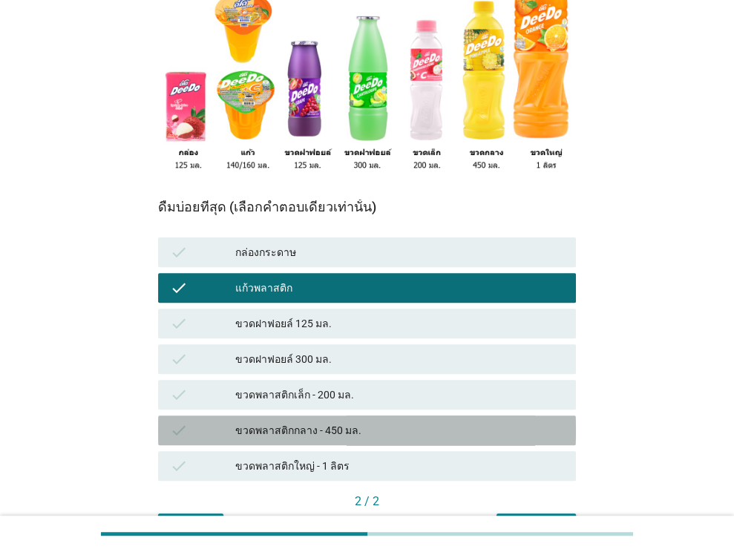
click at [431, 416] on div "check ขวดพลาสติกกลาง - 450 มล." at bounding box center [367, 430] width 418 height 30
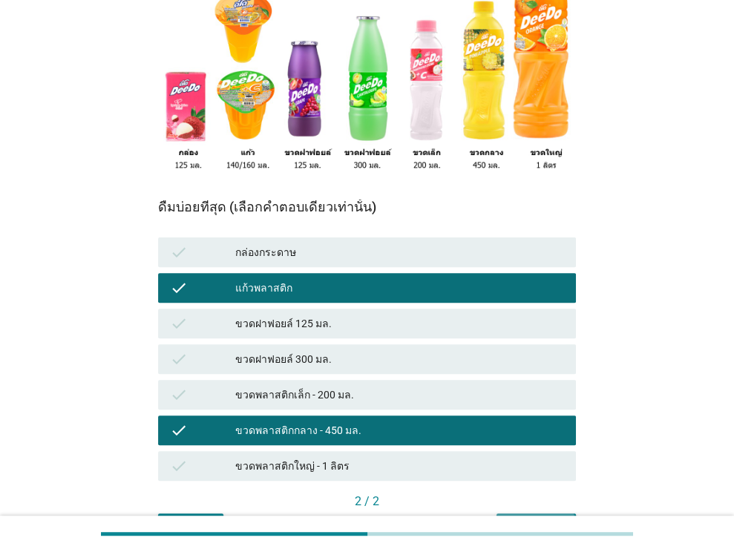
click at [543, 519] on div "คำถามต่อไป" at bounding box center [536, 527] width 56 height 16
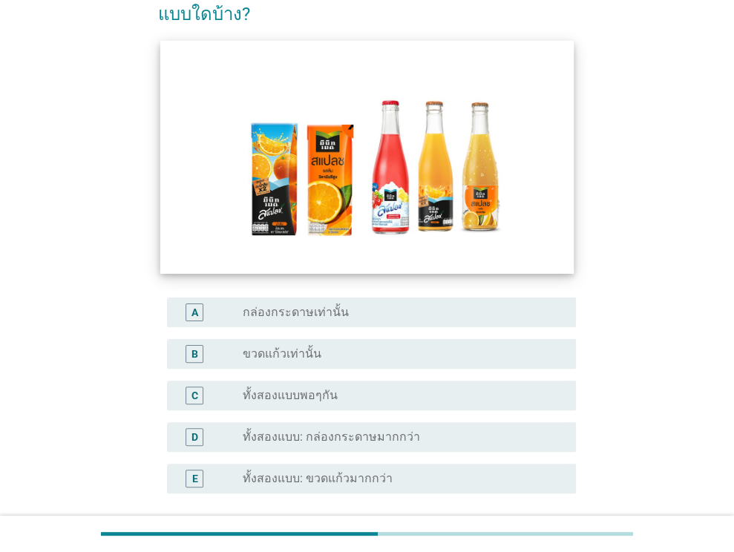
scroll to position [107, 0]
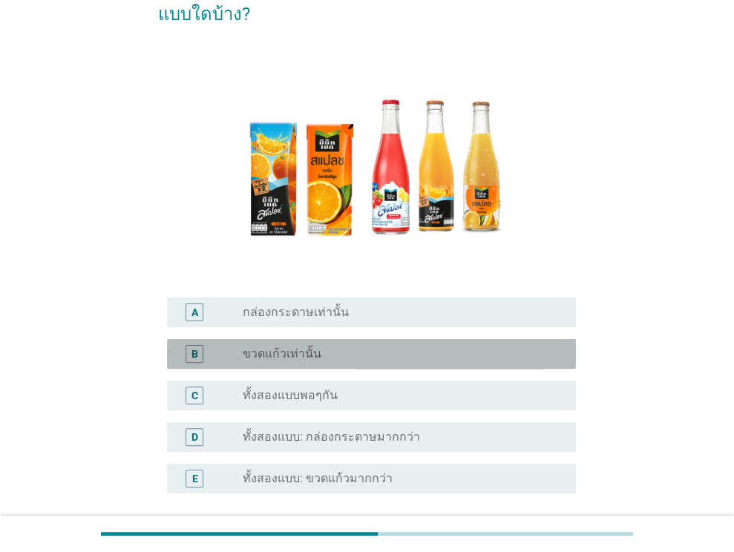
click at [411, 363] on div "B radio_button_unchecked ขวดแก้วเท่านั้น" at bounding box center [371, 354] width 409 height 30
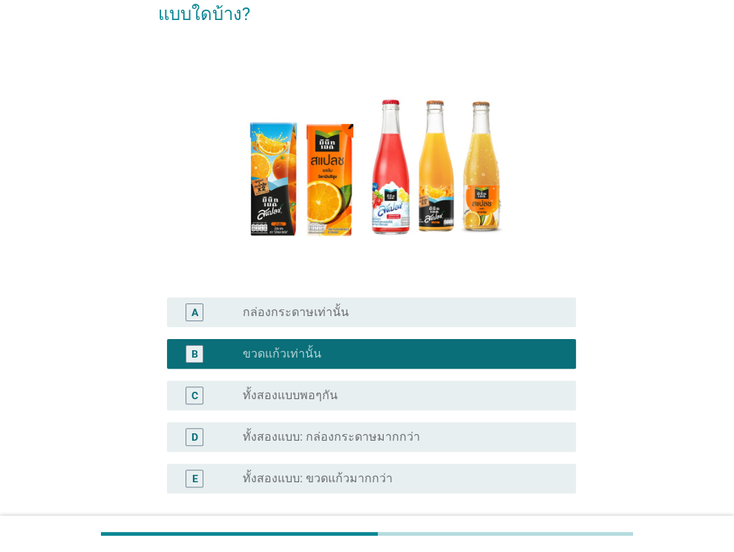
scroll to position [240, 0]
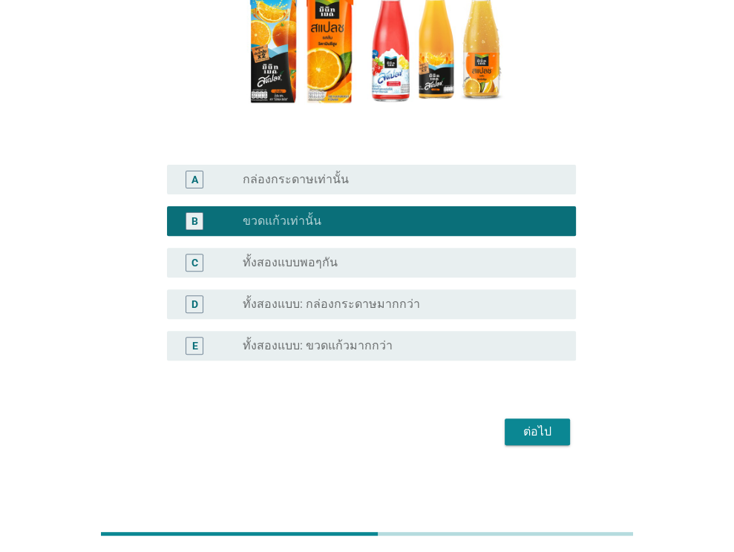
click at [522, 415] on div "ต่อไป" at bounding box center [367, 432] width 418 height 36
click at [528, 424] on div "ต่อไป" at bounding box center [537, 432] width 42 height 18
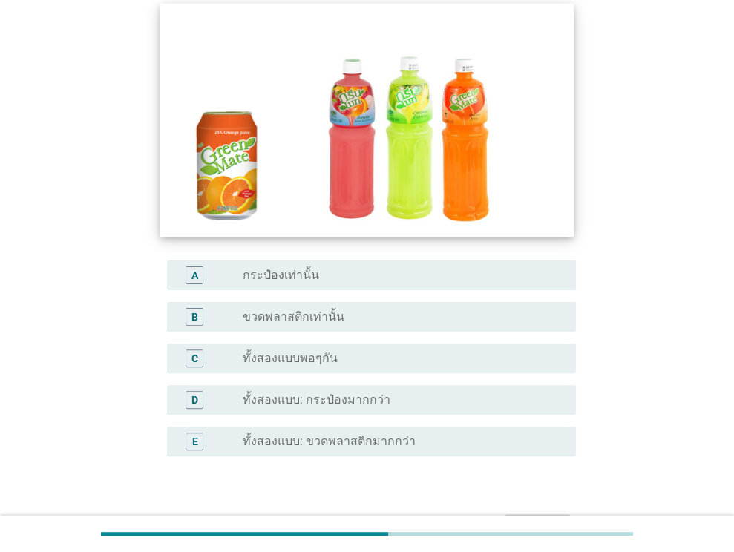
scroll to position [145, 0]
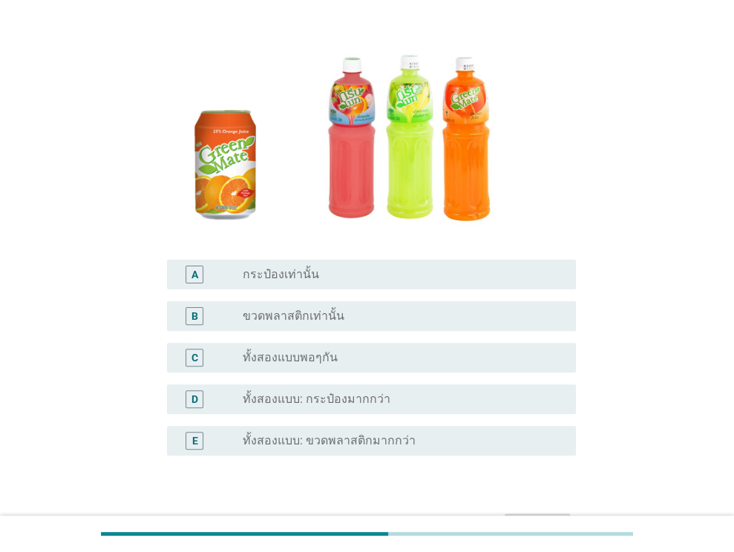
click at [398, 357] on div "radio_button_unchecked ทั้งสองแบบพอๆกัน" at bounding box center [397, 357] width 309 height 15
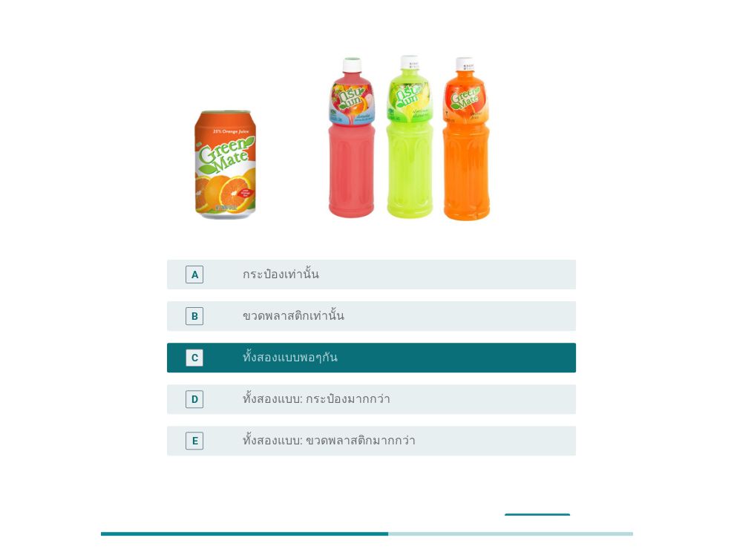
scroll to position [240, 0]
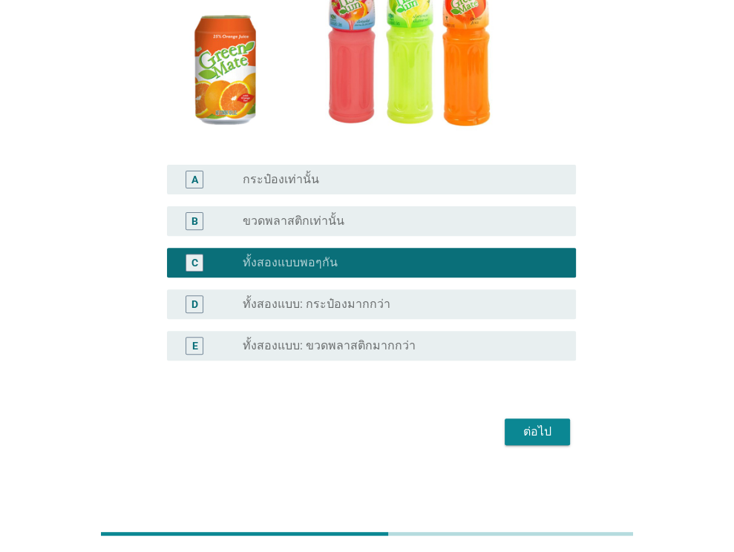
click at [543, 445] on div "ต่อไป" at bounding box center [367, 432] width 418 height 36
click at [531, 432] on div "ต่อไป" at bounding box center [537, 432] width 42 height 18
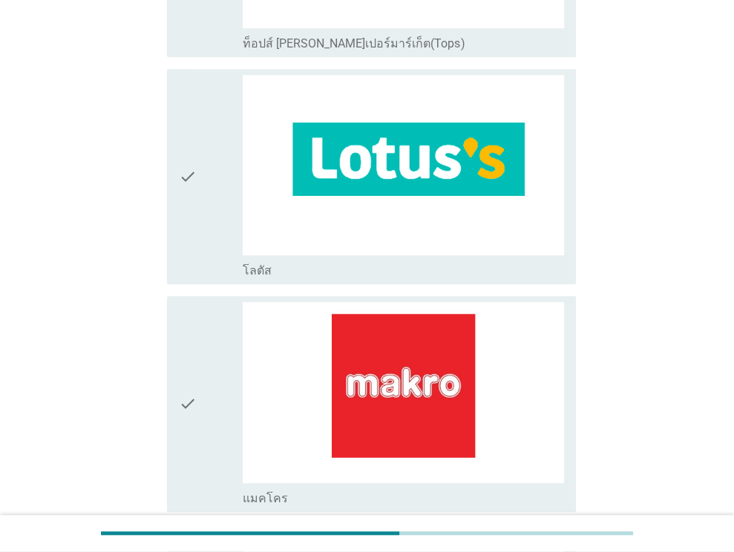
scroll to position [613, 0]
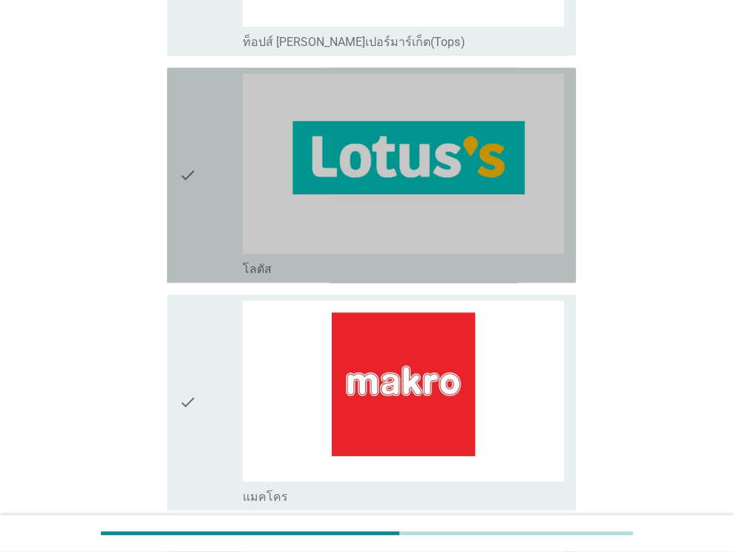
click at [172, 162] on div "check check_box_outline_blank โลตัส" at bounding box center [371, 174] width 409 height 215
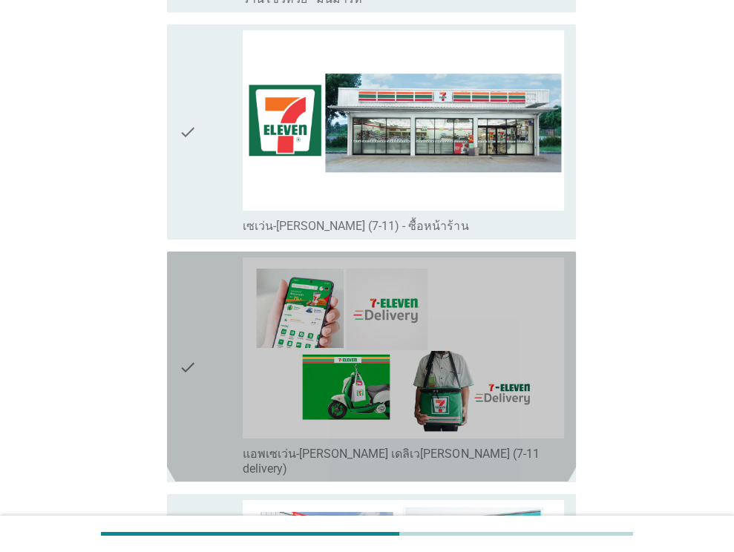
click at [191, 309] on icon "check" at bounding box center [188, 366] width 18 height 218
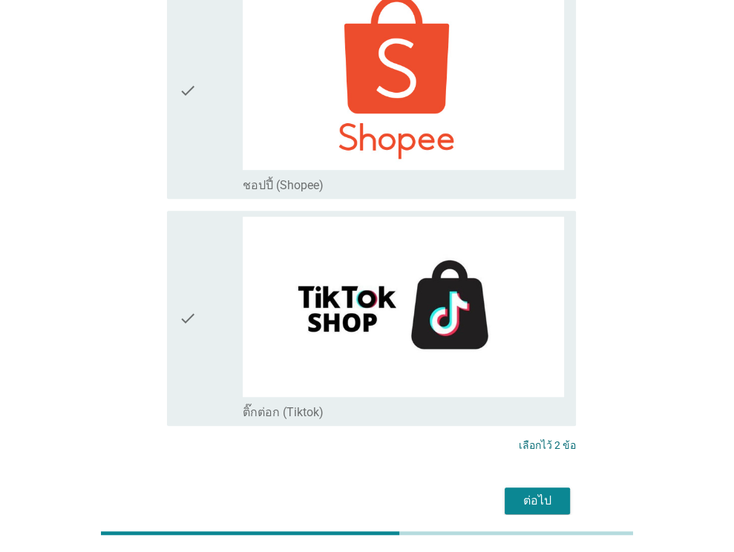
scroll to position [4251, 0]
click at [553, 492] on div "ต่อไป" at bounding box center [537, 501] width 42 height 18
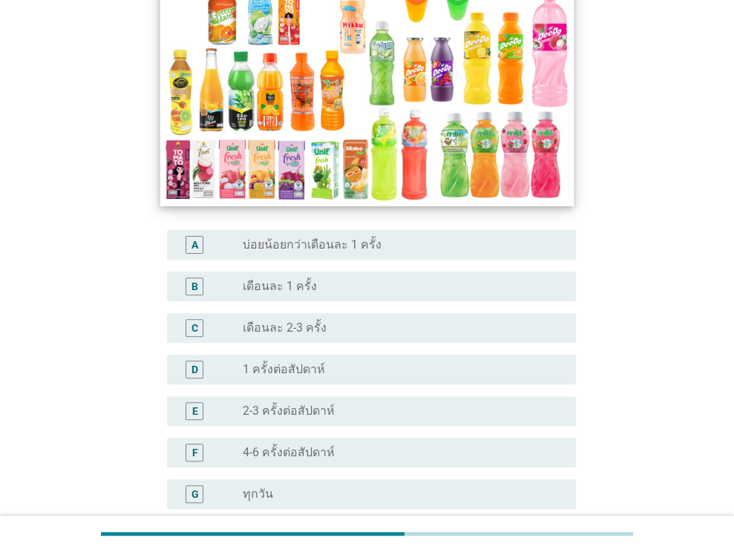
scroll to position [202, 0]
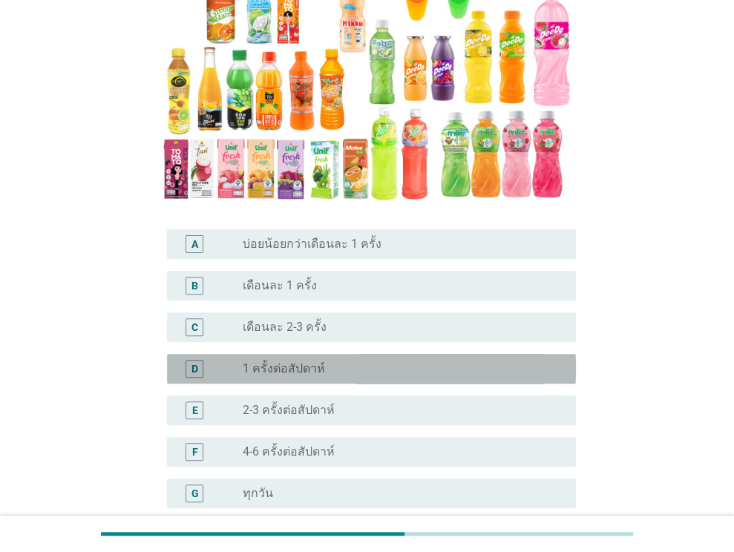
click at [176, 354] on div "D radio_button_unchecked 1 ครั้งต่อสัปดาห์" at bounding box center [371, 369] width 409 height 30
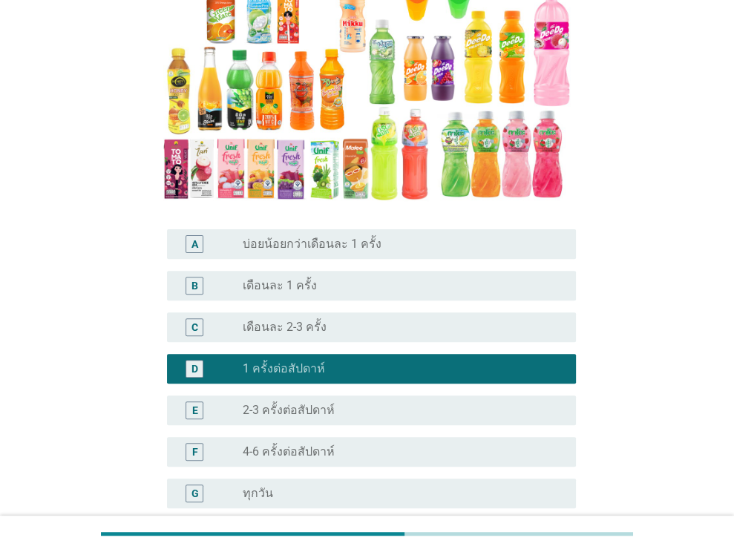
scroll to position [323, 0]
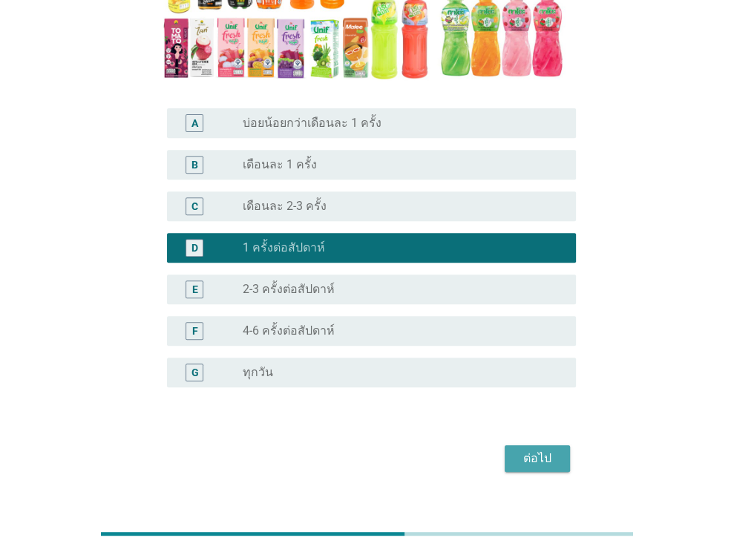
click at [540, 449] on div "ต่อไป" at bounding box center [537, 458] width 42 height 18
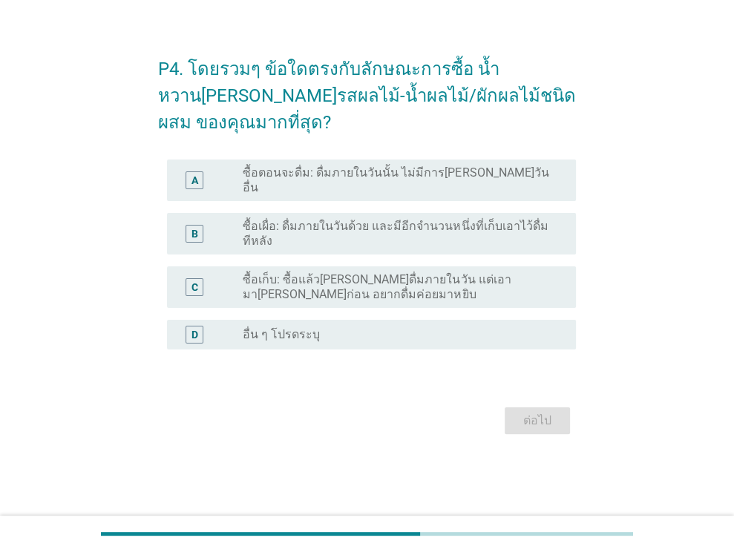
scroll to position [0, 0]
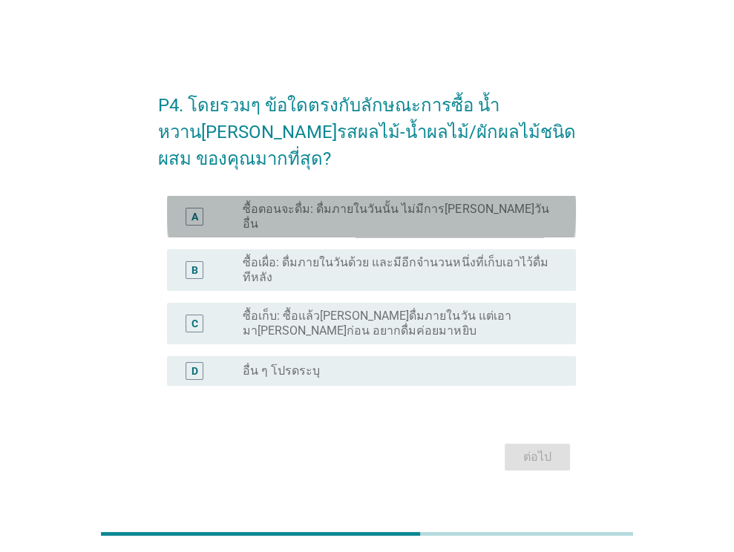
click at [459, 207] on div "A radio_button_unchecked ซื้อตอนจะดื่ม: ดื่มภายในวันนั้น ไม่มีการ[PERSON_NAME]ว…" at bounding box center [371, 217] width 409 height 42
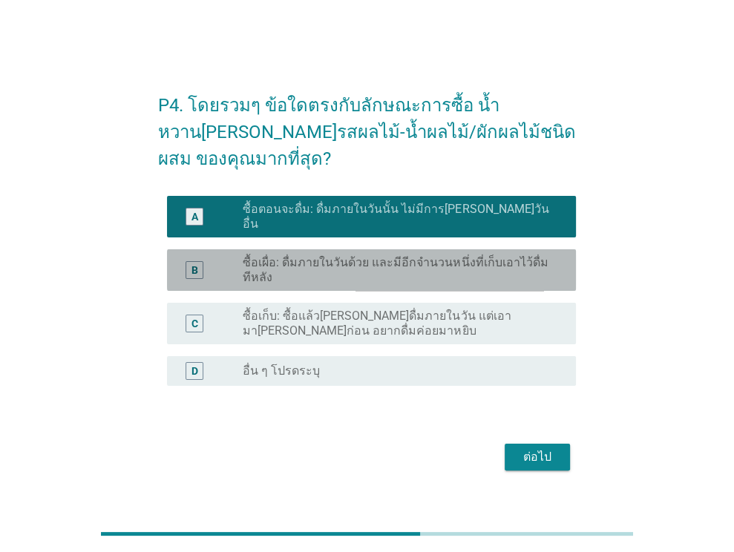
click at [447, 249] on div "B radio_button_unchecked ซื้อเผื่อ: ดื่มภายในวันด้วย และมีอีกจำนวนหนึ่งที่เก็บเ…" at bounding box center [371, 270] width 409 height 42
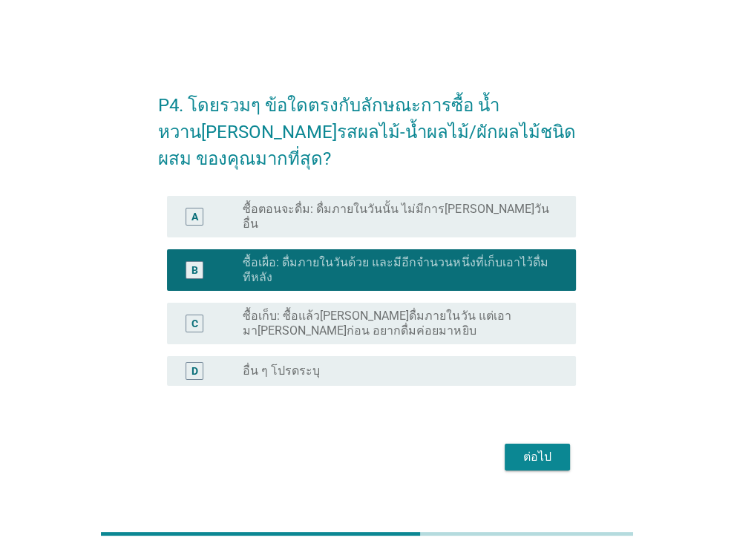
click at [520, 444] on button "ต่อไป" at bounding box center [536, 457] width 65 height 27
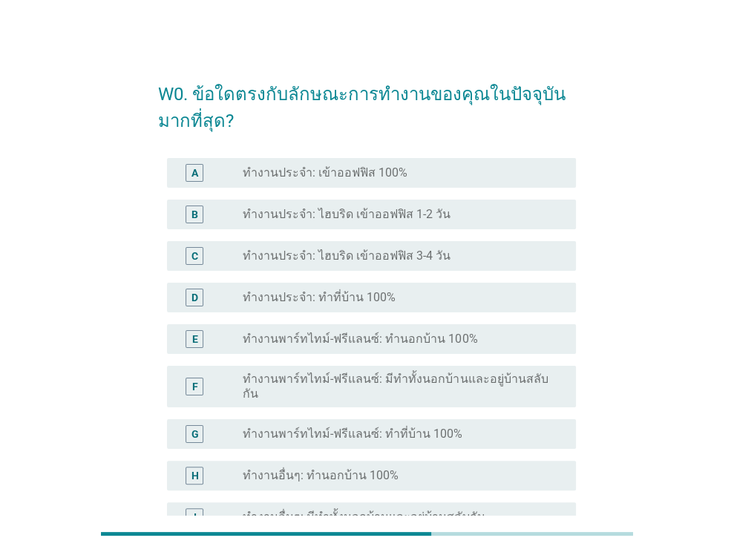
scroll to position [42, 0]
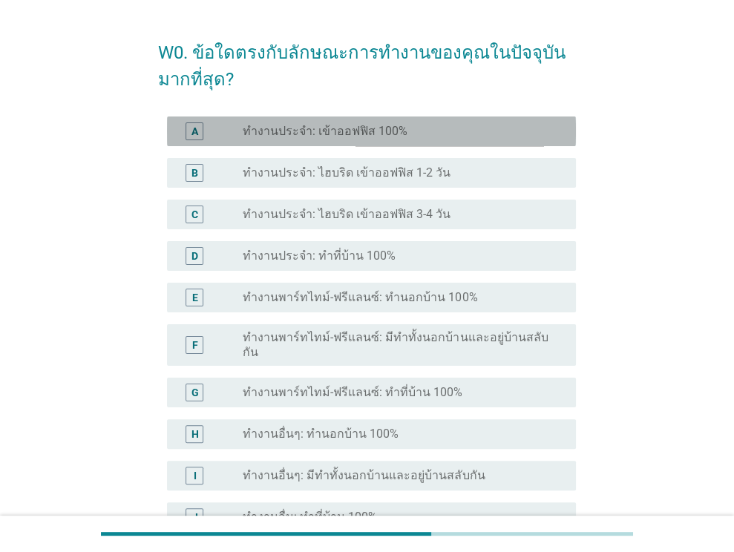
click at [432, 131] on div "radio_button_unchecked ทำงานประจำ: เข้าออฟฟิส 100%" at bounding box center [397, 131] width 309 height 15
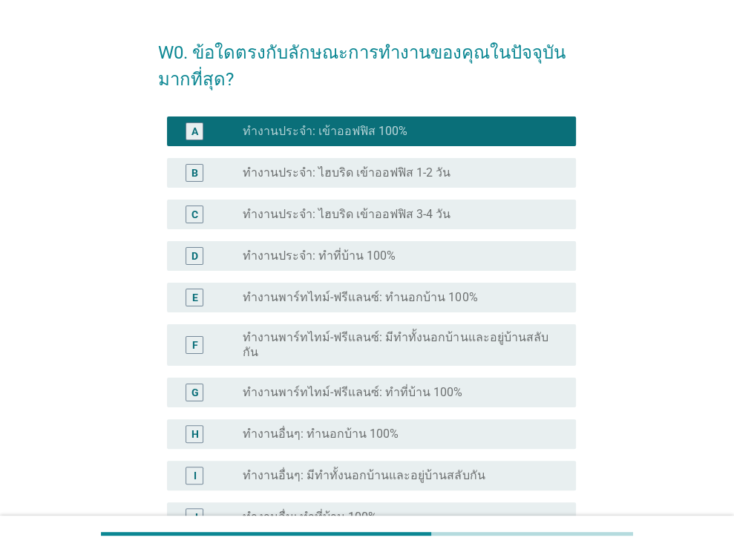
scroll to position [325, 0]
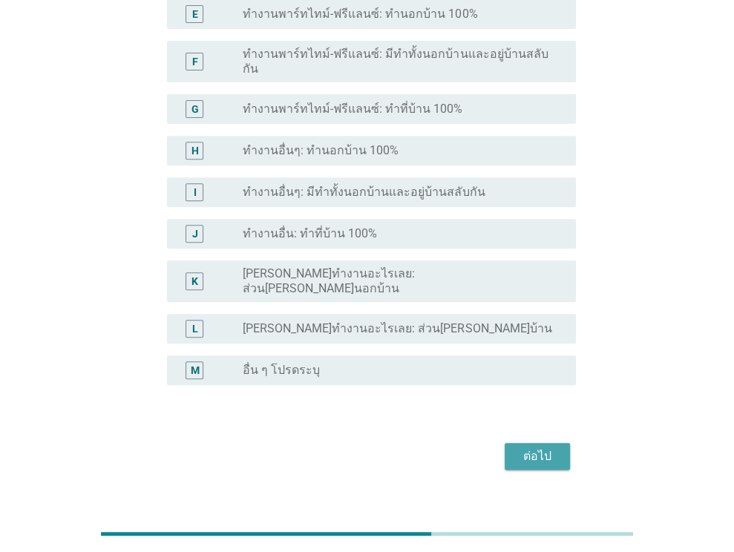
click at [552, 447] on div "ต่อไป" at bounding box center [537, 456] width 42 height 18
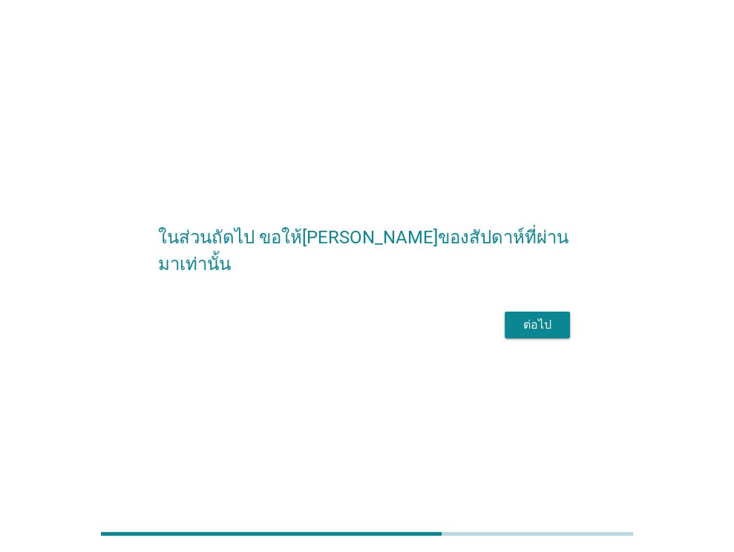
click at [538, 334] on div "ต่อไป" at bounding box center [537, 325] width 42 height 18
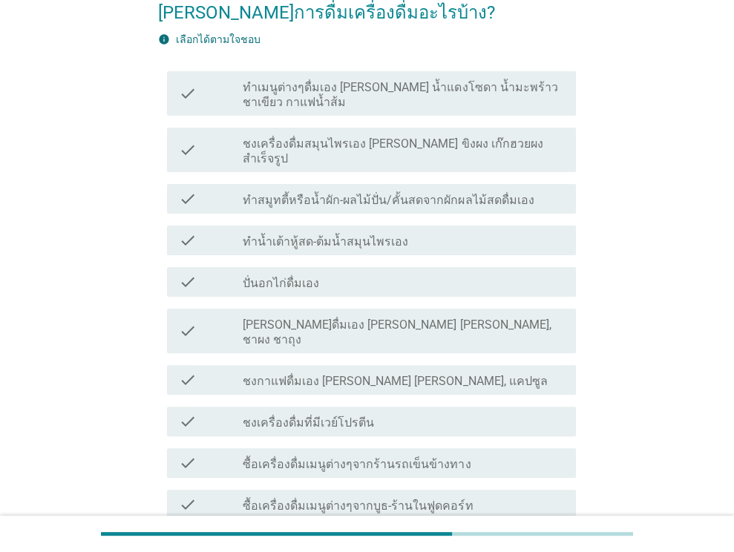
scroll to position [109, 0]
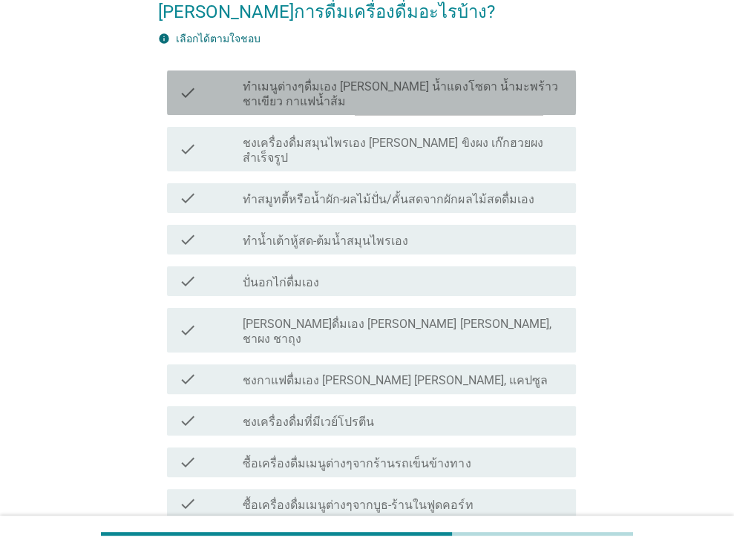
click at [424, 80] on label "ทำเมนูต่างๆดื่มเอง [PERSON_NAME] น้ำแดงโซดา น้ำมะพร้าวชาเขียว กาแฟน้ำส้ม" at bounding box center [403, 94] width 321 height 30
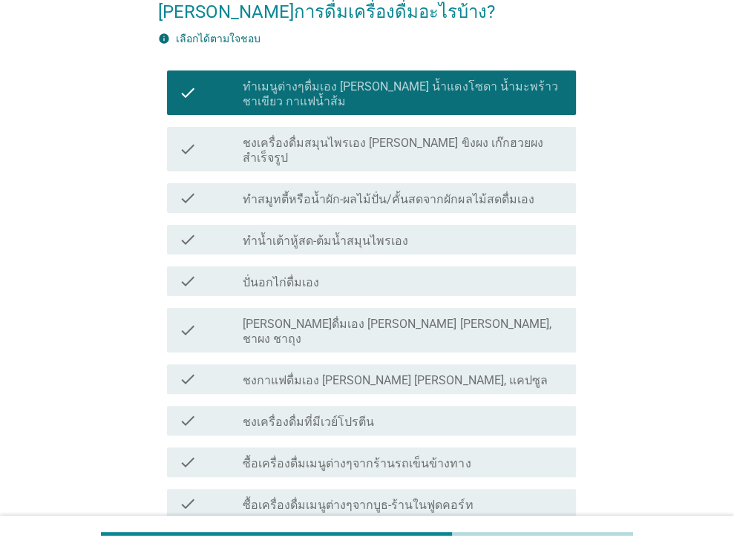
click at [432, 131] on div "check check_box_outline_blank ชงเครื่องดื่มสมุนไพรเอง [PERSON_NAME] ขิงผง เก๊กฮ…" at bounding box center [371, 149] width 409 height 45
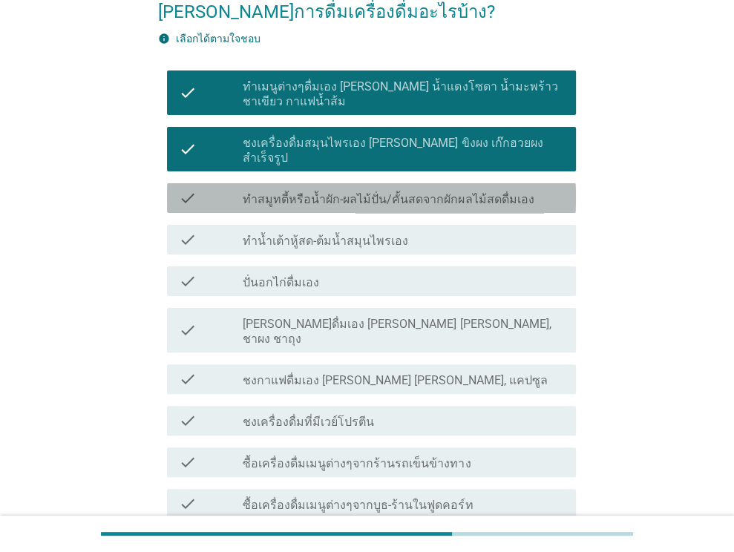
click at [444, 197] on div "check check_box_outline_blank ทำสมูทตี้หรือน้ำผัก-ผลไม้ปั่น/คั้นสดจากผักผลไม้สด…" at bounding box center [371, 198] width 409 height 30
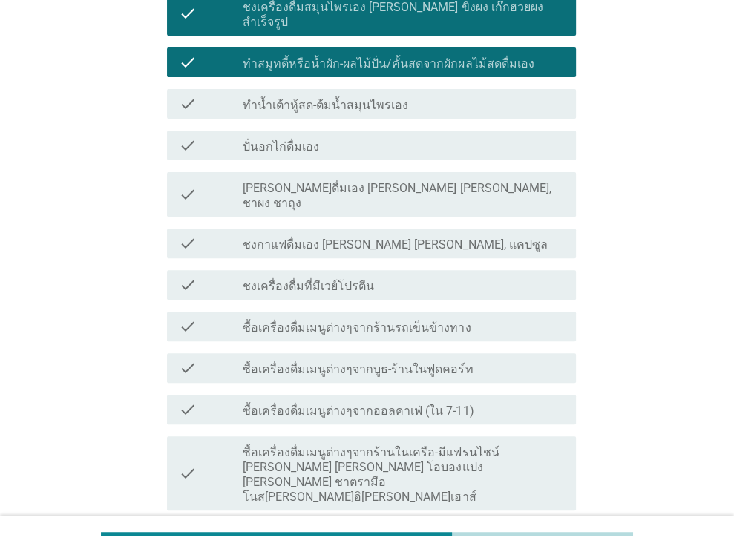
scroll to position [249, 0]
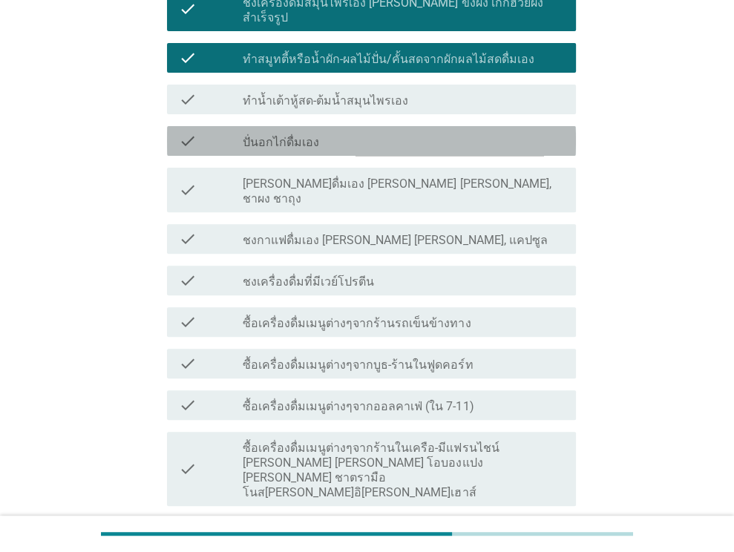
click at [419, 132] on div "check_box_outline_blank ปั่นอกไก่ดื่มเอง" at bounding box center [403, 141] width 321 height 18
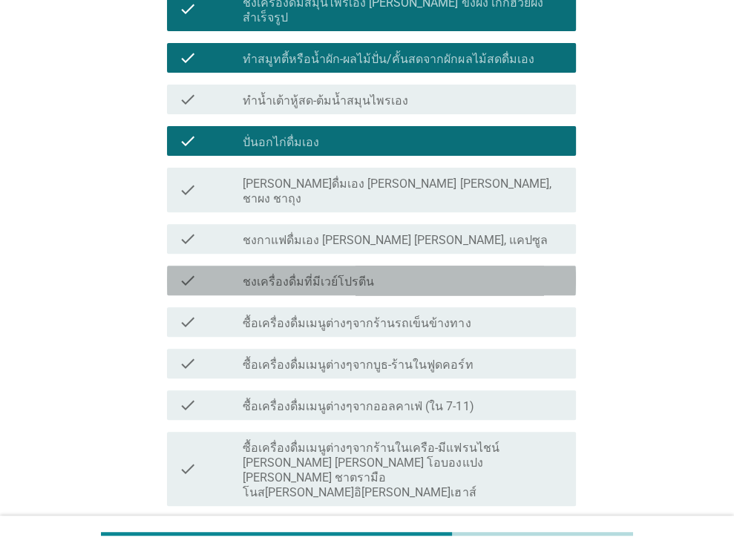
click at [408, 271] on div "check_box_outline_blank ชงเครื่องดื่มที่มีเวย์โปรตีน" at bounding box center [403, 280] width 321 height 18
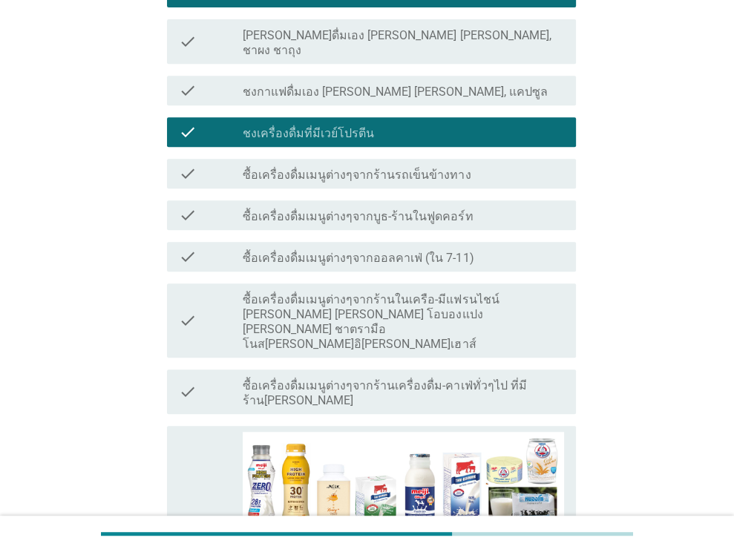
scroll to position [399, 0]
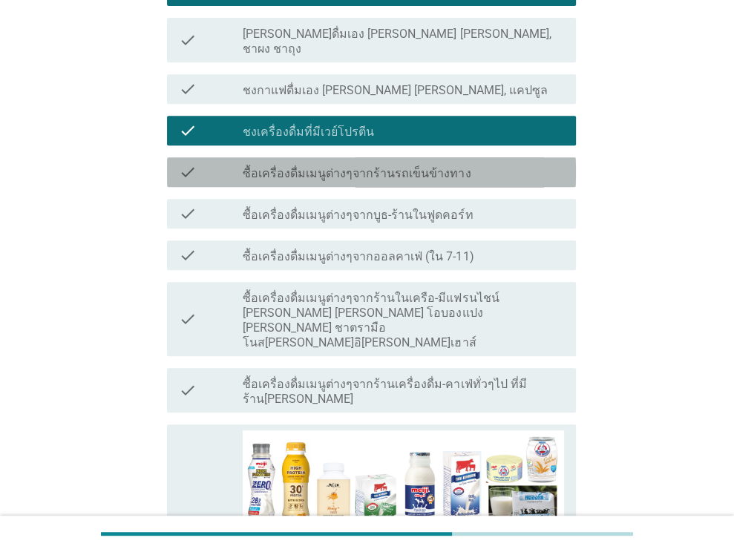
click at [424, 166] on label "ซื้อเครื่องดื่มเมนูต่างๆจากร้านรถเข็นข้างทาง" at bounding box center [357, 173] width 228 height 15
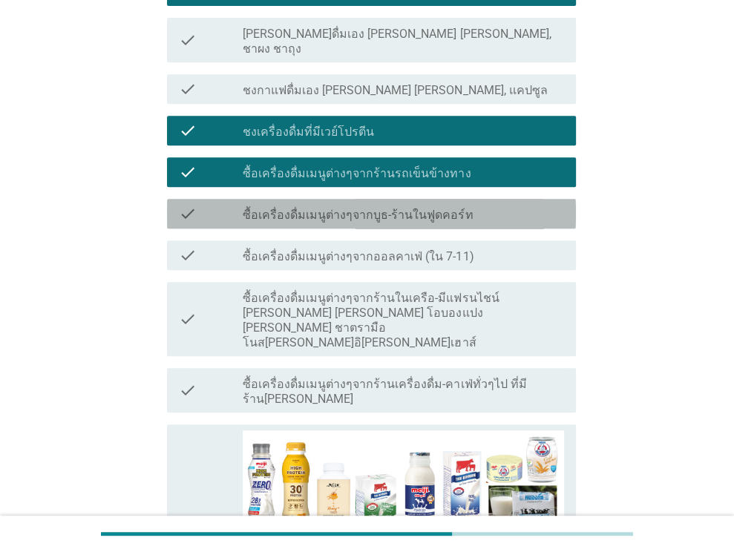
click at [430, 208] on label "ซื้อเครื่องดื่มเมนูต่างๆจากบูธ-ร้านในฟูดคอร์ท" at bounding box center [358, 215] width 230 height 15
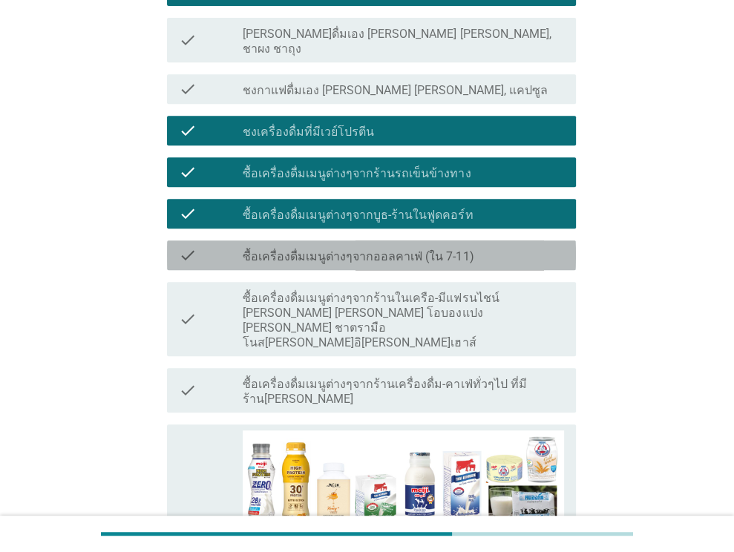
click at [439, 240] on div "check check_box_outline_blank ซื้อเครื่องดื่มเมนูต่างๆจากออลคาเฟ่ (ใน 7-11)" at bounding box center [371, 255] width 409 height 30
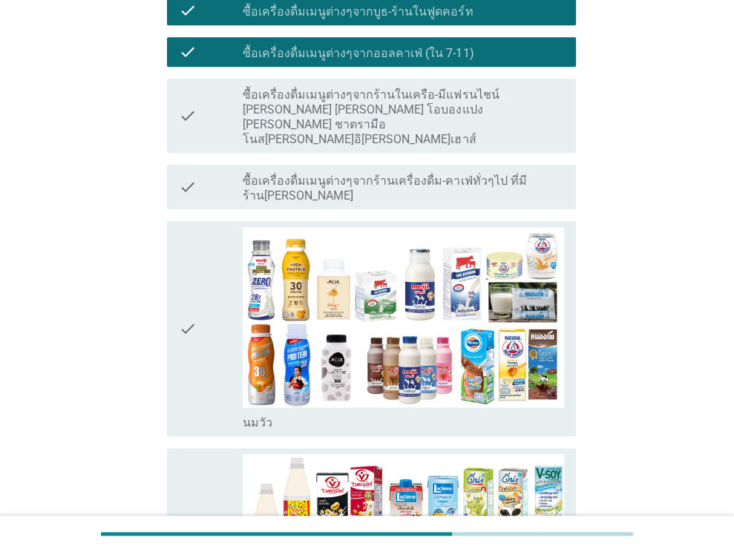
scroll to position [610, 0]
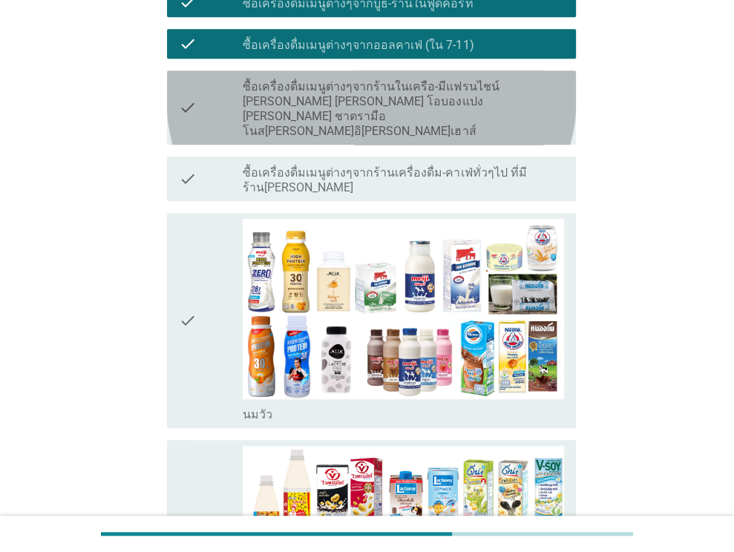
click at [484, 79] on label "ซื้อเครื่องดื่มเมนูต่างๆจากร้านในเครือ-มีแฟรนไชน์ [PERSON_NAME] [PERSON_NAME] โ…" at bounding box center [403, 108] width 321 height 59
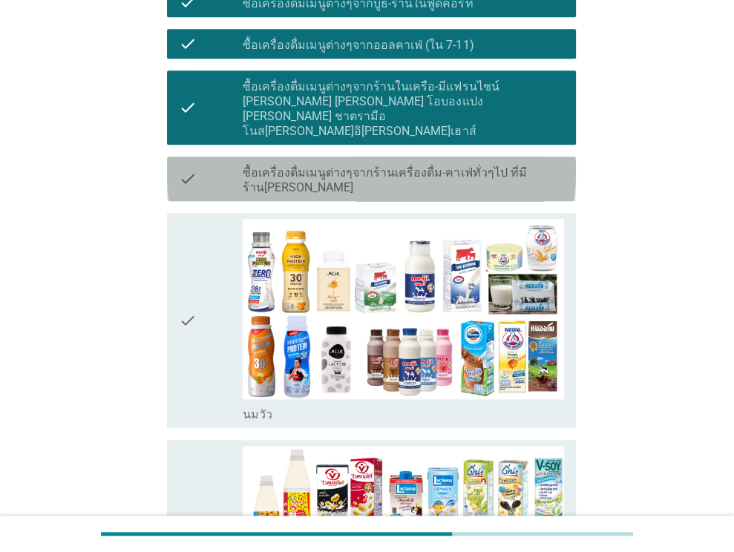
click at [474, 165] on label "ซื้อเครื่องดื่มเมนูต่างๆจากร้านเครื่องดื่ม-คาเฟ่ทั่วๆไป ที่มีร้าน[PERSON_NAME]" at bounding box center [403, 180] width 321 height 30
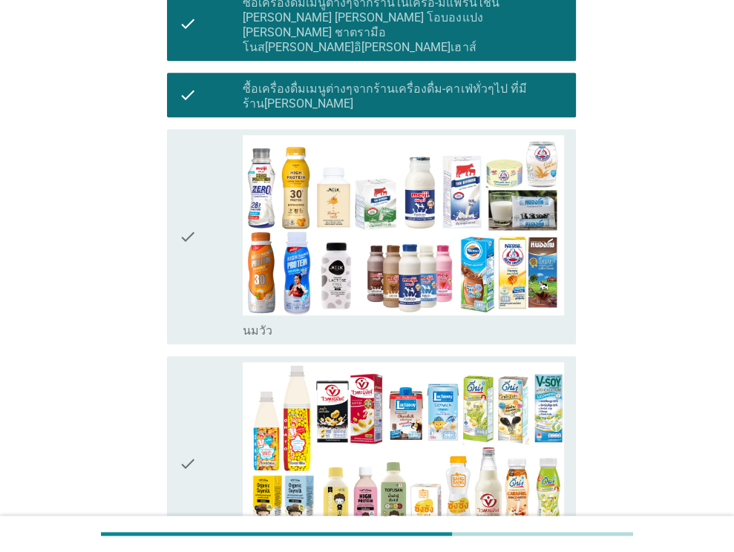
scroll to position [702, 0]
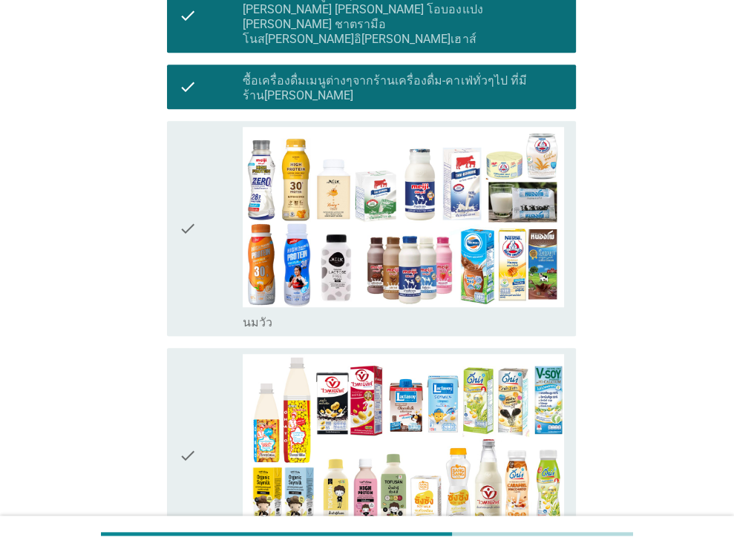
click at [209, 172] on div "check" at bounding box center [211, 228] width 65 height 203
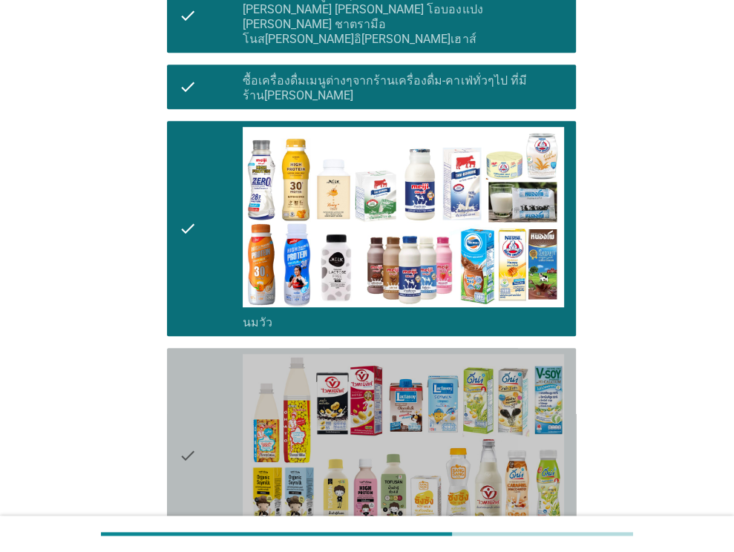
click at [205, 358] on div "check" at bounding box center [211, 455] width 65 height 203
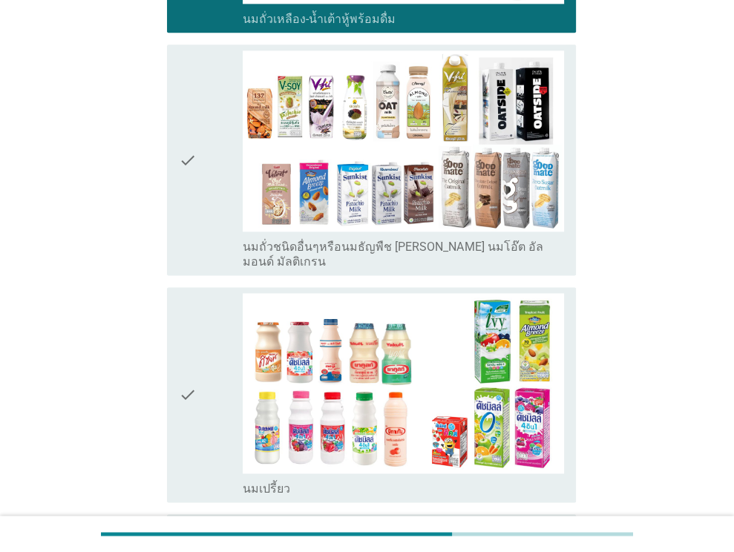
scroll to position [1233, 0]
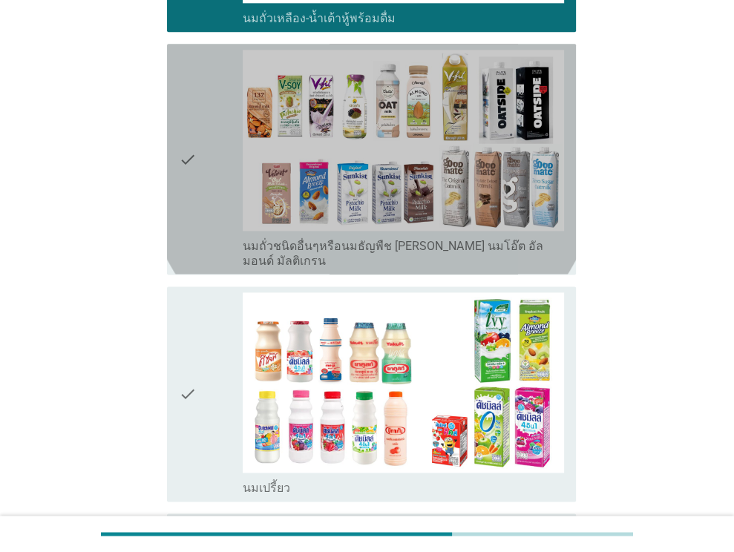
click at [188, 131] on icon "check" at bounding box center [188, 159] width 18 height 218
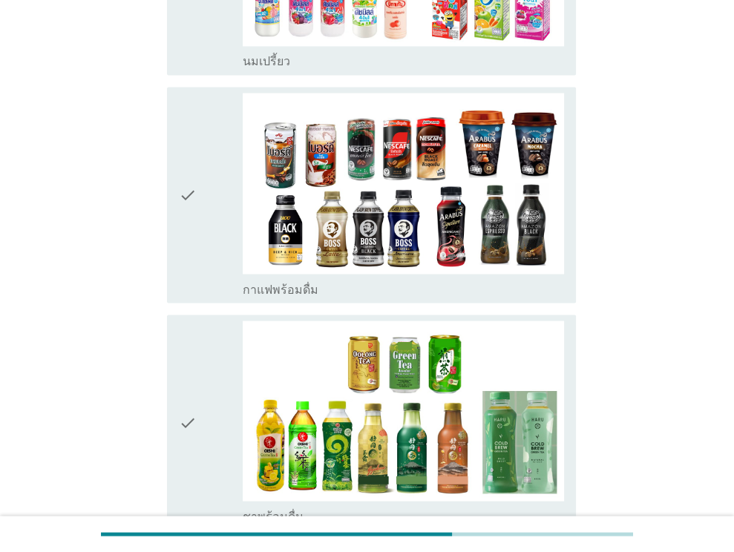
scroll to position [1661, 0]
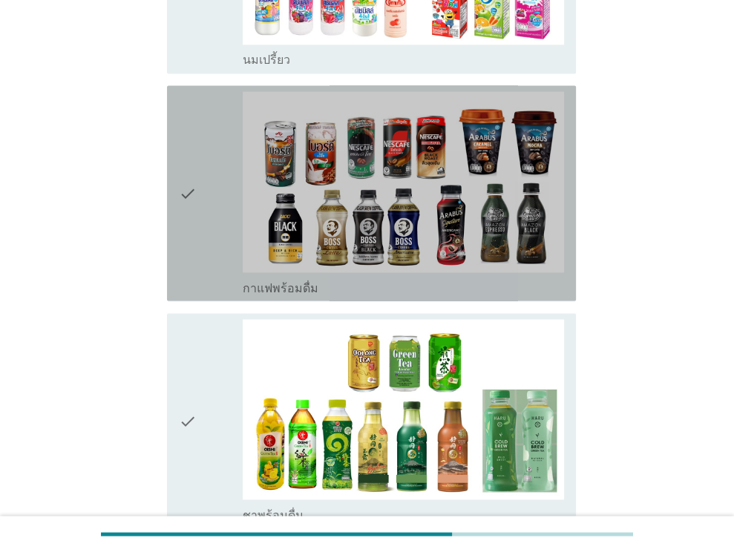
click at [202, 102] on div "check" at bounding box center [211, 192] width 65 height 203
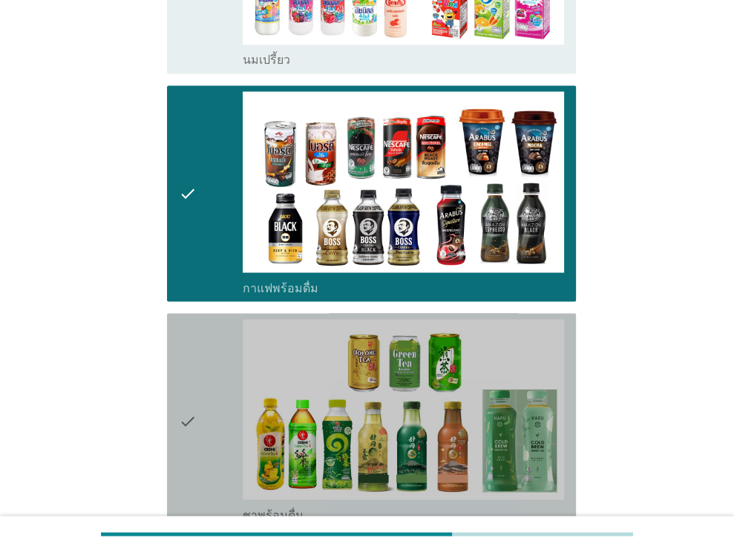
click at [225, 319] on div "check" at bounding box center [211, 420] width 65 height 203
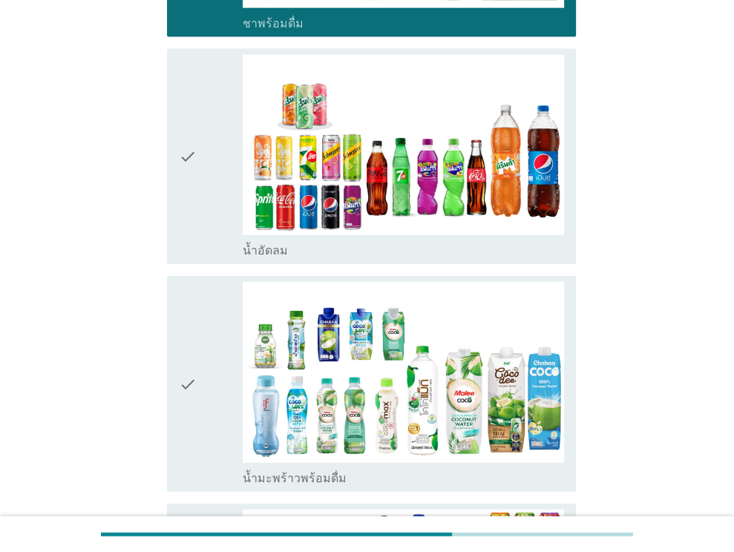
scroll to position [2153, 0]
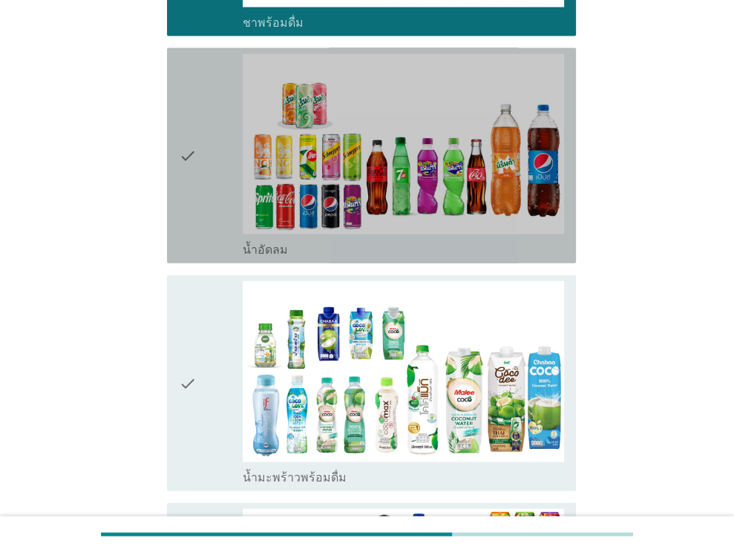
click at [203, 115] on div "check" at bounding box center [211, 155] width 65 height 203
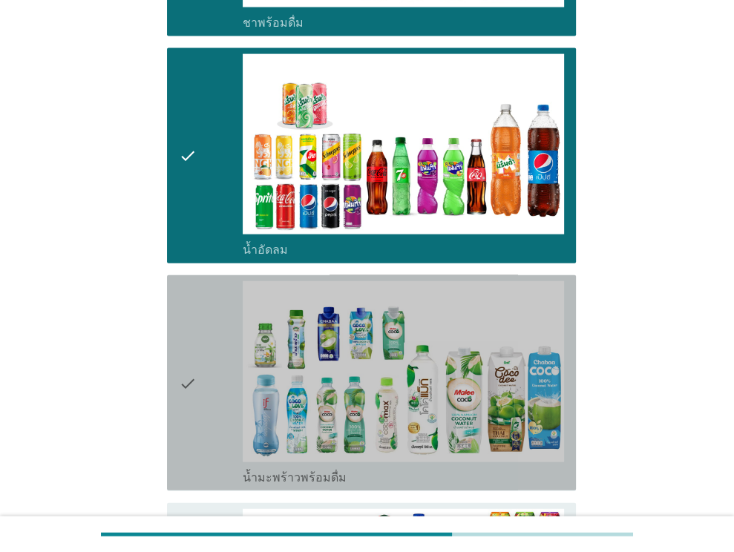
click at [205, 281] on div "check" at bounding box center [211, 382] width 65 height 203
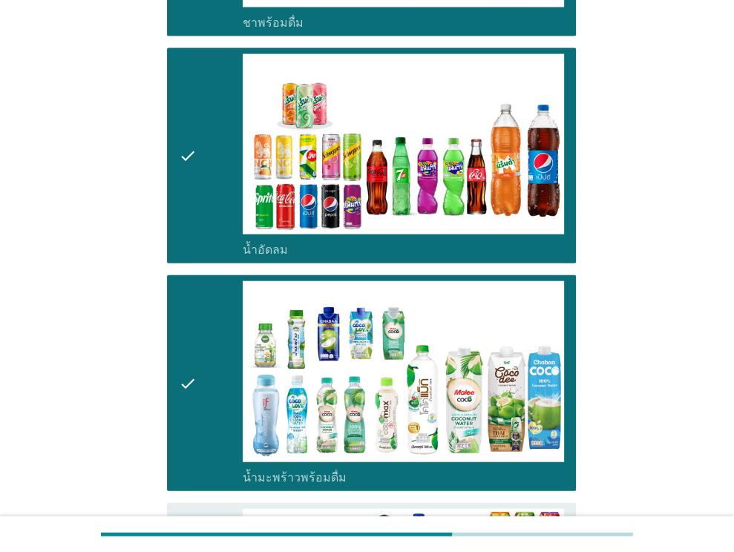
scroll to position [2515, 0]
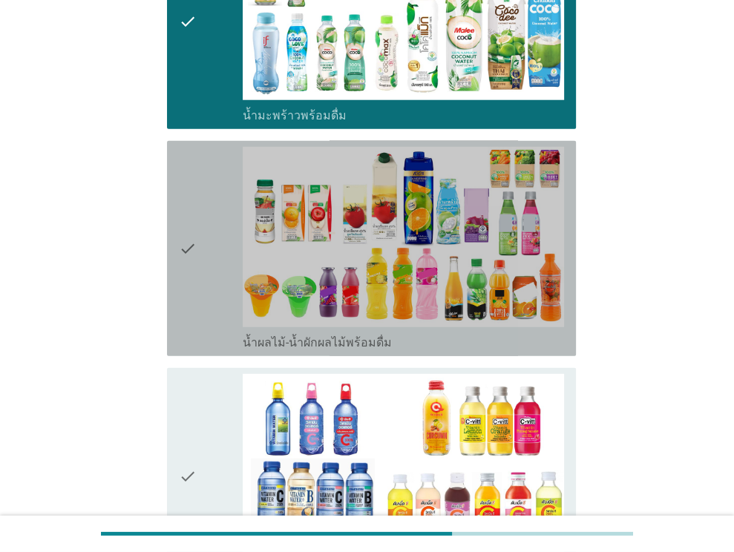
click at [205, 248] on div "check" at bounding box center [211, 248] width 65 height 203
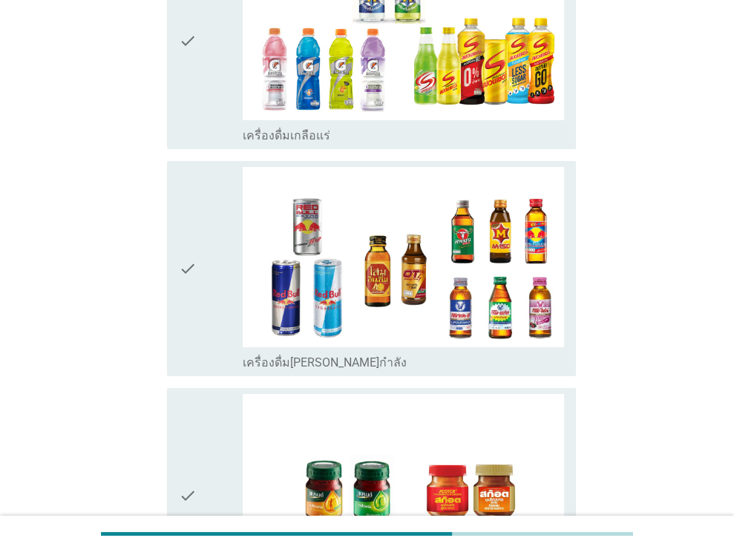
scroll to position [3575, 0]
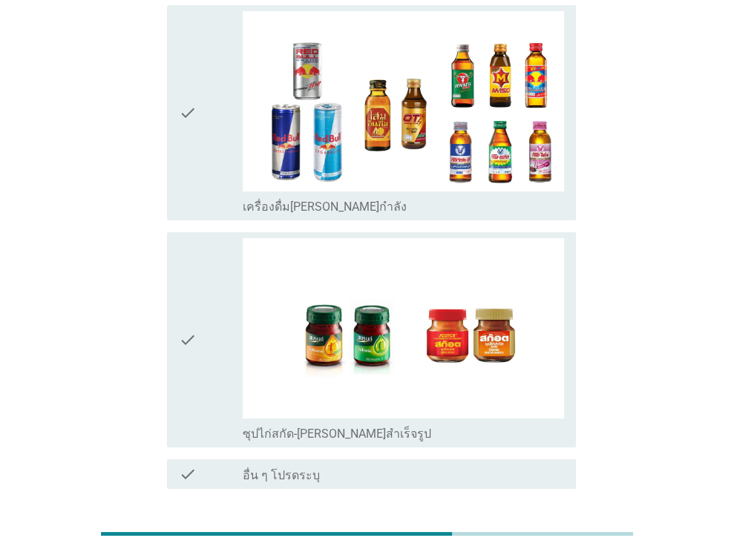
click at [513, 529] on button "ต่อไป" at bounding box center [536, 542] width 65 height 27
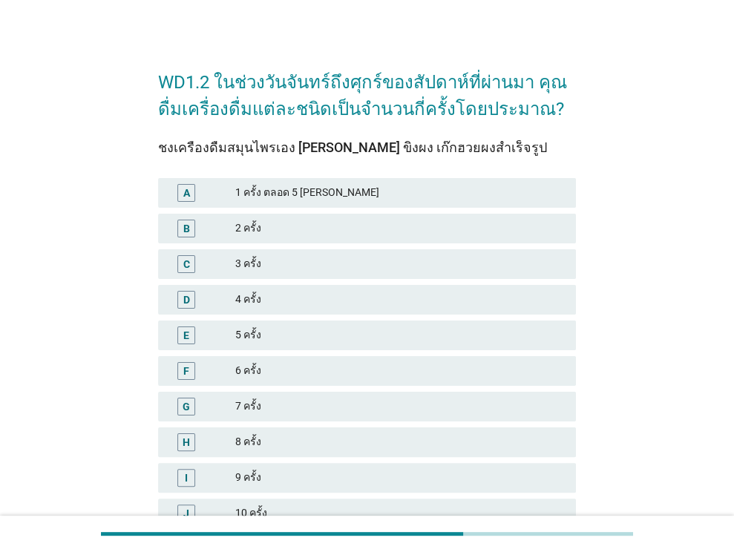
scroll to position [13, 0]
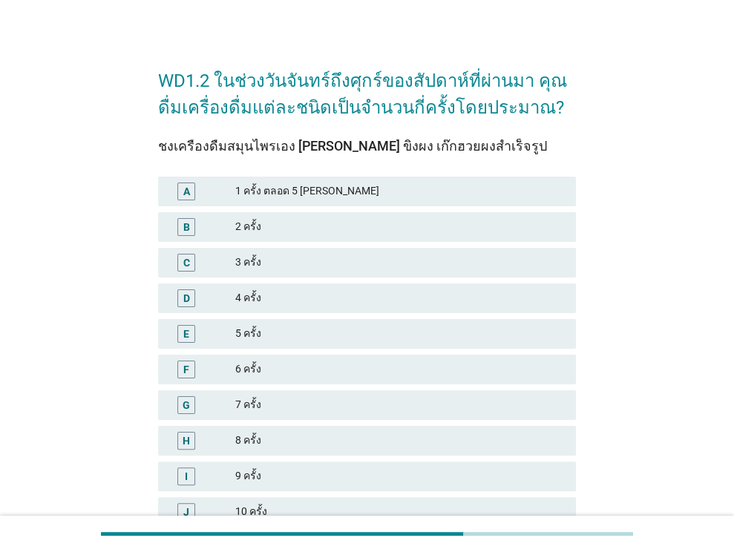
click at [406, 225] on div "2 ครั้ง" at bounding box center [399, 227] width 329 height 18
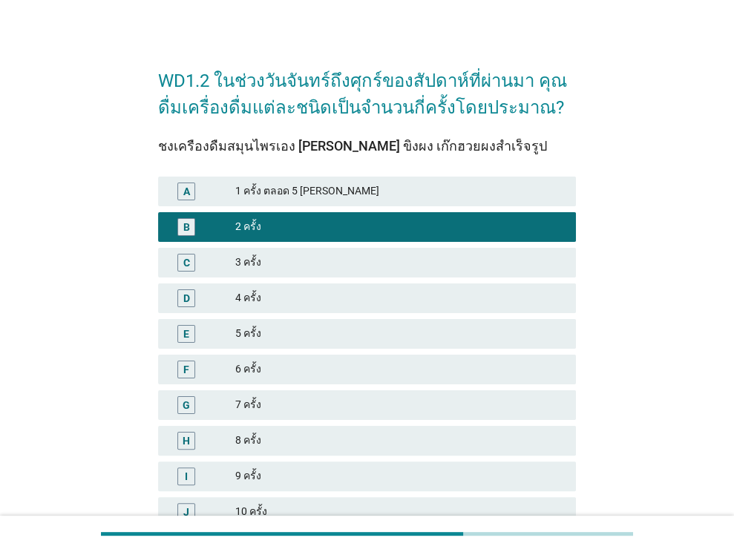
scroll to position [184, 0]
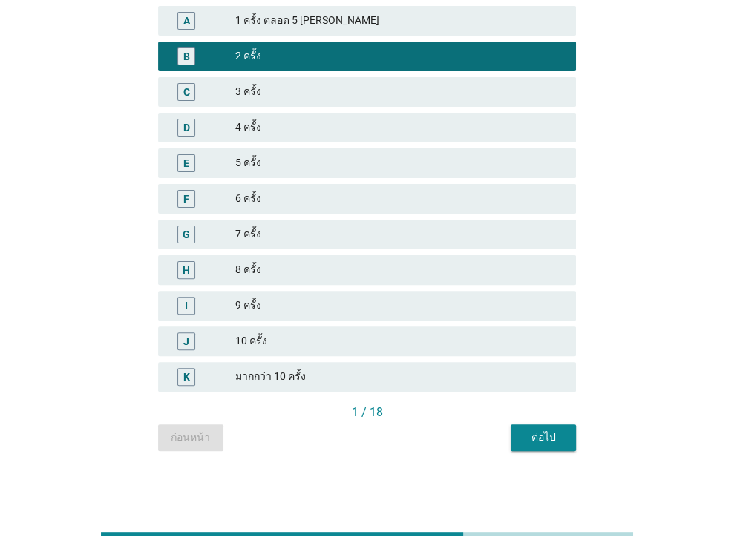
click at [533, 429] on div "ต่อไป" at bounding box center [543, 437] width 42 height 16
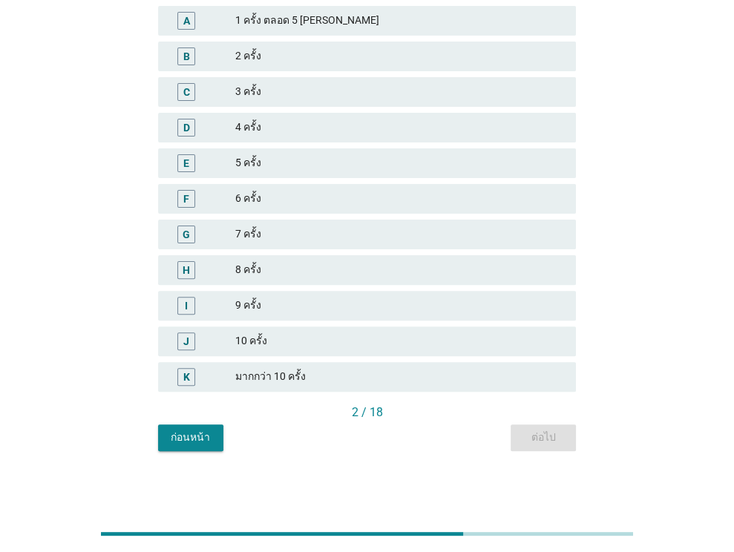
click at [420, 177] on div "E 5 ครั้ง" at bounding box center [367, 163] width 424 height 36
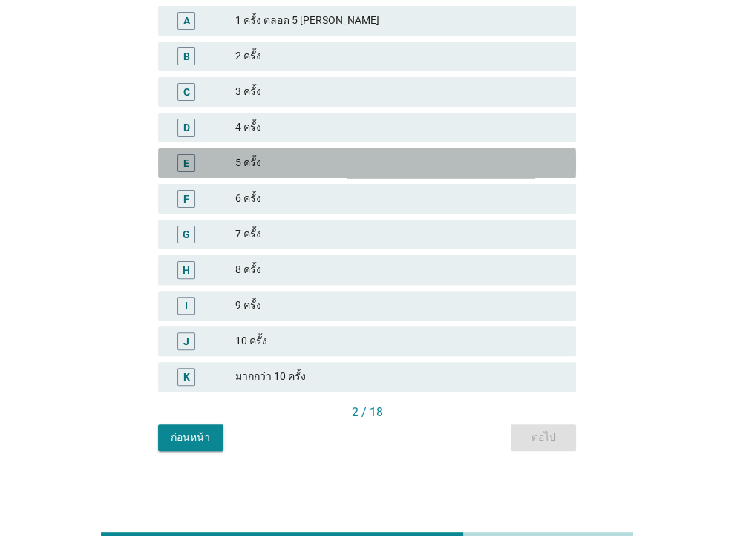
click at [403, 163] on div "5 ครั้ง" at bounding box center [399, 163] width 329 height 18
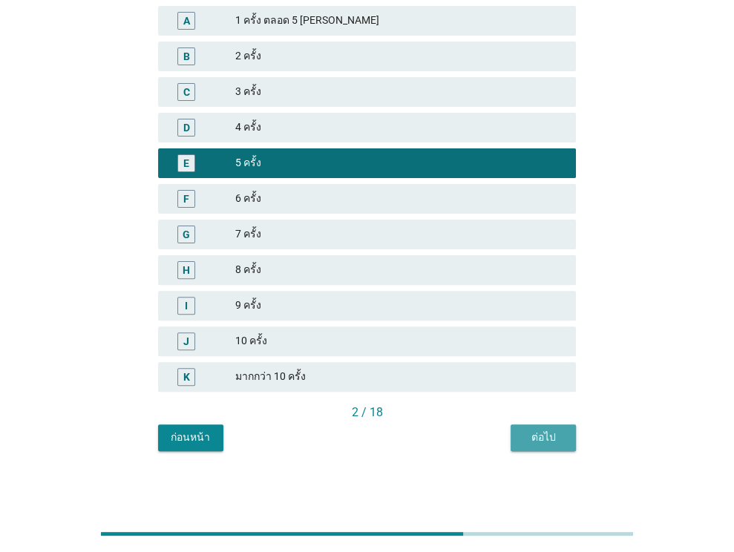
click at [545, 431] on div "ต่อไป" at bounding box center [543, 437] width 42 height 16
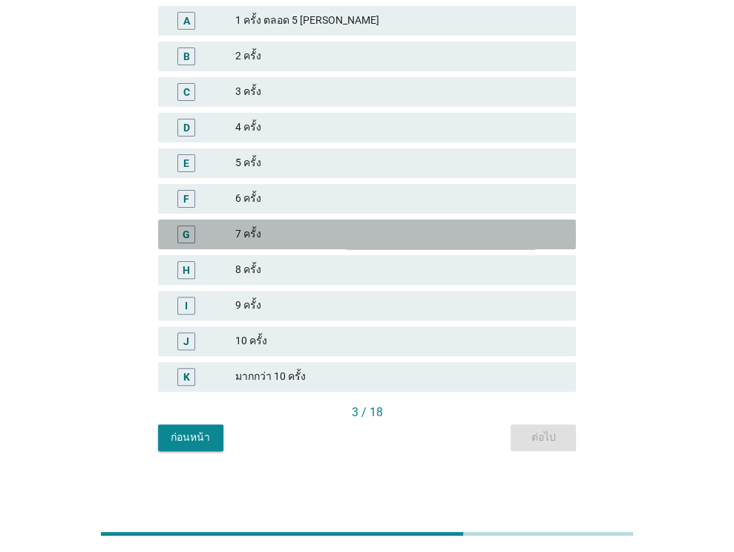
click at [445, 225] on div "7 ครั้ง" at bounding box center [399, 234] width 329 height 18
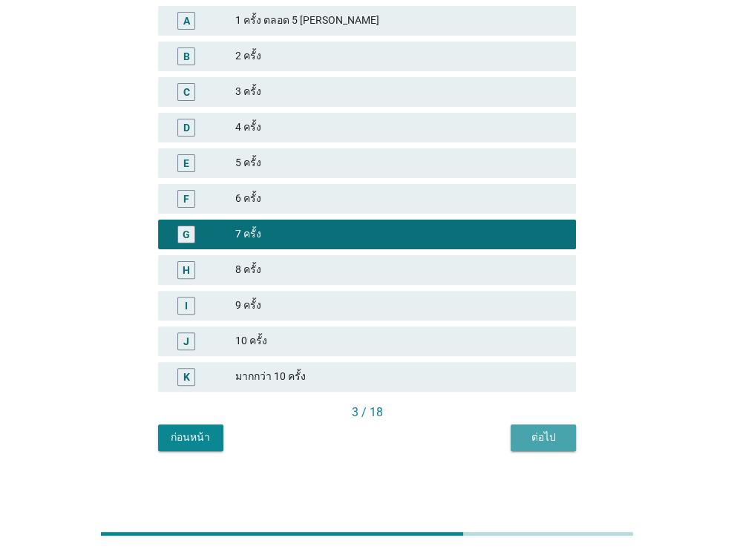
click at [531, 426] on button "ต่อไป" at bounding box center [542, 437] width 65 height 27
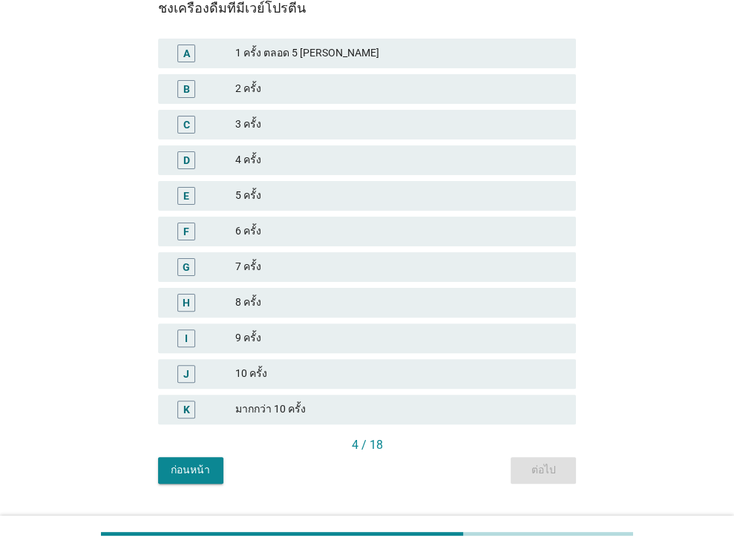
scroll to position [153, 0]
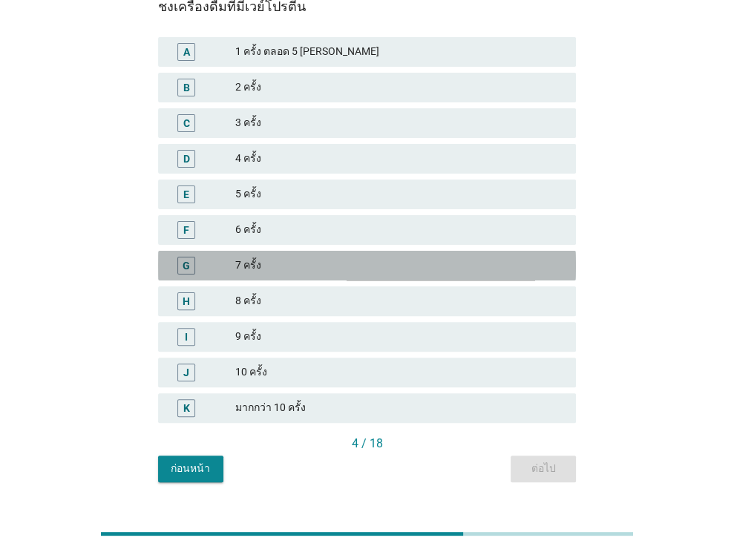
click at [511, 260] on div "7 ครั้ง" at bounding box center [399, 266] width 329 height 18
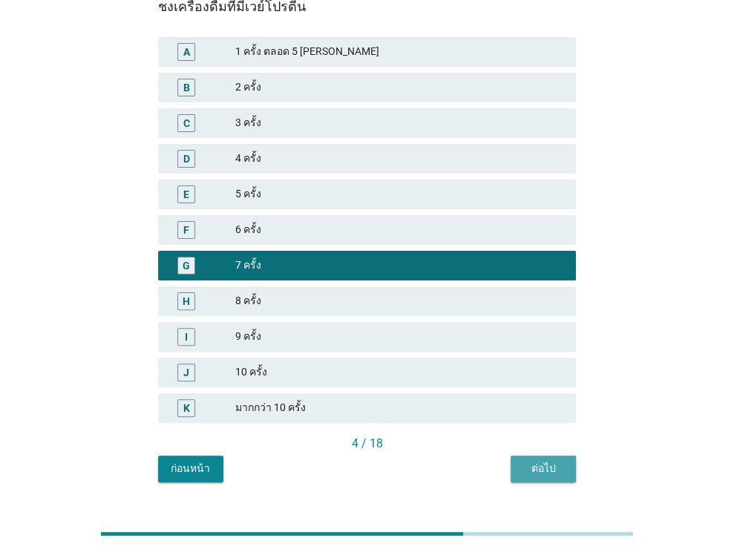
click at [542, 462] on div "ต่อไป" at bounding box center [543, 469] width 42 height 16
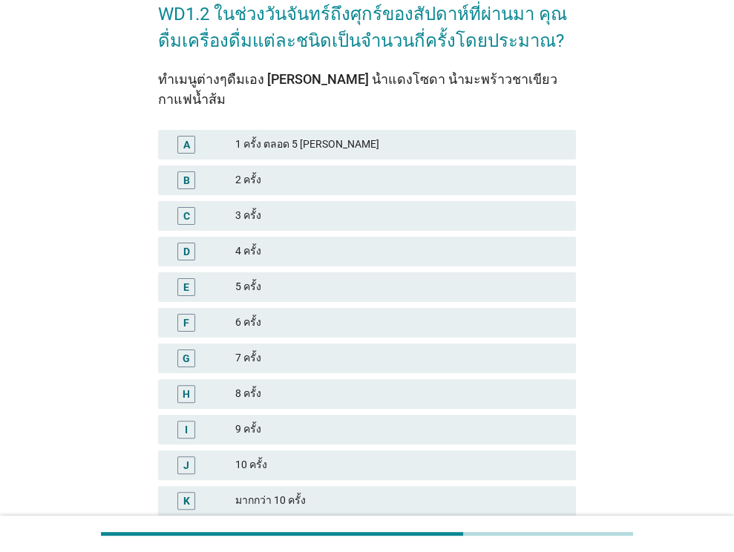
scroll to position [83, 0]
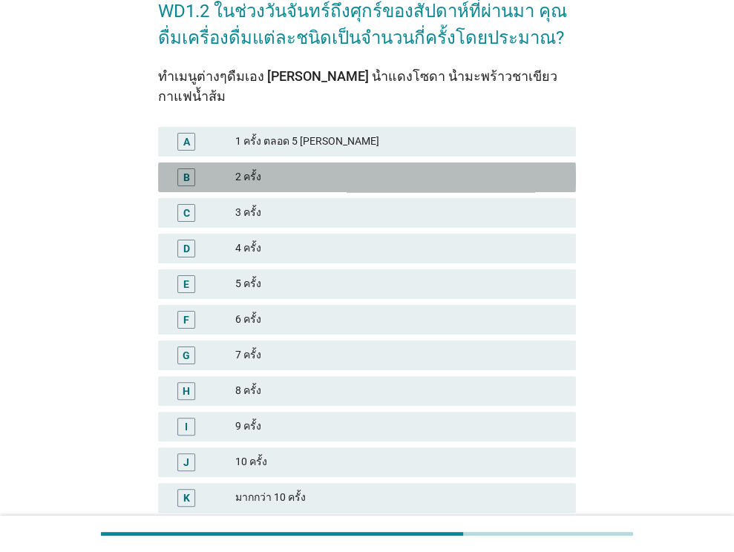
click at [455, 168] on div "2 ครั้ง" at bounding box center [399, 177] width 329 height 18
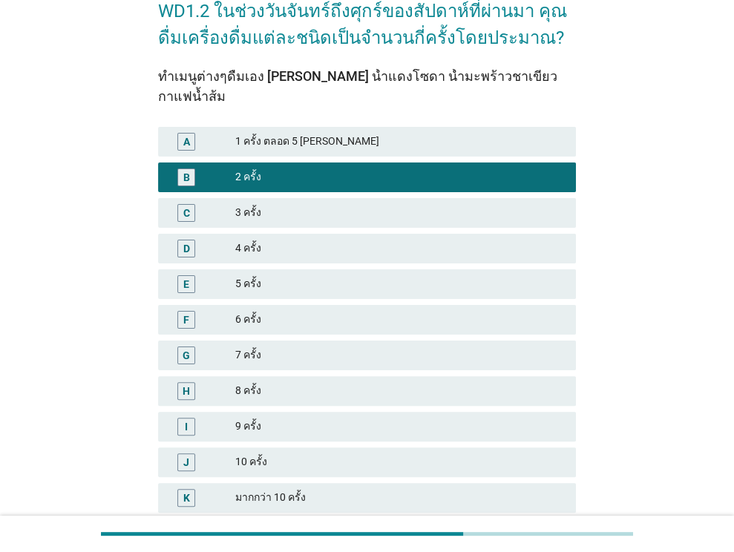
scroll to position [184, 0]
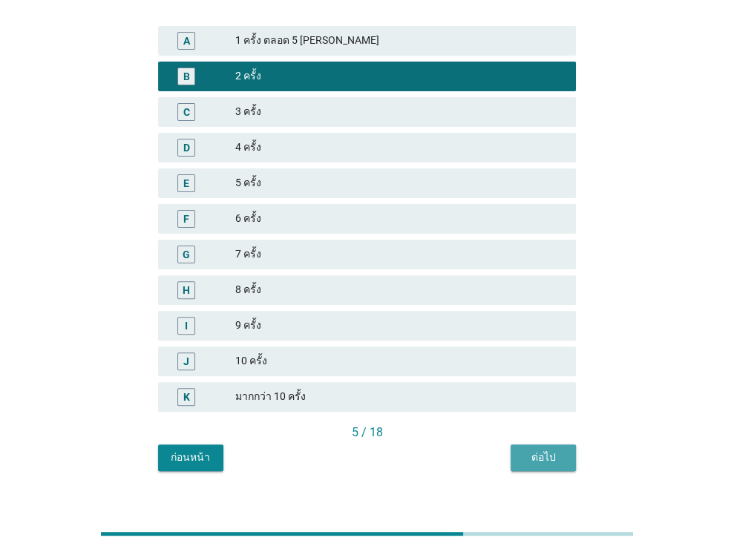
click at [545, 446] on button "ต่อไป" at bounding box center [542, 457] width 65 height 27
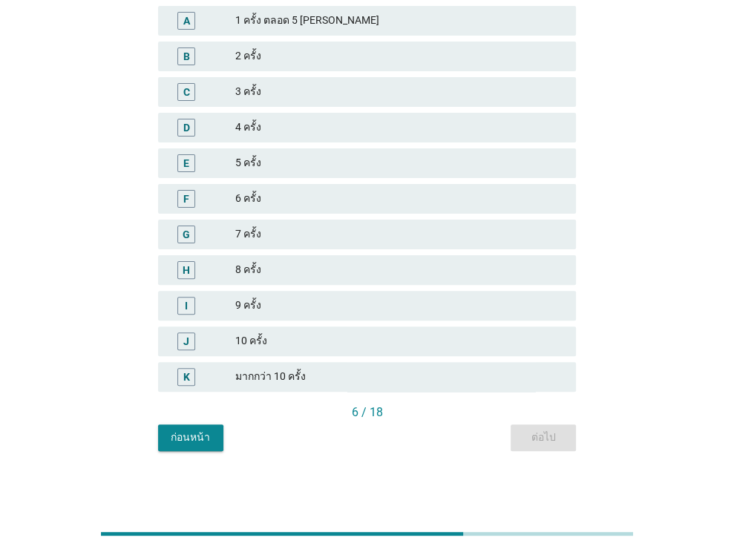
scroll to position [0, 0]
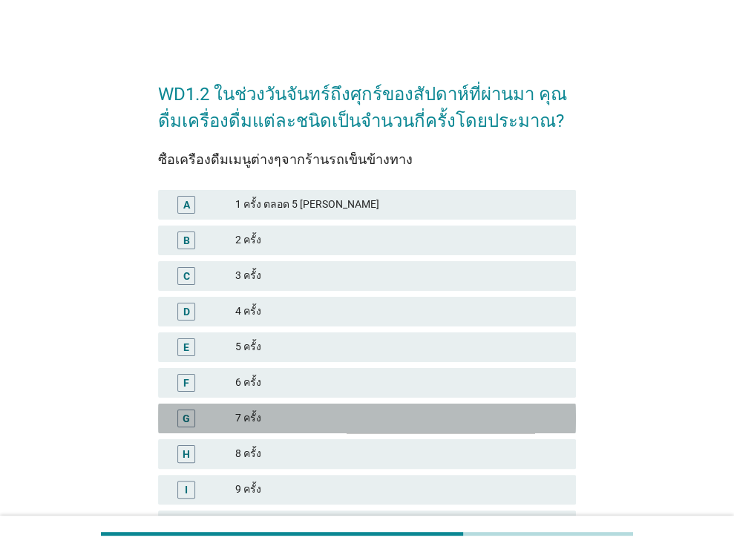
click at [453, 420] on div "7 ครั้ง" at bounding box center [399, 418] width 329 height 18
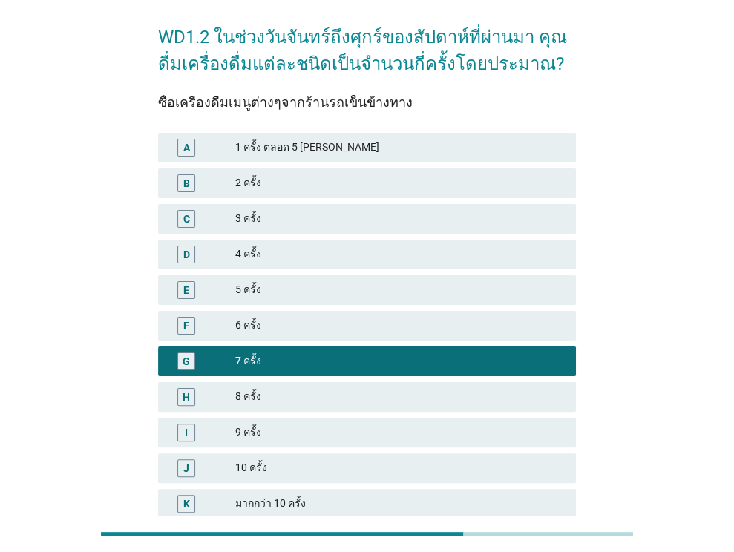
scroll to position [51, 0]
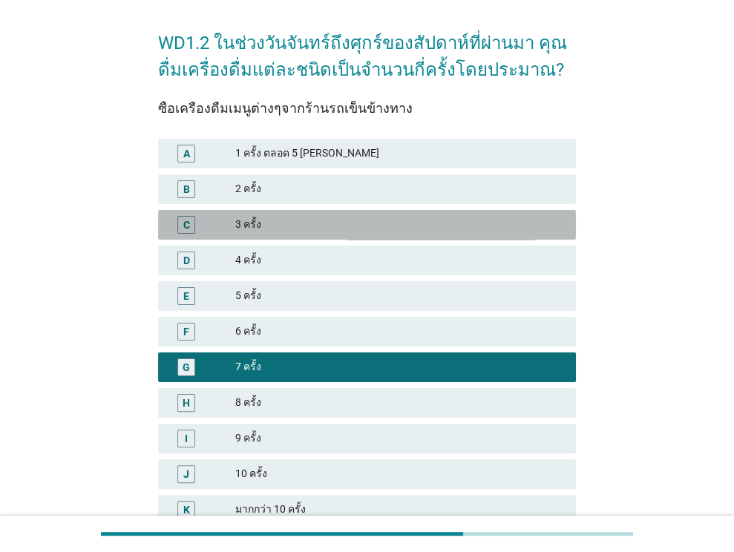
click at [448, 222] on div "3 ครั้ง" at bounding box center [399, 225] width 329 height 18
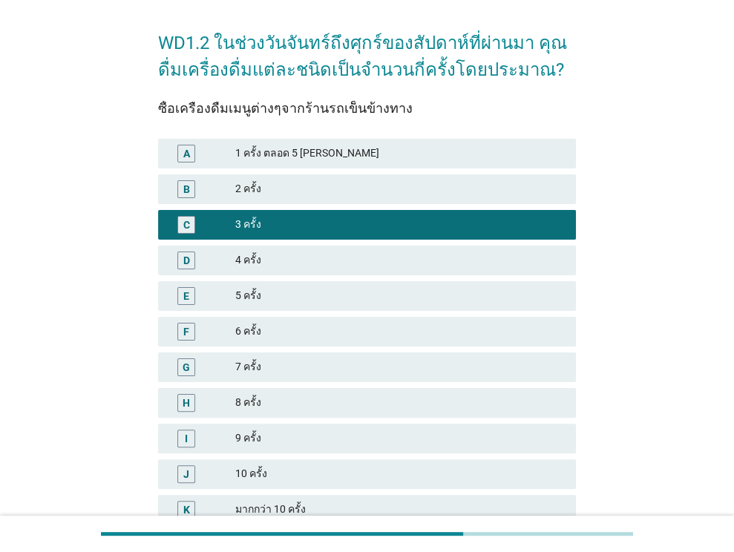
scroll to position [184, 0]
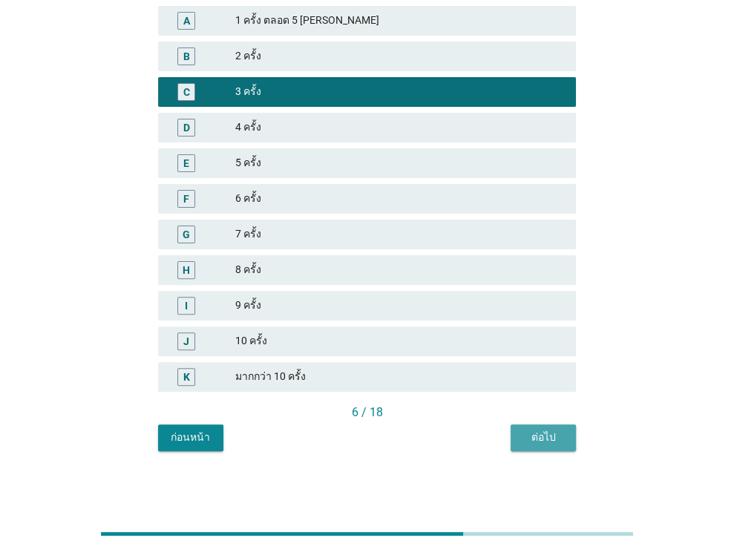
click at [528, 442] on div "ต่อไป" at bounding box center [543, 437] width 42 height 16
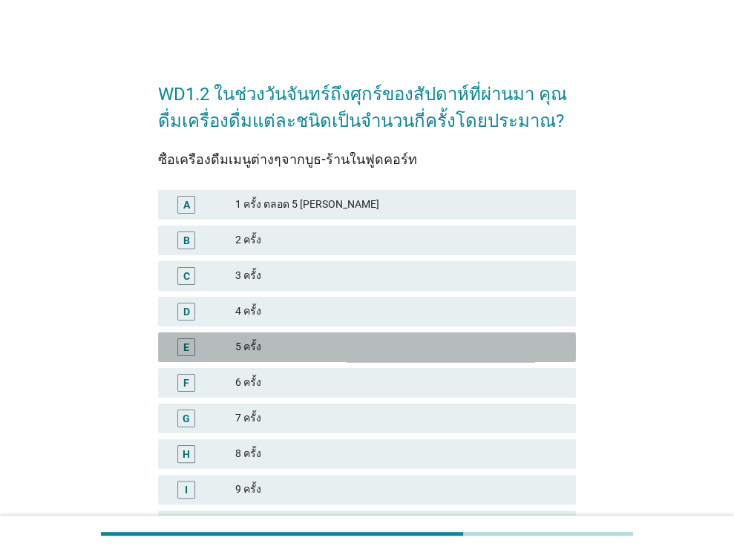
click at [449, 351] on div "5 ครั้ง" at bounding box center [399, 347] width 329 height 18
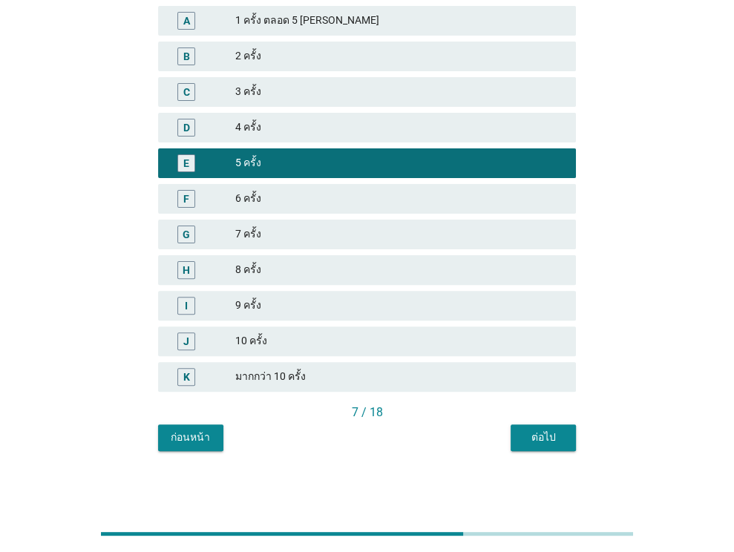
scroll to position [184, 0]
click at [534, 426] on button "ต่อไป" at bounding box center [542, 437] width 65 height 27
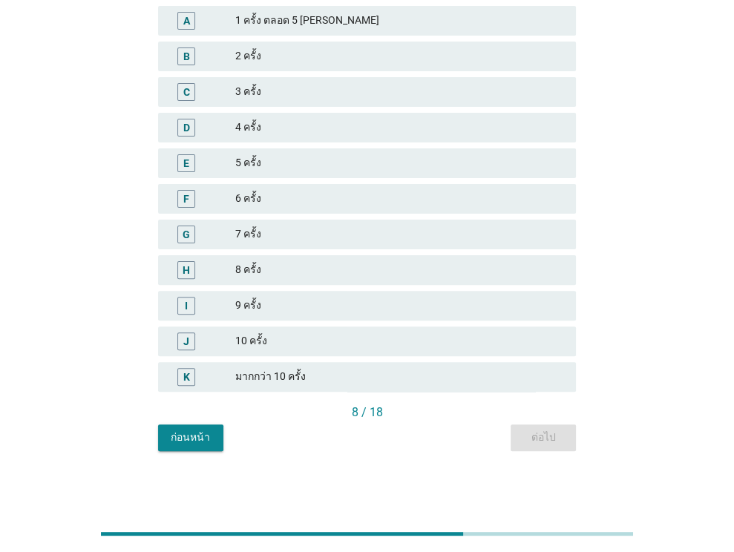
scroll to position [0, 0]
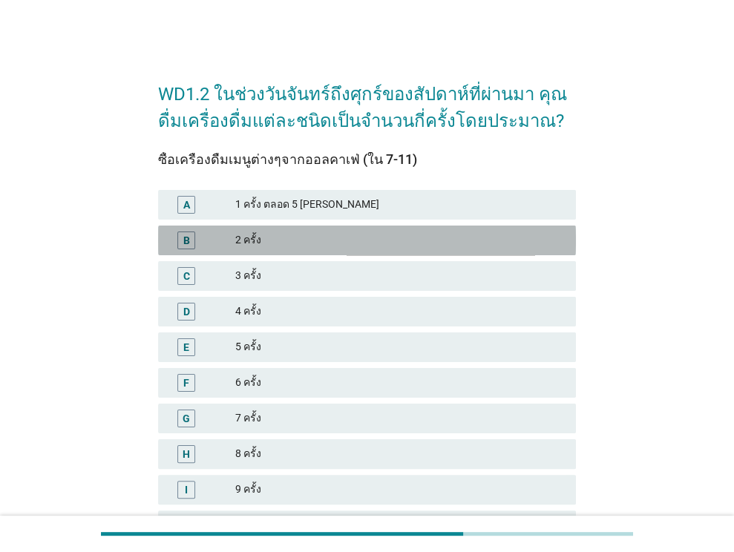
click at [473, 246] on div "2 ครั้ง" at bounding box center [399, 240] width 329 height 18
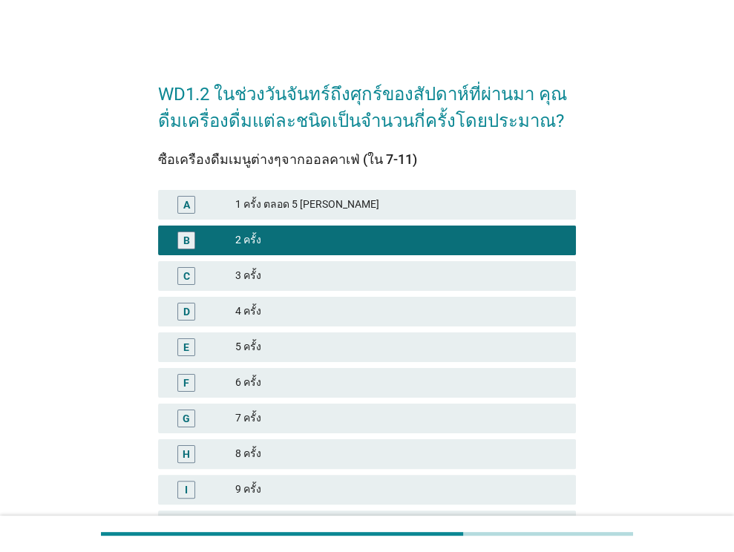
scroll to position [184, 0]
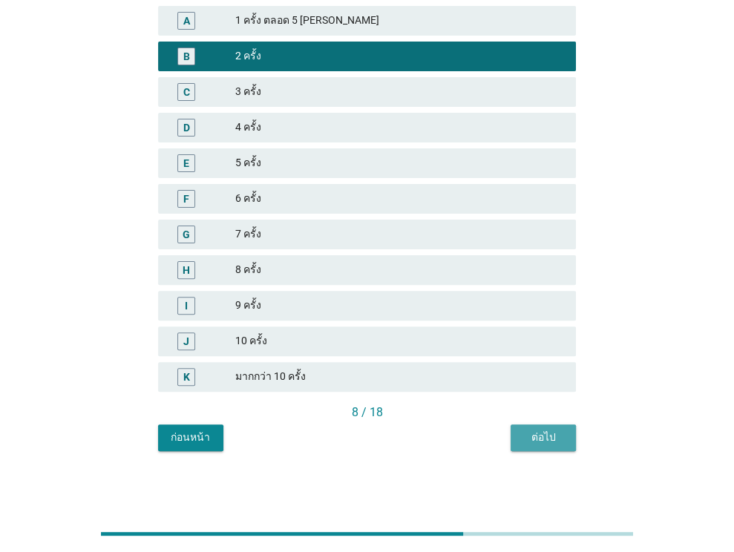
click at [549, 433] on div "ต่อไป" at bounding box center [543, 437] width 42 height 16
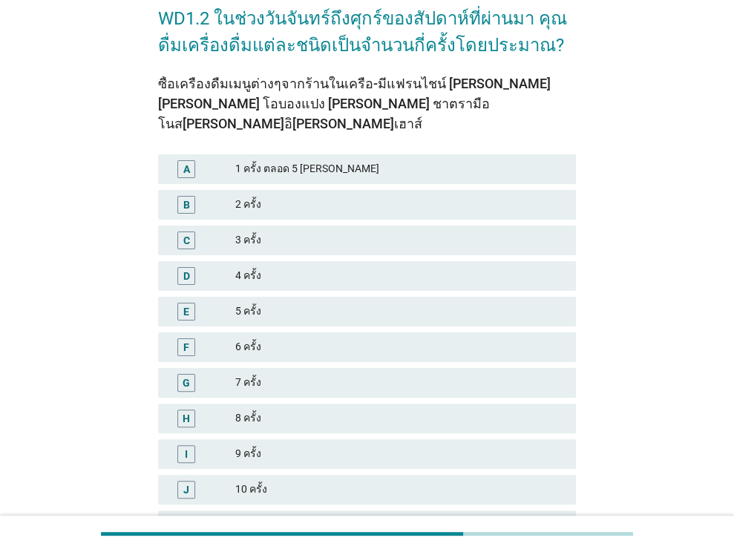
scroll to position [77, 0]
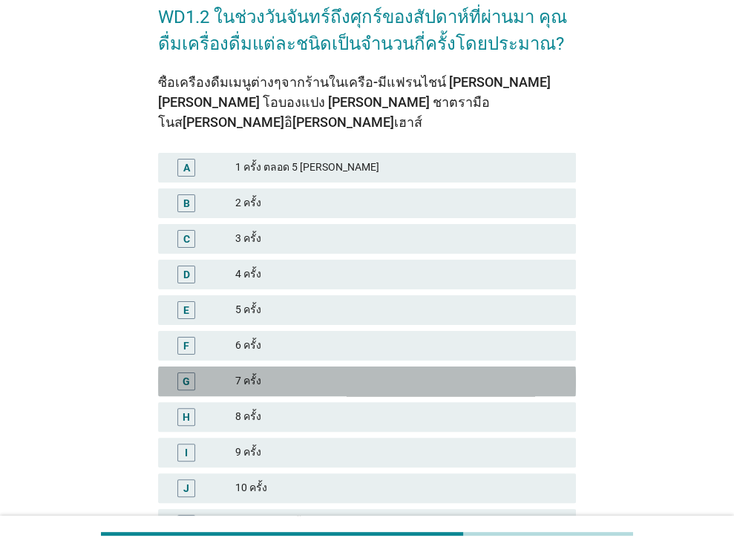
click at [454, 372] on div "7 ครั้ง" at bounding box center [399, 381] width 329 height 18
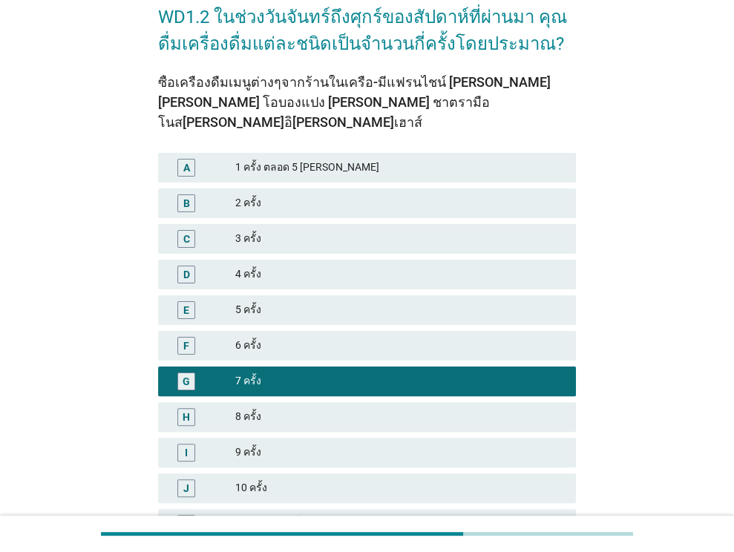
scroll to position [205, 0]
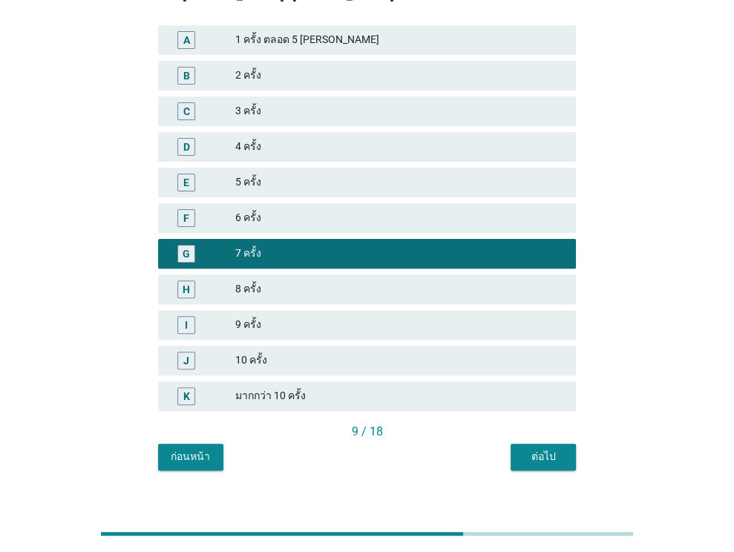
click at [534, 449] on div "ต่อไป" at bounding box center [543, 457] width 42 height 16
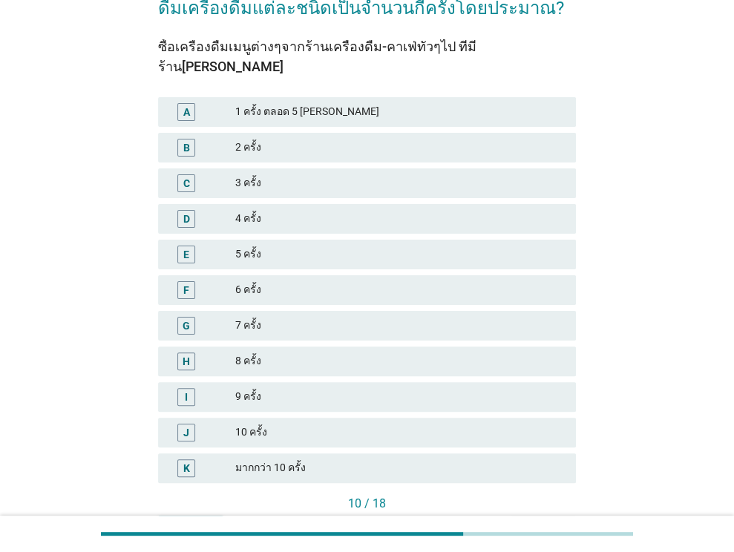
scroll to position [114, 0]
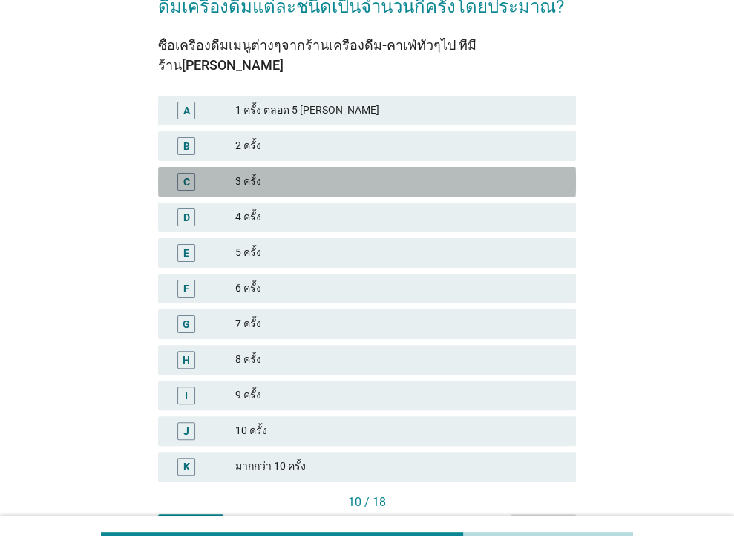
click at [429, 173] on div "3 ครั้ง" at bounding box center [399, 182] width 329 height 18
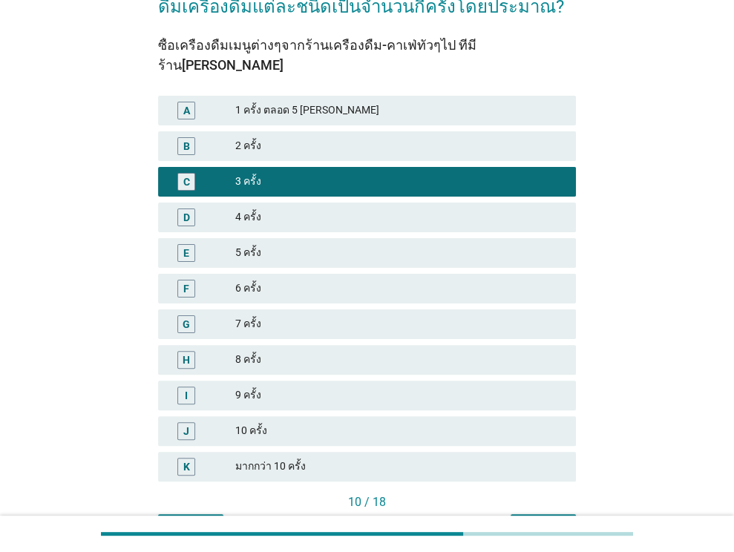
click at [543, 493] on div "10 / 18" at bounding box center [367, 502] width 418 height 18
click at [533, 514] on button "ต่อไป" at bounding box center [542, 527] width 65 height 27
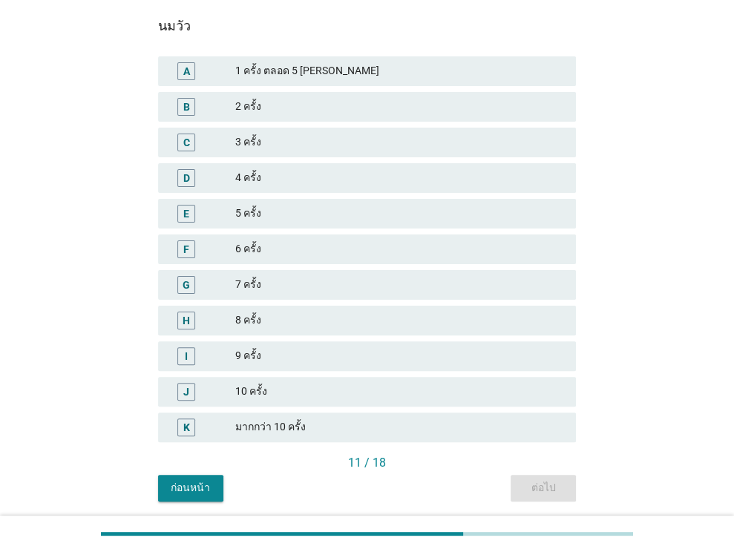
scroll to position [135, 0]
click at [460, 277] on div "7 ครั้ง" at bounding box center [399, 283] width 329 height 18
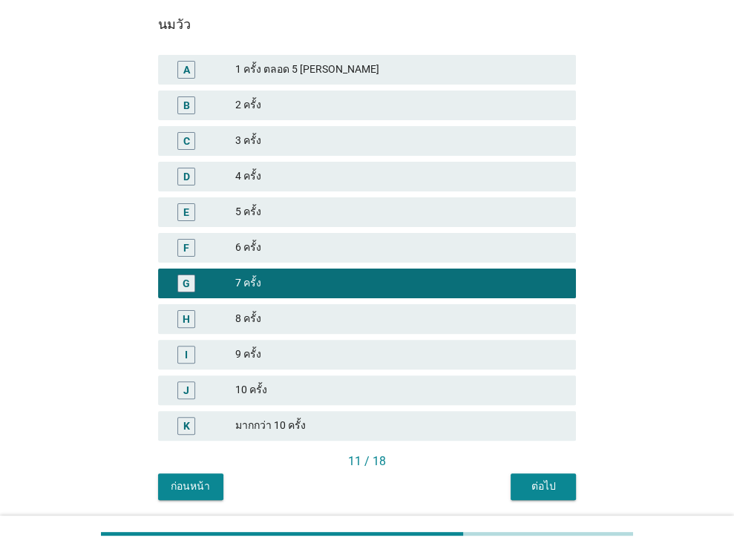
click at [536, 481] on div "ต่อไป" at bounding box center [543, 486] width 42 height 16
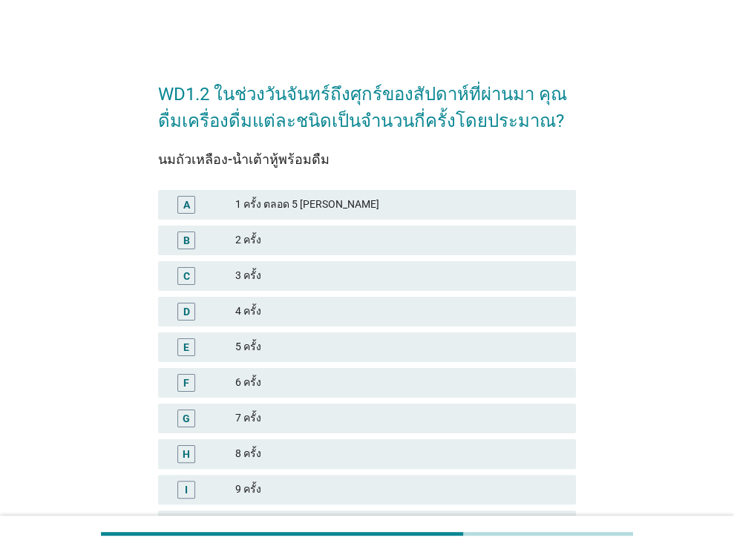
scroll to position [184, 0]
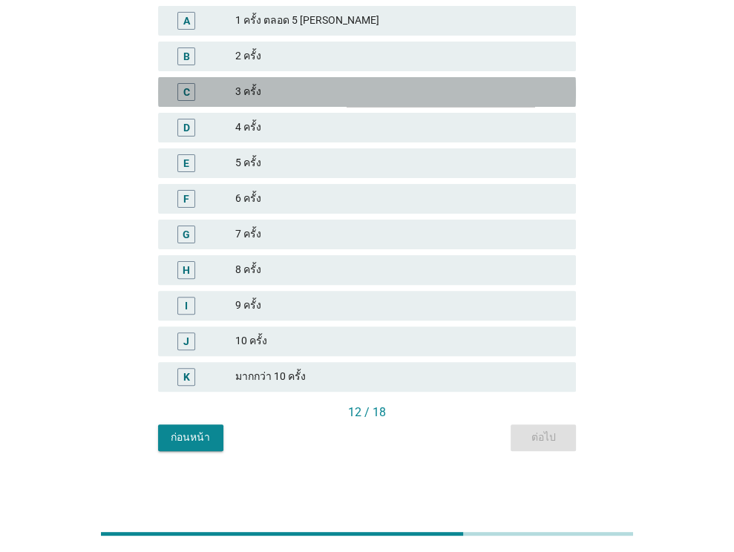
click at [447, 96] on div "3 ครั้ง" at bounding box center [399, 92] width 329 height 18
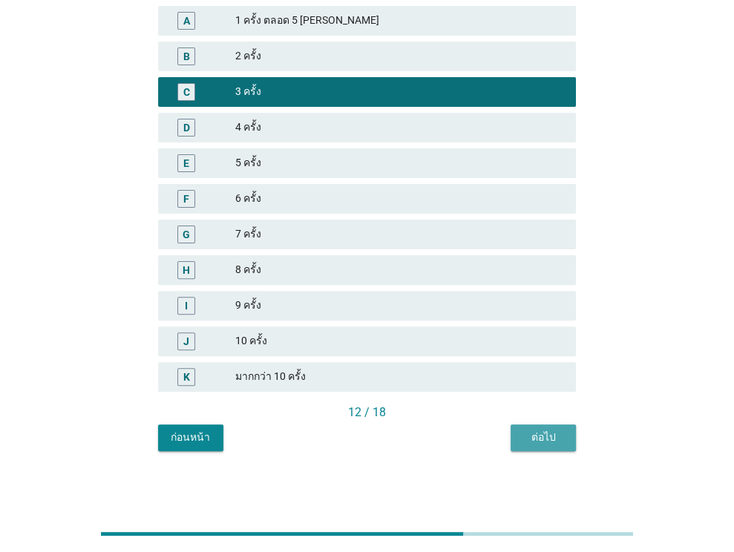
click at [550, 430] on div "ต่อไป" at bounding box center [543, 437] width 42 height 16
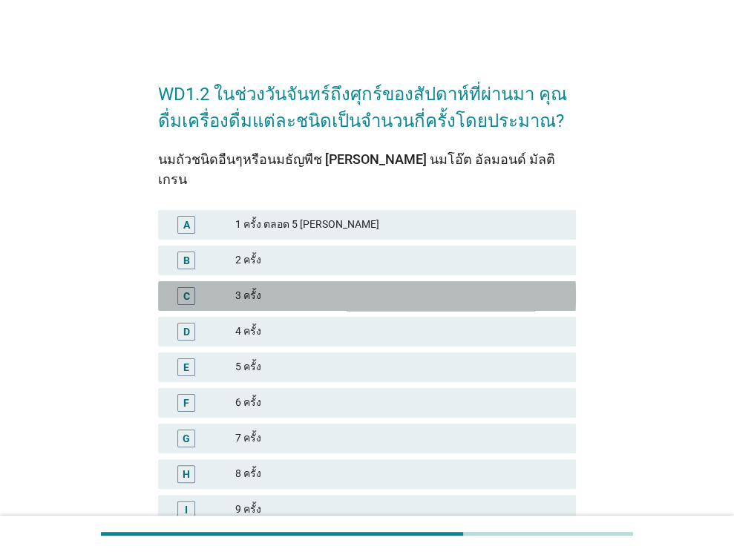
click at [478, 287] on div "3 ครั้ง" at bounding box center [399, 296] width 329 height 18
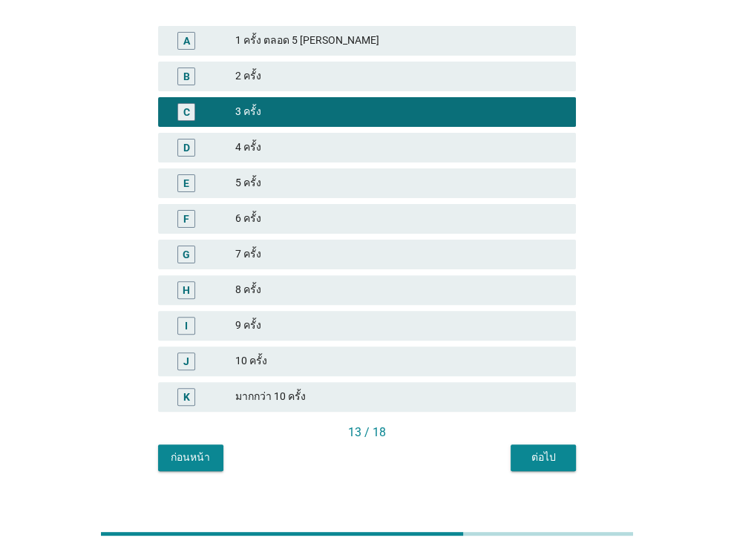
click at [547, 449] on div "ต่อไป" at bounding box center [543, 457] width 42 height 16
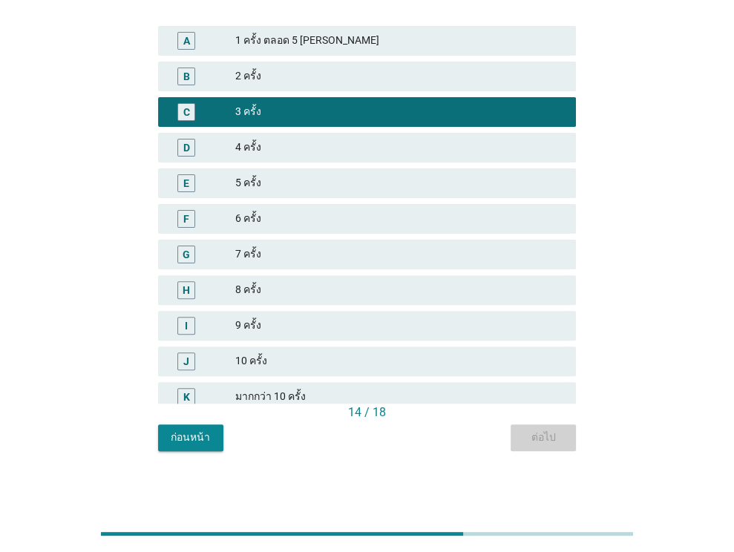
scroll to position [0, 0]
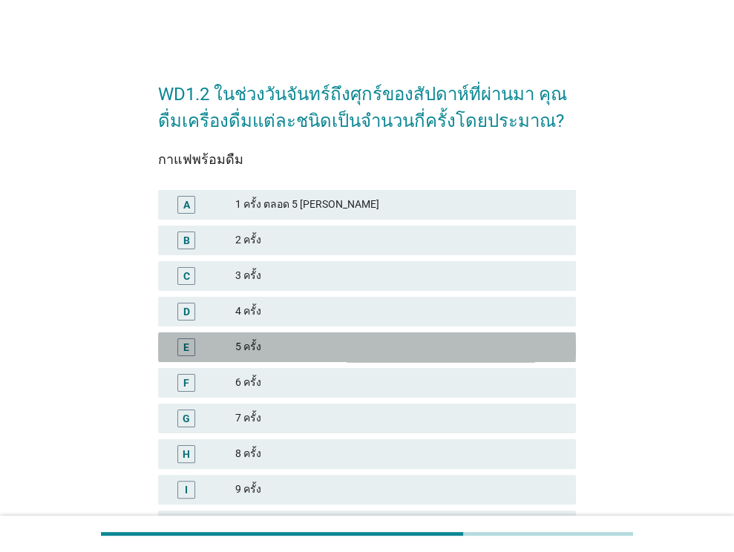
click at [431, 347] on div "5 ครั้ง" at bounding box center [399, 347] width 329 height 18
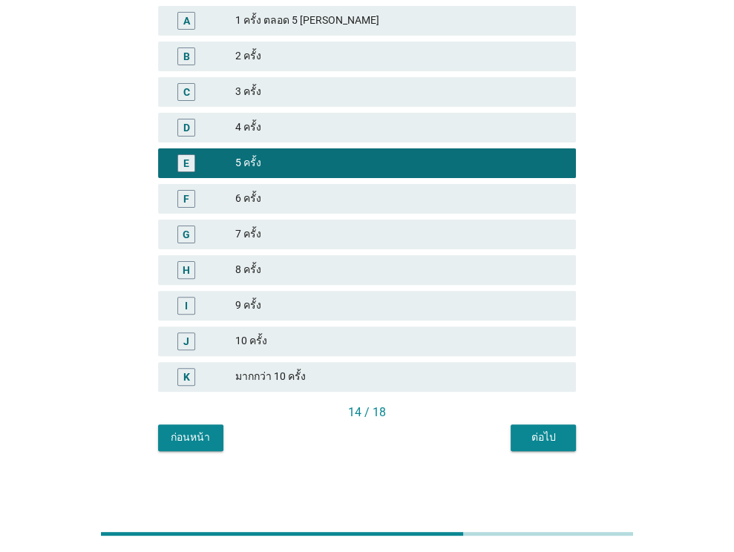
click at [522, 428] on button "ต่อไป" at bounding box center [542, 437] width 65 height 27
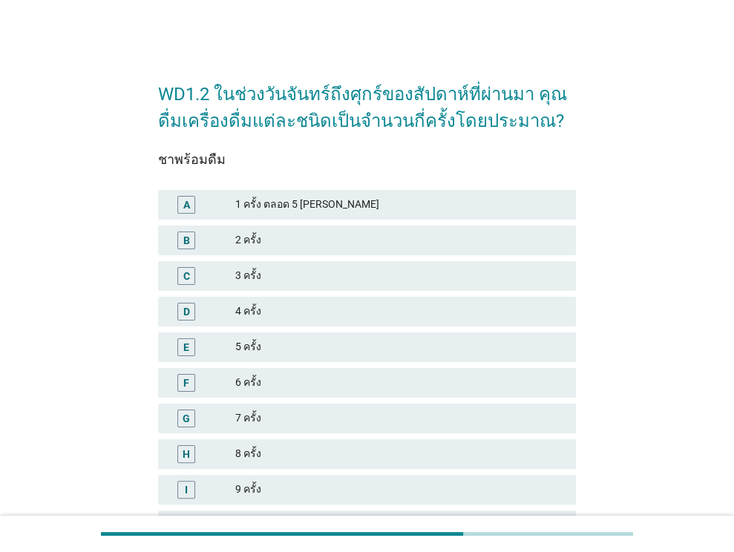
click at [406, 260] on div "C 3 ครั้ง" at bounding box center [367, 276] width 424 height 36
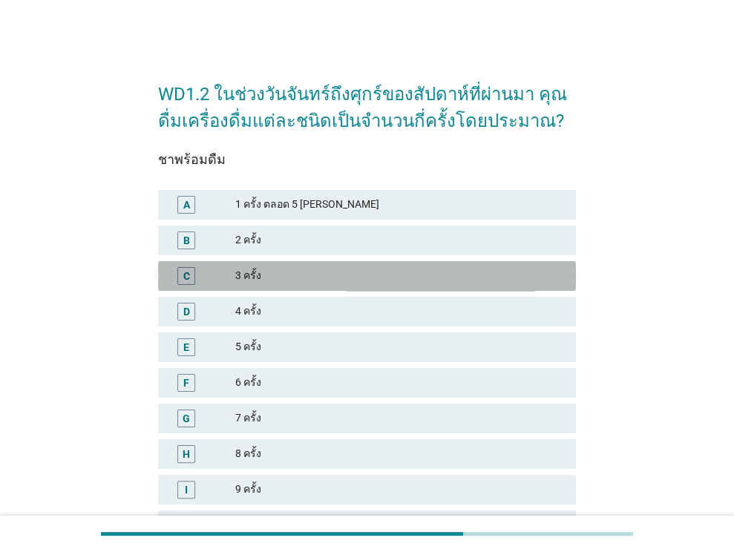
click at [409, 268] on div "3 ครั้ง" at bounding box center [399, 276] width 329 height 18
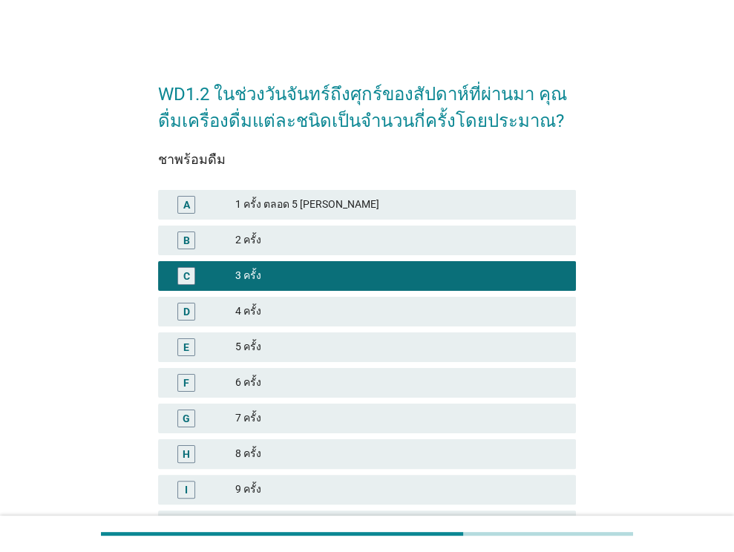
scroll to position [184, 0]
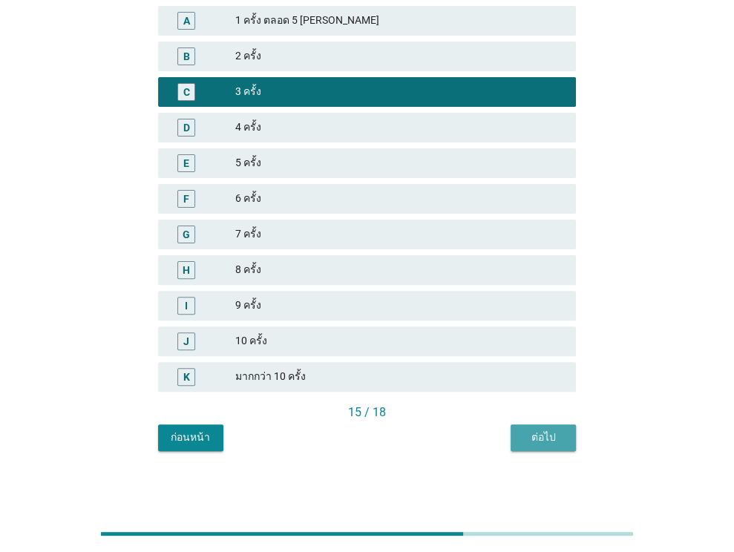
click at [555, 426] on button "ต่อไป" at bounding box center [542, 437] width 65 height 27
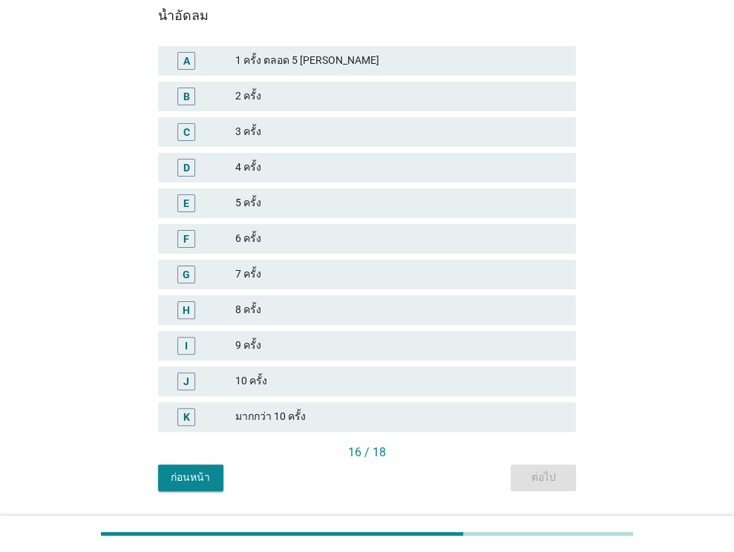
scroll to position [147, 0]
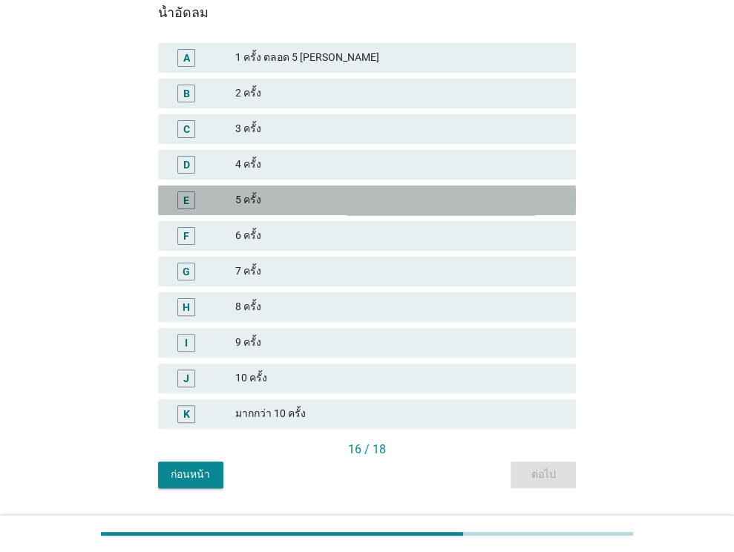
click at [421, 208] on div "E 5 ครั้ง" at bounding box center [367, 200] width 418 height 30
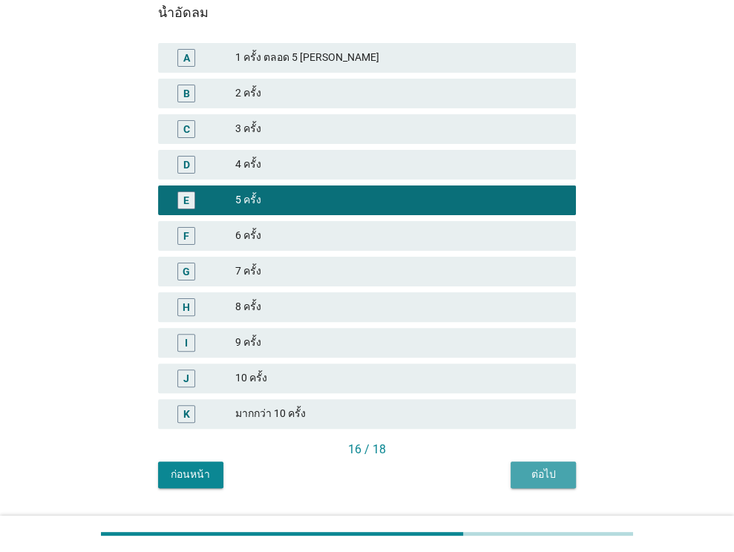
click at [537, 464] on button "ต่อไป" at bounding box center [542, 474] width 65 height 27
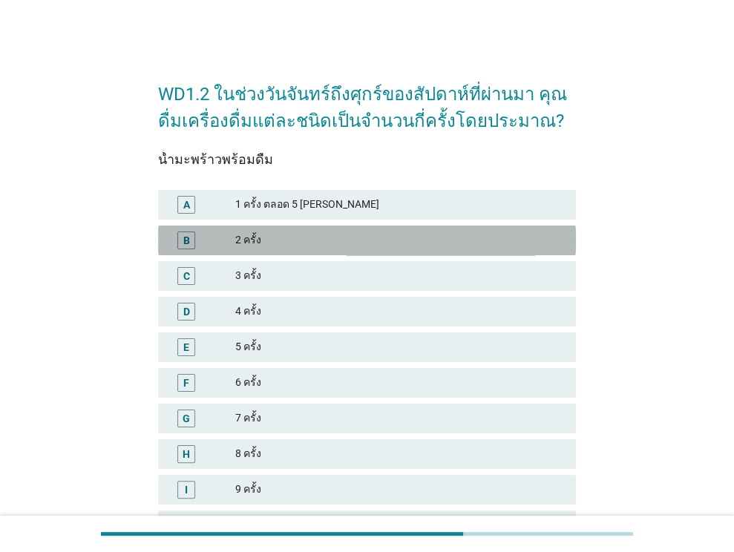
click at [372, 248] on div "2 ครั้ง" at bounding box center [399, 240] width 329 height 18
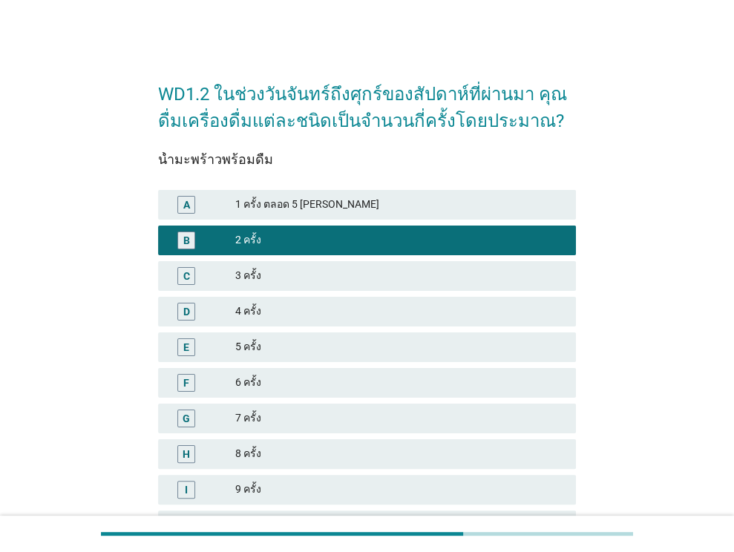
scroll to position [184, 0]
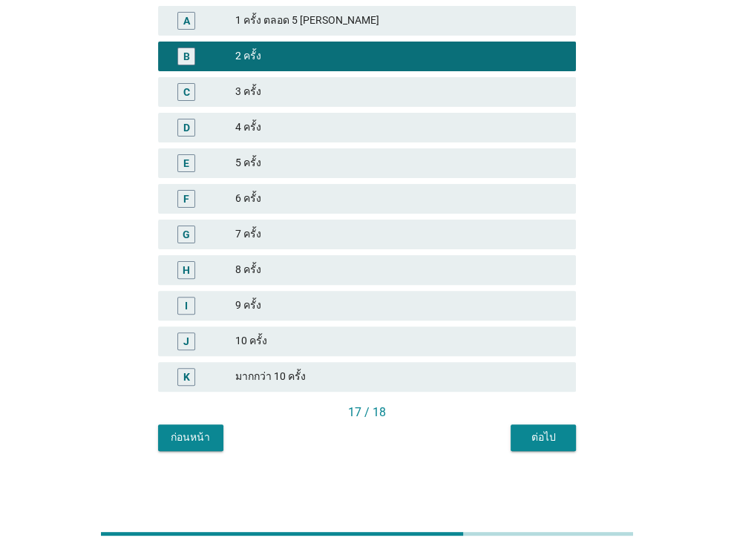
click at [567, 443] on button "ต่อไป" at bounding box center [542, 437] width 65 height 27
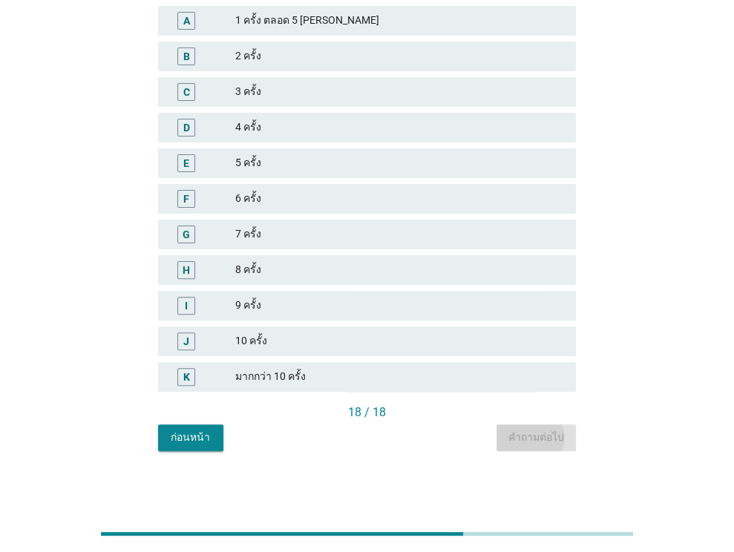
scroll to position [0, 0]
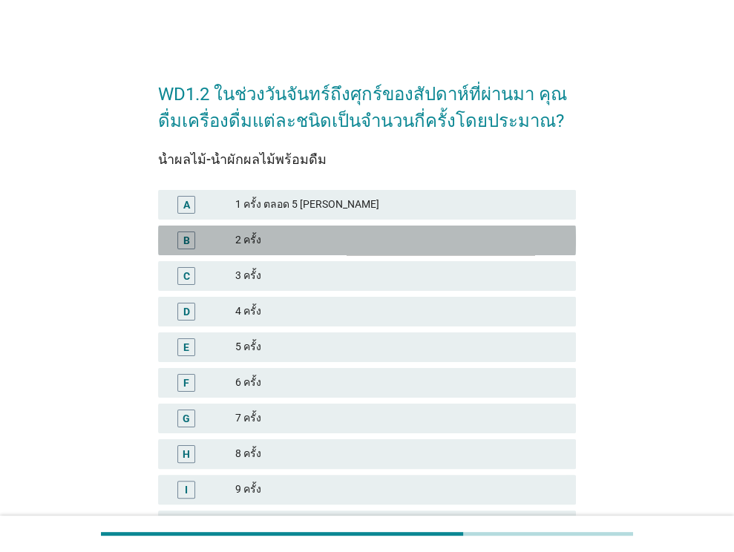
click at [439, 246] on div "2 ครั้ง" at bounding box center [399, 240] width 329 height 18
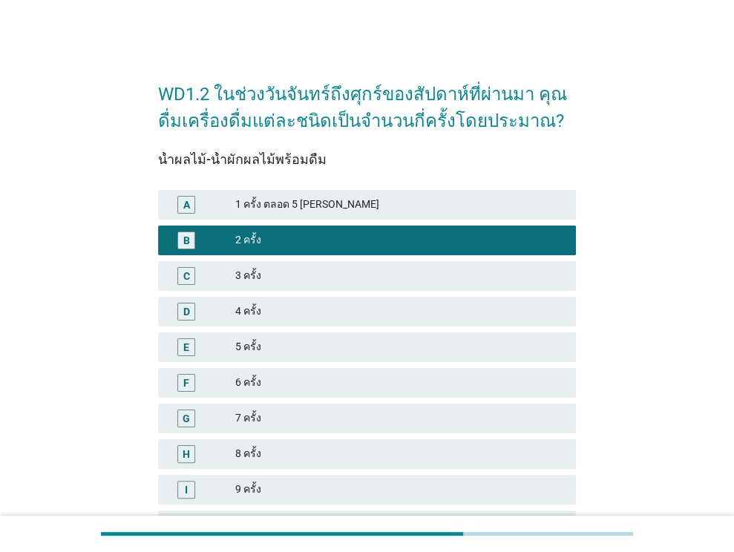
scroll to position [184, 0]
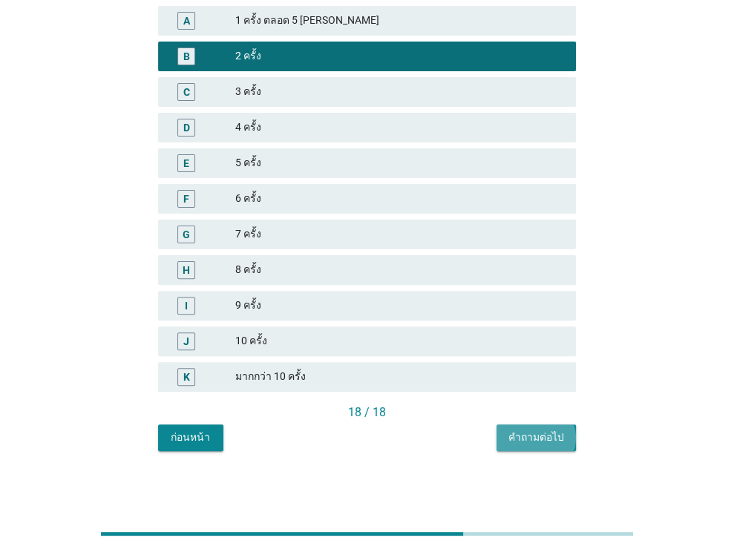
click at [544, 426] on button "คำถามต่อไป" at bounding box center [535, 437] width 79 height 27
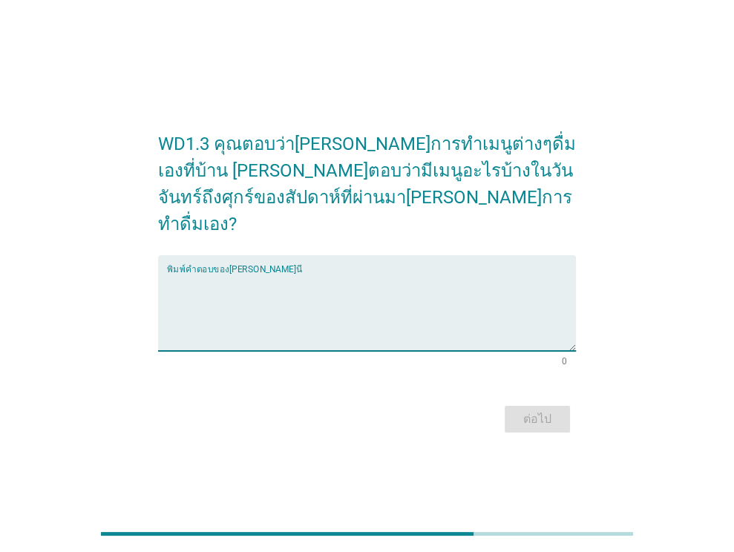
click at [330, 300] on textarea "พิมพ์คำตอบของคุณ ที่นี่" at bounding box center [371, 312] width 409 height 78
type textarea "กาแฟ, ชา, น้ำผลไม้ปั่น"
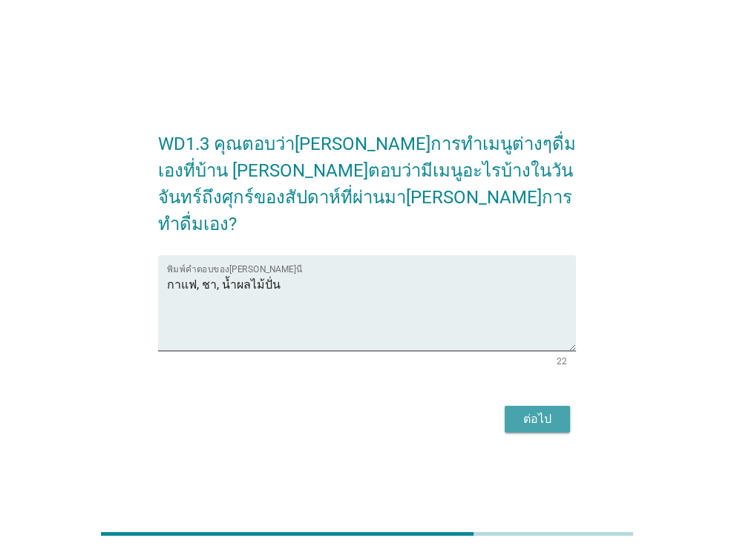
click at [540, 410] on div "ต่อไป" at bounding box center [537, 419] width 42 height 18
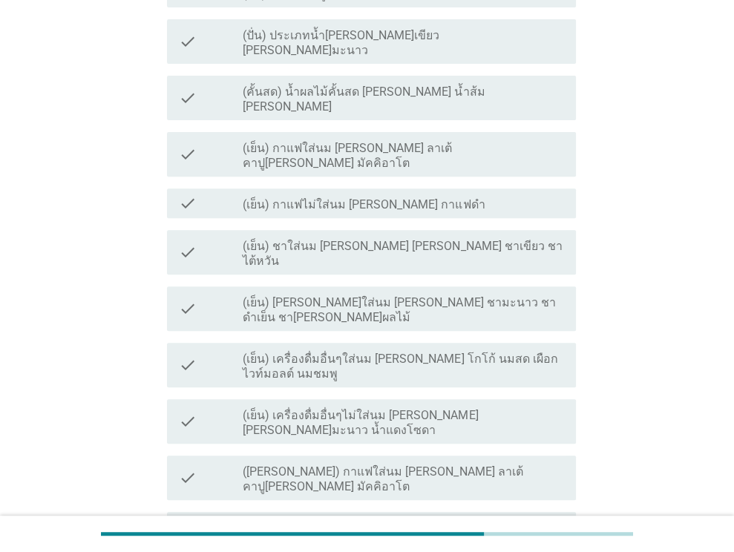
scroll to position [286, 0]
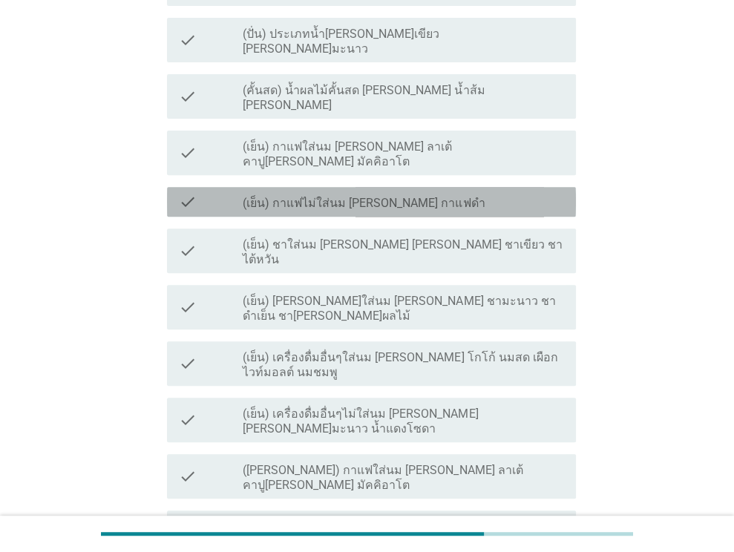
click at [441, 193] on div "check_box_outline_blank (เย็น) กาแฟไม่ใส่นม [PERSON_NAME] กาแฟดำ" at bounding box center [403, 202] width 321 height 18
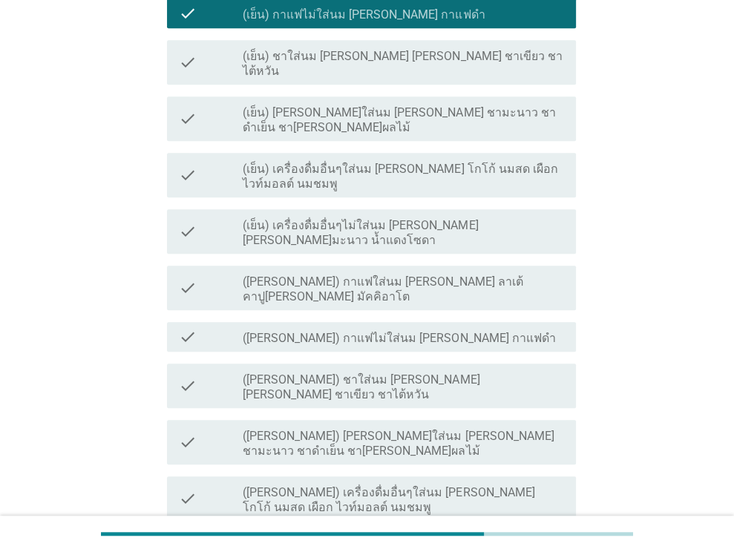
scroll to position [546, 0]
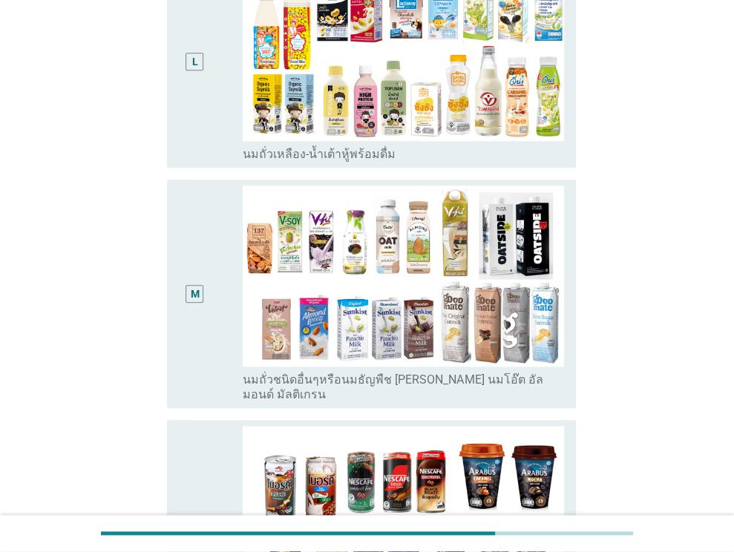
scroll to position [922, 0]
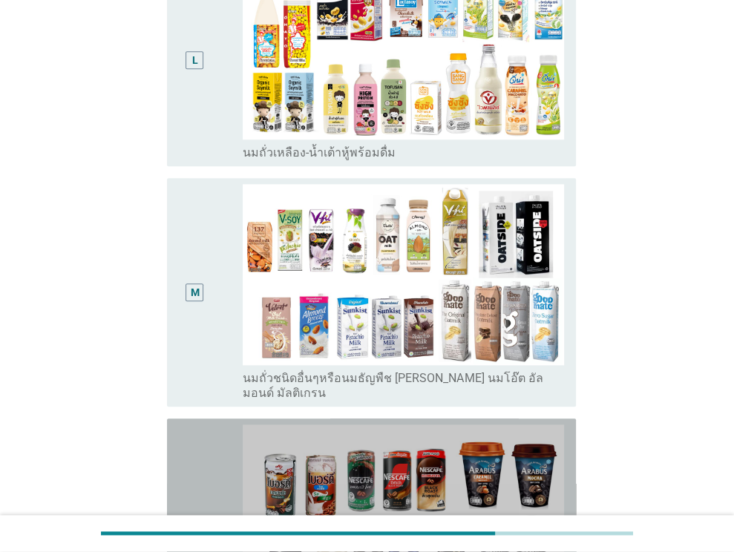
click at [215, 424] on div "N" at bounding box center [211, 524] width 65 height 201
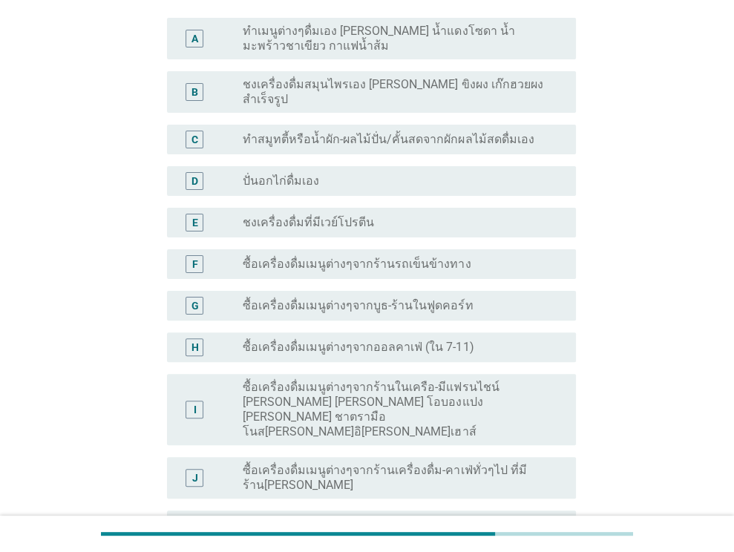
scroll to position [136, 0]
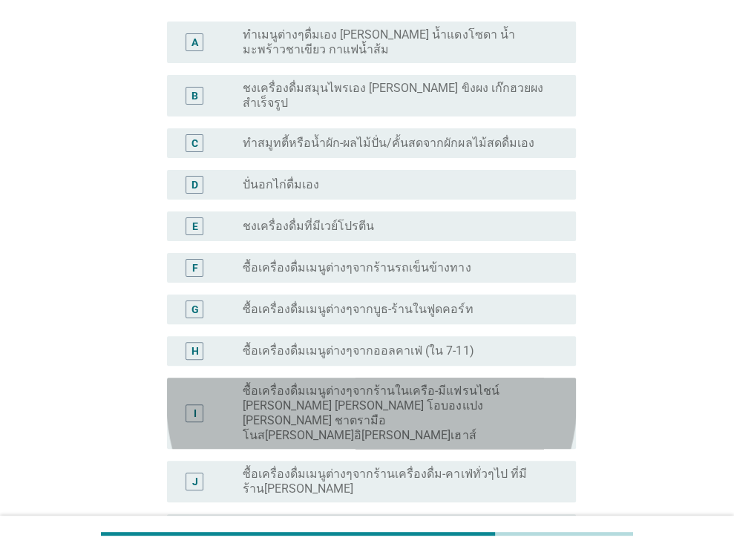
click at [186, 383] on div "I" at bounding box center [195, 412] width 32 height 59
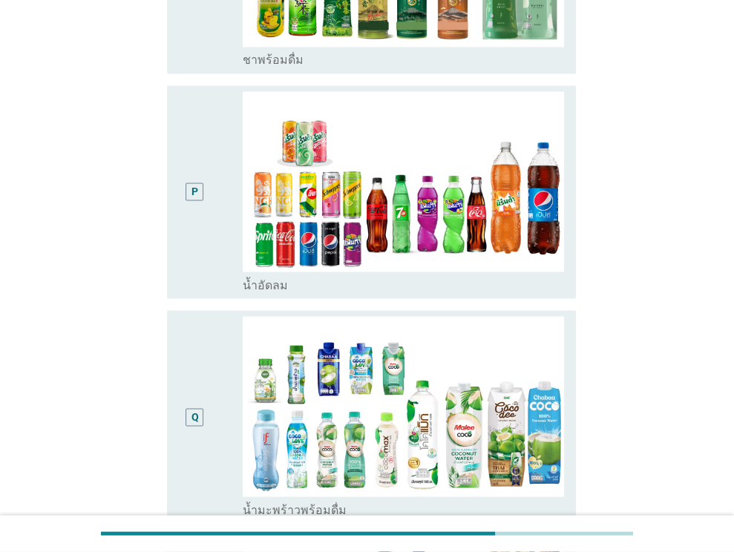
scroll to position [2065, 0]
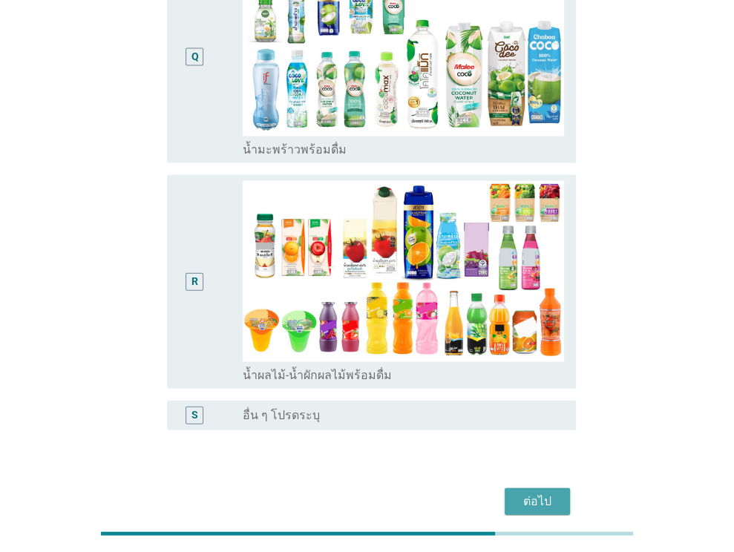
click at [550, 492] on div "ต่อไป" at bounding box center [537, 501] width 42 height 18
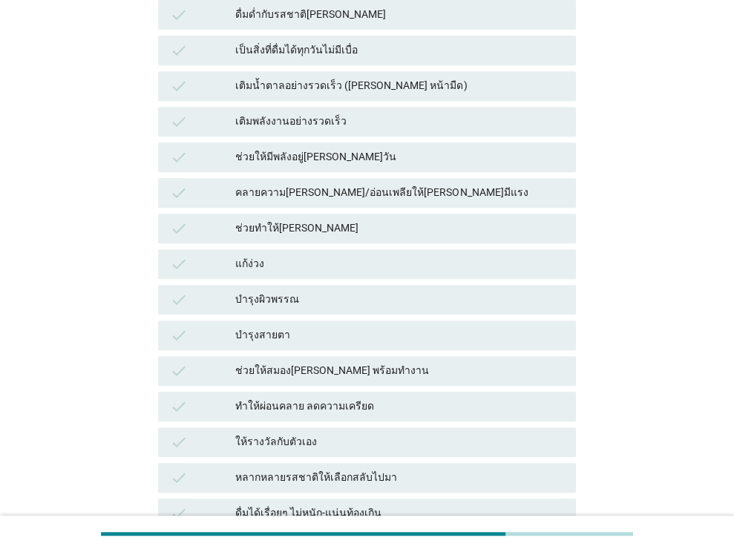
scroll to position [409, 0]
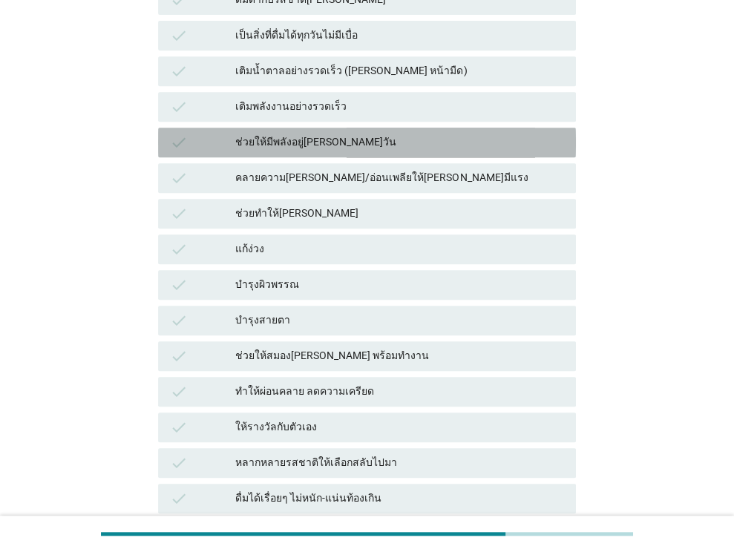
click at [405, 134] on div "ช่วยให้มีพลังอยู่[PERSON_NAME]วัน" at bounding box center [399, 143] width 329 height 18
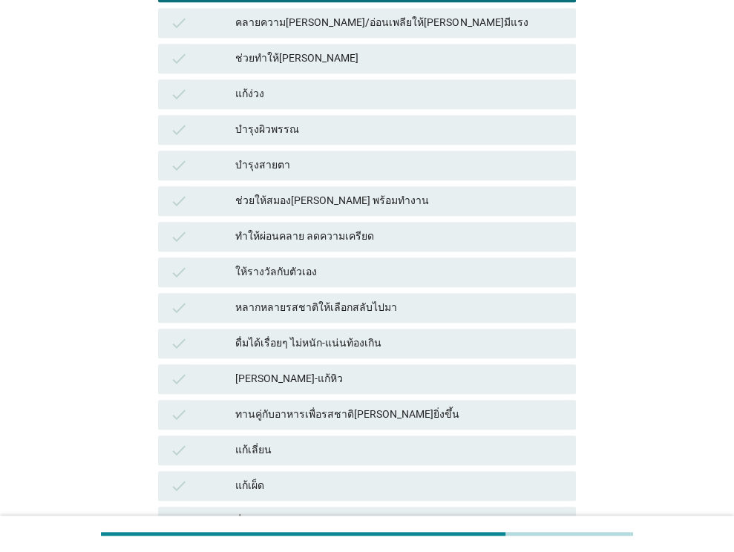
scroll to position [568, 0]
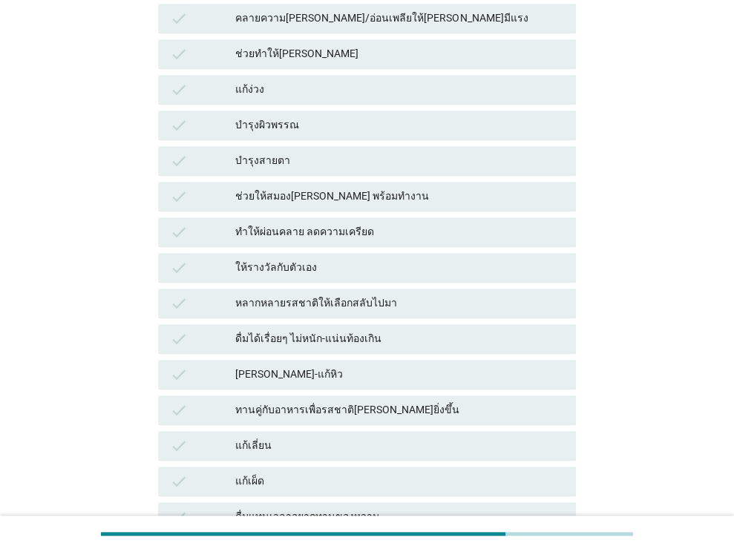
click at [374, 81] on div "แก้ง่วง" at bounding box center [399, 90] width 329 height 18
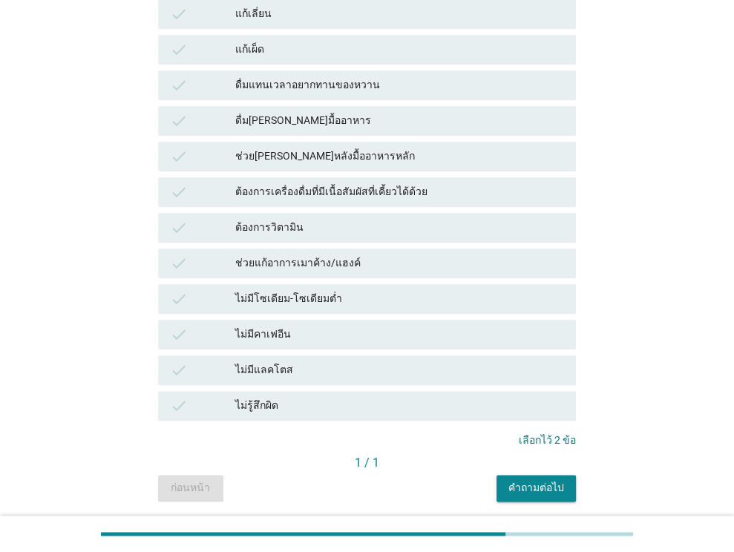
scroll to position [1018, 0]
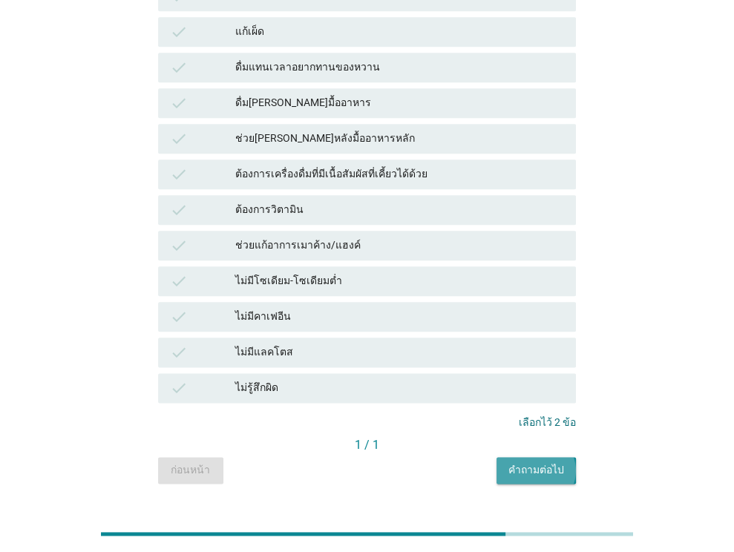
click at [533, 462] on div "คำถามต่อไป" at bounding box center [536, 470] width 56 height 16
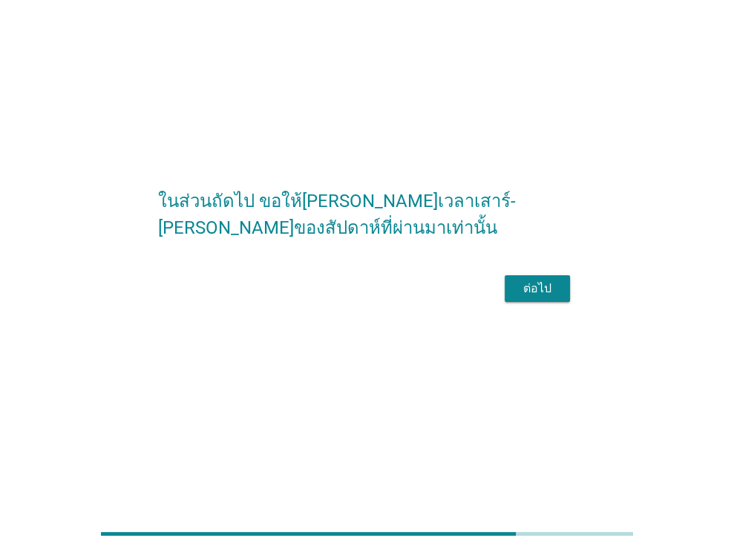
scroll to position [0, 0]
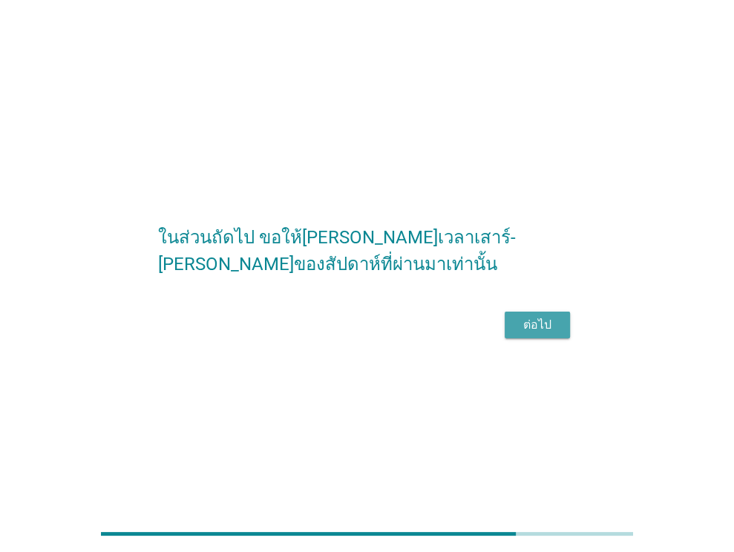
click at [529, 329] on div "ต่อไป" at bounding box center [537, 325] width 42 height 18
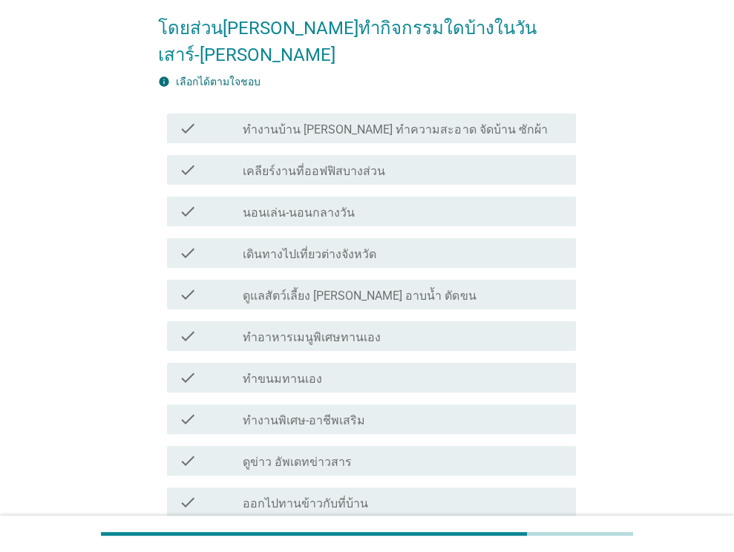
scroll to position [67, 0]
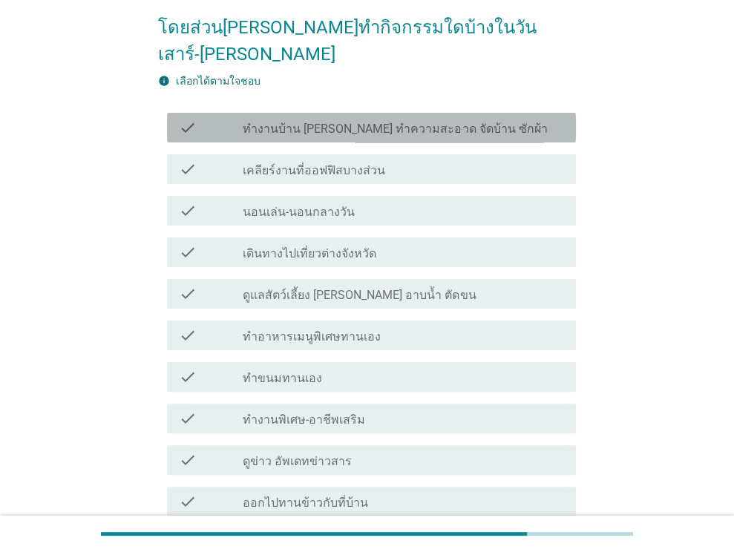
click at [439, 122] on label "ทำงานบ้าน [PERSON_NAME] ทำความสะอาด จัดบ้าน ซักผ้า" at bounding box center [395, 129] width 304 height 15
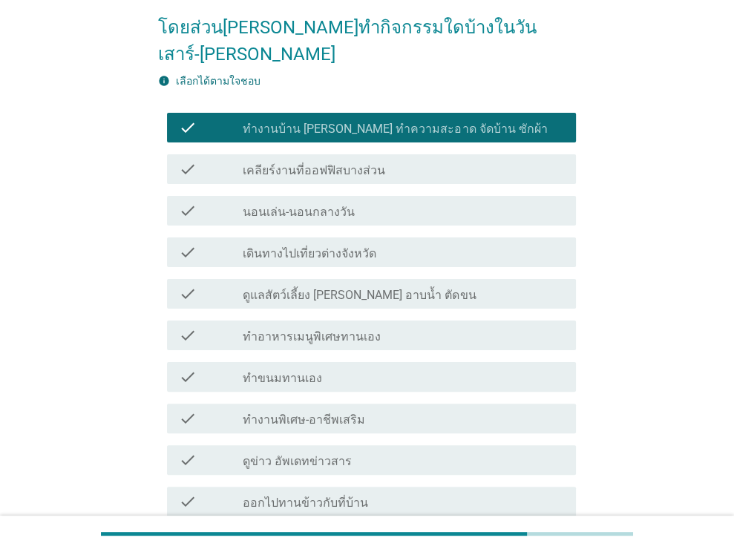
scroll to position [192, 0]
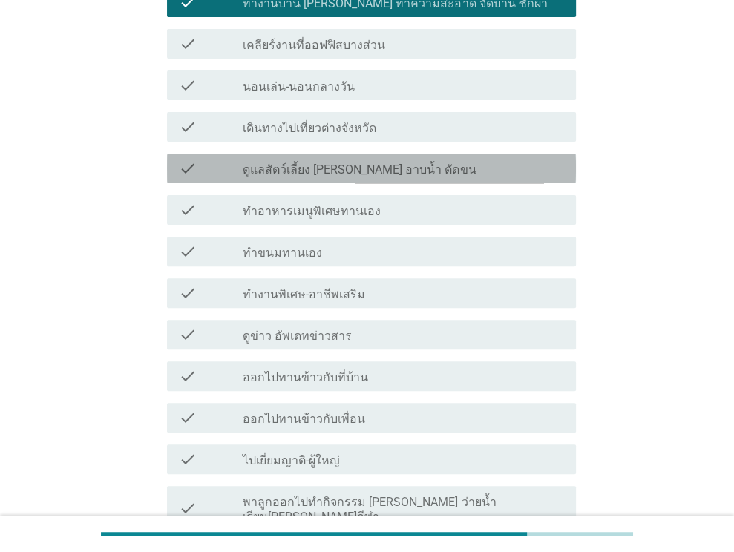
click at [395, 162] on label "ดูแลสัตว์เลี้ยง [PERSON_NAME] อาบน้ำ ตัดขน" at bounding box center [359, 169] width 233 height 15
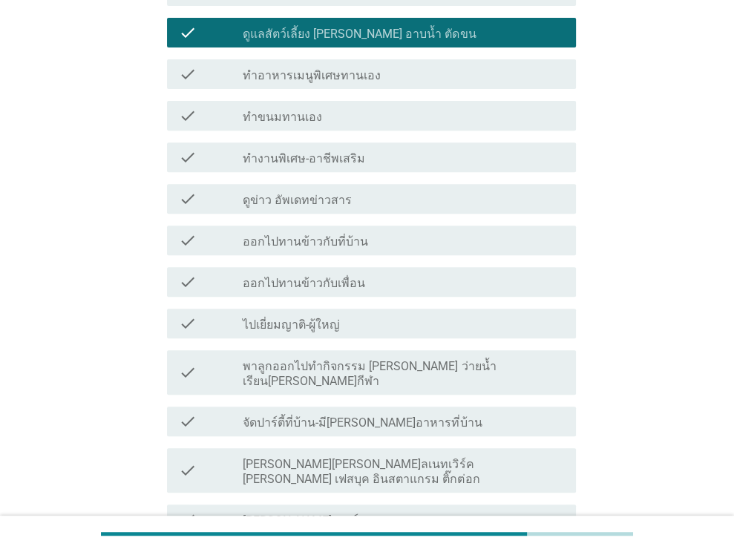
scroll to position [329, 0]
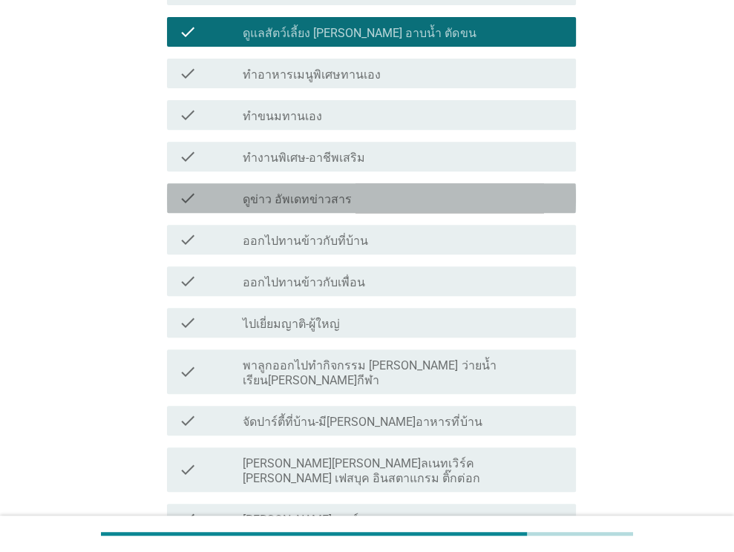
click at [377, 189] on div "check_box_outline_blank ดูข่าว อัพเดทข่าวสาร" at bounding box center [403, 198] width 321 height 18
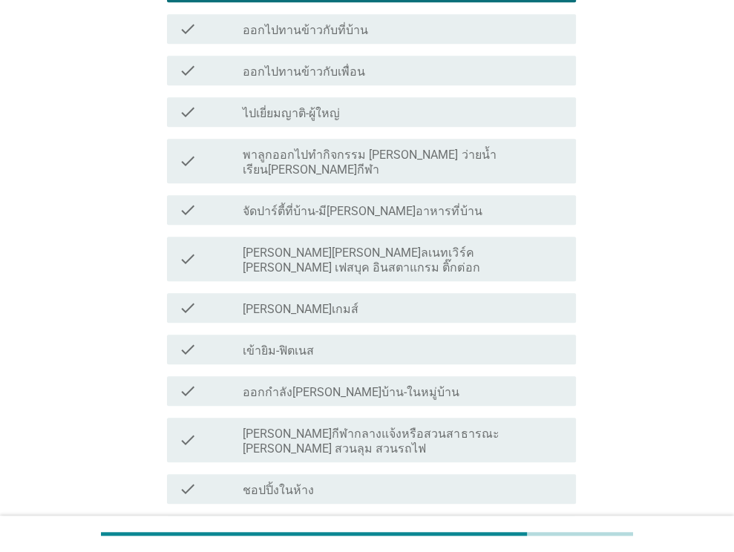
scroll to position [655, 0]
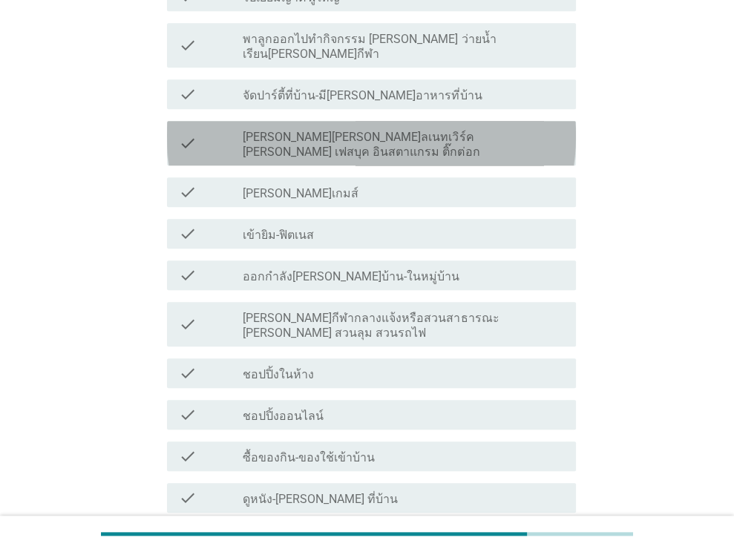
click at [362, 130] on label "[PERSON_NAME][PERSON_NAME]ลเนทเวิร์ค [PERSON_NAME] เฟสบุค อินสตาแกรม ติ๊กต่อก" at bounding box center [403, 145] width 321 height 30
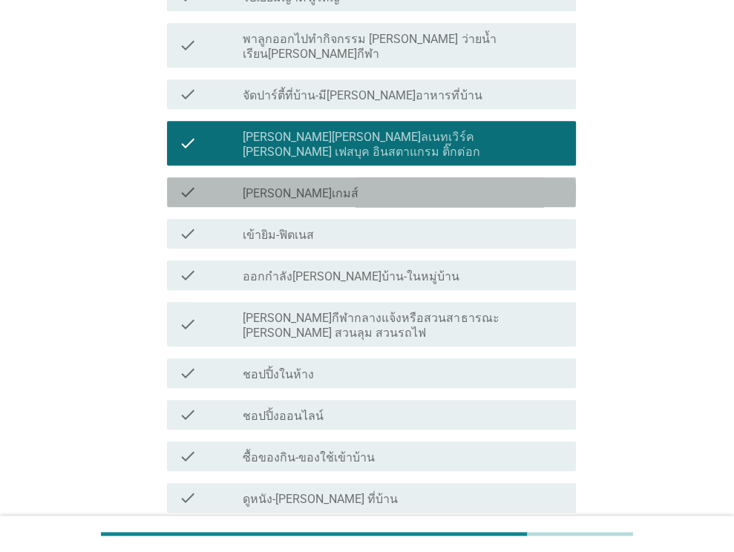
click at [360, 183] on div "check_box_outline_blank [PERSON_NAME]เกมส์" at bounding box center [403, 192] width 321 height 18
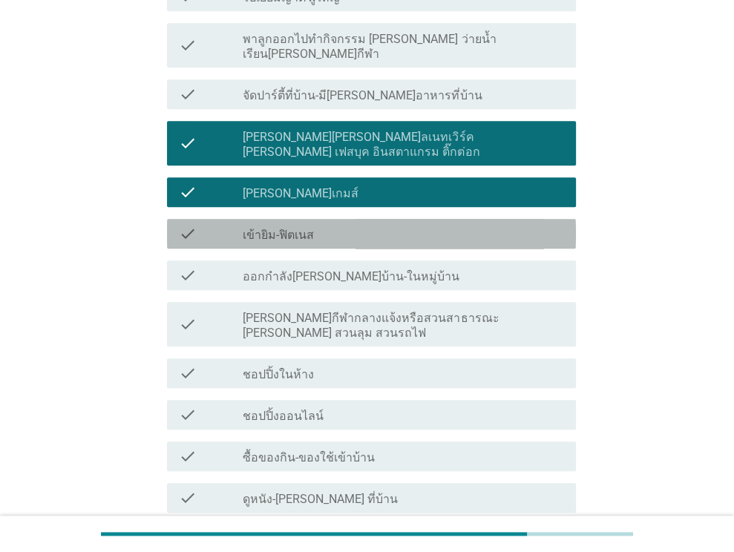
click at [389, 225] on div "check_box_outline_blank เข้ายิม-ฟิตเนส" at bounding box center [403, 234] width 321 height 18
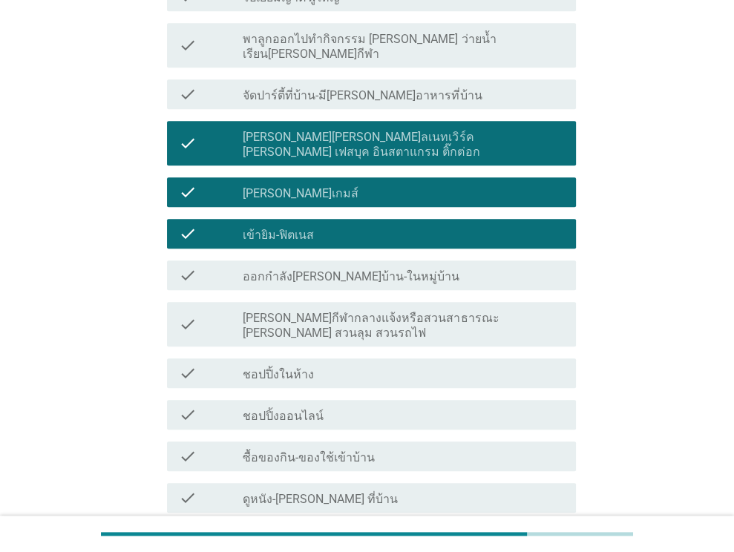
scroll to position [759, 0]
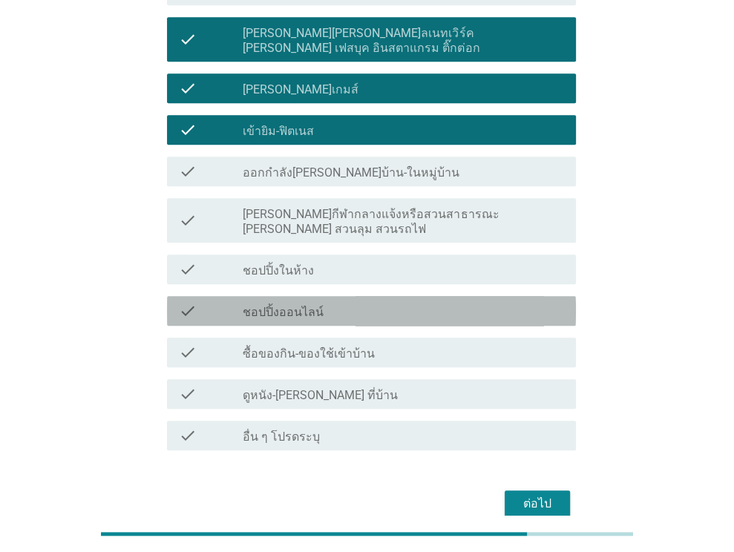
click at [401, 302] on div "check_box_outline_blank ชอปปิ้งออนไลน์" at bounding box center [403, 311] width 321 height 18
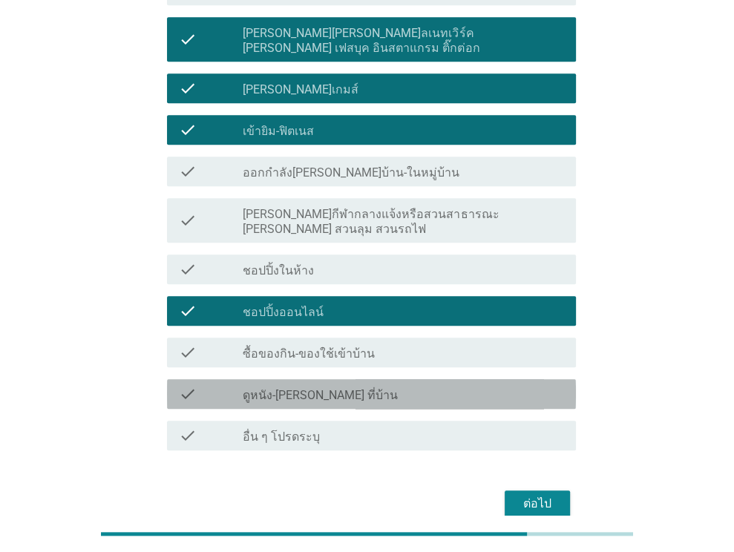
click at [466, 385] on div "check_box_outline_blank ดูหนัง-[PERSON_NAME] ที่บ้าน" at bounding box center [403, 394] width 321 height 18
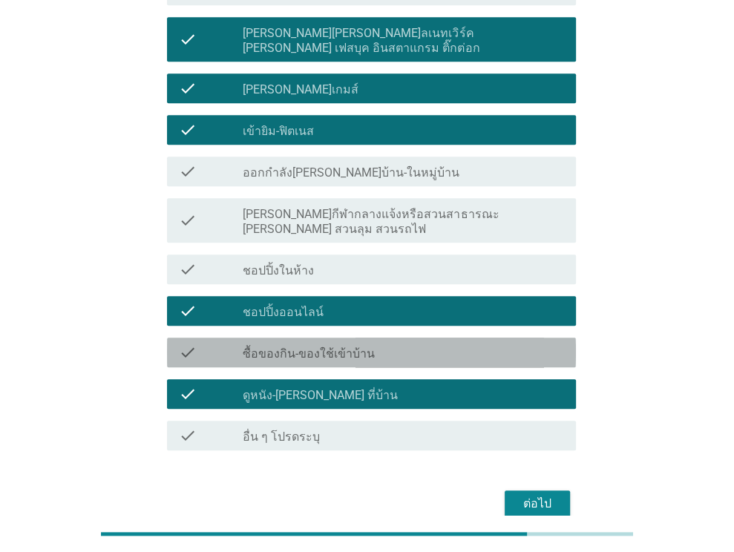
click at [504, 343] on div "check_box_outline_blank ซื้อของกิน-ของใช้เข้าบ้าน" at bounding box center [403, 352] width 321 height 18
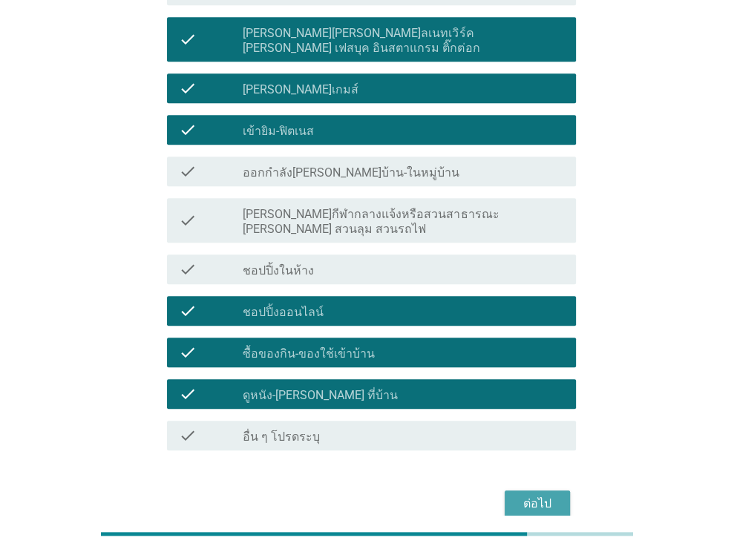
click at [531, 495] on div "ต่อไป" at bounding box center [537, 504] width 42 height 18
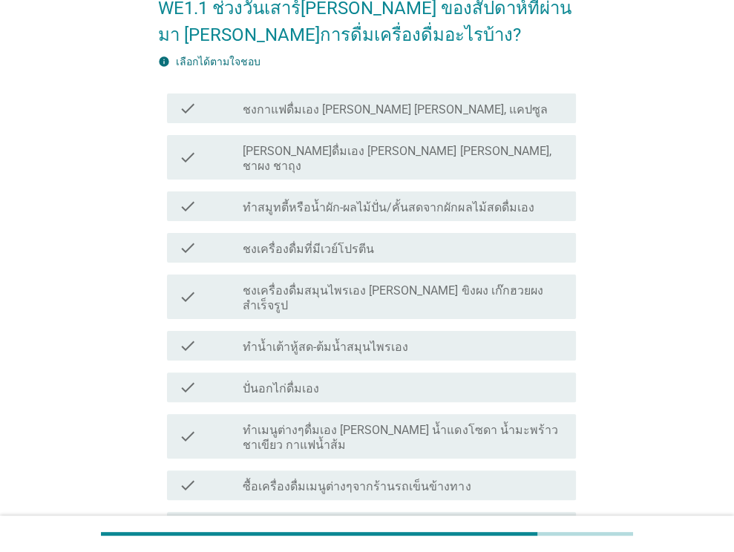
scroll to position [96, 0]
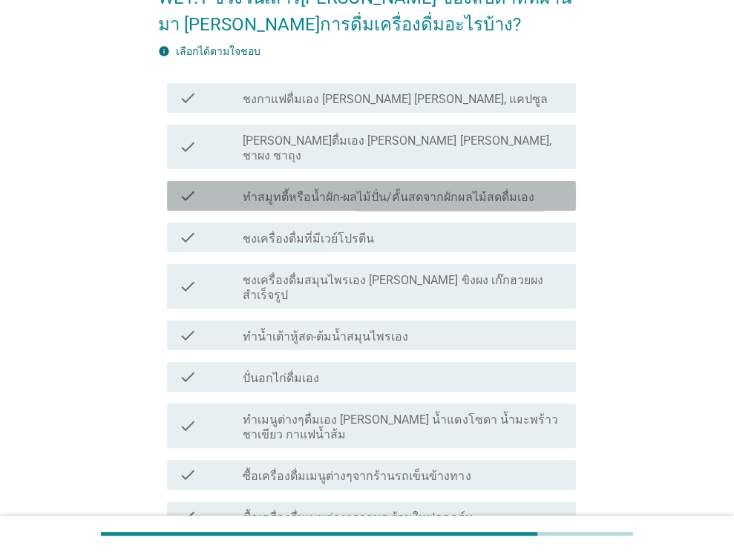
click at [428, 190] on label "ทำสมูทตี้หรือน้ำผัก-ผลไม้ปั่น/คั้นสดจากผักผลไม้สดดื่มเอง" at bounding box center [388, 197] width 291 height 15
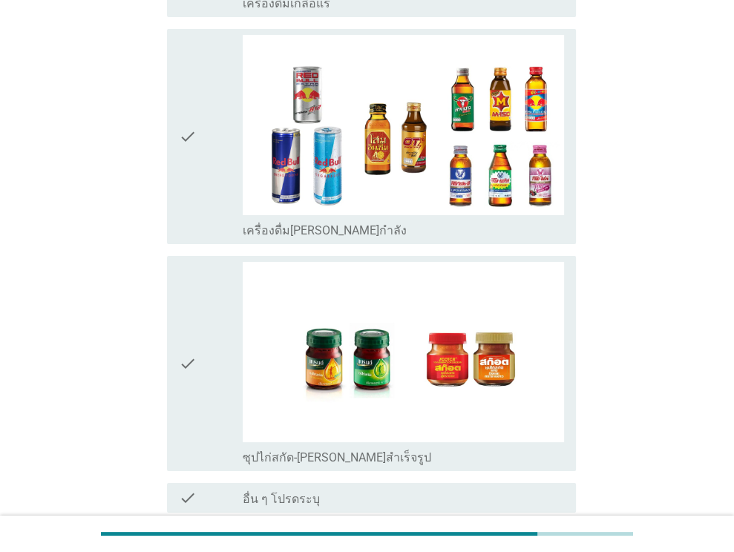
scroll to position [3575, 0]
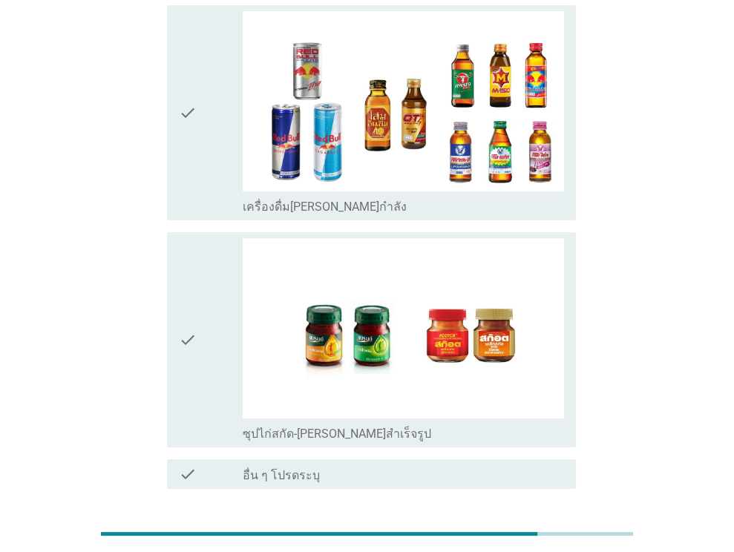
click at [556, 529] on button "ต่อไป" at bounding box center [536, 542] width 65 height 27
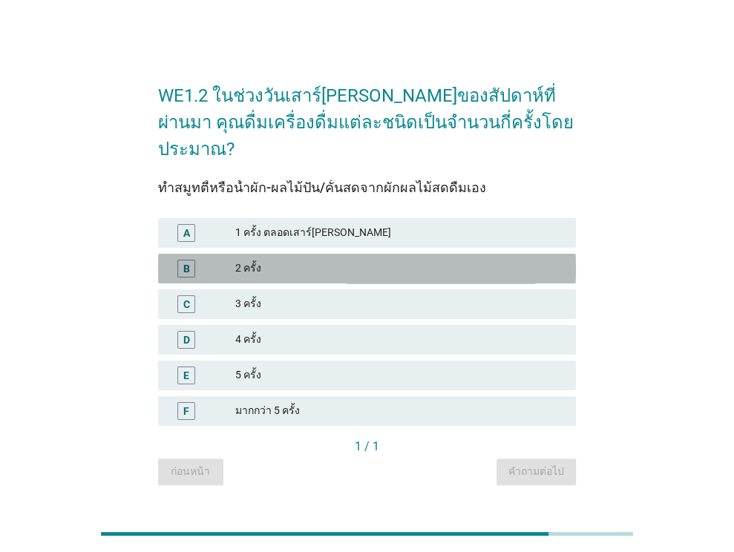
click at [481, 260] on div "2 ครั้ง" at bounding box center [399, 269] width 329 height 18
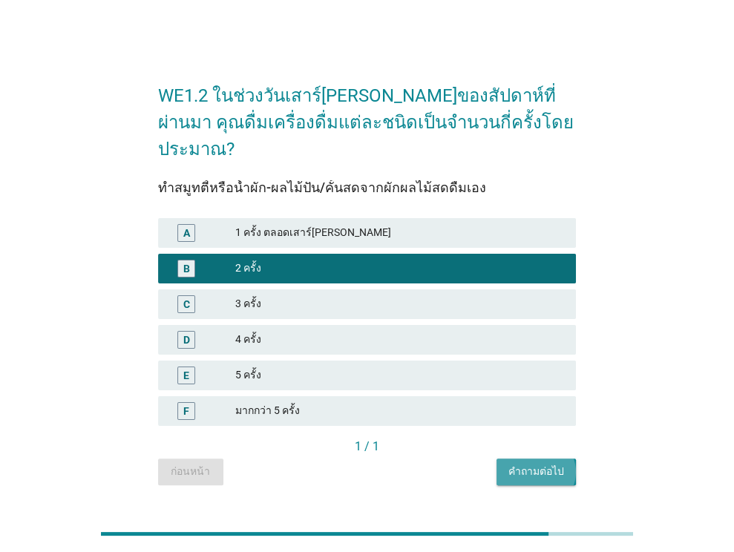
click at [543, 464] on div "คำถามต่อไป" at bounding box center [536, 472] width 56 height 16
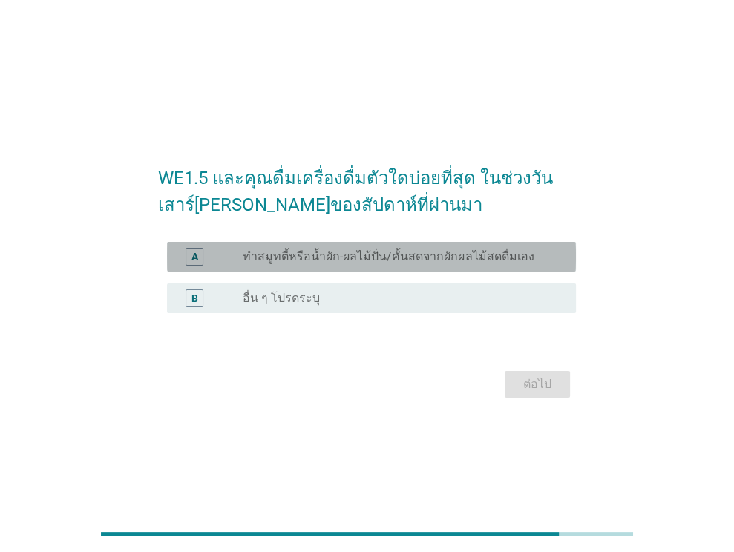
click at [451, 254] on label "ทำสมูทตี้หรือน้ำผัก-ผลไม้ปั่น/คั้นสดจากผักผลไม้สดดื่มเอง" at bounding box center [388, 256] width 291 height 15
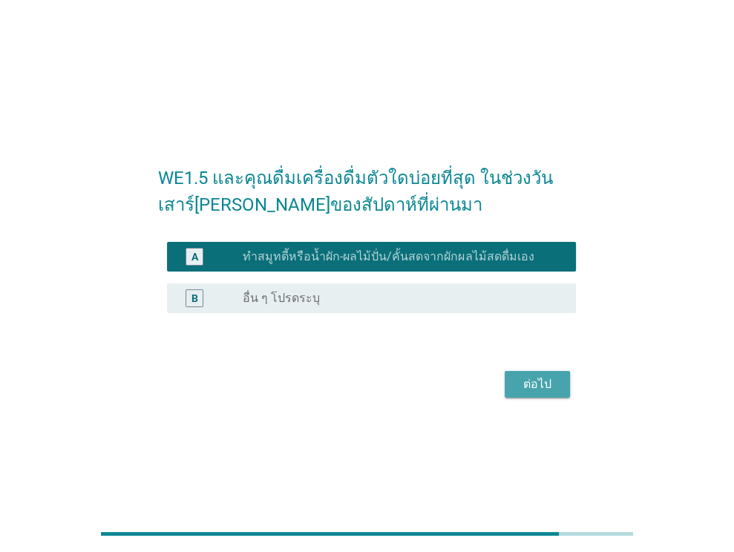
click at [536, 376] on div "ต่อไป" at bounding box center [537, 384] width 42 height 18
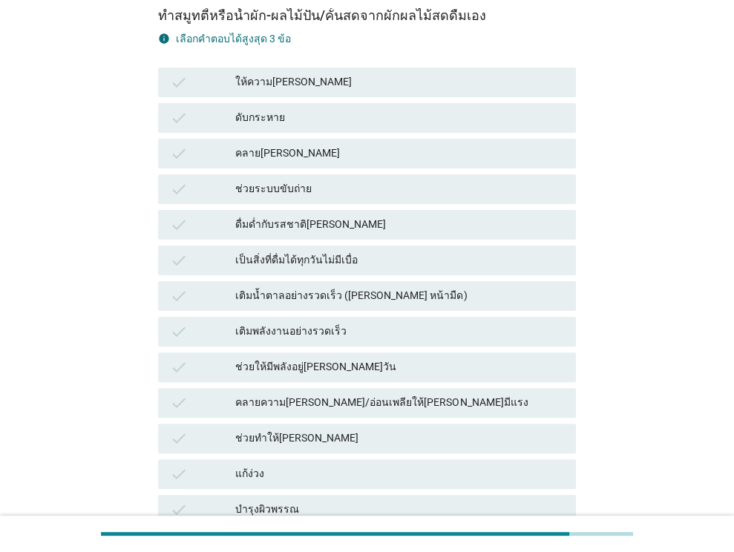
scroll to position [151, 0]
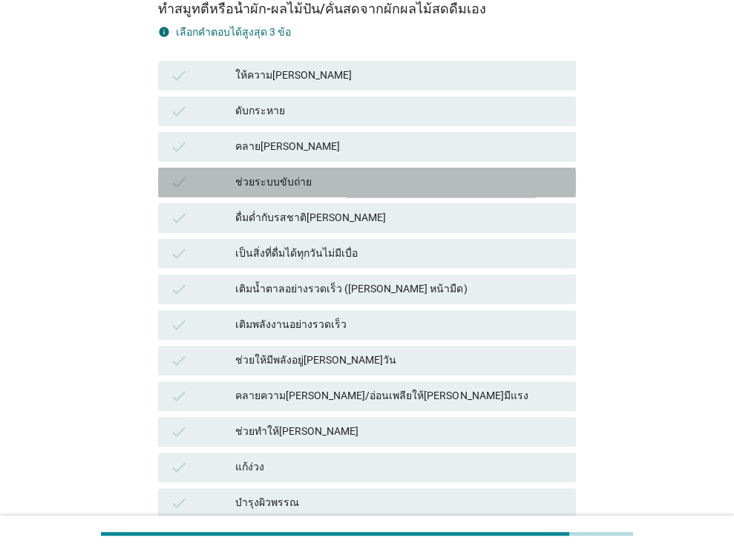
click at [403, 189] on div "ช่วยระบบขับถ่าย" at bounding box center [399, 183] width 329 height 18
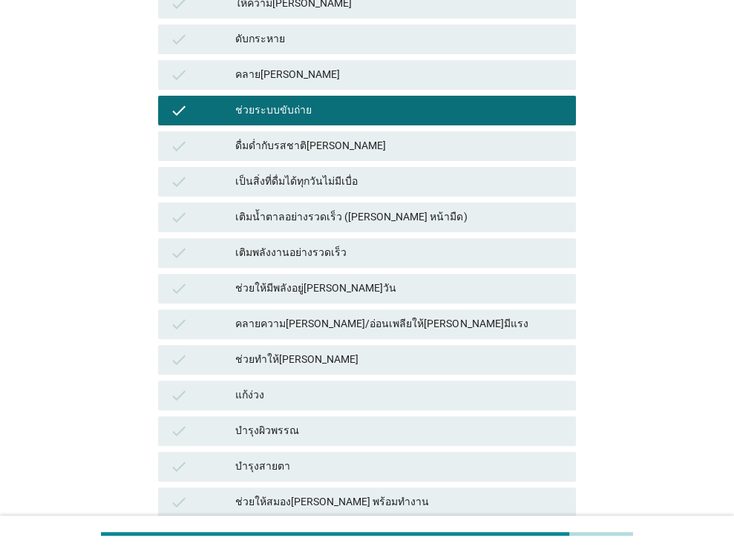
scroll to position [225, 0]
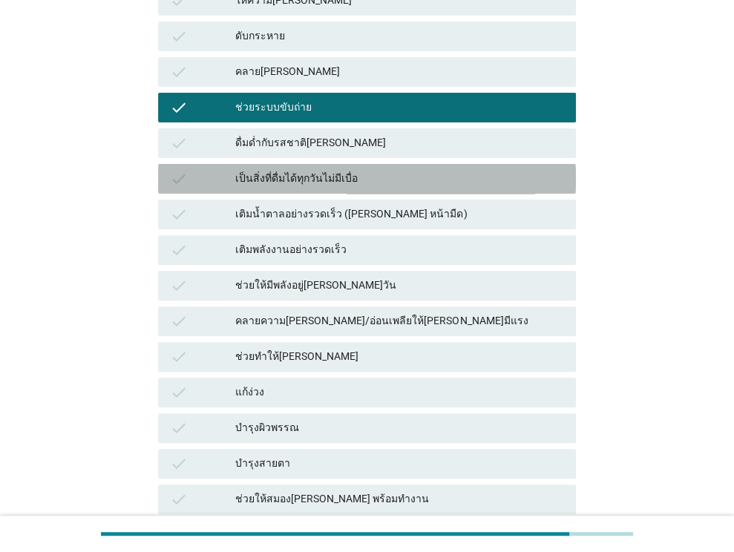
click at [368, 170] on div "เป็นสิ่งที่ดื่มได้ทุกวันไม่มีเบื่อ" at bounding box center [399, 179] width 329 height 18
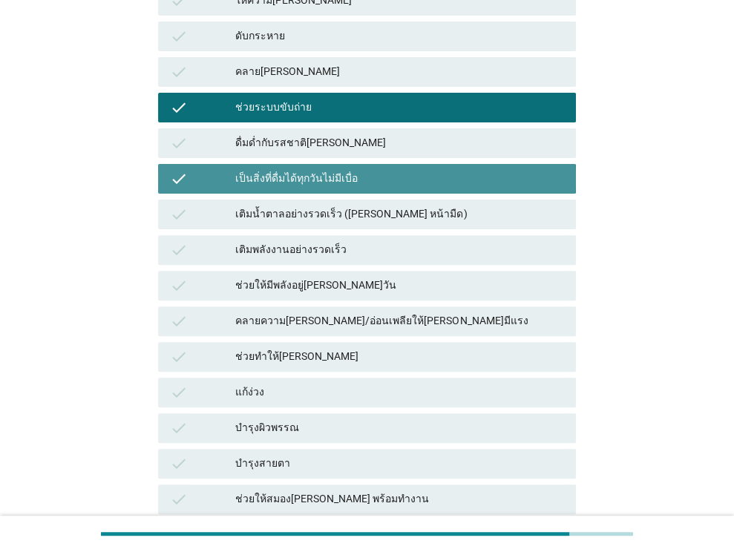
click at [368, 170] on div "เป็นสิ่งที่ดื่มได้ทุกวันไม่มีเบื่อ" at bounding box center [399, 179] width 329 height 18
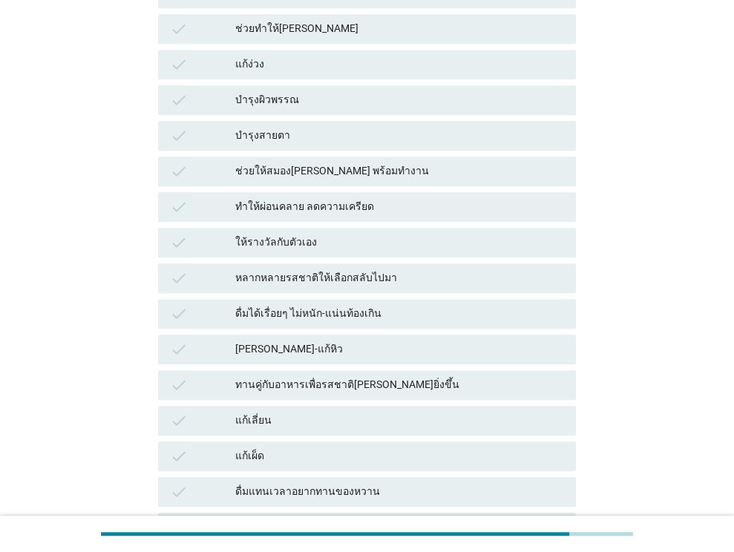
scroll to position [554, 0]
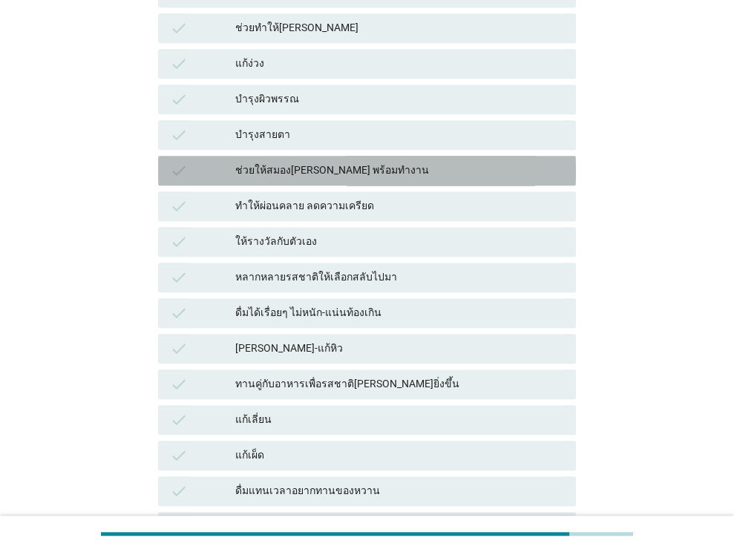
click at [358, 174] on div "ช่วยให้สมอง[PERSON_NAME] พร้อมทำงาน" at bounding box center [399, 171] width 329 height 18
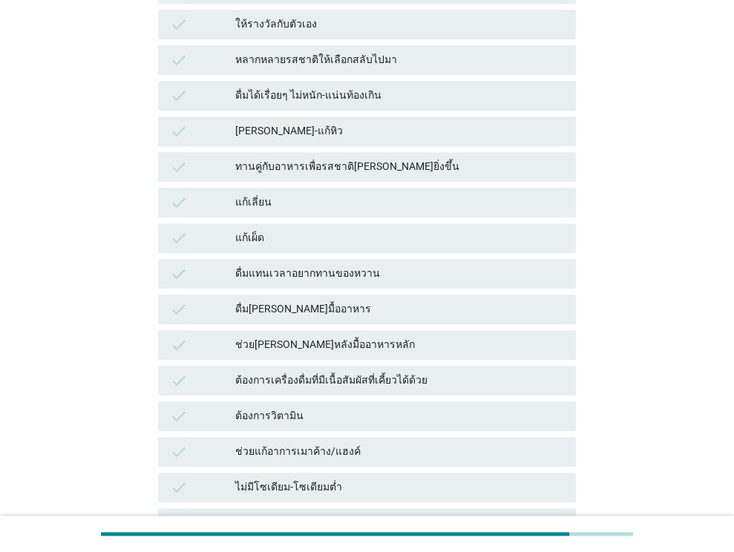
scroll to position [773, 0]
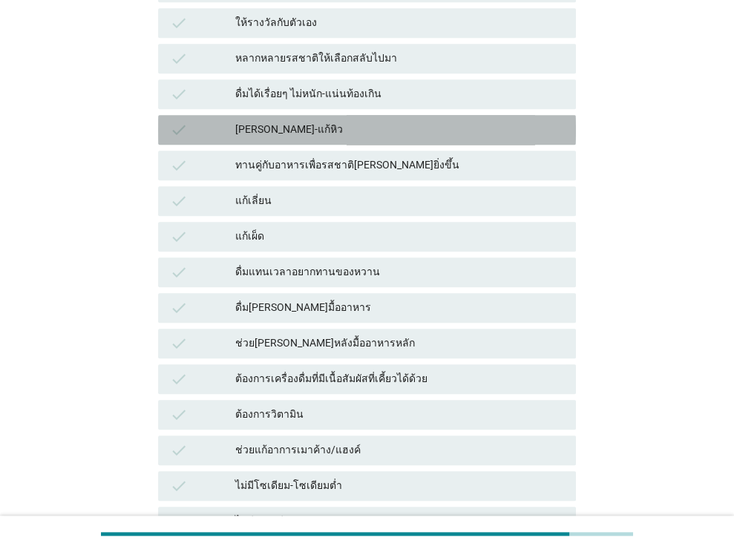
click at [350, 125] on div "[PERSON_NAME]-แก้หิว" at bounding box center [399, 130] width 329 height 18
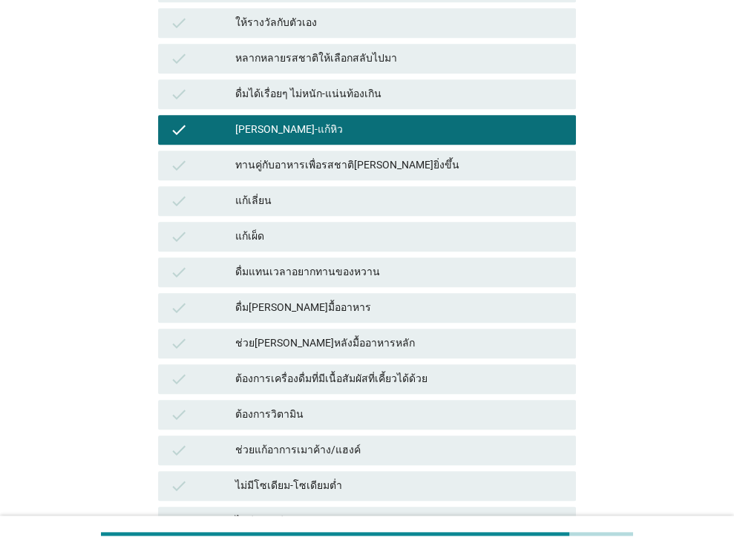
scroll to position [1011, 0]
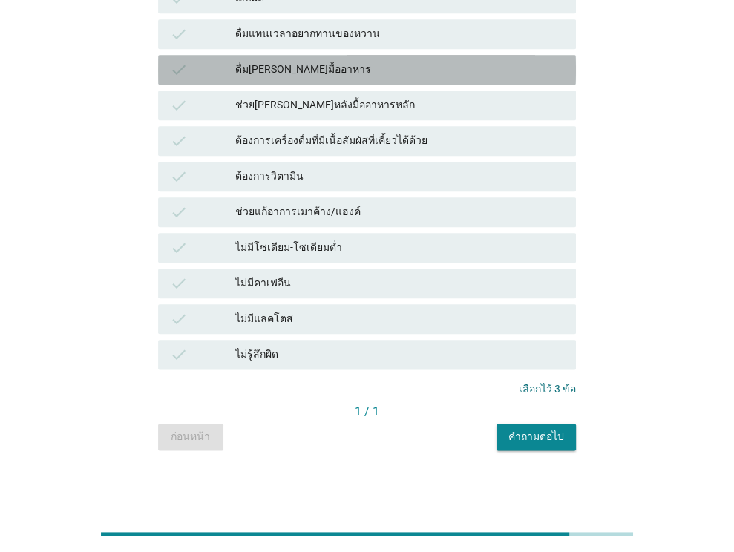
click at [378, 59] on div "check ดื่ม[PERSON_NAME]มื้ออาหาร" at bounding box center [367, 70] width 418 height 30
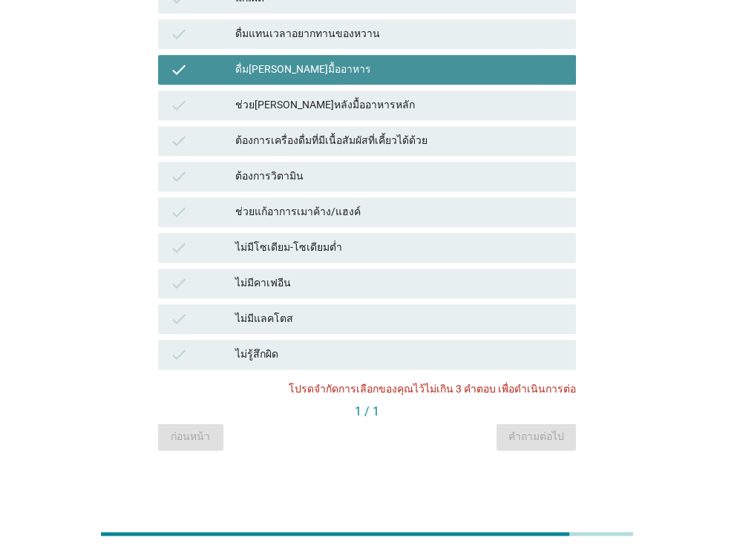
click at [431, 73] on div "ดื่ม[PERSON_NAME]มื้ออาหาร" at bounding box center [399, 70] width 329 height 18
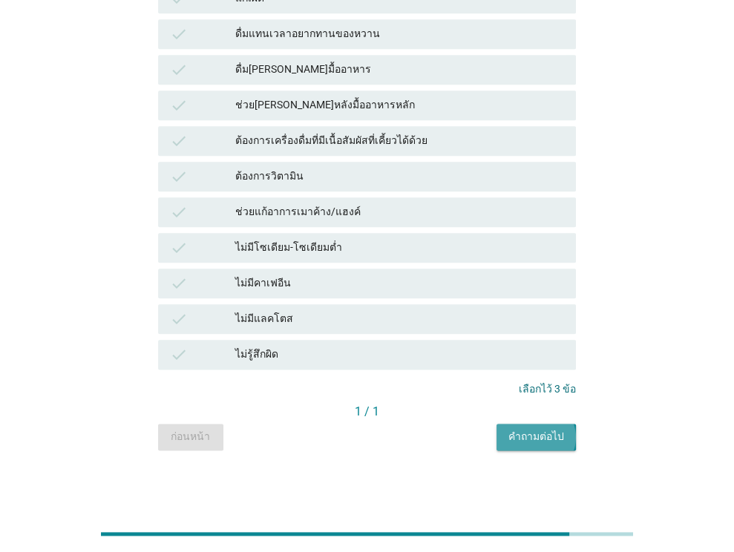
click at [551, 441] on div "คำถามต่อไป" at bounding box center [536, 437] width 56 height 16
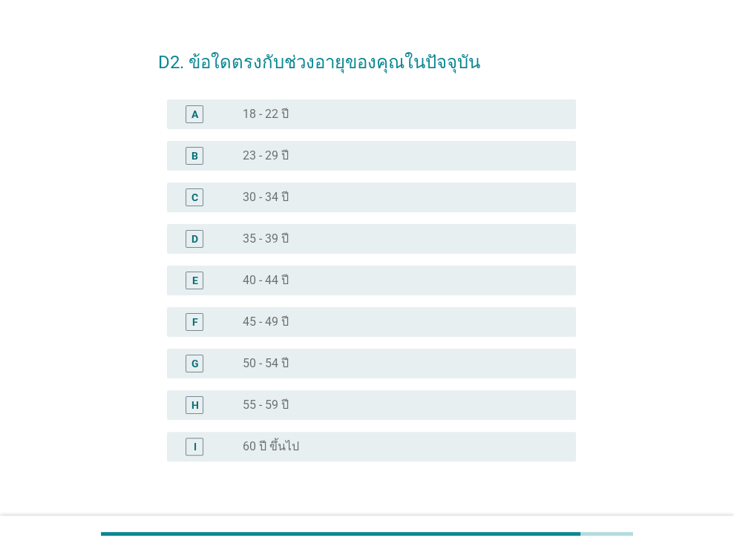
scroll to position [33, 0]
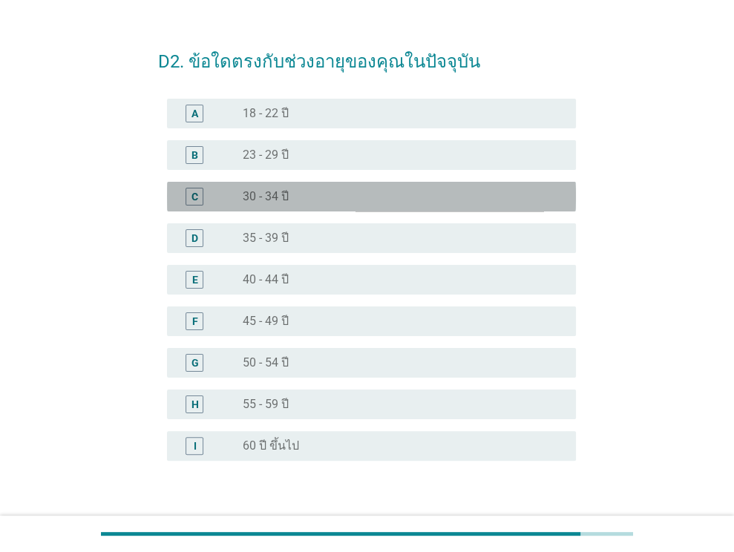
click at [386, 205] on div "C radio_button_unchecked 30 - 34 ปี" at bounding box center [371, 197] width 409 height 30
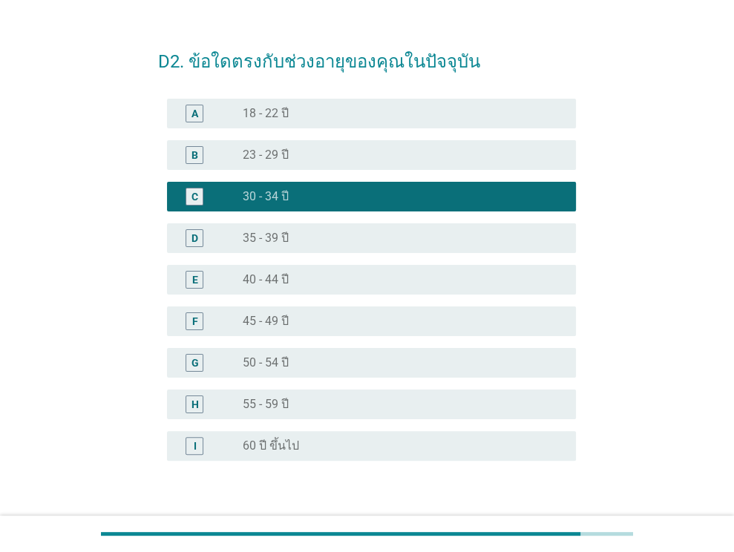
scroll to position [132, 0]
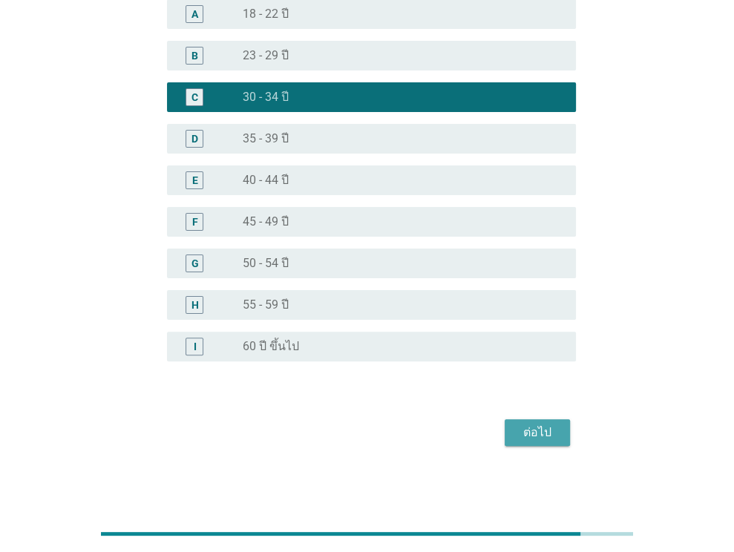
click at [529, 432] on div "ต่อไป" at bounding box center [537, 433] width 42 height 18
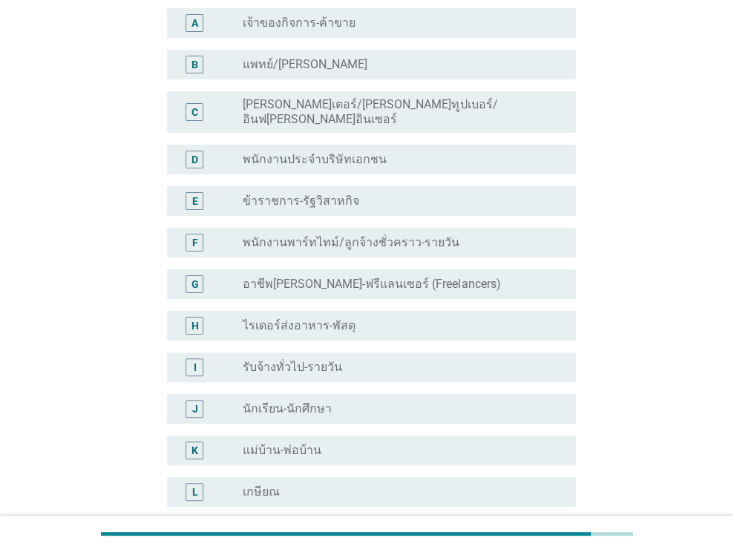
scroll to position [124, 0]
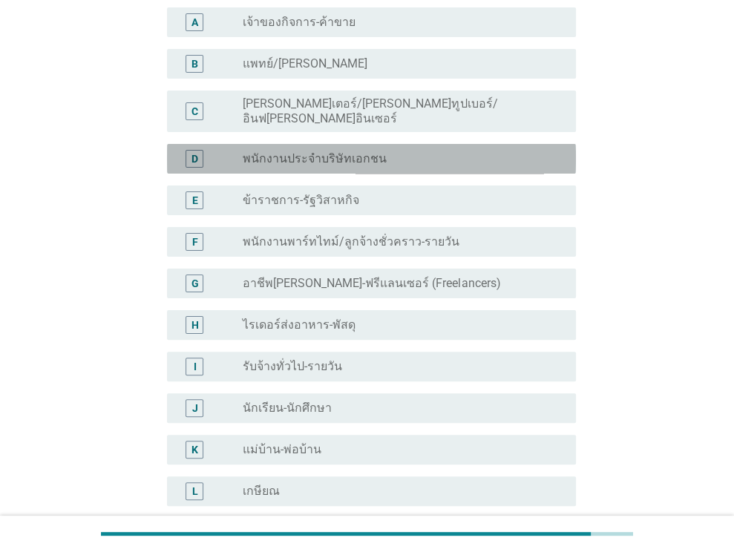
click at [460, 151] on div "radio_button_unchecked พนักงานประจำบริษัทเอกชน" at bounding box center [397, 158] width 309 height 15
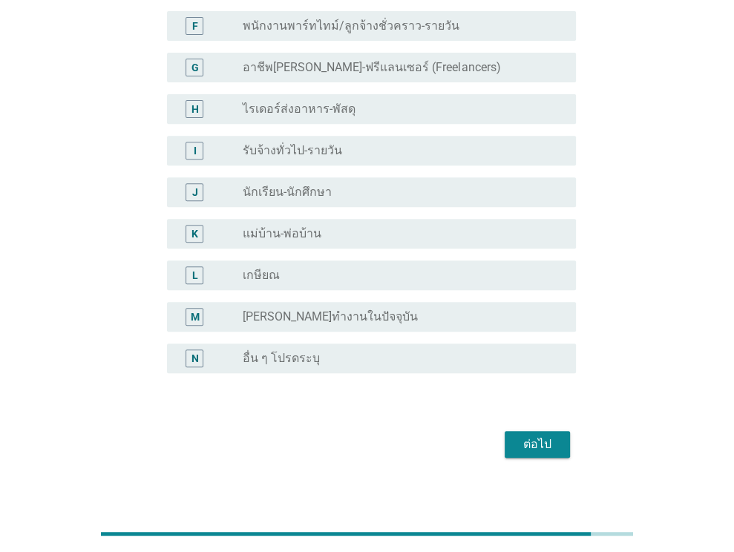
scroll to position [339, 0]
click at [525, 436] on div "ต่อไป" at bounding box center [537, 445] width 42 height 18
